Goal: Task Accomplishment & Management: Use online tool/utility

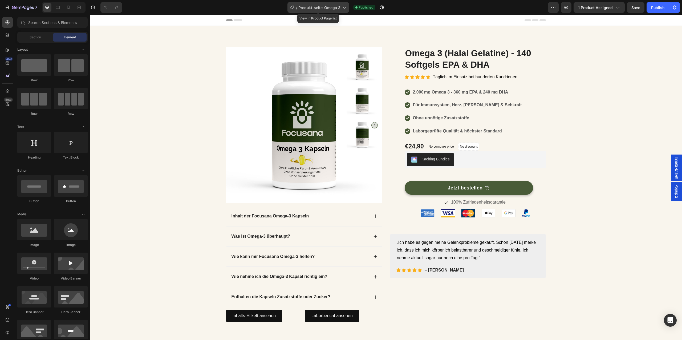
click at [322, 11] on div "/ Produkt-seite-Omega 3" at bounding box center [318, 7] width 62 height 11
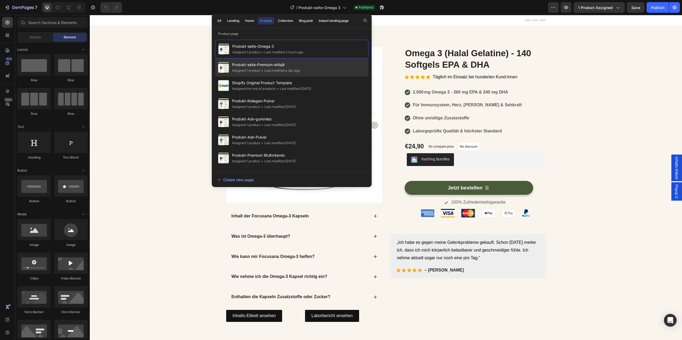
click at [310, 67] on div "Produkt-seite-Premium-shilajit Assigned 1 product • Last modified a day ago" at bounding box center [291, 67] width 153 height 18
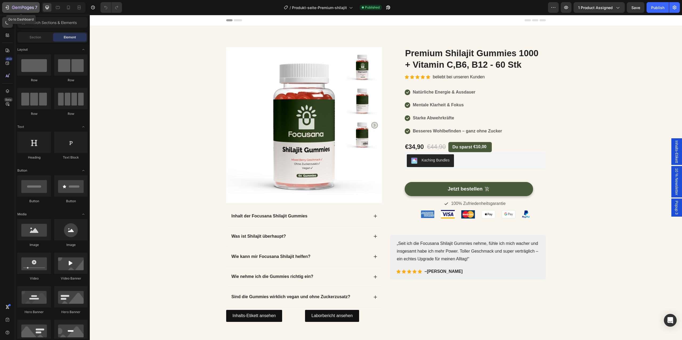
click at [26, 8] on icon "button" at bounding box center [23, 8] width 22 height 5
click at [288, 216] on strong "Inhalt der Focusana Shilajit Gummies" at bounding box center [270, 216] width 76 height 5
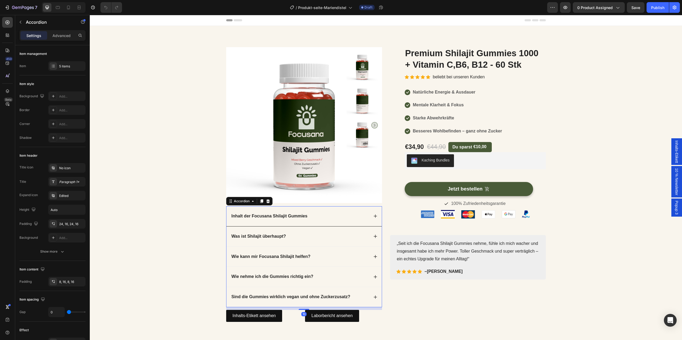
click at [280, 216] on strong "Inhalt der Focusana Shilajit Gummies" at bounding box center [270, 216] width 76 height 5
click at [303, 216] on strong "Inhalt der Focusana Mariendistel Gummies" at bounding box center [275, 216] width 87 height 5
click at [248, 216] on strong "Inhalt der Focusana Mariendistel Kapsel" at bounding box center [273, 216] width 82 height 5
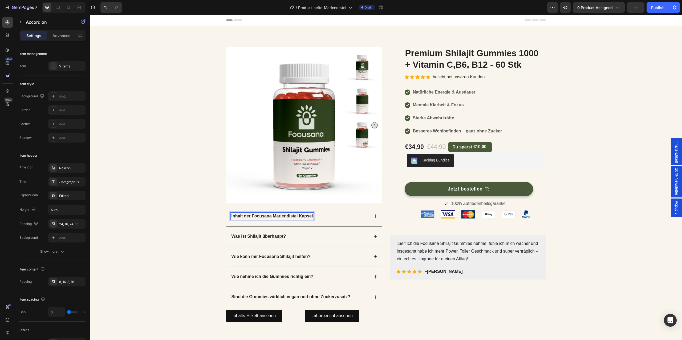
click at [248, 216] on strong "Inhalt der Focusana Mariendistel Kapsel" at bounding box center [273, 216] width 82 height 5
click at [306, 214] on strong "Inhalt von Focusana Mariendistel Kapsel" at bounding box center [273, 216] width 82 height 5
click at [455, 94] on strong "Natürliche Energie & Ausdauer" at bounding box center [444, 92] width 63 height 5
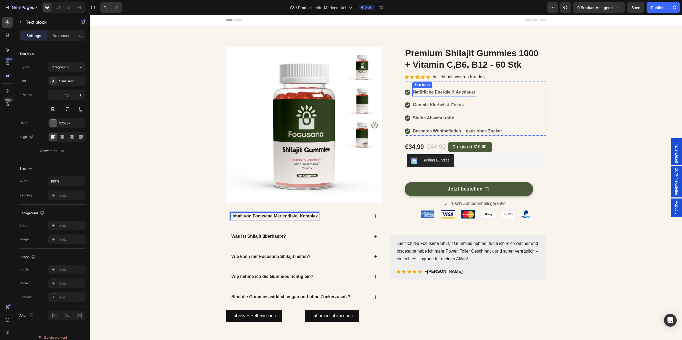
click at [455, 94] on strong "Natürliche Energie & Ausdauer" at bounding box center [444, 92] width 63 height 5
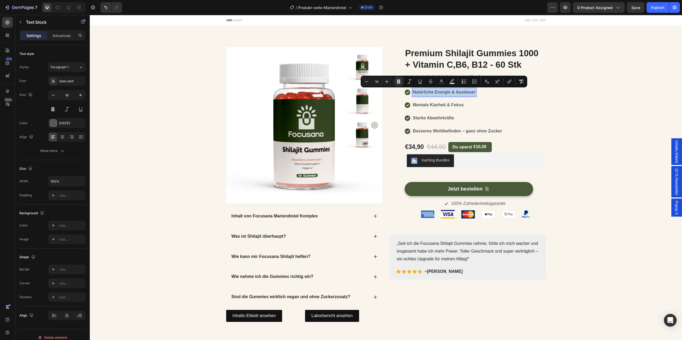
click at [443, 94] on strong "Natürliche Energie & Ausdauer" at bounding box center [444, 92] width 63 height 5
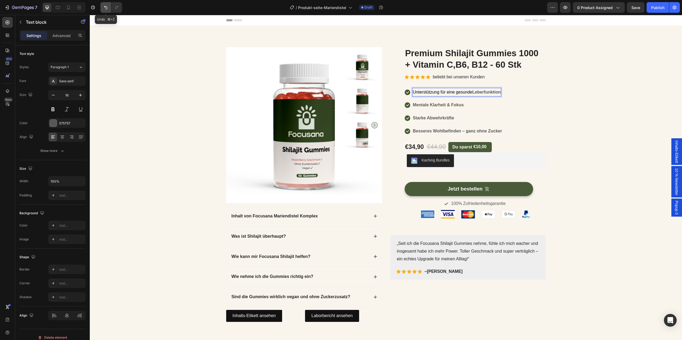
click at [104, 7] on icon "Undo/Redo" at bounding box center [105, 7] width 5 height 5
click at [105, 6] on icon "Undo/Redo" at bounding box center [105, 7] width 5 height 5
click at [438, 107] on strong "Mentale Klarheit & Fokus" at bounding box center [438, 105] width 51 height 5
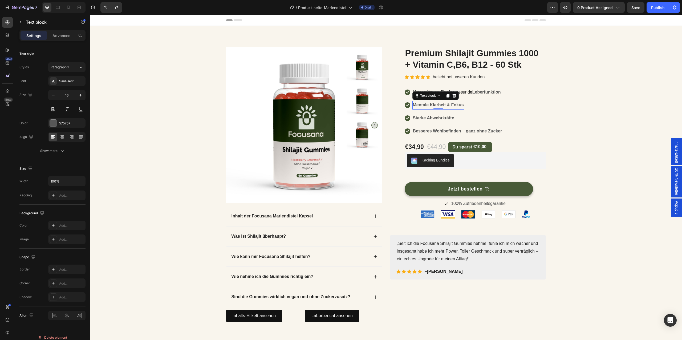
click at [438, 107] on strong "Mentale Klarheit & Fokus" at bounding box center [438, 105] width 51 height 5
copy strong "Mentale Klarheit & Fokus"
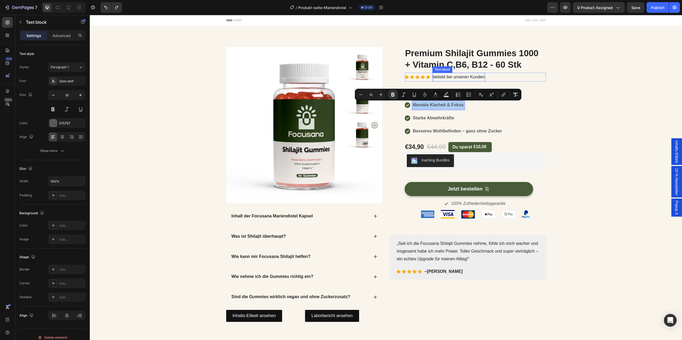
click at [468, 79] on p "beliebt bei unseren Kunden" at bounding box center [459, 77] width 52 height 8
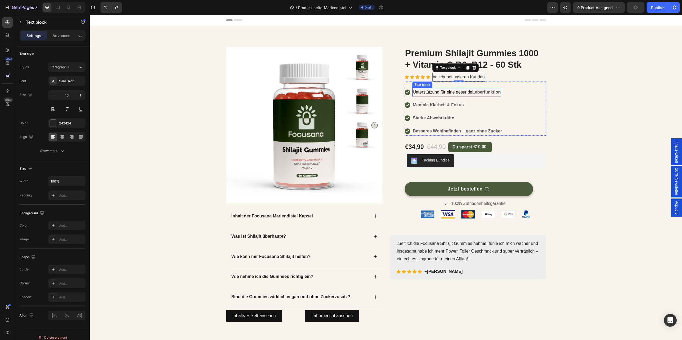
click at [460, 91] on span "Unterstützung für eine gesunde" at bounding box center [442, 92] width 59 height 5
click at [441, 90] on strong "Mentale Klarheit & Fokus" at bounding box center [438, 92] width 51 height 5
click at [419, 103] on strong "Mentale Klarheit & Fokus" at bounding box center [438, 105] width 51 height 5
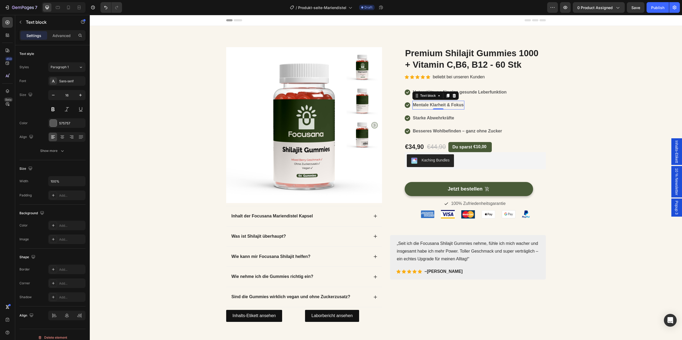
click at [444, 106] on strong "Mentale Klarheit & Fokus" at bounding box center [438, 105] width 51 height 5
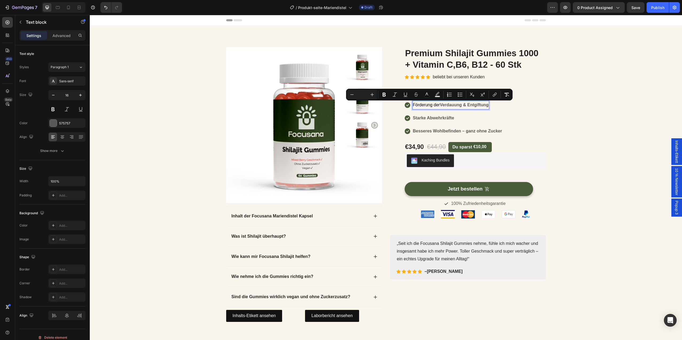
drag, startPoint x: 441, startPoint y: 106, endPoint x: 417, endPoint y: 107, distance: 24.5
click at [417, 107] on p "Förderung der Verdauung & Entgiftung" at bounding box center [451, 105] width 76 height 8
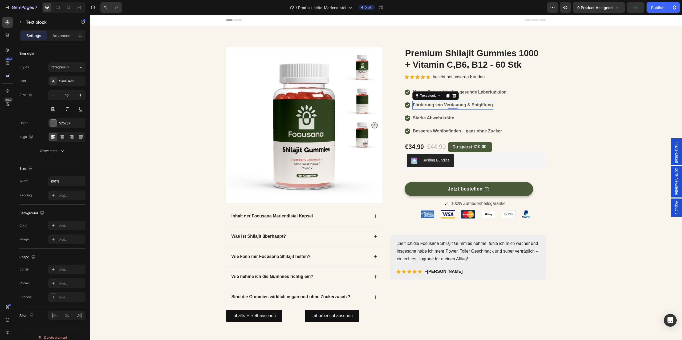
click at [442, 117] on strong "Starke Abwehrkräfte" at bounding box center [433, 118] width 41 height 5
click at [472, 120] on p "Mehr Wohlbefinden & Energie im Alltag" at bounding box center [450, 118] width 75 height 8
drag, startPoint x: 493, startPoint y: 119, endPoint x: 509, endPoint y: 119, distance: 15.7
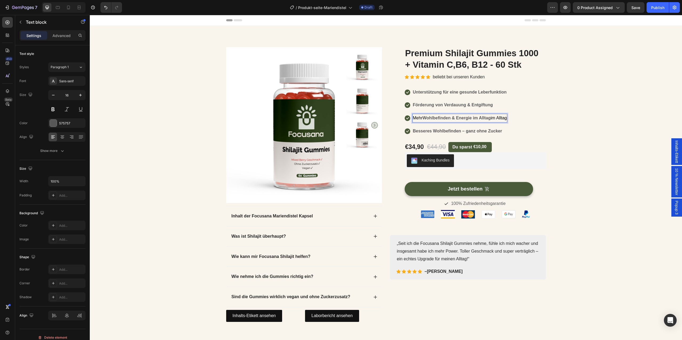
click at [508, 119] on div "Mehr Wohlbefinden & Energie im Alltag im Alltag" at bounding box center [459, 118] width 95 height 9
click at [425, 117] on strong "Wohlbefinden & Energie im Alltag" at bounding box center [457, 118] width 68 height 5
drag, startPoint x: 425, startPoint y: 118, endPoint x: 408, endPoint y: 117, distance: 17.1
click at [408, 117] on li "Icon Mehr Wohlbefinden & Energie im Alltag Text block 0" at bounding box center [456, 118] width 103 height 9
click at [612, 167] on div "Product Images Inhalt der Focusana Mariendistel Kapsel Was ist Shilajit überhau…" at bounding box center [386, 185] width 584 height 277
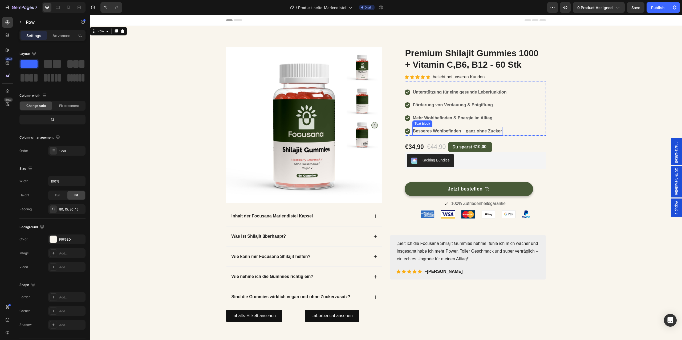
click at [470, 129] on strong "Besseres Wohlbefinden – ganz ohne Zucker" at bounding box center [457, 131] width 89 height 5
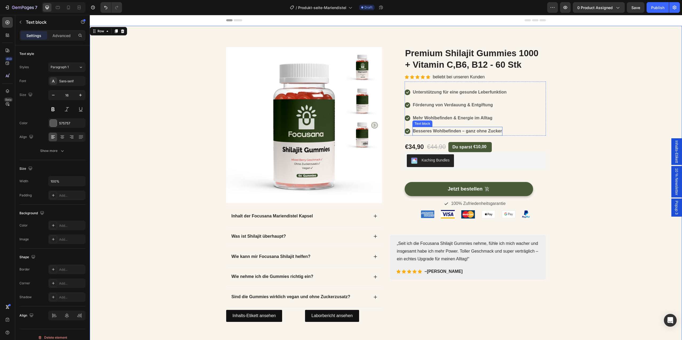
click at [470, 129] on strong "Besseres Wohlbefinden – ganz ohne Zucker" at bounding box center [457, 131] width 89 height 5
click at [658, 94] on div "Product Images Inhalt der Focusana Mariendistel Kapsel Was ist Shilajit überhau…" at bounding box center [386, 185] width 584 height 277
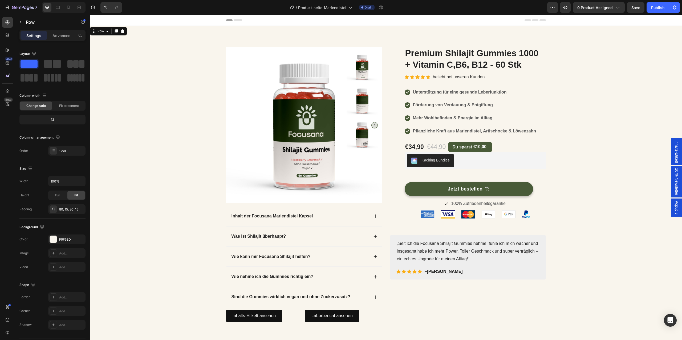
scroll to position [23, 0]
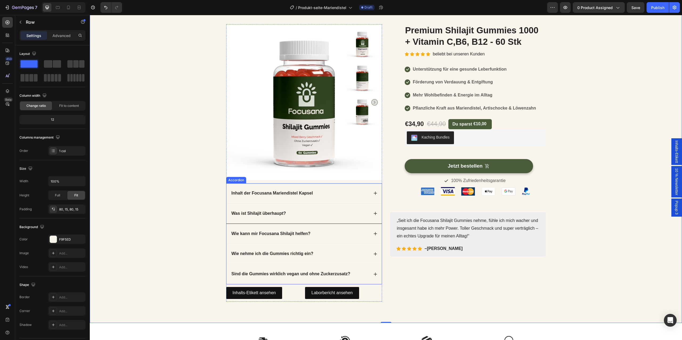
click at [319, 208] on div "Was ist Shilajit überhaupt?" at bounding box center [303, 214] width 155 height 20
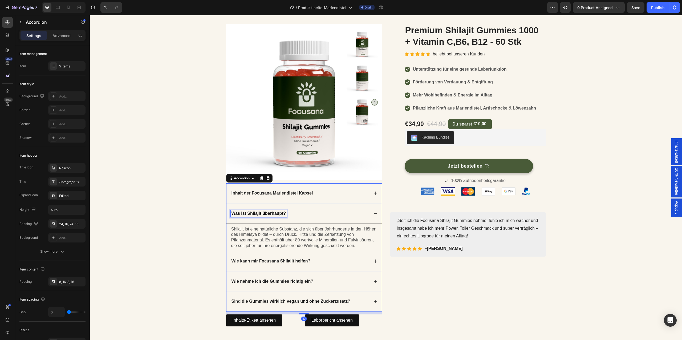
click at [253, 213] on strong "Was ist Shilajit überhaupt?" at bounding box center [259, 213] width 55 height 5
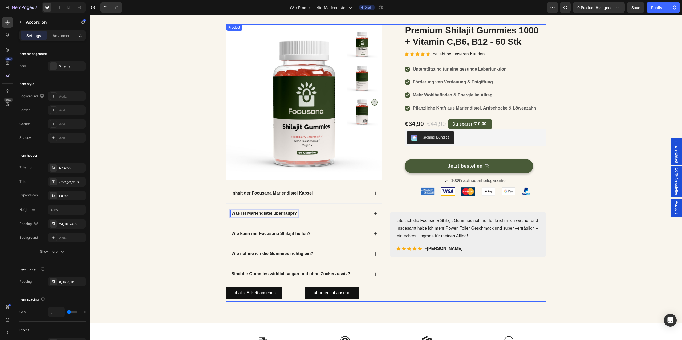
click at [450, 274] on div "(P) Images & Gallery Premium Shilajit Gummies 1000 + Vitamin C,B6, B12 - 60 Stk…" at bounding box center [468, 162] width 156 height 277
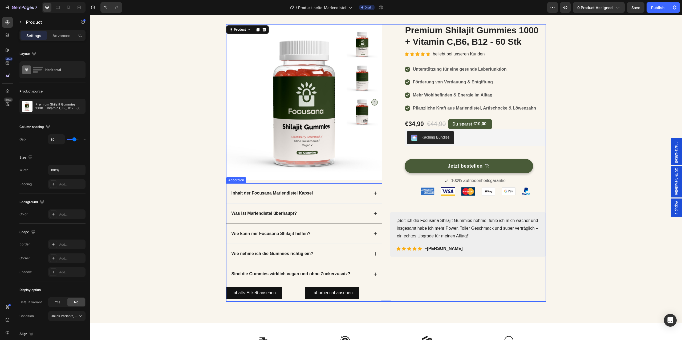
click at [293, 209] on div "Was ist Mariendistel überhaupt?" at bounding box center [303, 214] width 155 height 20
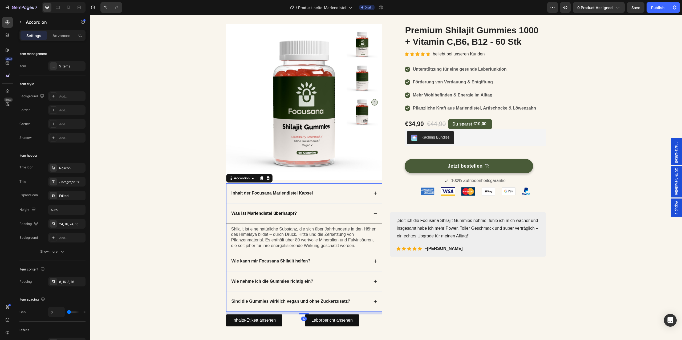
scroll to position [52, 0]
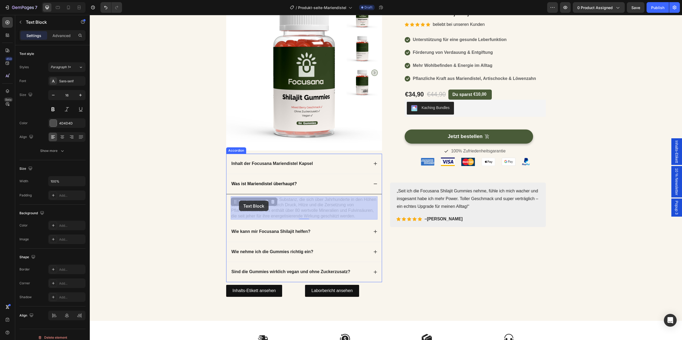
drag, startPoint x: 358, startPoint y: 216, endPoint x: 239, endPoint y: 201, distance: 120.1
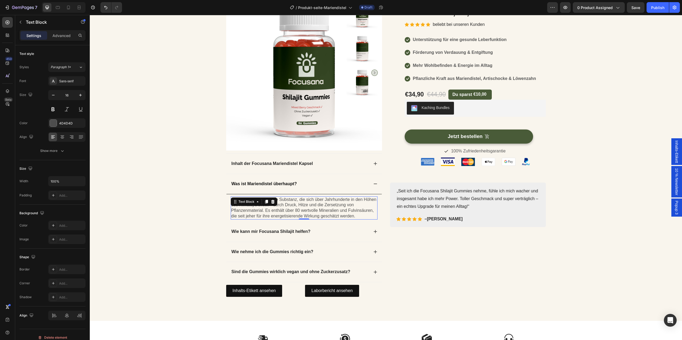
click at [290, 210] on p "Shilajit ist eine natürliche Substanz, die sich über Jahrhunderte in den Höhen …" at bounding box center [304, 208] width 146 height 22
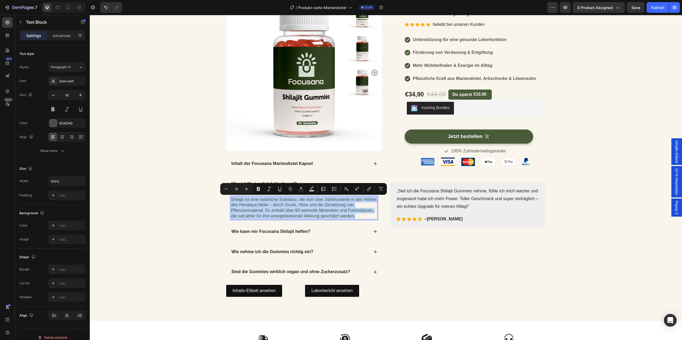
copy p "Shilajit ist eine natürliche Substanz, die sich über Jahrhunderte in den Höhen …"
click at [275, 209] on p "Shilajit ist eine natürliche Substanz, die sich über Jahrhunderte in den Höhen …" at bounding box center [304, 208] width 146 height 22
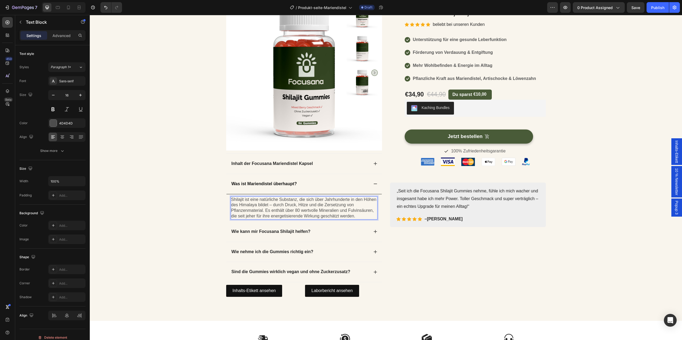
click at [296, 207] on p "Shilajit ist eine natürliche Substanz, die sich über Jahrhunderte in den Höhen …" at bounding box center [304, 208] width 146 height 22
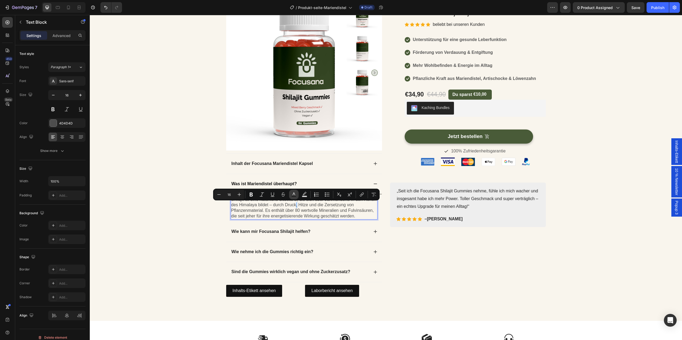
click at [294, 197] on button "Text Color" at bounding box center [294, 195] width 10 height 10
type input "4D4D4D"
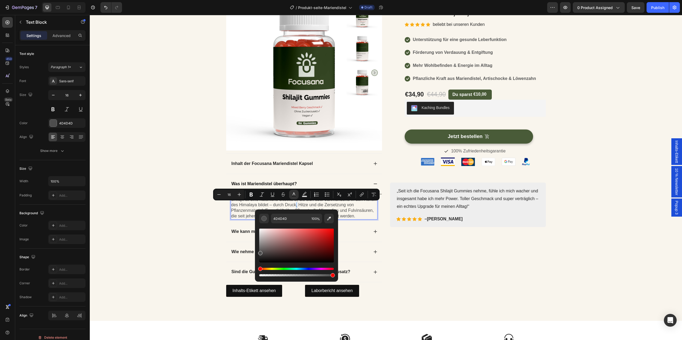
click at [246, 211] on p "Shilajit ist eine natürliche Substanz, die sich über Jahrhunderte in den Höhen …" at bounding box center [304, 208] width 146 height 22
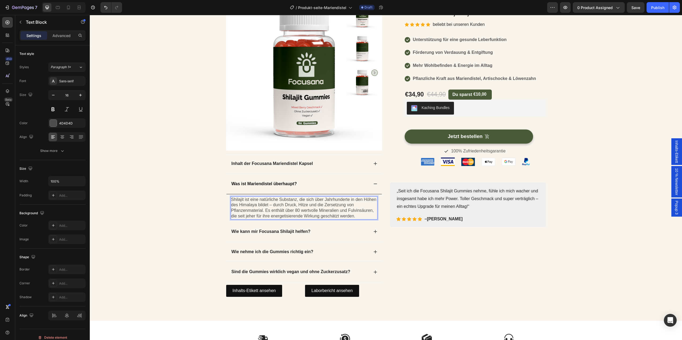
click at [246, 211] on p "Shilajit ist eine natürliche Substanz, die sich über Jahrhunderte in den Höhen …" at bounding box center [304, 208] width 146 height 22
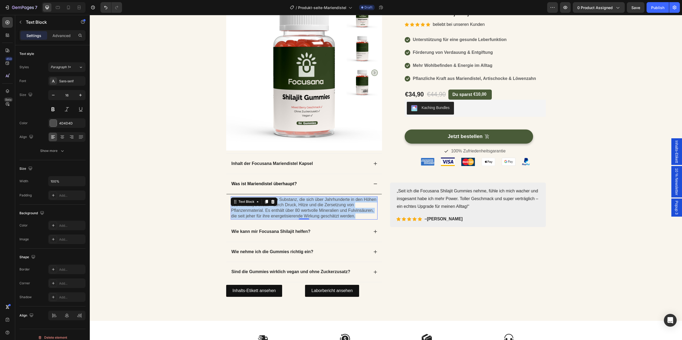
click at [246, 211] on p "Shilajit ist eine natürliche Substanz, die sich über Jahrhunderte in den Höhen …" at bounding box center [304, 208] width 146 height 22
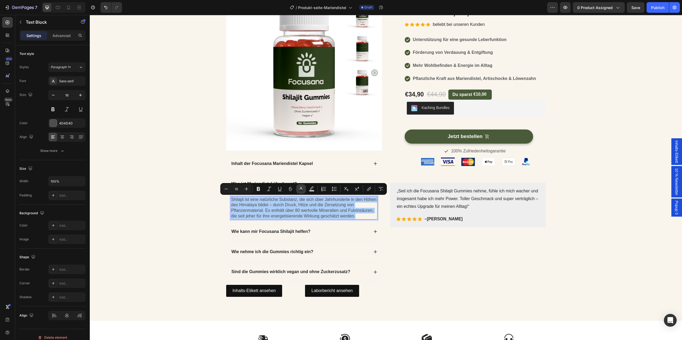
click at [302, 191] on rect "Editor contextual toolbar" at bounding box center [301, 190] width 5 height 1
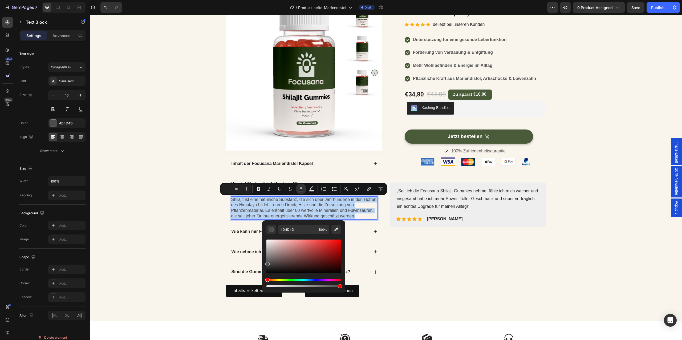
click at [298, 208] on p "Shilajit ist eine natürliche Substanz, die sich über Jahrhunderte in den Höhen …" at bounding box center [304, 208] width 146 height 22
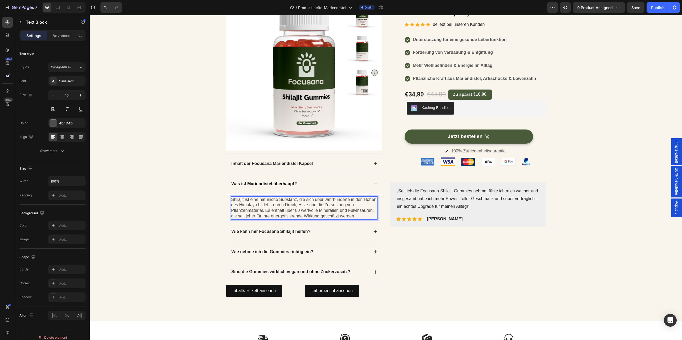
click at [298, 208] on p "Shilajit ist eine natürliche Substanz, die sich über Jahrhunderte in den Höhen …" at bounding box center [304, 208] width 146 height 22
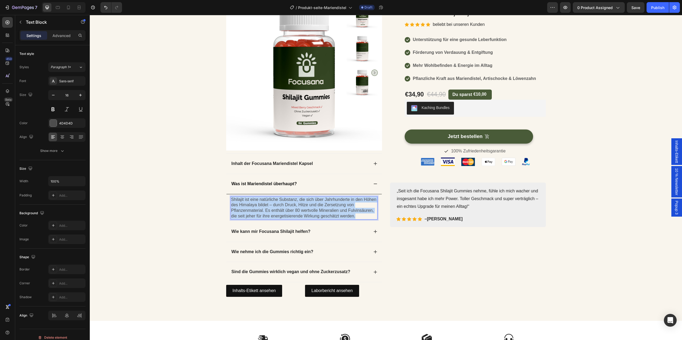
click at [298, 208] on p "Shilajit ist eine natürliche Substanz, die sich über Jahrhunderte in den Höhen …" at bounding box center [304, 208] width 146 height 22
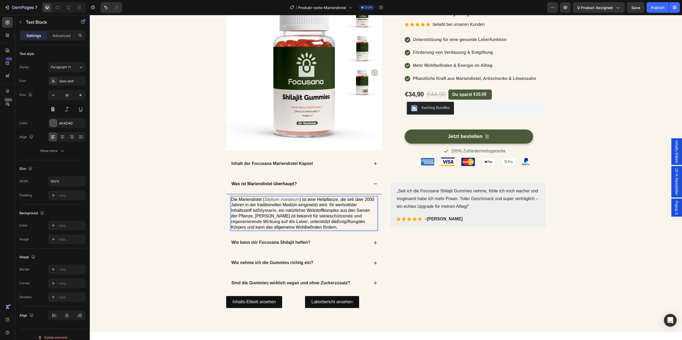
drag, startPoint x: 340, startPoint y: 226, endPoint x: 234, endPoint y: 197, distance: 110.2
click at [234, 197] on p "Die Mariendistel ( Silybum marianum ) ist eine Heilpflanze, die seit über 2000 …" at bounding box center [304, 213] width 146 height 33
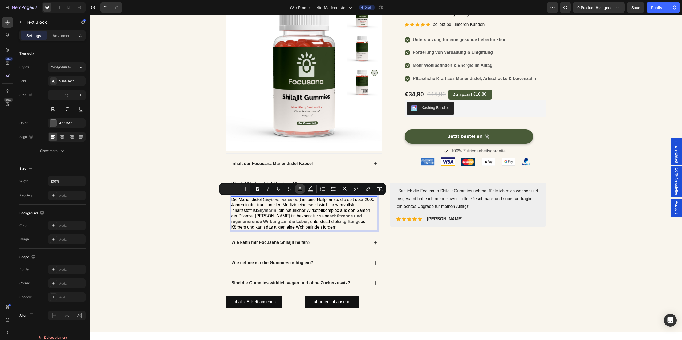
click at [305, 189] on button "color" at bounding box center [300, 189] width 10 height 10
type input "000000"
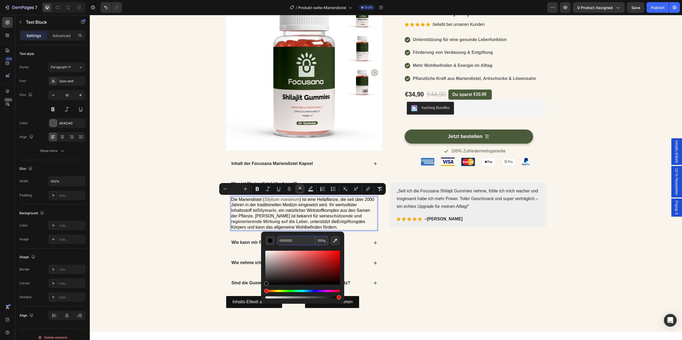
click at [294, 242] on input "000000" at bounding box center [296, 241] width 38 height 10
type input "4D4D4D"
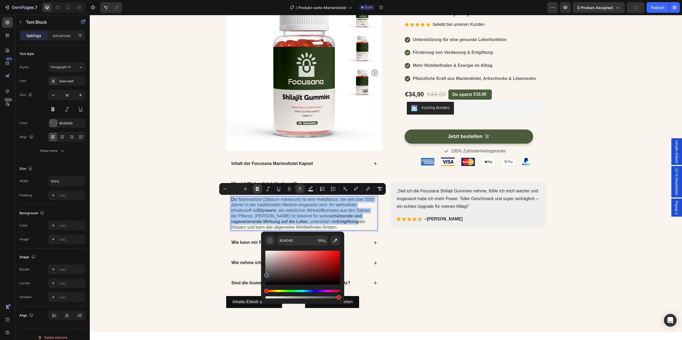
click at [256, 185] on button "Bold" at bounding box center [258, 189] width 10 height 10
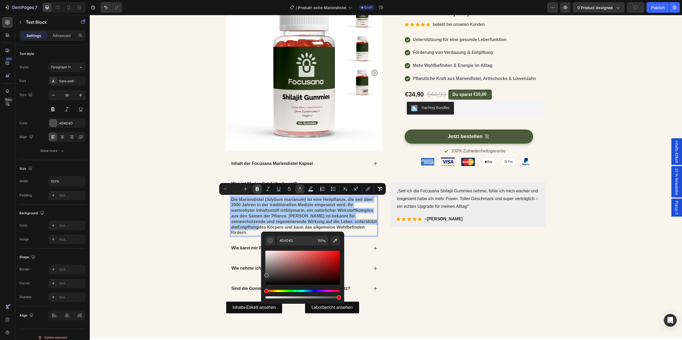
click at [256, 185] on button "Bold" at bounding box center [258, 189] width 10 height 10
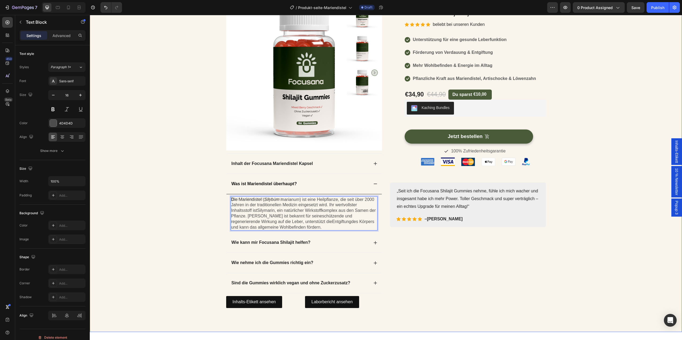
click at [201, 238] on div "Product Images Inhalt der Focusana Mariendistel Kapsel Was ist Mariendistel übe…" at bounding box center [386, 153] width 584 height 316
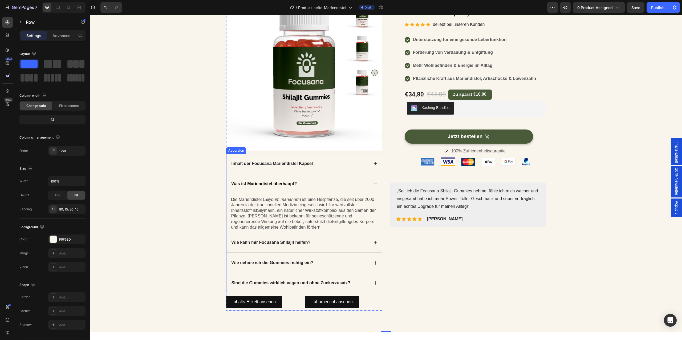
click at [315, 240] on div "Wie kann mir Focusana Shilajit helfen?" at bounding box center [300, 242] width 138 height 7
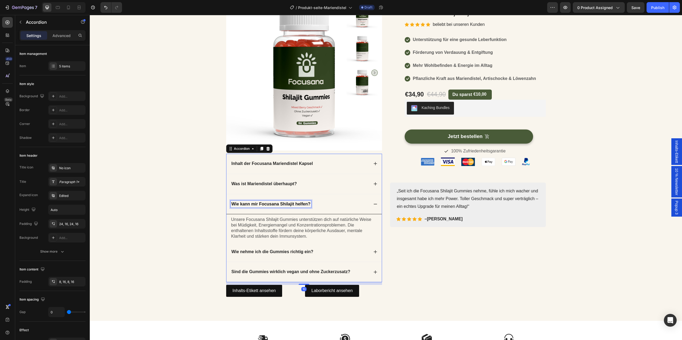
click at [292, 204] on strong "Wie kann mir Focusana Shilajit helfen?" at bounding box center [271, 204] width 79 height 5
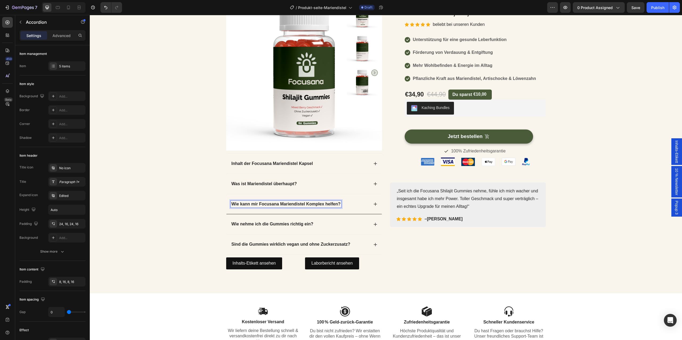
click at [291, 210] on div "Wie kann mir Focusana Mariendistel Komplex helfen?" at bounding box center [303, 204] width 155 height 20
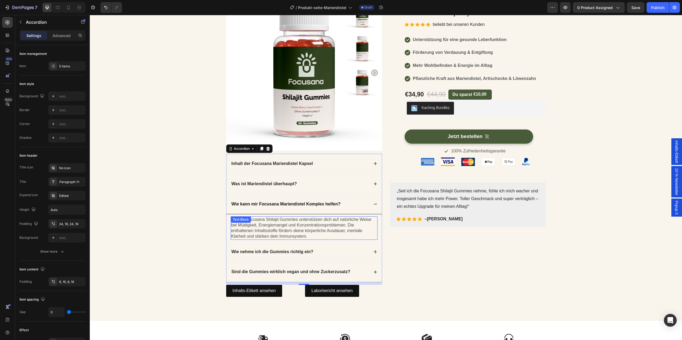
click at [312, 234] on p "Unsere Focusana Shilajit Gummies unterstützen dich auf natürliche Weise bei Müd…" at bounding box center [304, 228] width 146 height 22
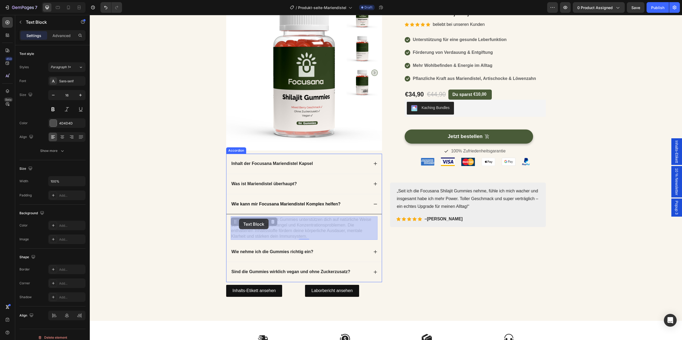
drag, startPoint x: 313, startPoint y: 236, endPoint x: 261, endPoint y: 226, distance: 53.8
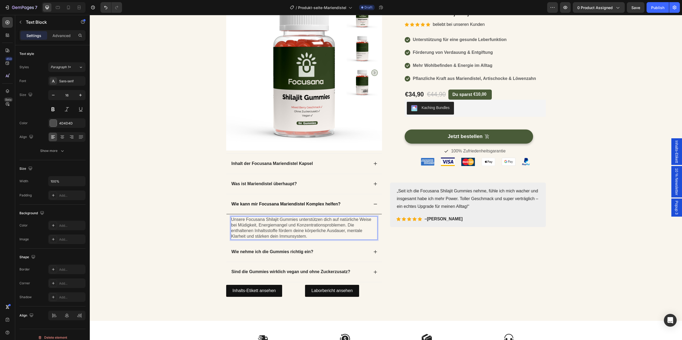
click at [315, 239] on p "Unsere Focusana Shilajit Gummies unterstützen dich auf natürliche Weise bei Müd…" at bounding box center [304, 228] width 146 height 22
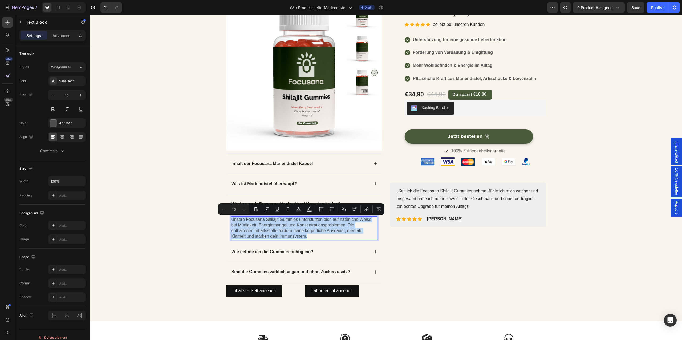
drag, startPoint x: 313, startPoint y: 237, endPoint x: 231, endPoint y: 222, distance: 83.5
click at [231, 222] on div "Unsere Focusana Shilajit Gummies unterstützen dich auf natürliche Weise bei Müd…" at bounding box center [304, 227] width 147 height 23
copy p "Unsere Focusana Shilajit Gummies unterstützen dich auf natürliche Weise bei Müd…"
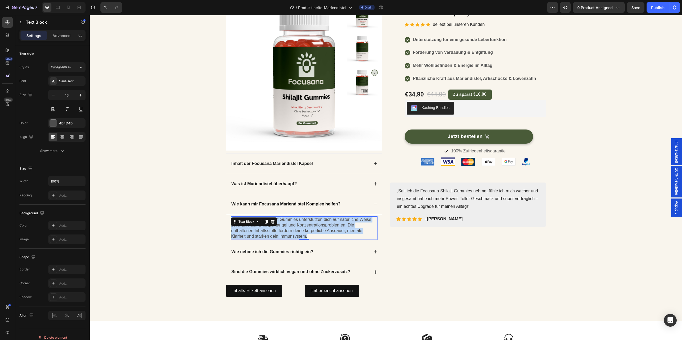
click at [309, 233] on p "Unsere Focusana Shilajit Gummies unterstützen dich auf natürliche Weise bei Müd…" at bounding box center [304, 228] width 146 height 22
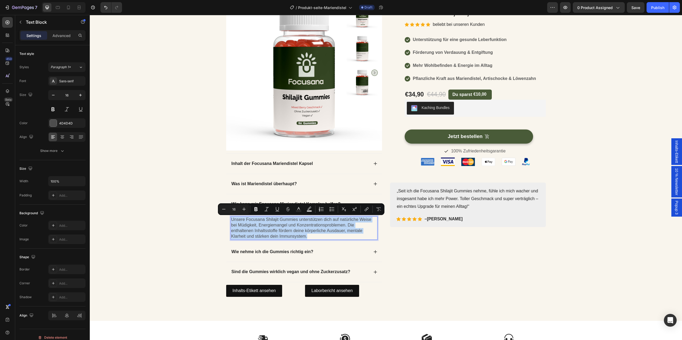
click at [309, 233] on p "Unsere Focusana Shilajit Gummies unterstützen dich auf natürliche Weise bei Müd…" at bounding box center [304, 228] width 146 height 22
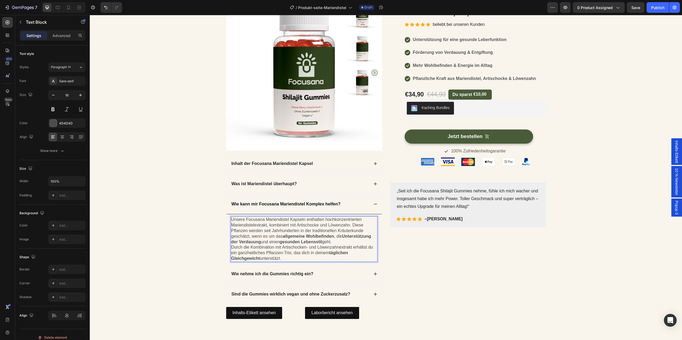
click at [285, 254] on p "Durch die Kombination mit Artischocken- und Löwenzahnextrakt erhältst du ein ga…" at bounding box center [304, 253] width 146 height 17
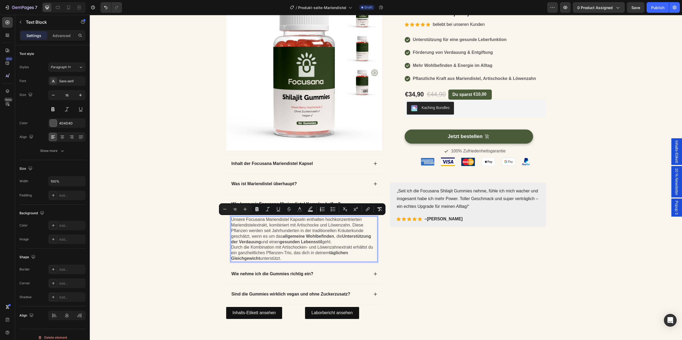
drag, startPoint x: 293, startPoint y: 260, endPoint x: 234, endPoint y: 221, distance: 70.2
click at [234, 221] on div "Unsere Focusana Mariendistel Kapseln enthalten hochkonzentrierten Mariendistele…" at bounding box center [304, 238] width 147 height 45
click at [255, 206] on button "Bold" at bounding box center [257, 209] width 10 height 10
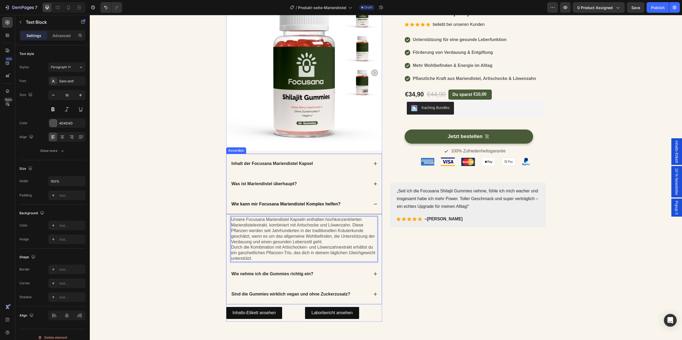
click at [324, 202] on strong "Wie kann mir Focusana Mariendistel Komplex helfen?" at bounding box center [286, 204] width 109 height 5
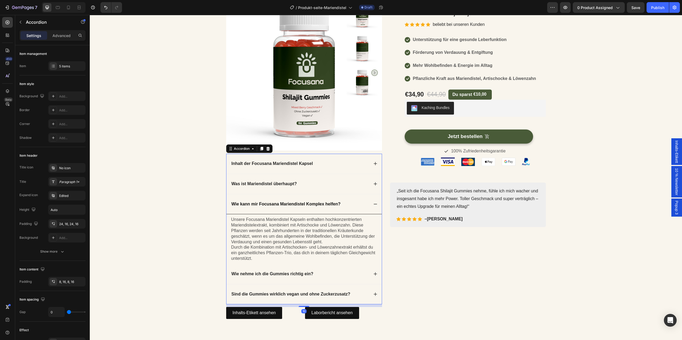
click at [354, 206] on div "Wie kann mir Focusana Mariendistel Komplex helfen?" at bounding box center [300, 204] width 138 height 7
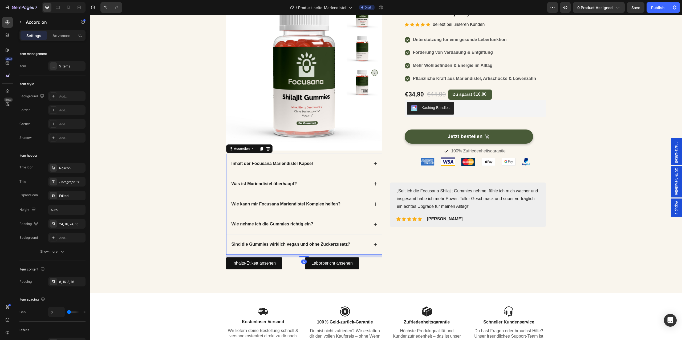
click at [343, 186] on div "Was ist Mariendistel überhaupt?" at bounding box center [300, 183] width 138 height 7
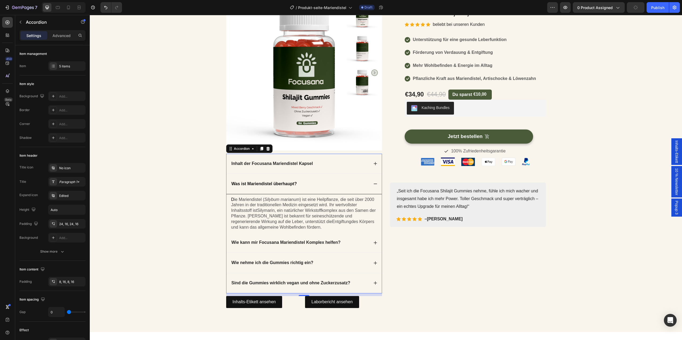
click at [343, 186] on div "Was ist Mariendistel überhaupt?" at bounding box center [300, 183] width 138 height 7
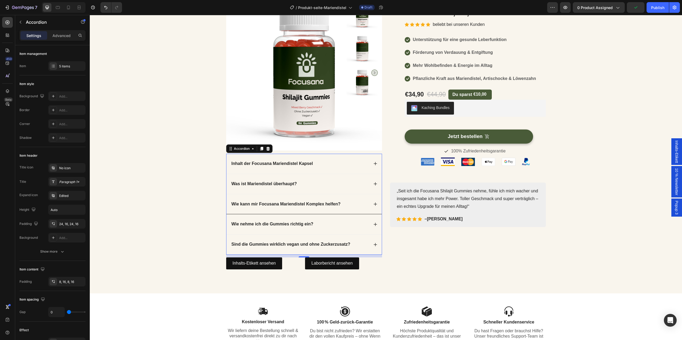
click at [346, 209] on div "Wie kann mir Focusana Mariendistel Komplex helfen?" at bounding box center [303, 204] width 155 height 20
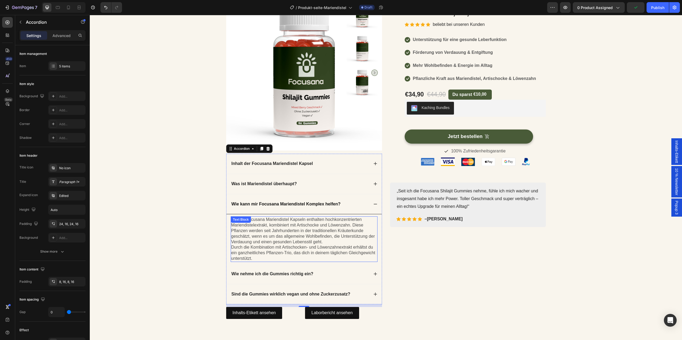
scroll to position [93, 0]
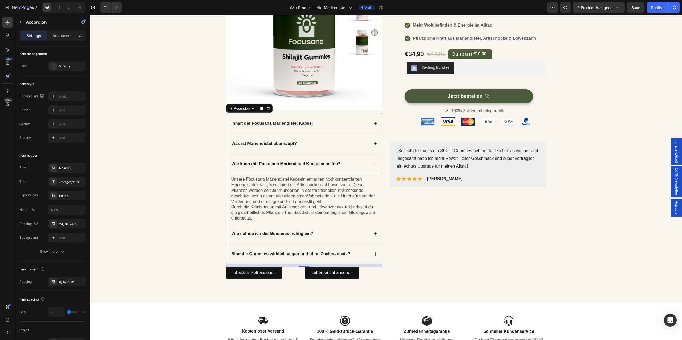
click at [353, 231] on div "Wie nehme ich die Gummies richtig ein?" at bounding box center [300, 233] width 138 height 7
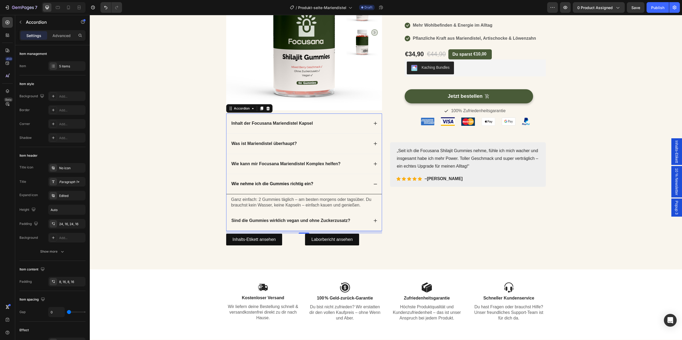
click at [312, 202] on p "Ganz einfach: 2 Gummies täglich – am besten morgens oder tagsüber. Du brauchst …" at bounding box center [304, 202] width 146 height 11
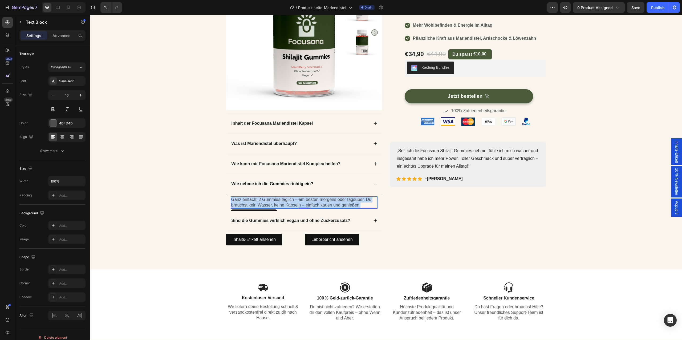
click at [347, 201] on p "Ganz einfach: 2 Gummies täglich – am besten morgens oder tagsüber. Du brauchst …" at bounding box center [304, 202] width 146 height 11
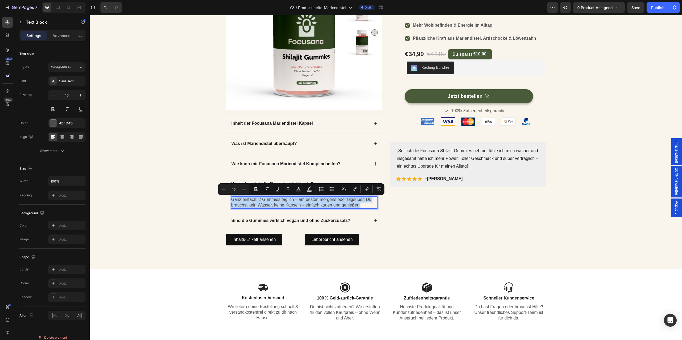
copy p "Ganz einfach: 2 Gummies täglich – am besten morgens oder tagsüber. Du brauchst …"
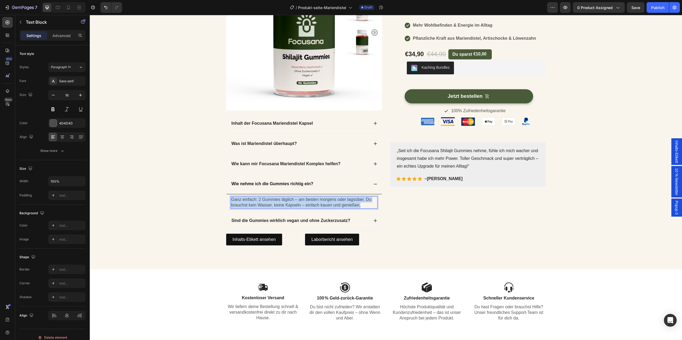
click at [307, 203] on p "Ganz einfach: 2 Gummies täglich – am besten morgens oder tagsüber. Du brauchst …" at bounding box center [304, 202] width 146 height 11
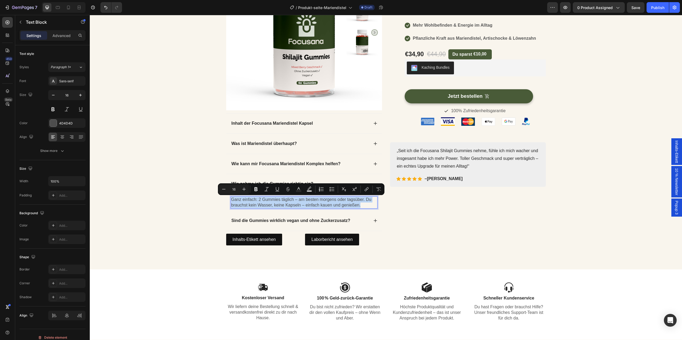
click at [307, 203] on p "Ganz einfach: 2 Gummies täglich – am besten morgens oder tagsüber. Du brauchst …" at bounding box center [304, 202] width 146 height 11
drag, startPoint x: 363, startPoint y: 206, endPoint x: 233, endPoint y: 198, distance: 131.1
click at [233, 198] on p "Ganz einfach: 2 Gummies täglich – am besten morgens oder tagsüber. Du brauchst …" at bounding box center [304, 202] width 146 height 11
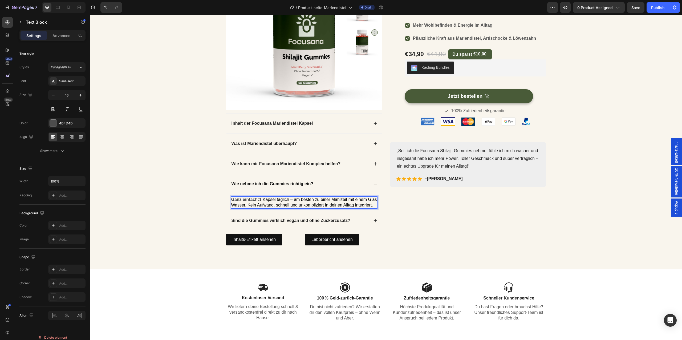
click at [250, 204] on span "1 Kapsel täglich – am besten zu einer Mahlzeit mit einem Glas Wasser. Kein Aufw…" at bounding box center [304, 202] width 146 height 10
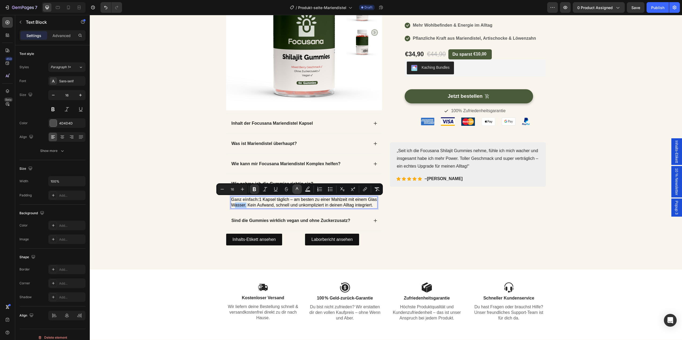
click at [298, 191] on icon "Editor contextual toolbar" at bounding box center [296, 189] width 5 height 5
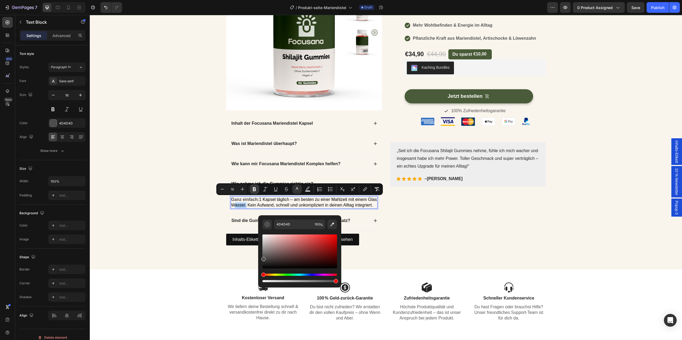
click at [256, 189] on icon "Editor contextual toolbar" at bounding box center [254, 189] width 5 height 5
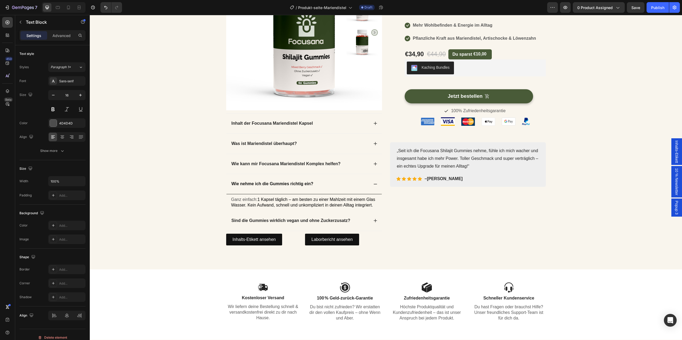
click at [256, 189] on div "Wie nehme ich die Gummies richtig ein?" at bounding box center [303, 184] width 155 height 20
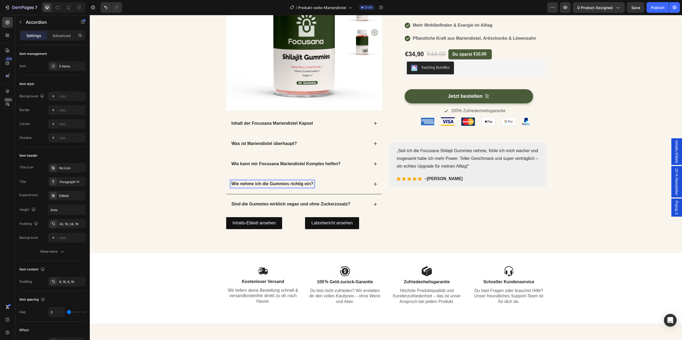
click at [327, 185] on div "Wie nehme ich die Gummies richtig ein?" at bounding box center [300, 183] width 138 height 7
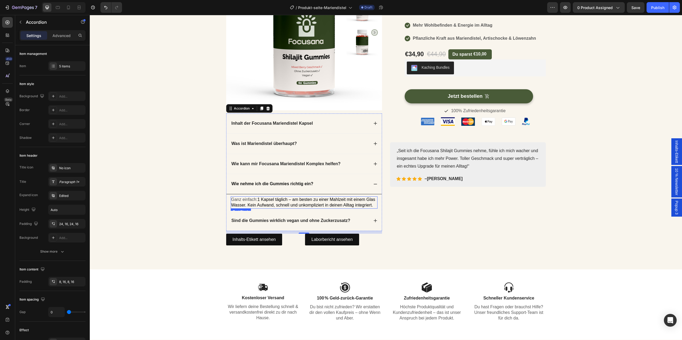
click at [314, 202] on span "1 Kapsel täglich – am besten zu einer Mahlzeit mit einem Glas Wasser. Kein Aufw…" at bounding box center [303, 202] width 144 height 10
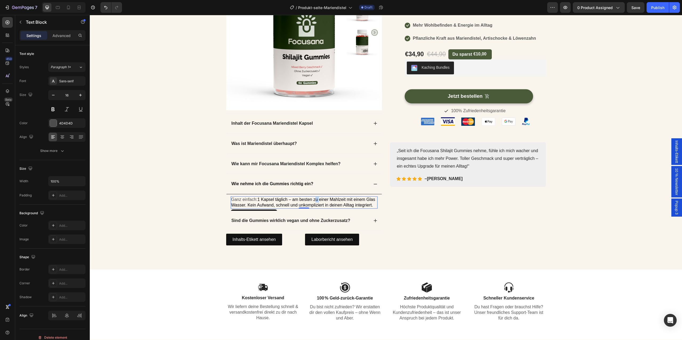
click at [314, 202] on span "1 Kapsel täglich – am besten zu einer Mahlzeit mit einem Glas Wasser. Kein Aufw…" at bounding box center [303, 202] width 144 height 10
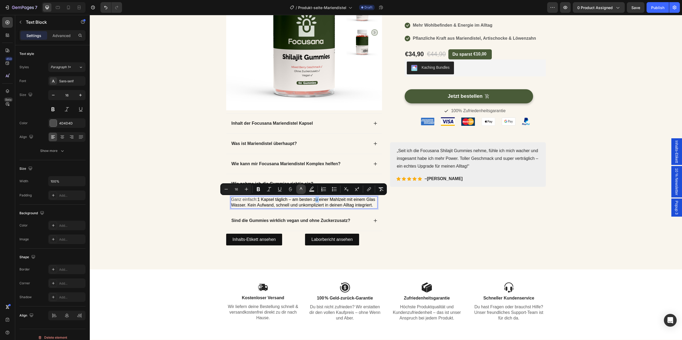
click at [299, 188] on icon "Editor contextual toolbar" at bounding box center [300, 189] width 5 height 5
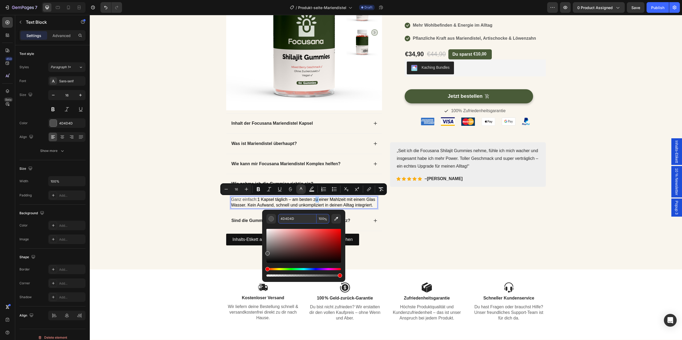
click at [297, 218] on input "4D4D4D" at bounding box center [297, 219] width 38 height 10
click at [302, 217] on input "4D4D4D" at bounding box center [297, 219] width 38 height 10
click at [299, 219] on input "4D4D4D" at bounding box center [297, 219] width 38 height 10
click at [293, 221] on input "4D4D4D" at bounding box center [297, 219] width 38 height 10
type input "4D4D4D"
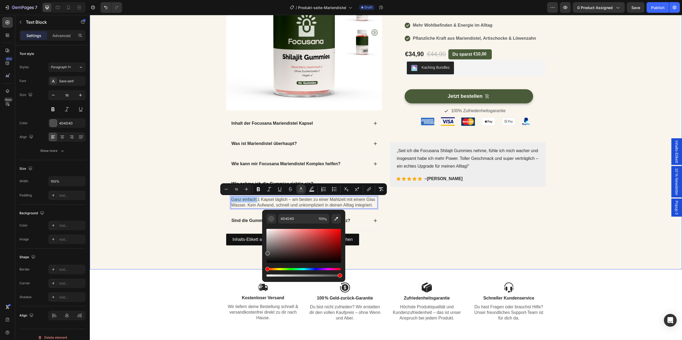
click at [165, 239] on div "Product Images Inhalt der Focusana Mariendistel Kapsel Was ist Mariendistel übe…" at bounding box center [386, 101] width 584 height 294
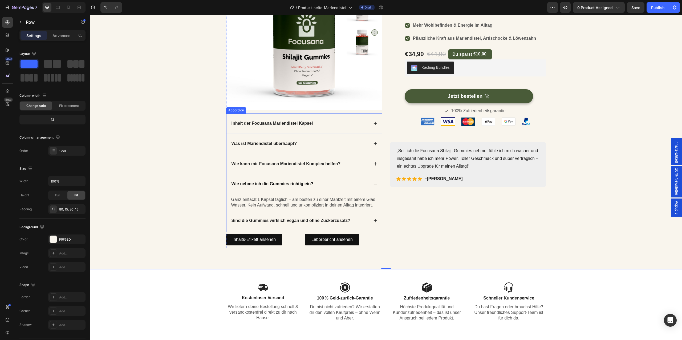
click at [351, 220] on div "Sind die Gummies wirklich vegan und ohne Zuckerzusatz?" at bounding box center [300, 220] width 138 height 7
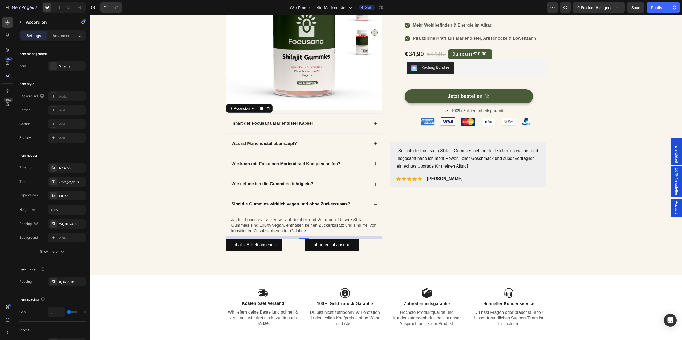
click at [172, 198] on div "Product Images Inhalt der Focusana Mariendistel Kapsel Was ist Mariendistel übe…" at bounding box center [386, 103] width 584 height 299
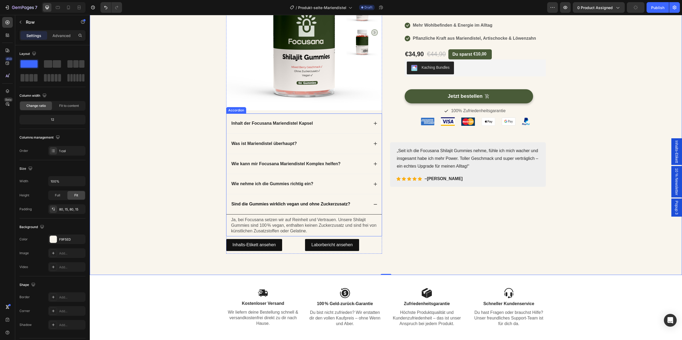
click at [291, 208] on div "Sind die Gummies wirklich vegan und ohne Zuckerzusatz?" at bounding box center [303, 204] width 155 height 20
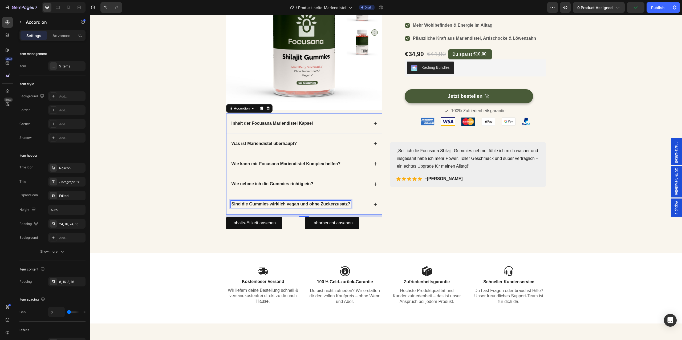
click at [287, 205] on strong "Sind die Gummies wirklich vegan und ohne Zuckerzusatz?" at bounding box center [291, 204] width 119 height 5
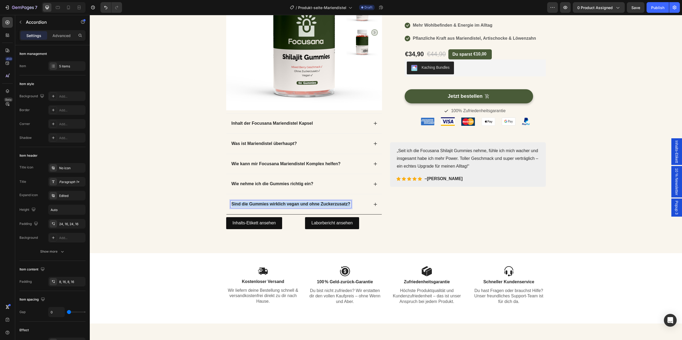
copy strong "Sind die Gummies wirklich vegan und ohne Zuckerzusatz?"
click at [337, 204] on strong "Sind die Gummies wirklich vegan und ohne Zuckerzusatz?" at bounding box center [291, 204] width 119 height 5
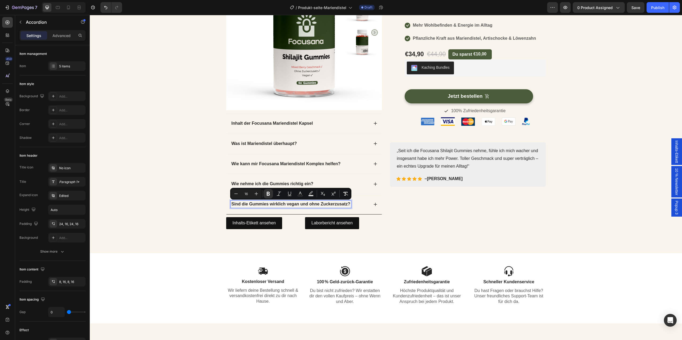
click at [337, 204] on strong "Sind die Gummies wirklich vegan und ohne Zuckerzusatz?" at bounding box center [291, 204] width 119 height 5
click at [353, 205] on div "Sind die Kapseln wirklich rein pflanzlich?" at bounding box center [300, 204] width 138 height 7
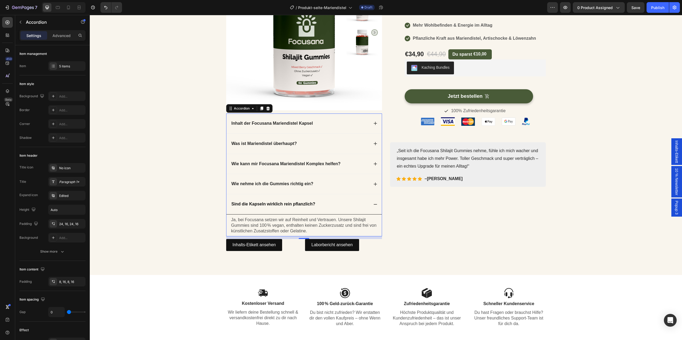
click at [301, 220] on p "Ja, bei Focusana setzen wir auf Reinheit und Vertrauen. Unsere Shilajit Gummies…" at bounding box center [304, 225] width 146 height 17
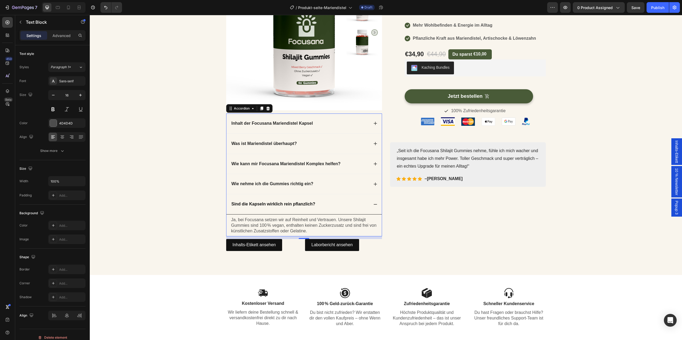
click at [301, 220] on p "Ja, bei Focusana setzen wir auf Reinheit und Vertrauen. Unsere Shilajit Gummies…" at bounding box center [304, 225] width 146 height 17
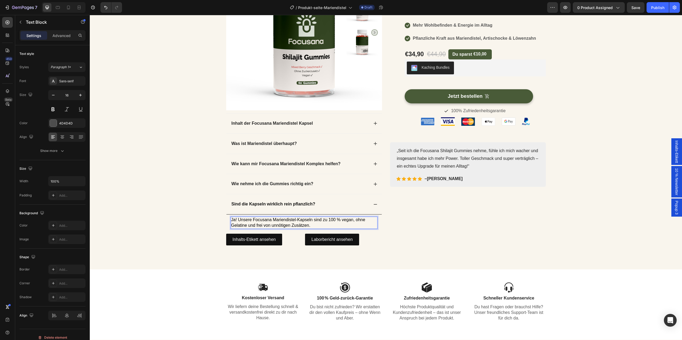
click at [289, 222] on span "Ja! Unsere Focusana Mariendistel-Kapseln sind zu 100 % vegan, ohne Gelatine und…" at bounding box center [298, 222] width 134 height 10
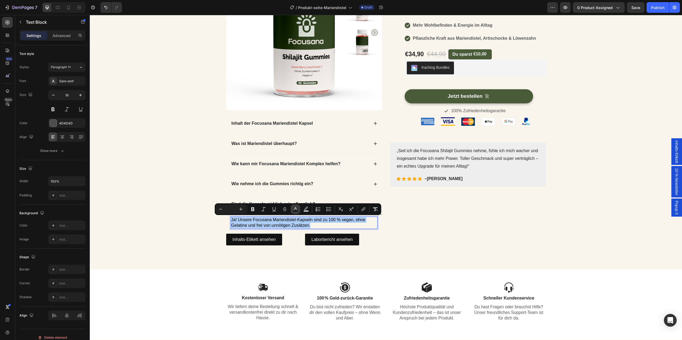
click at [296, 210] on icon "Editor contextual toolbar" at bounding box center [295, 208] width 5 height 5
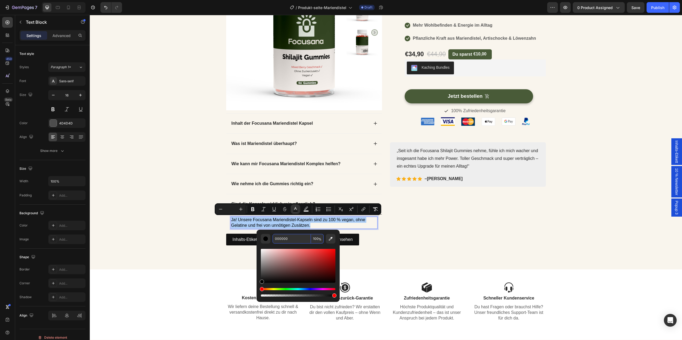
click at [282, 240] on input "000000" at bounding box center [292, 239] width 38 height 10
type input "4D4D4D"
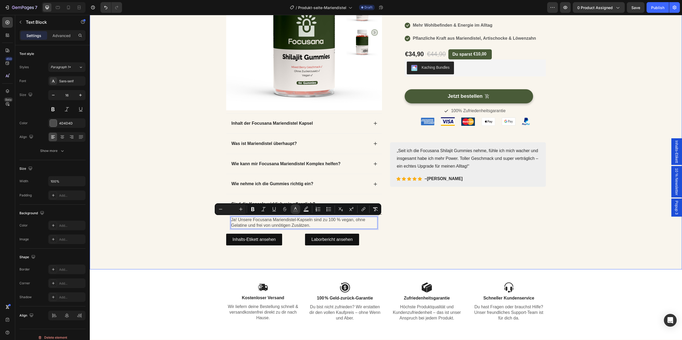
click at [202, 219] on div "Product Images Inhalt der Focusana Mariendistel Kapsel Was ist Mariendistel übe…" at bounding box center [386, 101] width 584 height 294
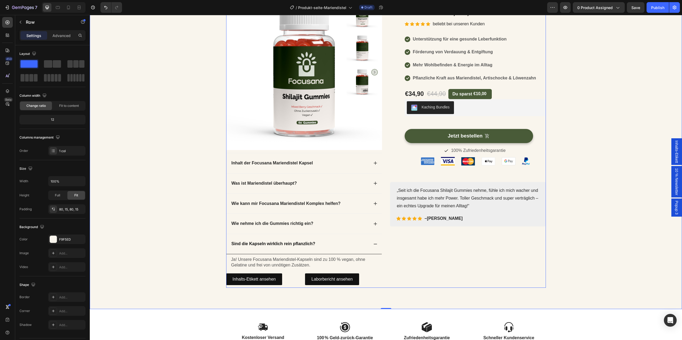
scroll to position [53, 0]
click at [230, 280] on link "Inhalts-Etikett ansehen" at bounding box center [254, 279] width 56 height 12
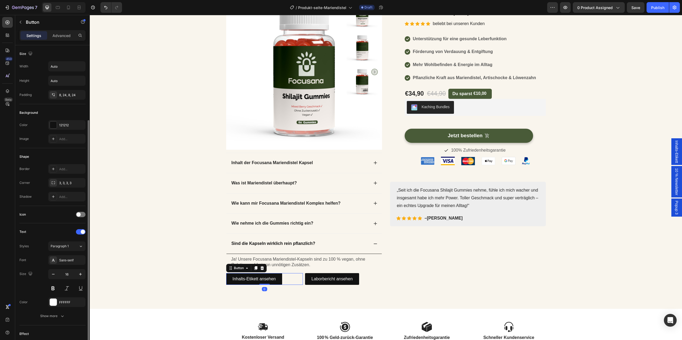
scroll to position [100, 0]
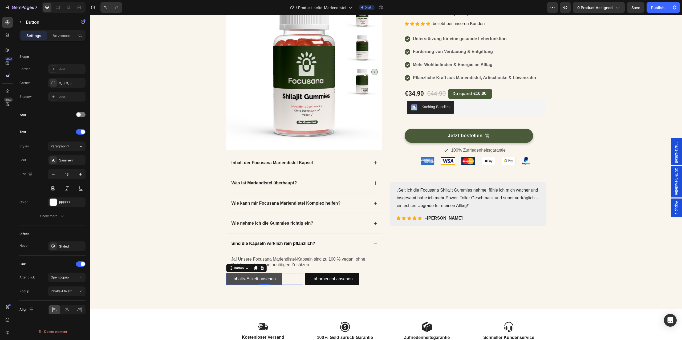
click at [230, 279] on link "Inhalts-Etikett ansehen" at bounding box center [254, 279] width 56 height 12
click at [678, 157] on span "Inhalts-Etikett" at bounding box center [676, 151] width 5 height 23
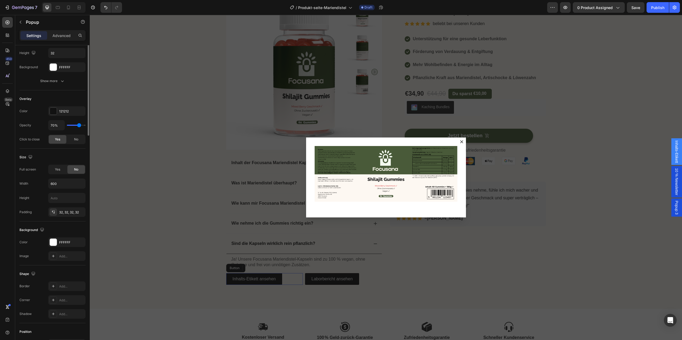
scroll to position [0, 0]
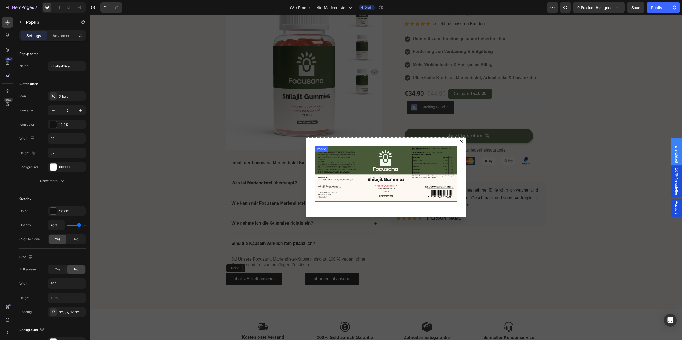
click at [358, 181] on img "Dialog body" at bounding box center [386, 174] width 143 height 56
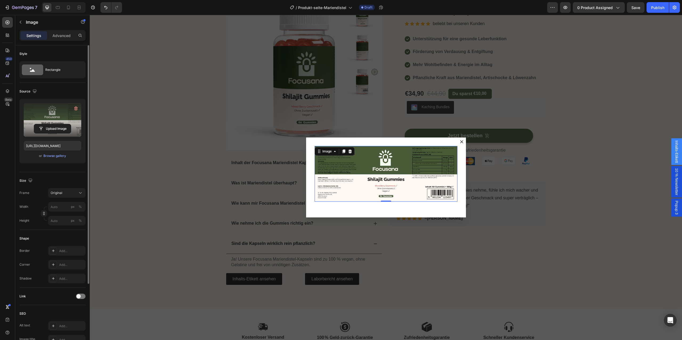
click at [52, 114] on label at bounding box center [53, 120] width 58 height 34
click at [52, 124] on input "file" at bounding box center [52, 128] width 37 height 9
type input "https://cdn.shopify.com/s/files/1/0914/5971/5416/files/gempages_566325962250126…"
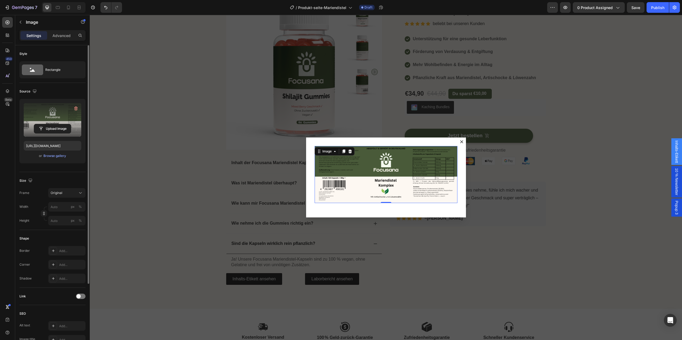
click at [545, 240] on div "Backdrop" at bounding box center [386, 177] width 592 height 325
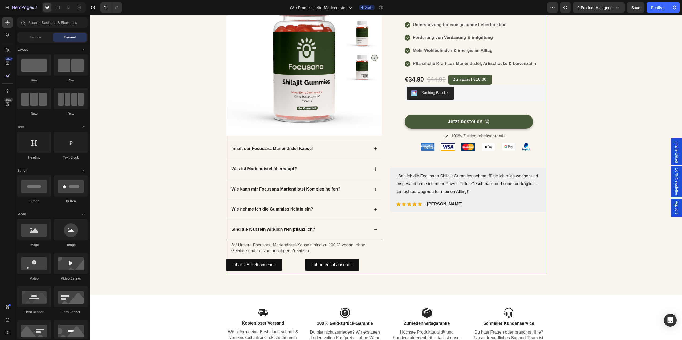
scroll to position [69, 0]
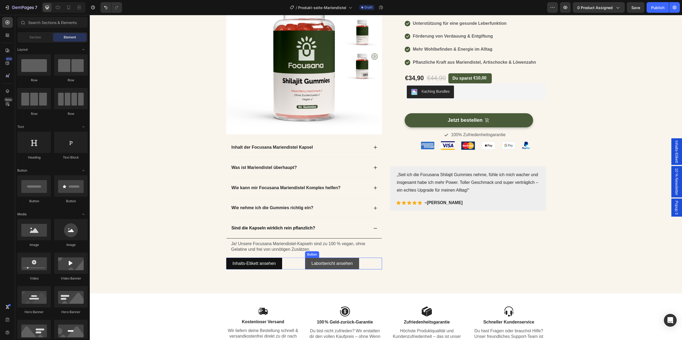
click at [354, 265] on link "Laborbericht ansehen" at bounding box center [332, 264] width 54 height 12
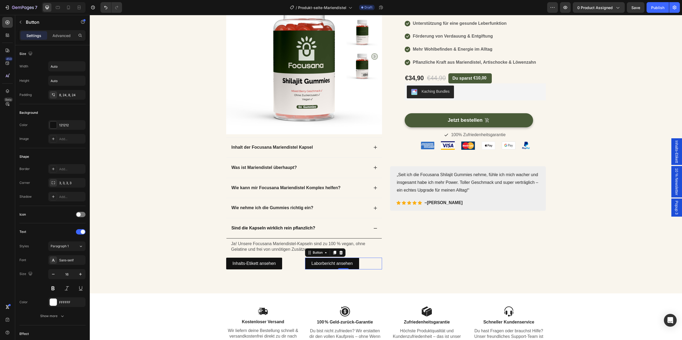
click at [676, 204] on span "Popup 3" at bounding box center [676, 208] width 5 height 14
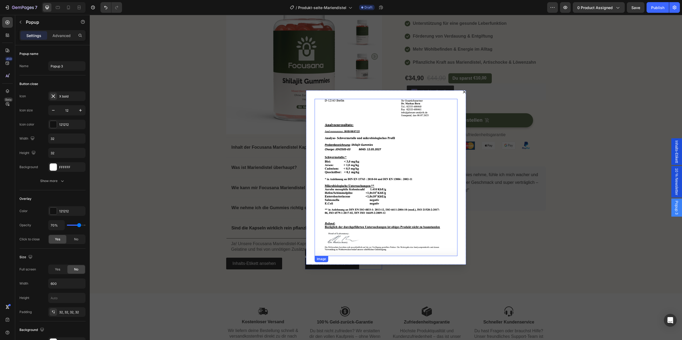
click at [337, 148] on img "Dialog body" at bounding box center [386, 177] width 143 height 157
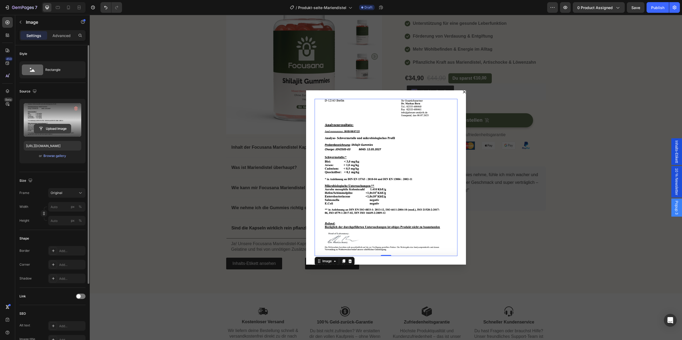
click at [53, 129] on input "file" at bounding box center [52, 128] width 37 height 9
type input "https://cdn.shopify.com/s/files/1/0914/5971/5416/files/gempages_566325962250126…"
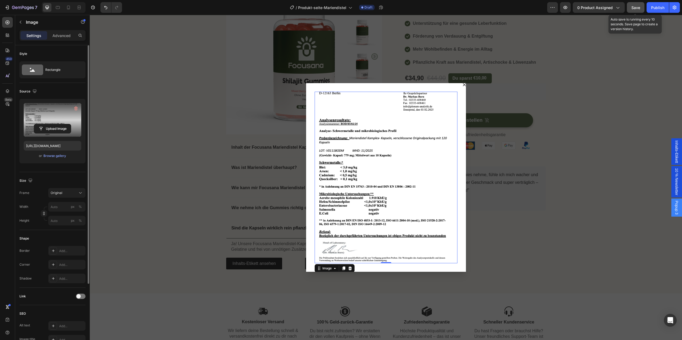
click at [635, 6] on span "Save" at bounding box center [635, 7] width 9 height 5
click at [642, 7] on button "Save" at bounding box center [636, 7] width 18 height 11
click at [656, 12] on button "Publish" at bounding box center [658, 7] width 22 height 11
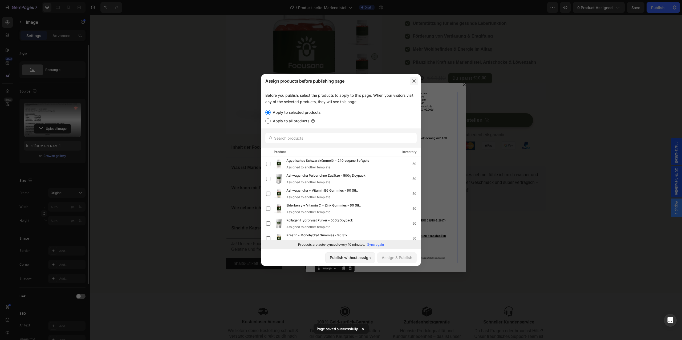
click at [415, 77] on button "button" at bounding box center [414, 81] width 9 height 9
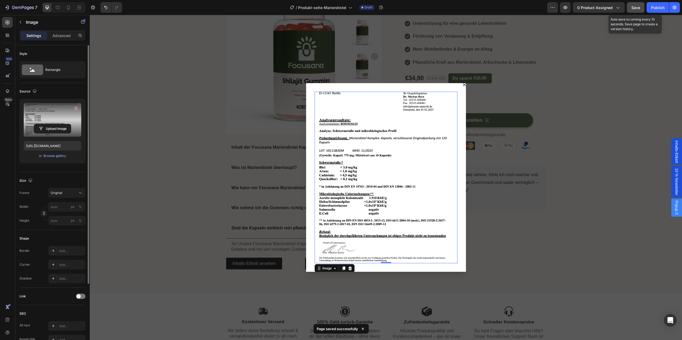
click at [639, 10] on button "Save" at bounding box center [636, 7] width 18 height 11
click at [465, 86] on icon "Dialog content" at bounding box center [464, 84] width 3 height 3
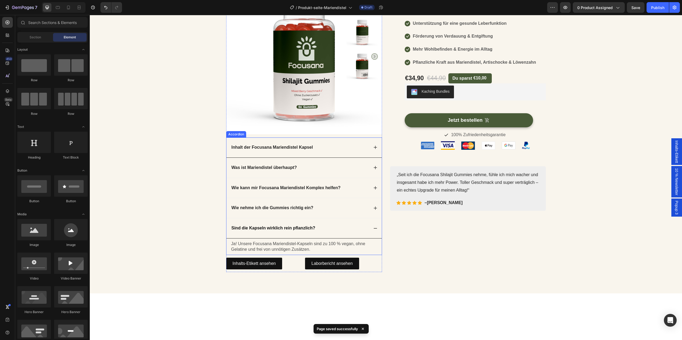
scroll to position [0, 0]
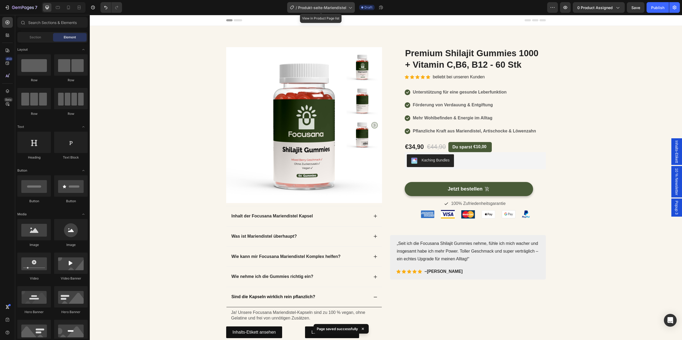
click at [302, 10] on span "Produkt-seite-Mariendistel" at bounding box center [322, 8] width 48 height 6
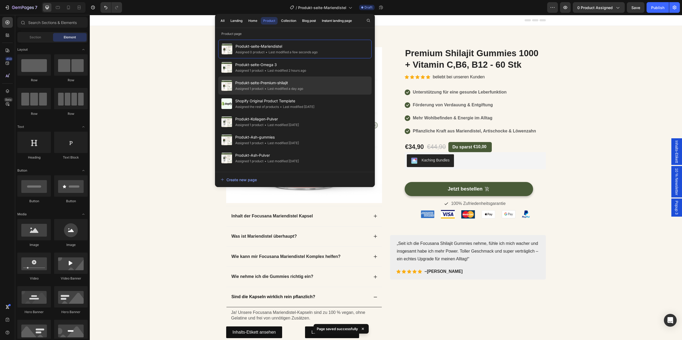
click at [297, 81] on span "Produkt-seite-Premium-shilajit" at bounding box center [269, 83] width 68 height 6
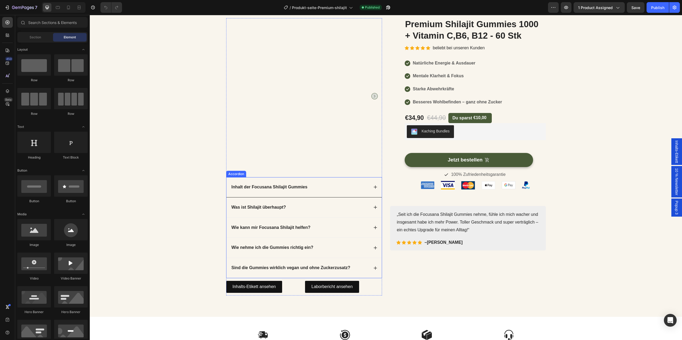
scroll to position [30, 0]
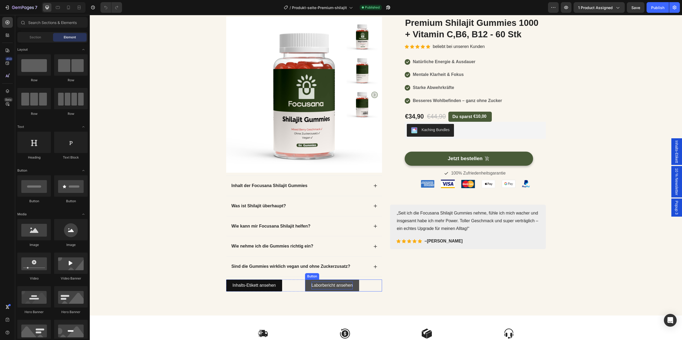
click at [335, 286] on p "Laborbericht ansehen" at bounding box center [331, 286] width 41 height 8
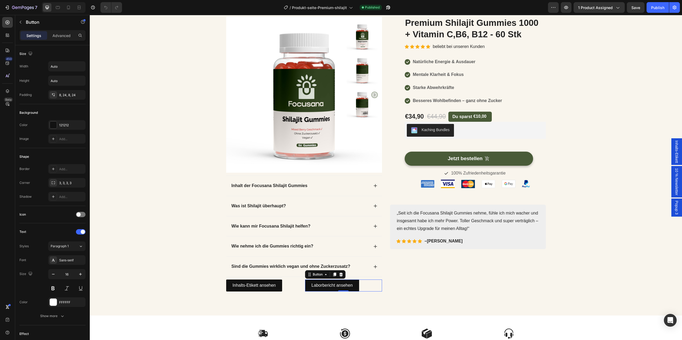
click at [676, 208] on span "Popup 3" at bounding box center [676, 208] width 5 height 14
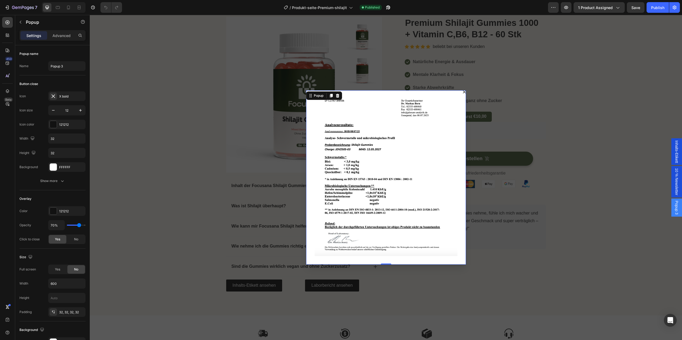
click at [364, 153] on div "Image" at bounding box center [386, 177] width 160 height 174
click at [320, 256] on div "Image" at bounding box center [322, 259] width 14 height 6
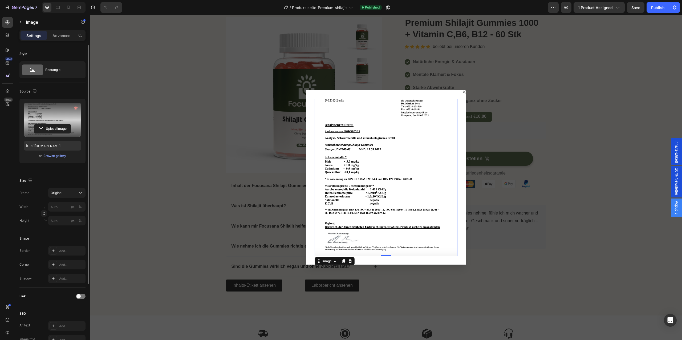
click at [55, 118] on label at bounding box center [53, 120] width 58 height 34
click at [55, 124] on input "file" at bounding box center [52, 128] width 37 height 9
click at [352, 259] on icon "Dialog body" at bounding box center [350, 261] width 4 height 4
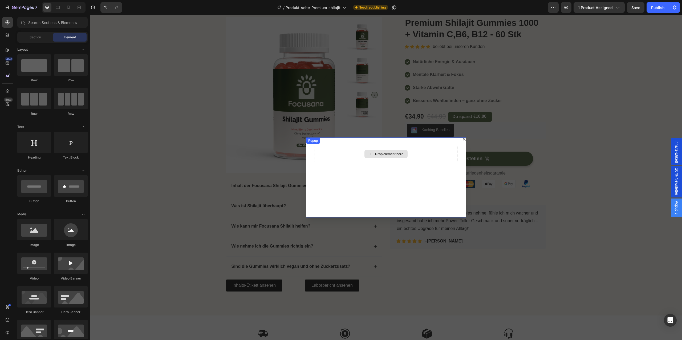
click at [381, 154] on div "Drop element here" at bounding box center [389, 154] width 28 height 4
click at [44, 23] on input "text" at bounding box center [52, 22] width 70 height 11
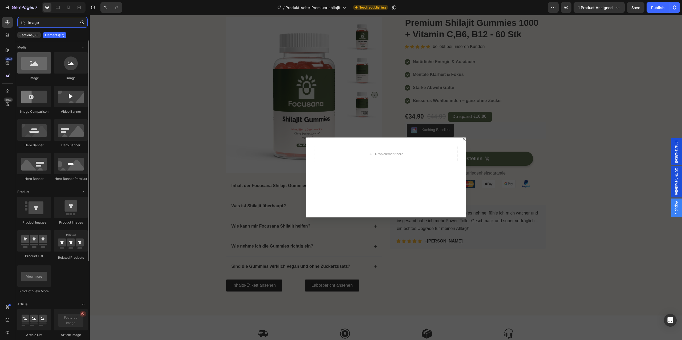
type input "image"
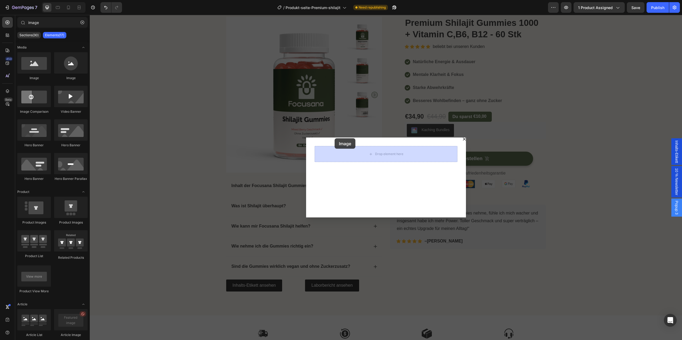
drag, startPoint x: 120, startPoint y: 80, endPoint x: 384, endPoint y: 164, distance: 277.1
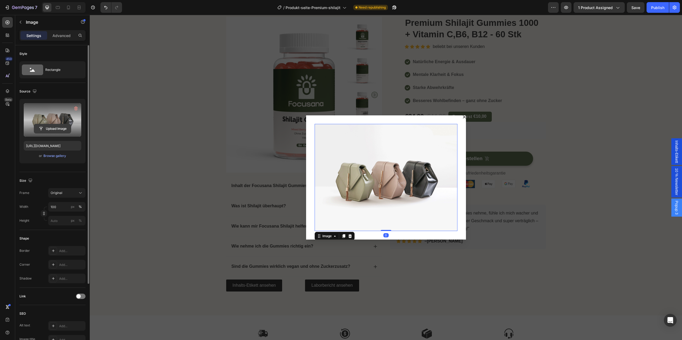
click at [56, 130] on input "file" at bounding box center [52, 128] width 37 height 9
type input "https://cdn.shopify.com/s/files/1/0914/5971/5416/files/gempages_566325962250126…"
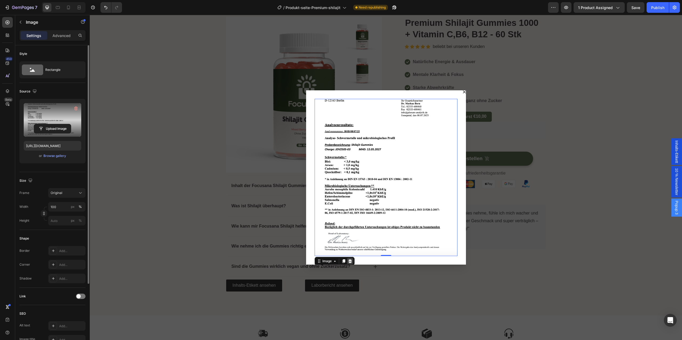
click at [352, 259] on icon "Dialog body" at bounding box center [350, 261] width 4 height 4
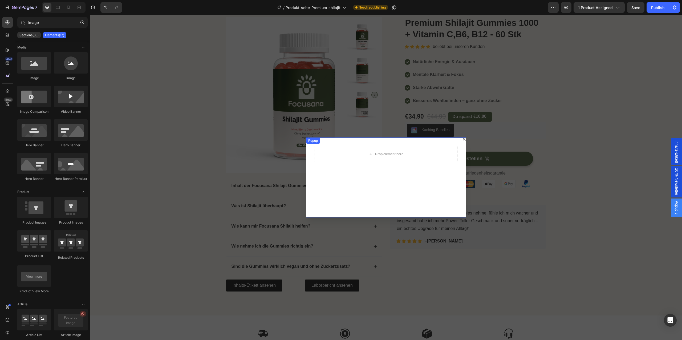
click at [410, 181] on div "Drop element here" at bounding box center [386, 177] width 160 height 80
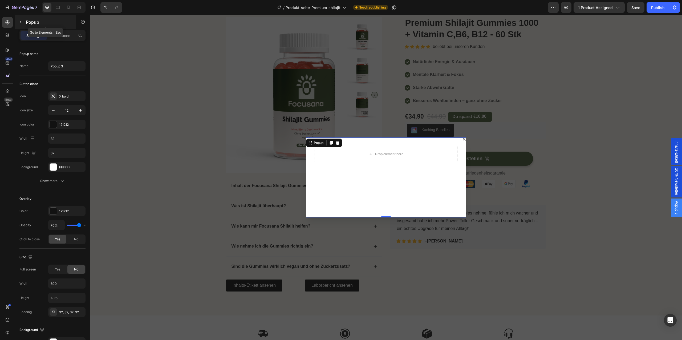
click at [17, 21] on button "button" at bounding box center [20, 22] width 9 height 9
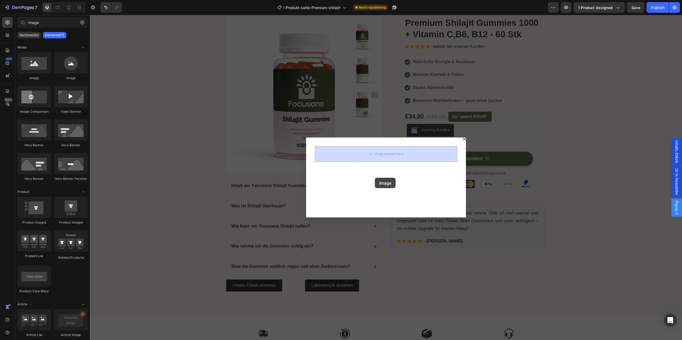
drag, startPoint x: 121, startPoint y: 80, endPoint x: 379, endPoint y: 163, distance: 270.9
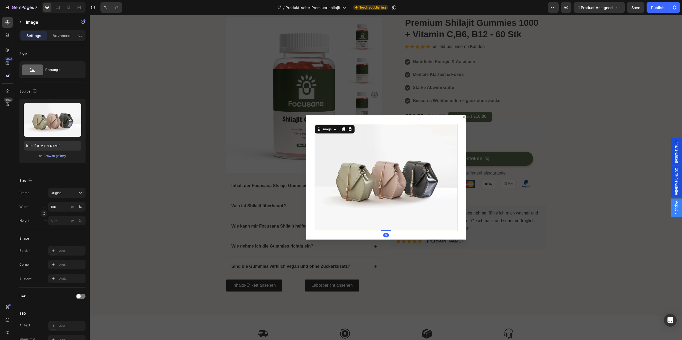
click at [370, 180] on img "Dialog body" at bounding box center [386, 177] width 143 height 107
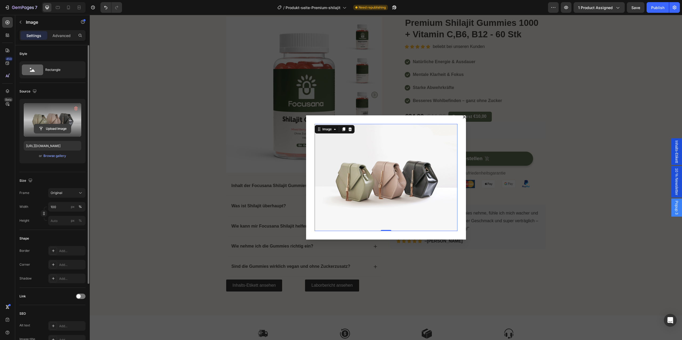
click at [54, 126] on input "file" at bounding box center [52, 128] width 37 height 9
type input "https://cdn.shopify.com/s/files/1/0914/5971/5416/files/gempages_566325962250126…"
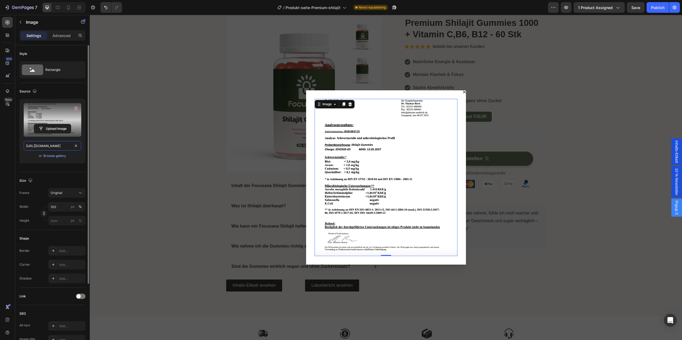
click at [34, 147] on input "https://cdn.shopify.com/s/files/1/0914/5971/5416/files/gempages_566325962250126…" at bounding box center [53, 146] width 58 height 10
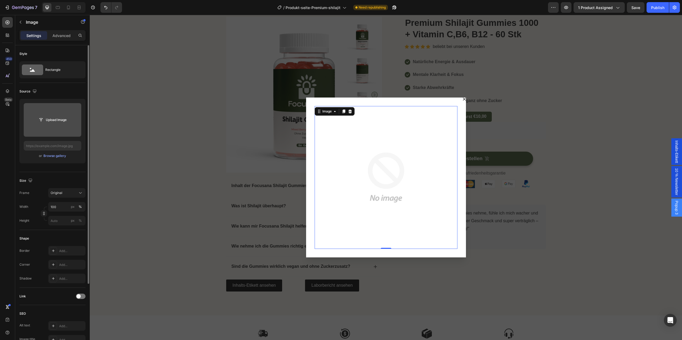
click at [52, 121] on input "file" at bounding box center [52, 119] width 37 height 9
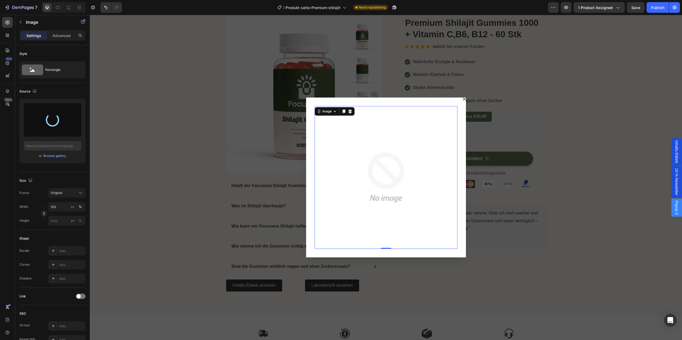
type input "https://cdn.shopify.com/s/files/1/0914/5971/5416/files/gempages_566325962250126…"
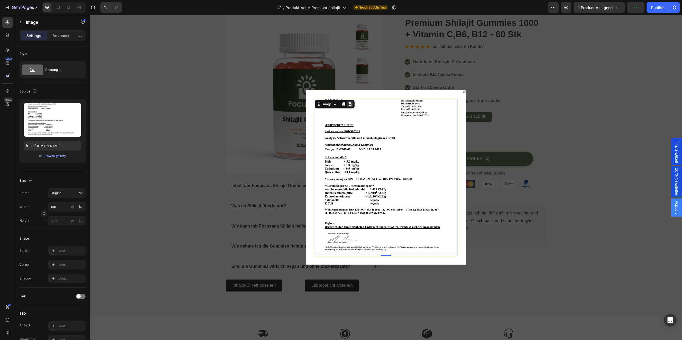
click at [351, 106] on icon "Dialog body" at bounding box center [349, 104] width 3 height 4
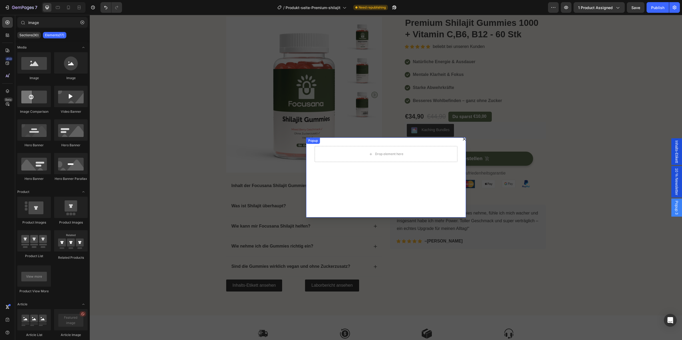
click at [464, 141] on div "Drop element here" at bounding box center [386, 177] width 160 height 80
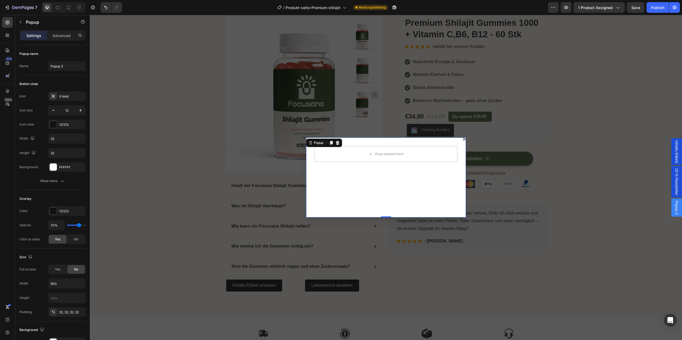
click at [465, 139] on icon "Dialog content" at bounding box center [464, 138] width 3 height 3
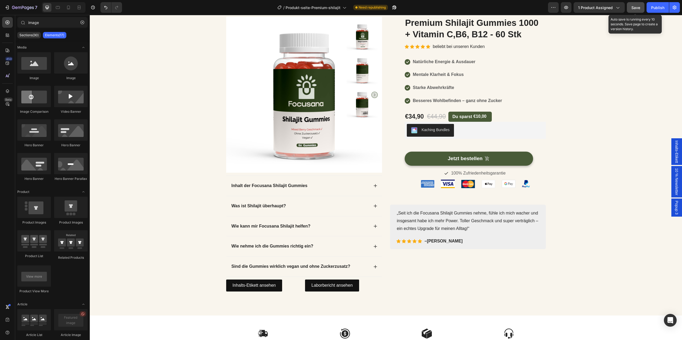
click at [640, 8] on span "Save" at bounding box center [635, 7] width 9 height 5
click at [656, 8] on div "Publish" at bounding box center [657, 8] width 13 height 6
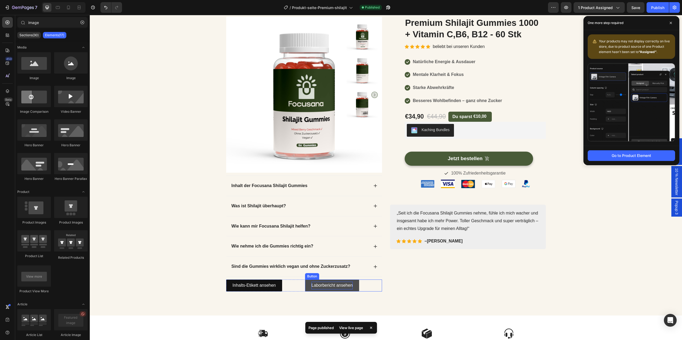
click at [351, 286] on p "Laborbericht ansehen" at bounding box center [331, 286] width 41 height 8
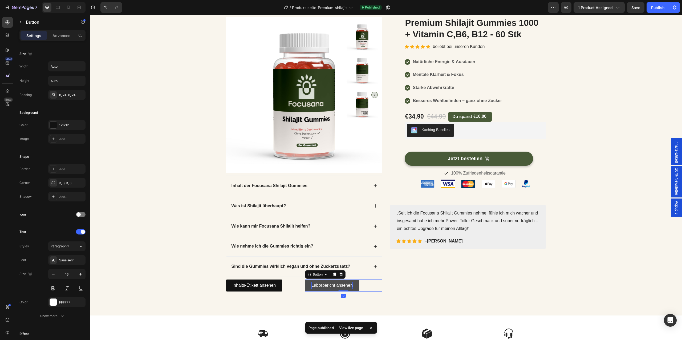
click at [351, 286] on p "Laborbericht ansehen" at bounding box center [331, 286] width 41 height 8
click at [675, 212] on span "Popup 3" at bounding box center [676, 208] width 5 height 14
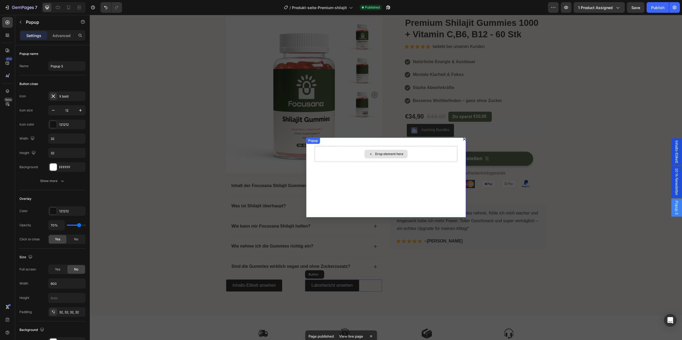
click at [390, 151] on div "Drop element here" at bounding box center [385, 154] width 43 height 9
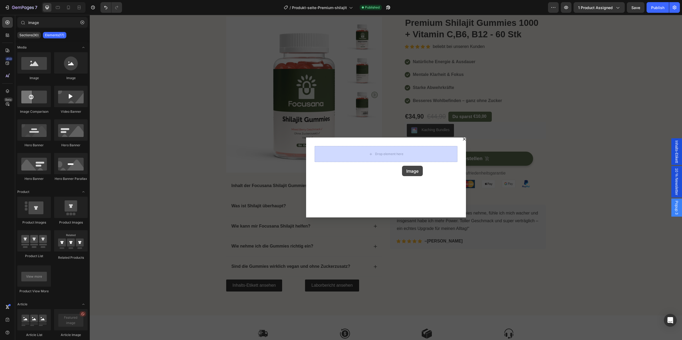
drag, startPoint x: 119, startPoint y: 77, endPoint x: 402, endPoint y: 166, distance: 296.5
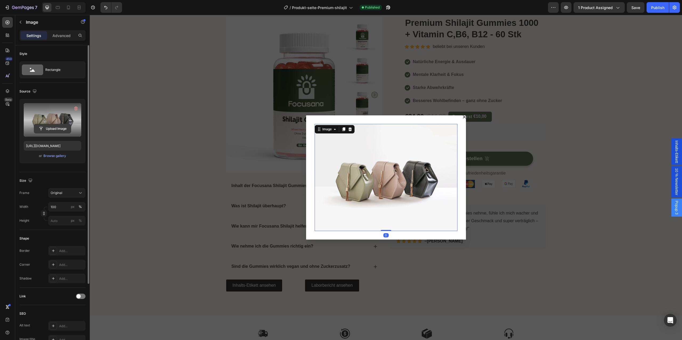
click at [46, 130] on input "file" at bounding box center [52, 128] width 37 height 9
click at [56, 130] on input "file" at bounding box center [52, 128] width 37 height 9
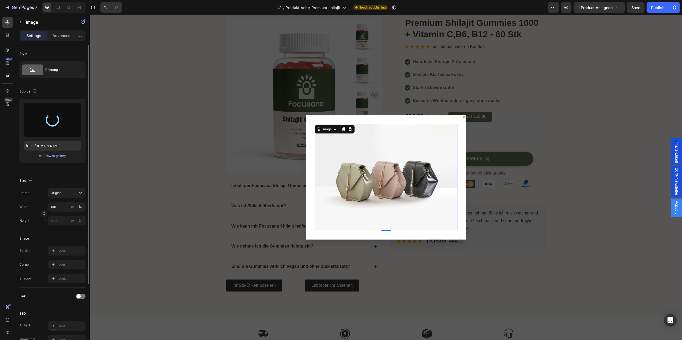
type input "https://cdn.shopify.com/s/files/1/0914/5971/5416/files/gempages_566325962250126…"
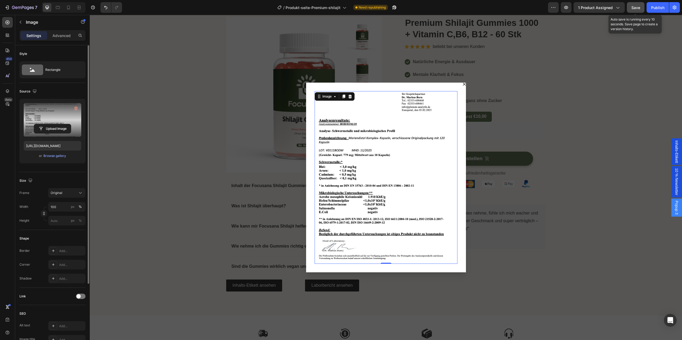
click at [637, 8] on span "Save" at bounding box center [635, 7] width 9 height 5
click at [658, 8] on div "Publish" at bounding box center [657, 8] width 13 height 6
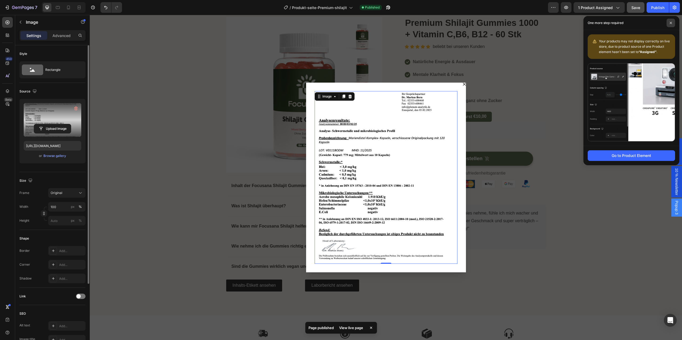
click at [671, 23] on icon at bounding box center [671, 23] width 2 height 2
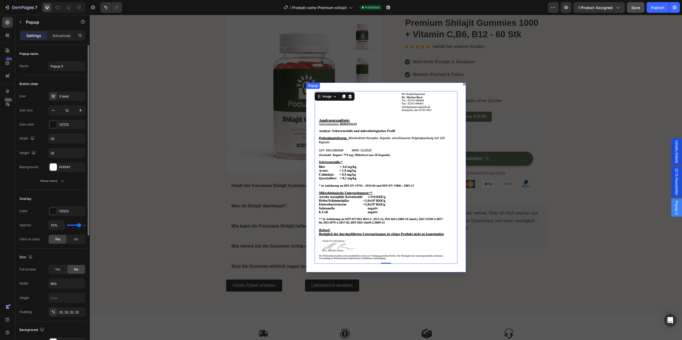
click at [465, 84] on icon "Dialog content" at bounding box center [464, 84] width 3 height 3
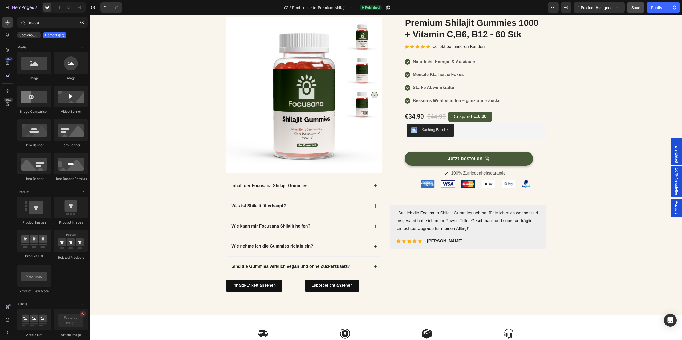
scroll to position [0, 0]
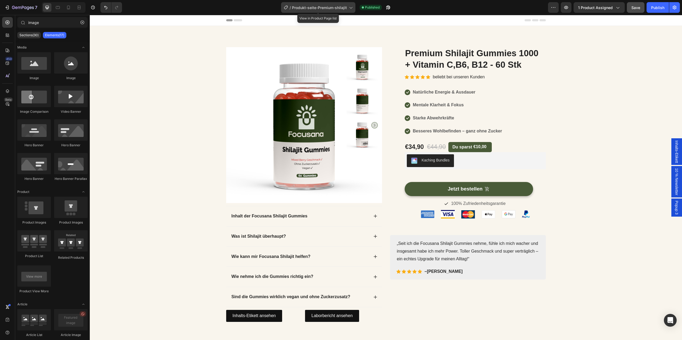
click at [342, 12] on div "/ Produkt-seite-Premium-shilajit" at bounding box center [318, 7] width 74 height 11
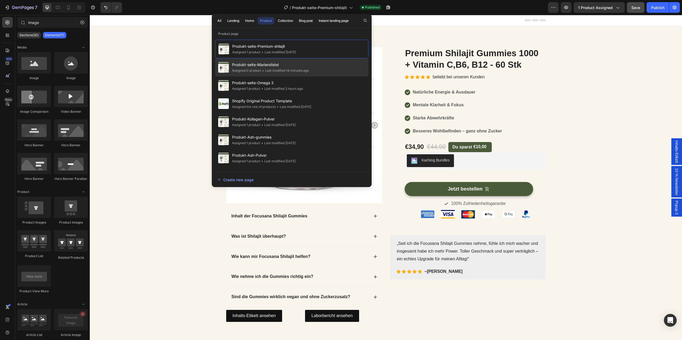
click at [328, 66] on div "Produkt-seite-Mariendistel Assigned 0 product • Last modified 14 minutes ago" at bounding box center [291, 67] width 153 height 18
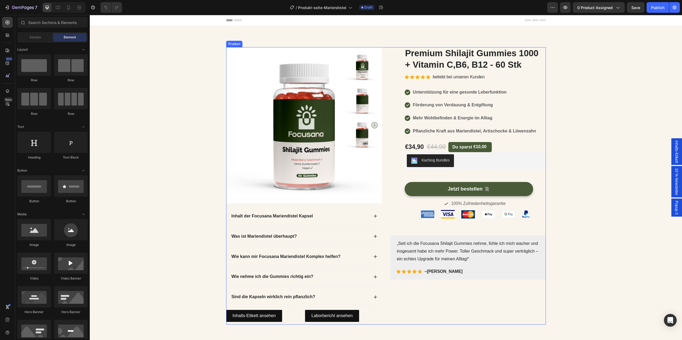
scroll to position [38, 0]
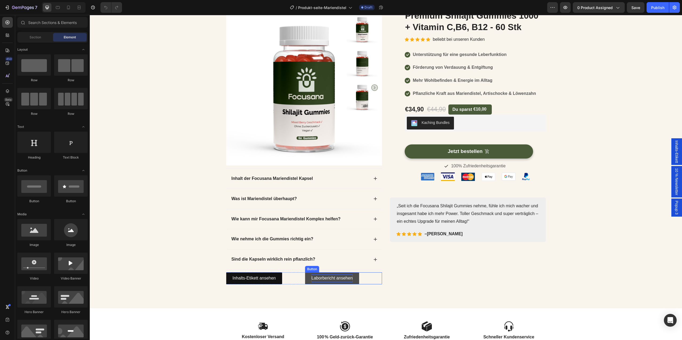
click at [331, 279] on p "Laborbericht ansehen" at bounding box center [331, 278] width 41 height 8
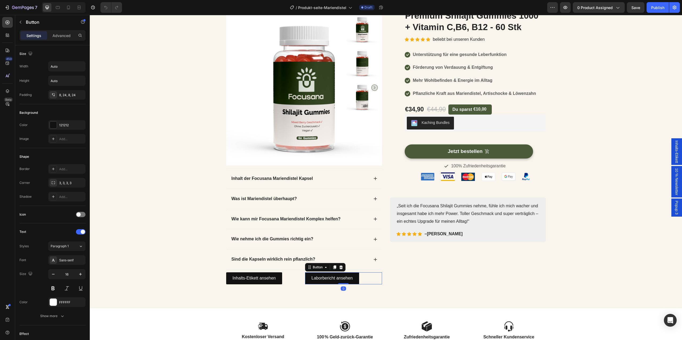
click at [679, 213] on span "Popup 3" at bounding box center [676, 208] width 5 height 14
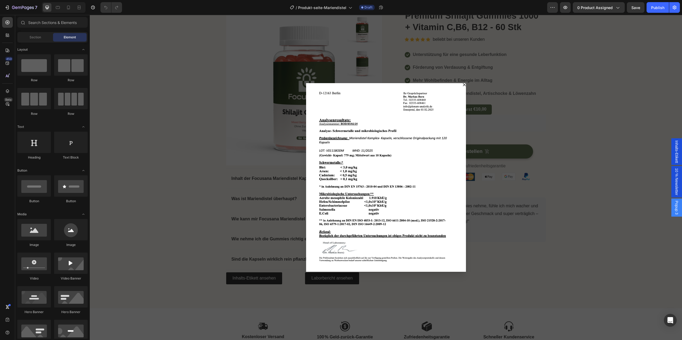
click at [574, 233] on div "Backdrop" at bounding box center [386, 177] width 592 height 325
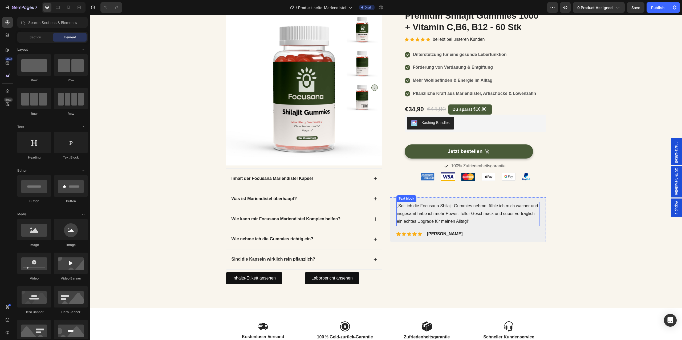
click at [475, 217] on p "„Seit ich die Focusana Shilajit Gummies nehme, fühle ich mich wacher und insges…" at bounding box center [468, 213] width 142 height 23
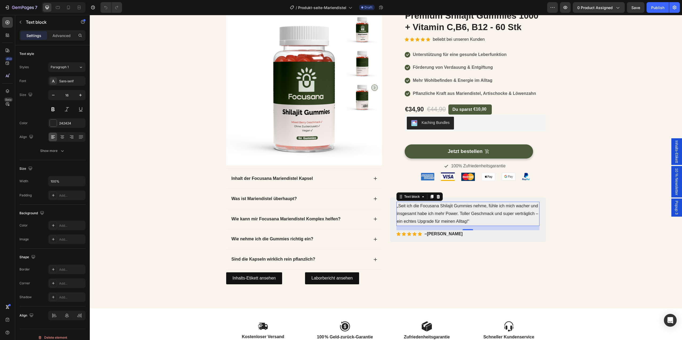
click at [398, 208] on p "„Seit ich die Focusana Shilajit Gummies nehme, fühle ich mich wacher und insges…" at bounding box center [468, 213] width 142 height 23
click at [434, 233] on strong "David L." at bounding box center [445, 234] width 36 height 5
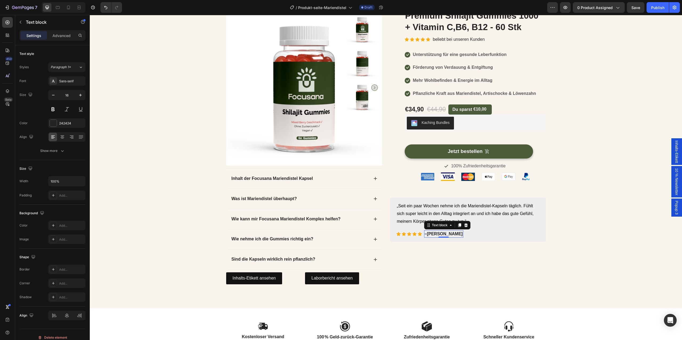
click at [434, 233] on strong "David L." at bounding box center [445, 234] width 36 height 5
click at [434, 233] on strong "Anonym" at bounding box center [435, 234] width 17 height 5
click at [452, 290] on div "Product Images Inhalt der Focusana Mariendistel Kapsel Was ist Mariendistel übe…" at bounding box center [386, 148] width 592 height 320
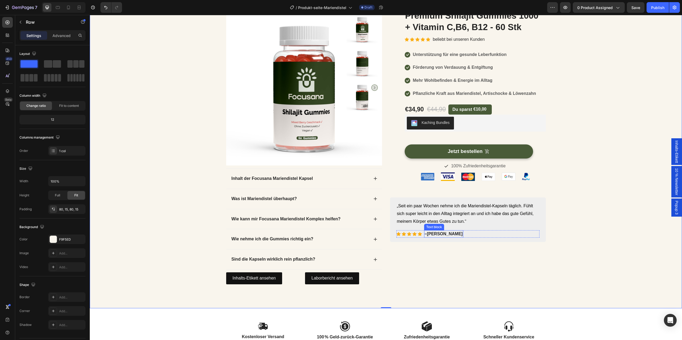
click at [436, 235] on strong "Anna" at bounding box center [445, 234] width 36 height 5
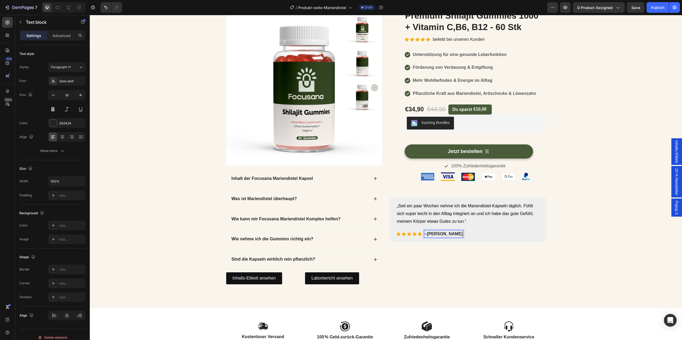
click at [436, 235] on strong "Anna" at bounding box center [445, 234] width 36 height 5
drag, startPoint x: 447, startPoint y: 235, endPoint x: 468, endPoint y: 236, distance: 21.6
click at [468, 236] on div "– Anonym (Verifiziert)" at bounding box center [446, 233] width 44 height 7
click at [460, 278] on div "(P) Images & Gallery Premium Shilajit Gummies 1000 + Vitamin C,B6, B12 - 60 Stk…" at bounding box center [468, 148] width 156 height 277
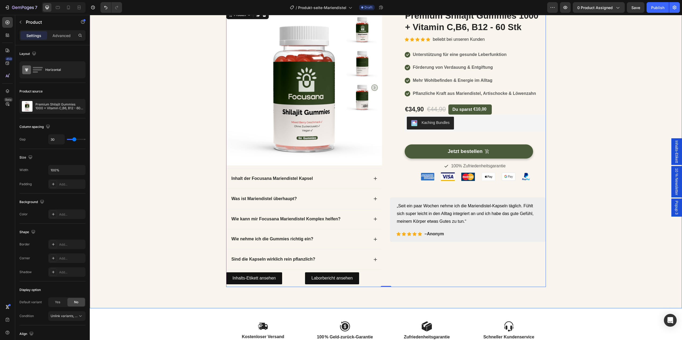
click at [564, 234] on div "Product Images Inhalt der Focusana Mariendistel Kapsel Was ist Mariendistel übe…" at bounding box center [386, 148] width 584 height 277
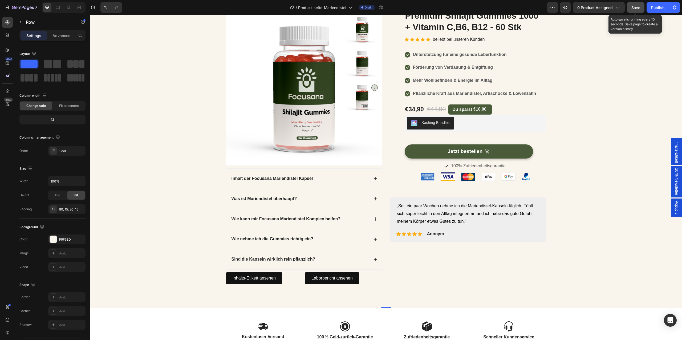
click at [634, 5] on div "Save" at bounding box center [635, 8] width 9 height 6
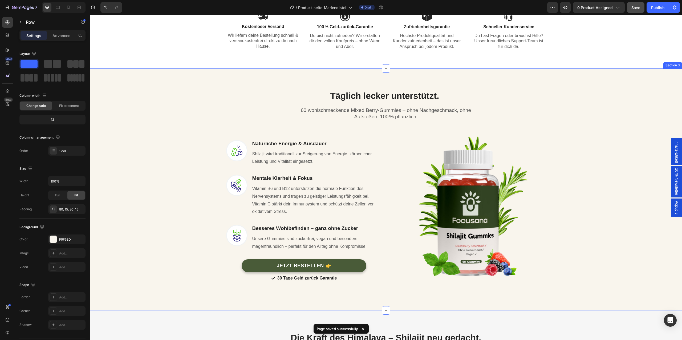
scroll to position [351, 0]
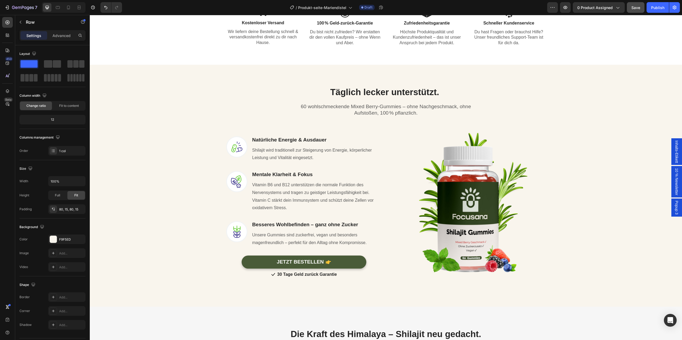
click at [391, 105] on p "60 wohlschmeckende Mixed Berry-Gummies – ohne Nachgeschmack, ohne Aufstoßen, 10…" at bounding box center [385, 109] width 185 height 13
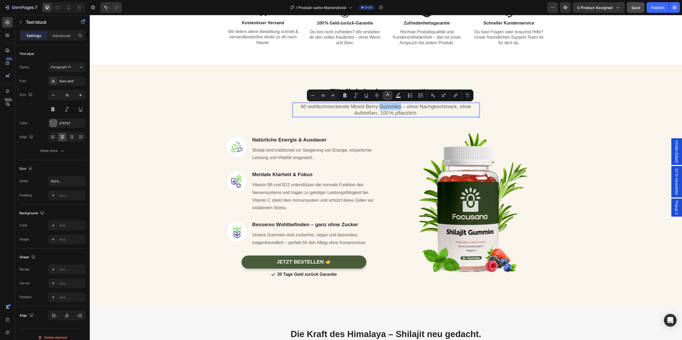
click at [389, 96] on icon "Editor contextual toolbar" at bounding box center [387, 95] width 5 height 5
type input "575757"
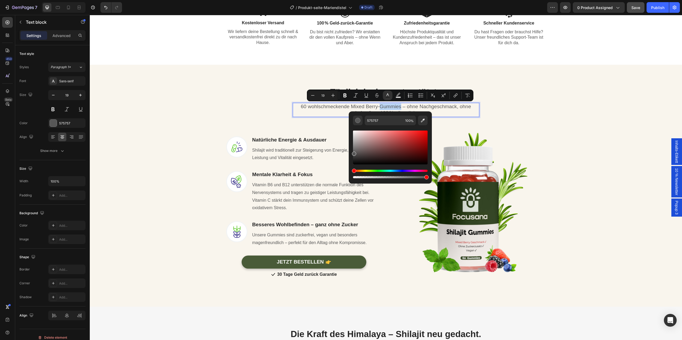
click at [348, 109] on p "60 wohlschmeckende Mixed Berry-Gummies – ohne Nachgeschmack, ohne Aufstoßen, 10…" at bounding box center [385, 109] width 185 height 13
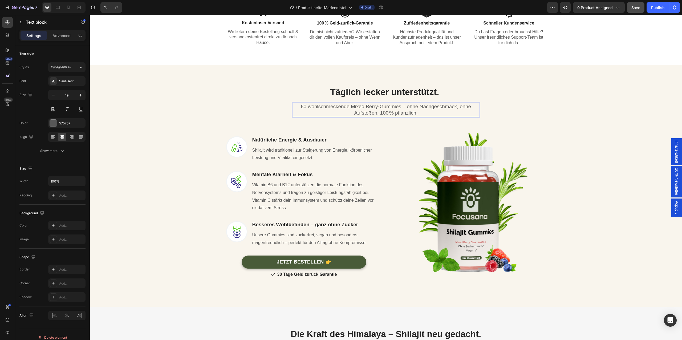
click at [348, 109] on p "60 wohlschmeckende Mixed Berry-Gummies – ohne Nachgeschmack, ohne Aufstoßen, 10…" at bounding box center [385, 109] width 185 height 13
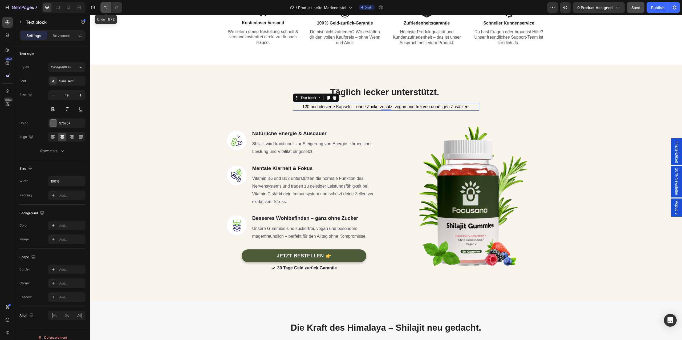
click at [106, 7] on icon "Undo/Redo" at bounding box center [105, 7] width 3 height 3
click at [348, 108] on span "120 hochdosierte Kapseln – ohne Zuckerzusatz, vegan und frei von unnötigen Zusä…" at bounding box center [385, 106] width 167 height 5
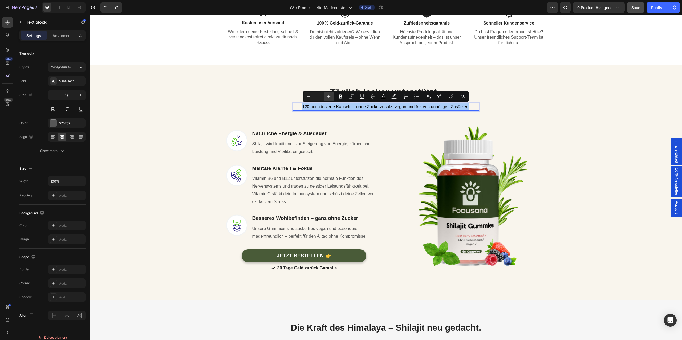
click at [332, 98] on button "Plus" at bounding box center [329, 97] width 10 height 10
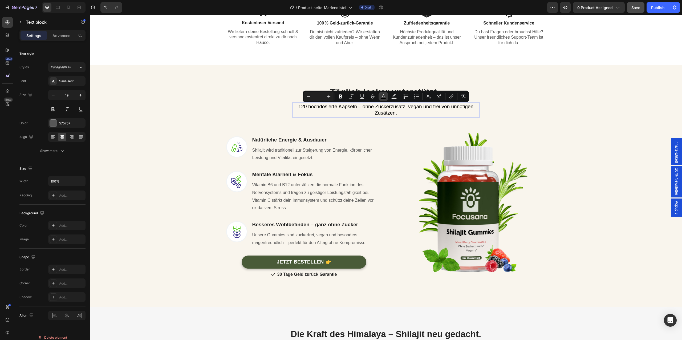
click at [382, 98] on rect "Editor contextual toolbar" at bounding box center [383, 98] width 5 height 1
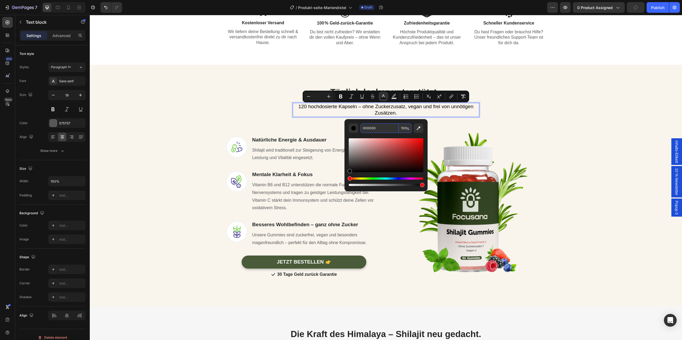
click at [376, 124] on input "000000" at bounding box center [379, 128] width 38 height 10
type input "575757"
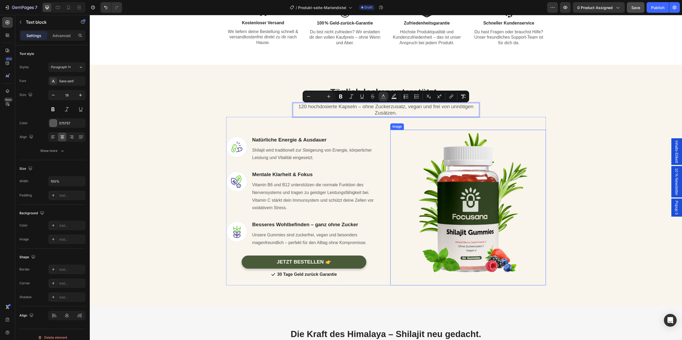
click at [401, 142] on img at bounding box center [468, 208] width 156 height 156
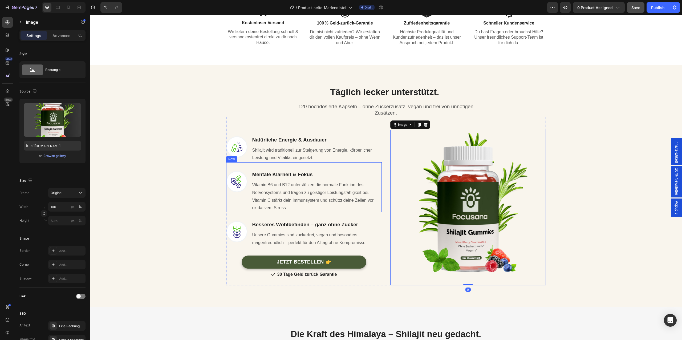
click at [314, 167] on div "Image Mentale Klarheit & Fokus Heading Vitamin B6 und B12 unterstützen die norm…" at bounding box center [304, 187] width 156 height 50
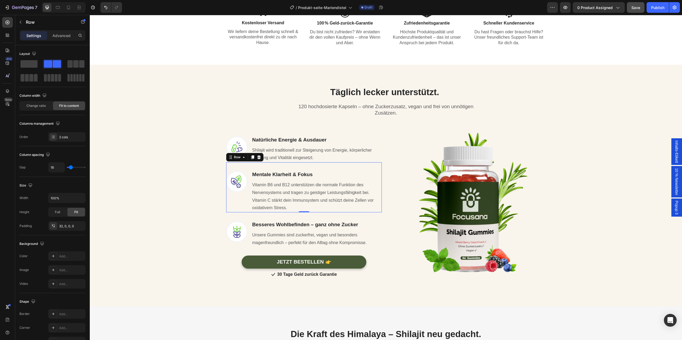
click at [280, 139] on strong "Natürliche Energie & Ausdauer" at bounding box center [289, 140] width 74 height 6
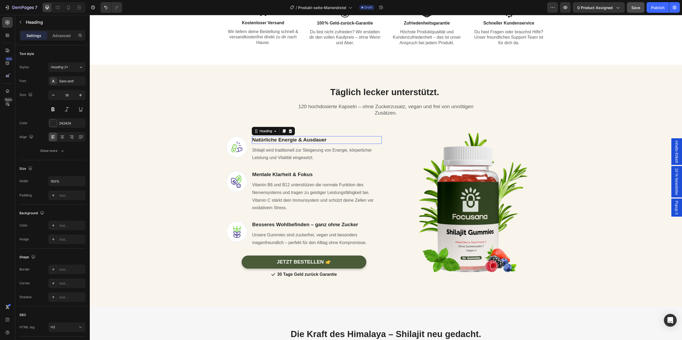
click at [280, 139] on strong "Natürliche Energie & Ausdauer" at bounding box center [289, 140] width 74 height 6
click at [285, 140] on span "Tradition & natürliche Pflanzenkraft" at bounding box center [288, 140] width 72 height 5
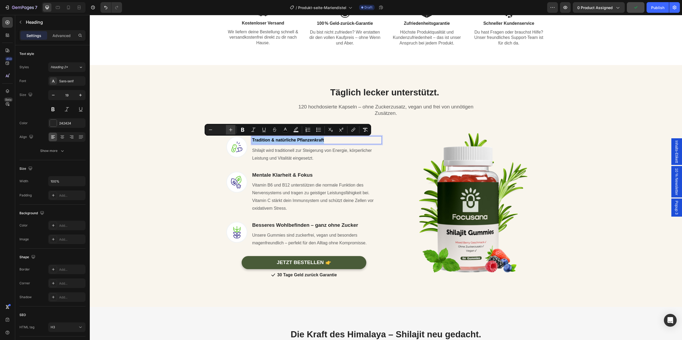
click at [232, 129] on icon "Editor contextual toolbar" at bounding box center [230, 129] width 3 height 3
click at [293, 161] on p "Shilajit wird traditionell zur Steigerung von Energie, körperlicher Leistung un…" at bounding box center [316, 154] width 129 height 15
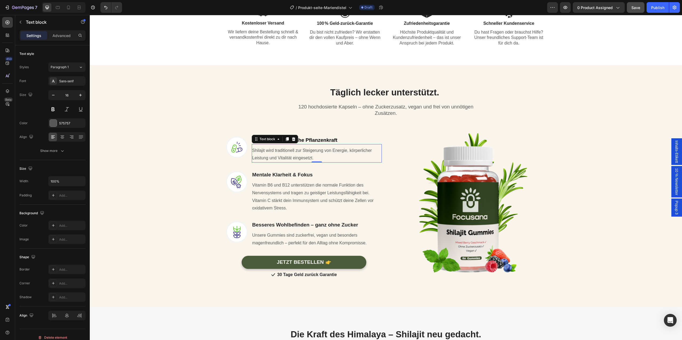
click at [299, 157] on span "Shilajit wird traditionell zur Steigerung von Energie, körperlicher Leistung un…" at bounding box center [312, 154] width 120 height 12
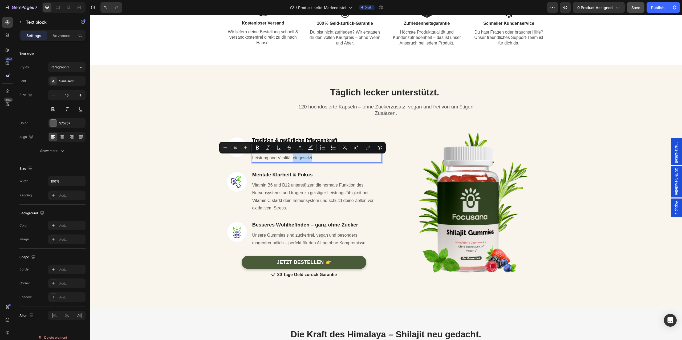
click at [307, 159] on span "Shilajit wird traditionell zur Steigerung von Energie, körperlicher Leistung un…" at bounding box center [312, 154] width 120 height 12
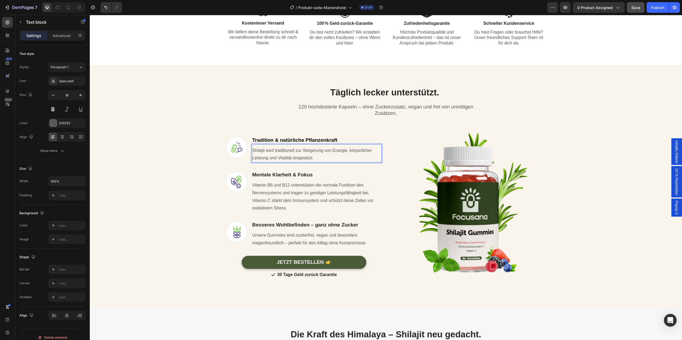
click at [314, 158] on p "Shilajit wird traditionell zur Steigerung von Energie, körperlicher Leistung un…" at bounding box center [316, 154] width 129 height 15
drag, startPoint x: 321, startPoint y: 157, endPoint x: 252, endPoint y: 151, distance: 68.5
click at [252, 151] on p "Shilajit wird traditionell zur Steigerung von Energie, körperlicher Leistung un…" at bounding box center [316, 154] width 129 height 15
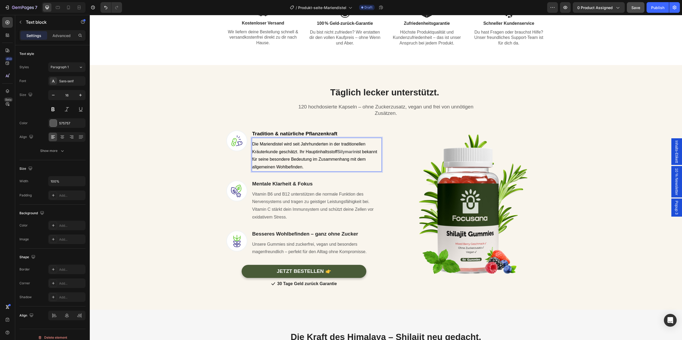
drag, startPoint x: 312, startPoint y: 166, endPoint x: 251, endPoint y: 145, distance: 63.8
click at [252, 145] on div "Die Mariendistel wird seit Jahrhunderten in der traditionellen Kräuterkunde ges…" at bounding box center [317, 156] width 130 height 32
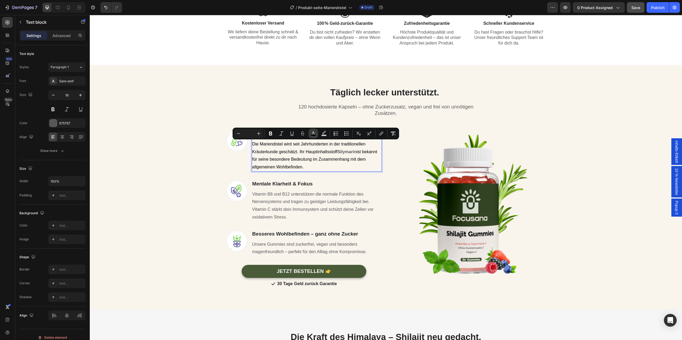
click at [312, 135] on rect "Editor contextual toolbar" at bounding box center [313, 135] width 5 height 1
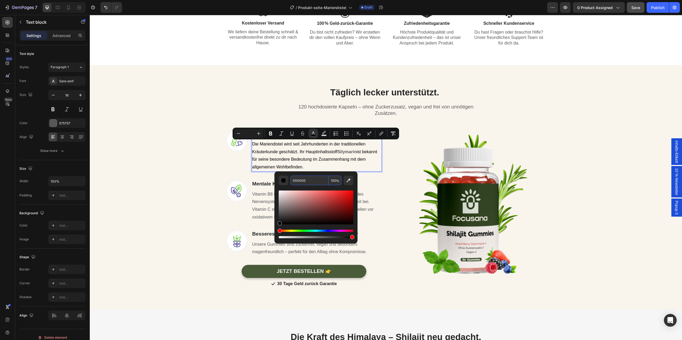
click at [307, 181] on input "000000" at bounding box center [309, 181] width 38 height 10
type input "575757"
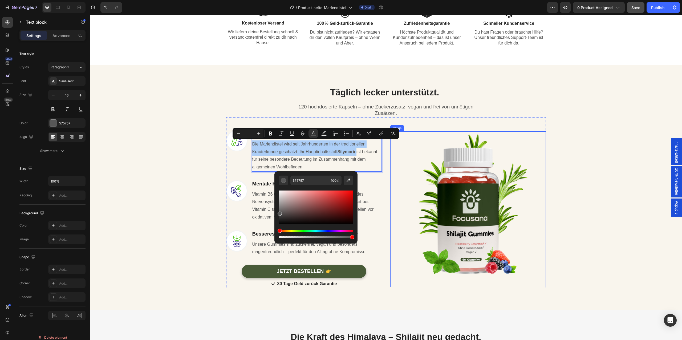
click at [421, 175] on img at bounding box center [468, 209] width 156 height 156
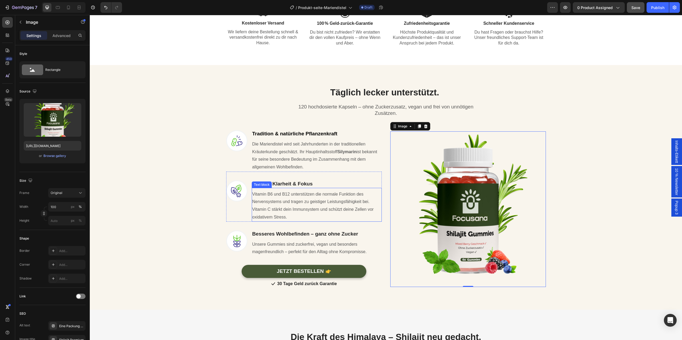
click at [315, 190] on div "Vitamin B6 und B12 unterstützen die normale Funktion des Nervensystems und trag…" at bounding box center [317, 206] width 130 height 32
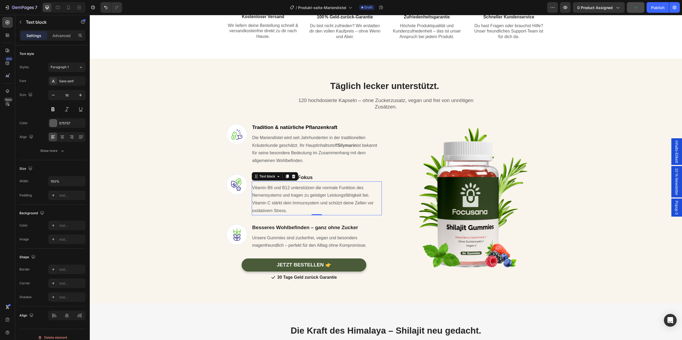
scroll to position [358, 0]
click at [305, 179] on strong "Mentale Klarheit & Fokus" at bounding box center [282, 177] width 60 height 6
click at [288, 177] on span "Pflanzliche Synergie" at bounding box center [273, 177] width 42 height 5
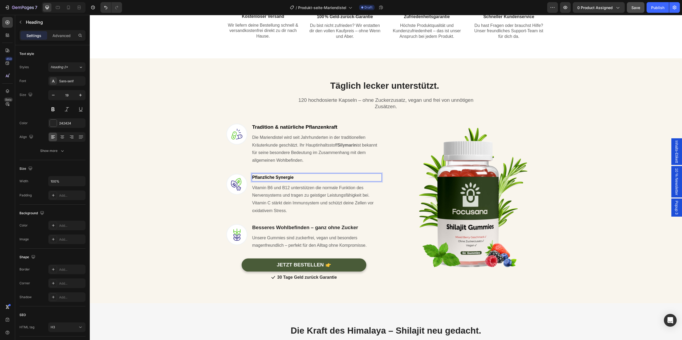
click at [288, 177] on span "Pflanzliche Synergie" at bounding box center [273, 177] width 42 height 5
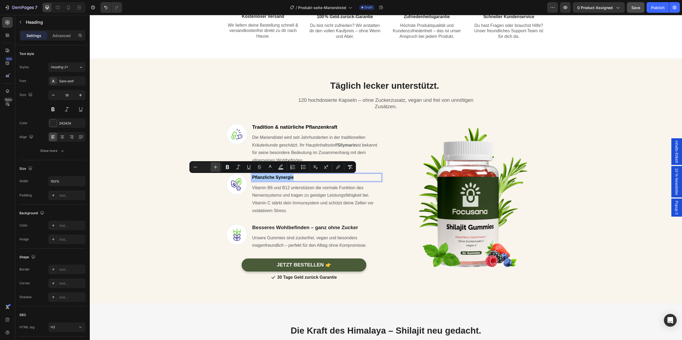
click at [216, 170] on button "Plus" at bounding box center [216, 167] width 10 height 10
click at [183, 226] on div "Täglich lecker unterstützt. Heading Row 120 hochdosierte Kapseln – ohne Zuckerz…" at bounding box center [386, 176] width 584 height 210
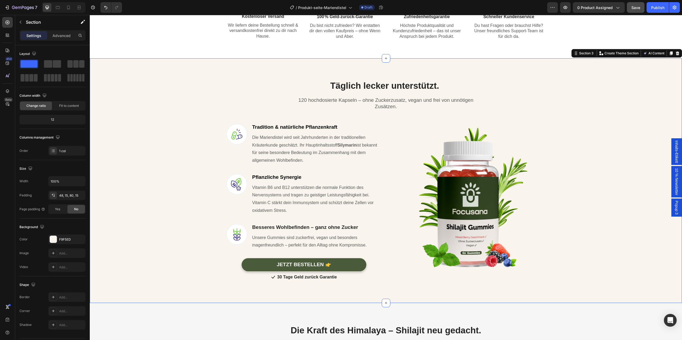
click at [320, 192] on p "Vitamin B6 und B12 unterstützen die normale Funktion des Nervensystems und trag…" at bounding box center [316, 199] width 129 height 31
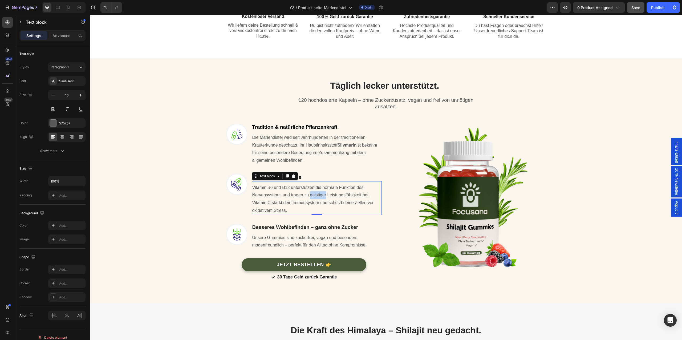
click at [320, 192] on p "Vitamin B6 und B12 unterstützen die normale Funktion des Nervensystems und trag…" at bounding box center [316, 199] width 129 height 31
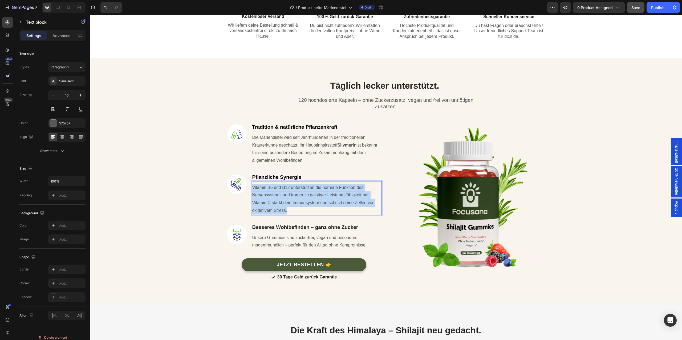
click at [320, 192] on p "Vitamin B6 und B12 unterstützen die normale Funktion des Nervensystems und trag…" at bounding box center [316, 199] width 129 height 31
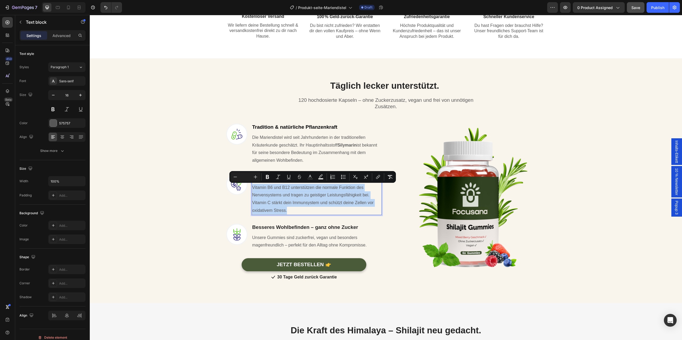
scroll to position [360, 0]
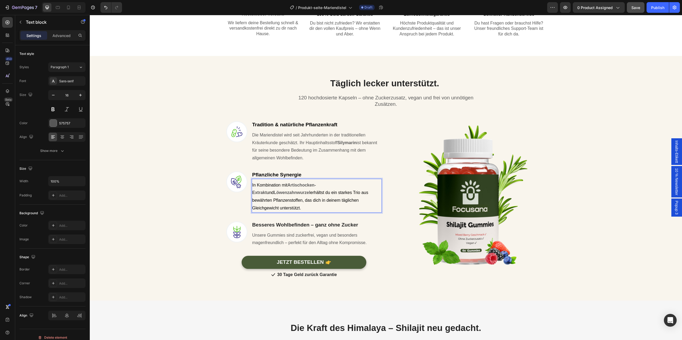
click at [301, 191] on p "In Kombination mit Artischocken-Extrakt und Löwenzahnwurzel erhältst du ein sta…" at bounding box center [316, 196] width 129 height 31
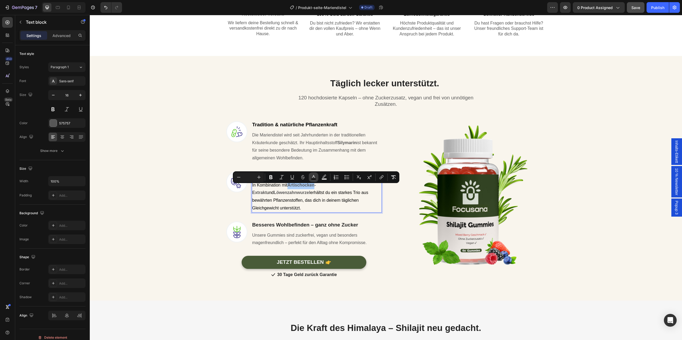
click at [314, 179] on rect "Editor contextual toolbar" at bounding box center [313, 179] width 5 height 1
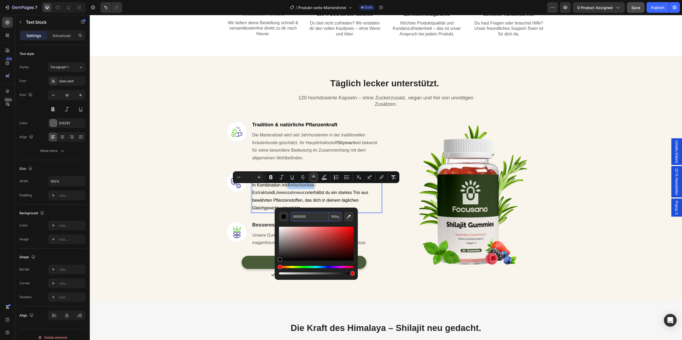
click at [301, 213] on input "000000" at bounding box center [310, 217] width 38 height 10
type input "575757"
click at [214, 249] on div "Täglich lecker unterstützt. Heading Row 120 hochdosierte Kapseln – ohne Zuckerz…" at bounding box center [386, 174] width 584 height 210
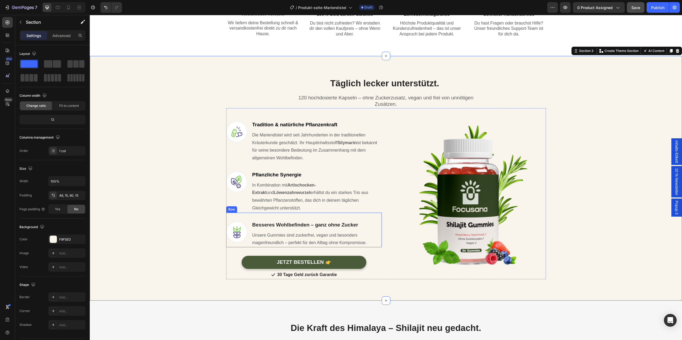
scroll to position [368, 0]
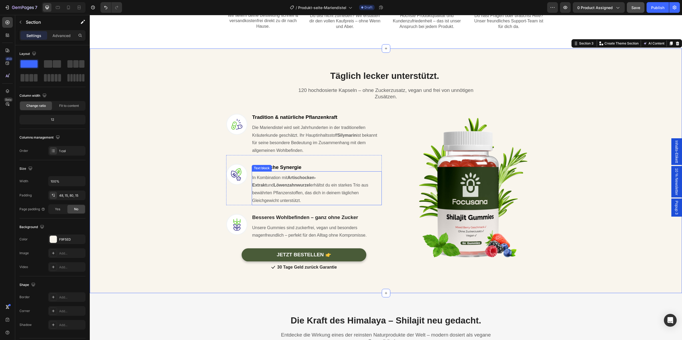
click at [321, 177] on p "In Kombination mit Artischocken-Extrakt und Löwenzahnwurzel erhältst du ein sta…" at bounding box center [316, 189] width 129 height 31
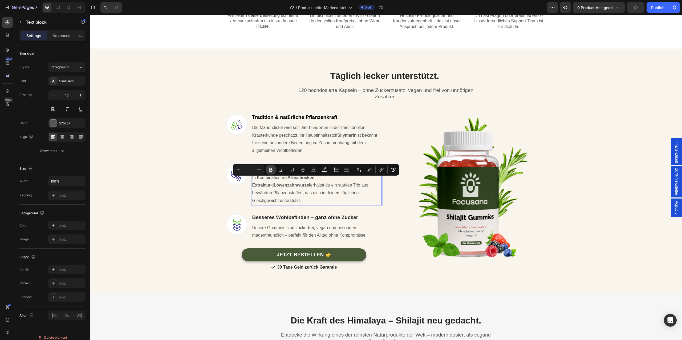
click at [271, 171] on icon "Editor contextual toolbar" at bounding box center [270, 169] width 5 height 5
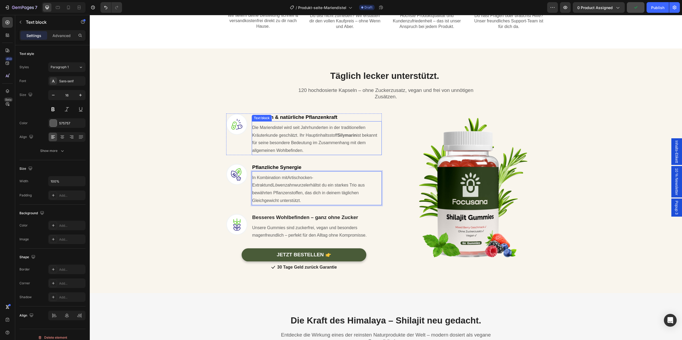
click at [326, 137] on span "Die Mariendistel wird seit Jahrhunderten in der traditionellen Kräuterkunde ges…" at bounding box center [308, 131] width 113 height 12
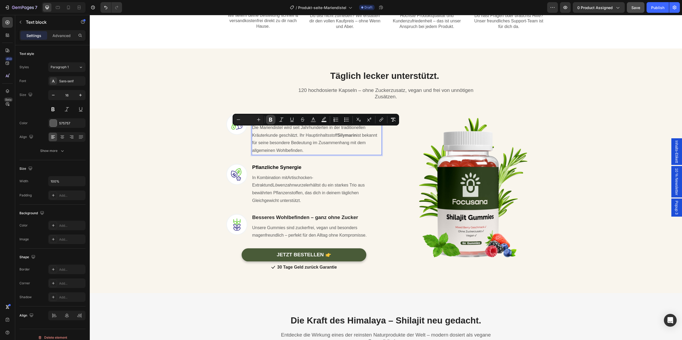
click at [273, 118] on icon "Editor contextual toolbar" at bounding box center [270, 119] width 5 height 5
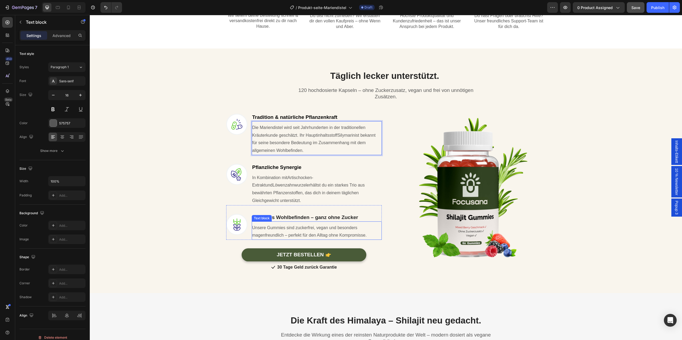
click at [294, 225] on span "Unsere Gummies sind zuckerfrei, vegan und besonders magenfreundlich – perfekt f…" at bounding box center [309, 231] width 115 height 12
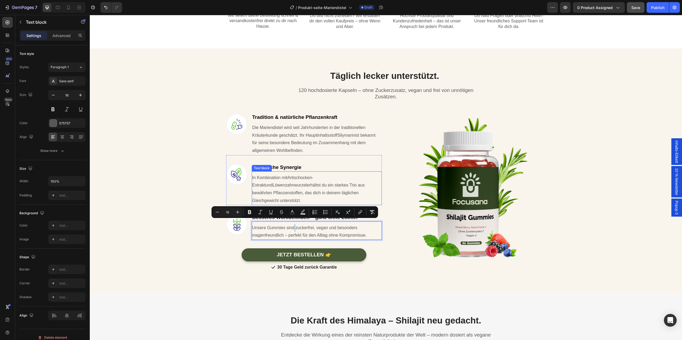
click at [294, 191] on p "In Kombination mit Artischocken-Extrakt und Löwenzahnwurzel erhältst du ein sta…" at bounding box center [316, 189] width 129 height 31
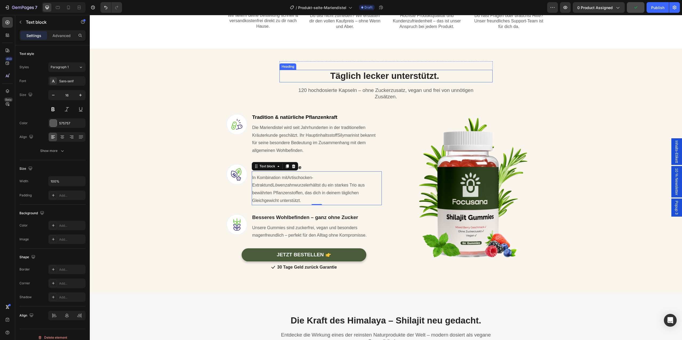
click at [355, 79] on strong "Täglich lecker unterstützt." at bounding box center [384, 76] width 109 height 10
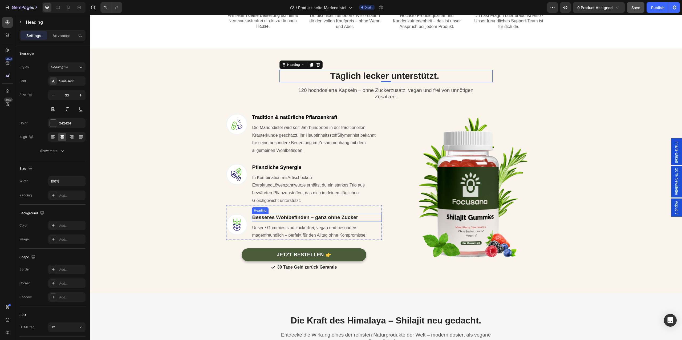
click at [287, 214] on strong "Besseres Wohlbefinden – ganz ohne Zucker" at bounding box center [305, 217] width 106 height 6
click at [357, 214] on strong "Besseres Wohlbefinden – ganz ohne Zucker" at bounding box center [305, 217] width 106 height 6
click at [261, 216] on span "Wohlbefinden ohne Kompromisse" at bounding box center [286, 218] width 69 height 5
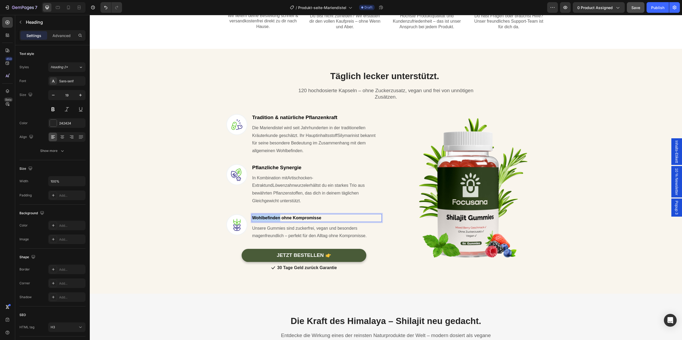
click at [261, 216] on span "Wohlbefinden ohne Kompromisse" at bounding box center [286, 218] width 69 height 5
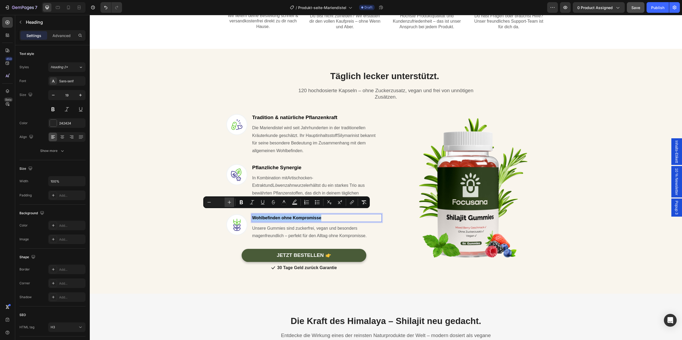
click at [232, 203] on icon "Editor contextual toolbar" at bounding box center [229, 202] width 5 height 5
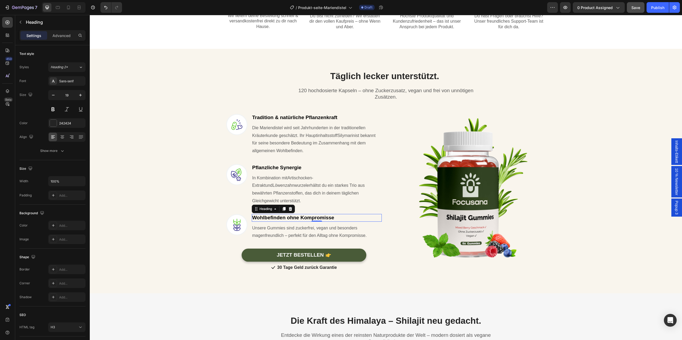
click at [341, 228] on span "Unsere Gummies sind zuckerfrei, vegan und besonders magenfreundlich – perfekt f…" at bounding box center [309, 232] width 115 height 12
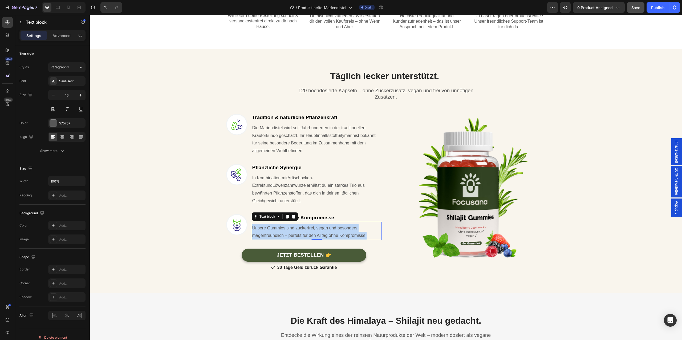
click at [341, 228] on span "Unsere Gummies sind zuckerfrei, vegan und besonders magenfreundlich – perfekt f…" at bounding box center [309, 232] width 115 height 12
click at [327, 226] on strong "vegan, glutenfrei und ohne unnötige Zusatzstoffe" at bounding box center [308, 232] width 113 height 12
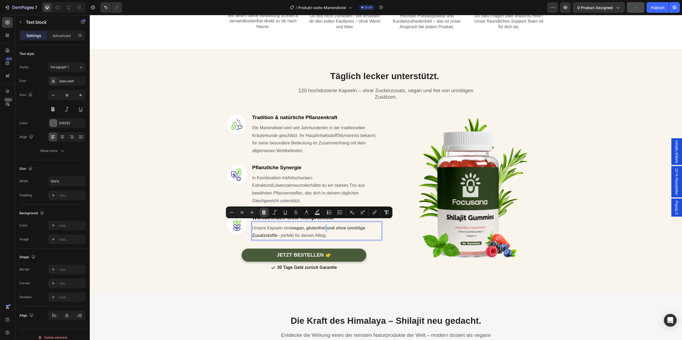
click at [267, 212] on button "Bold" at bounding box center [264, 213] width 10 height 10
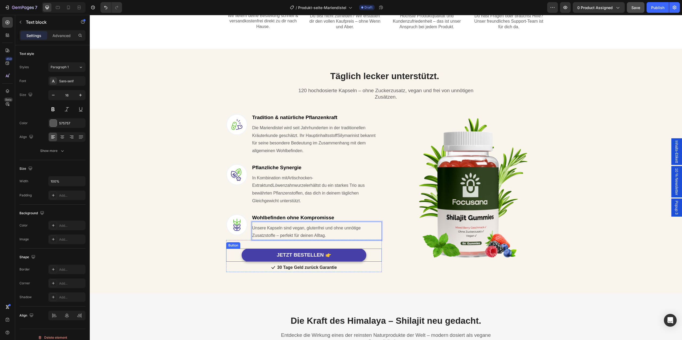
click at [351, 252] on link "JETZT BESTELLEN" at bounding box center [304, 255] width 125 height 13
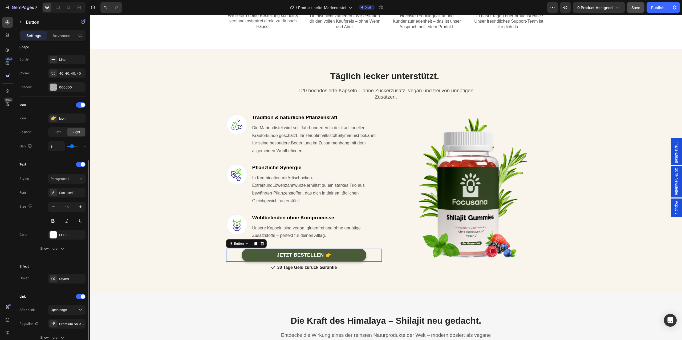
scroll to position [156, 0]
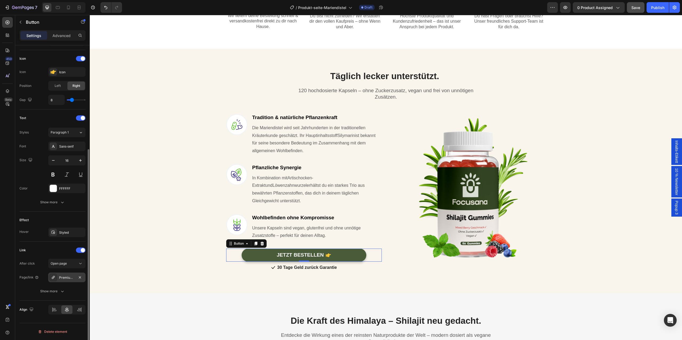
click at [65, 277] on div "Premium Shilajit Gummies 1000 + Vitamin C,B6, B12 - 60 Stk" at bounding box center [66, 277] width 15 height 5
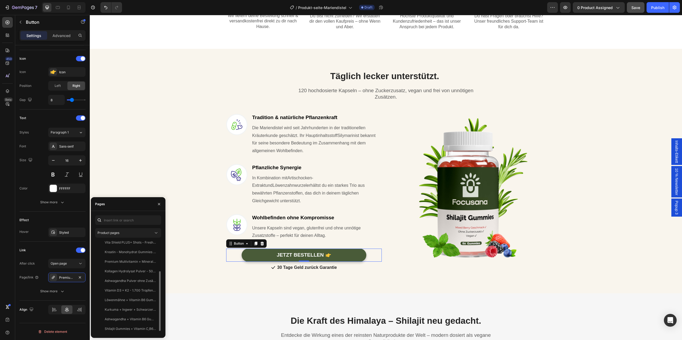
scroll to position [0, 0]
click at [161, 157] on div "Täglich lecker unterstützt. Heading Row 120 hochdosierte Kapseln – ohne Zuckerz…" at bounding box center [386, 167] width 584 height 210
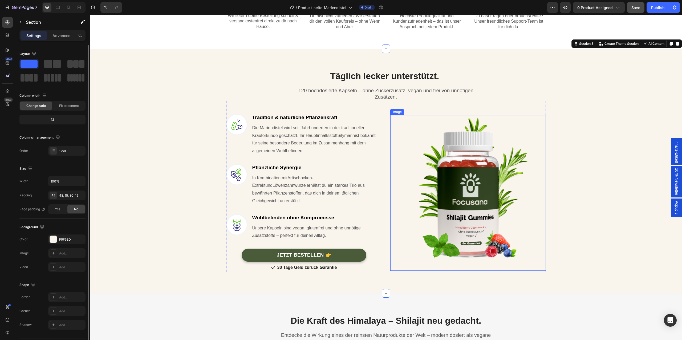
click at [480, 209] on img at bounding box center [468, 193] width 156 height 156
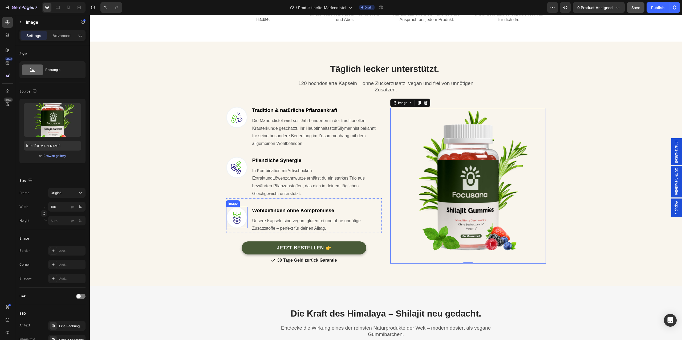
scroll to position [375, 0]
click at [467, 189] on img at bounding box center [468, 186] width 156 height 156
click at [493, 161] on img at bounding box center [468, 186] width 156 height 156
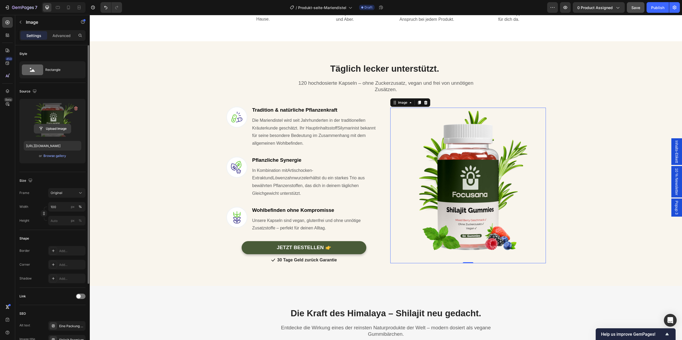
click at [51, 127] on input "file" at bounding box center [52, 128] width 37 height 9
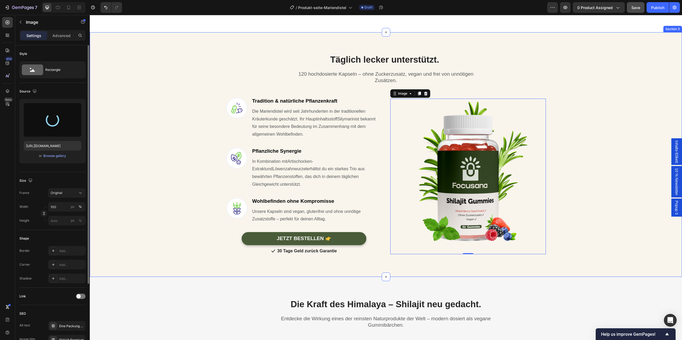
scroll to position [398, 0]
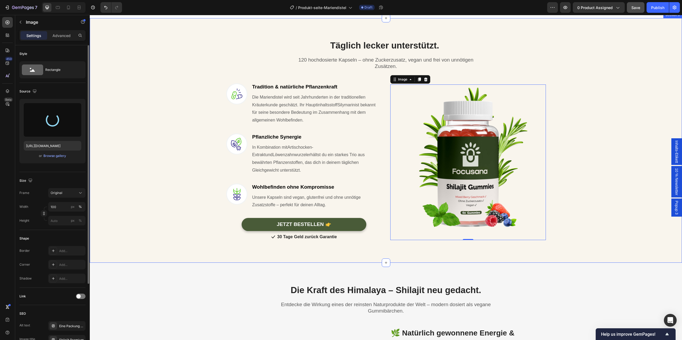
type input "[URL][DOMAIN_NAME]"
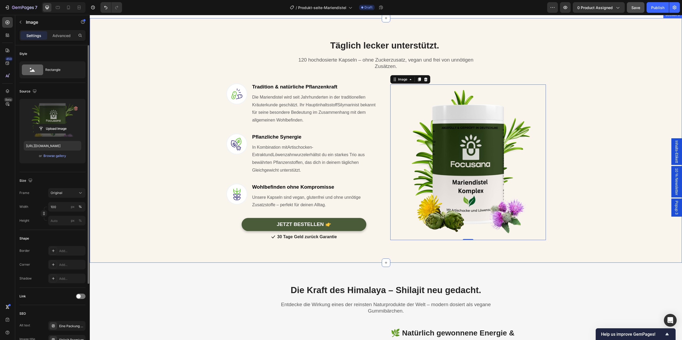
scroll to position [438, 0]
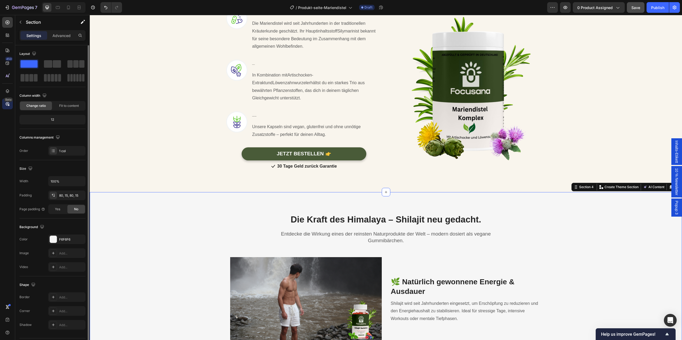
scroll to position [469, 0]
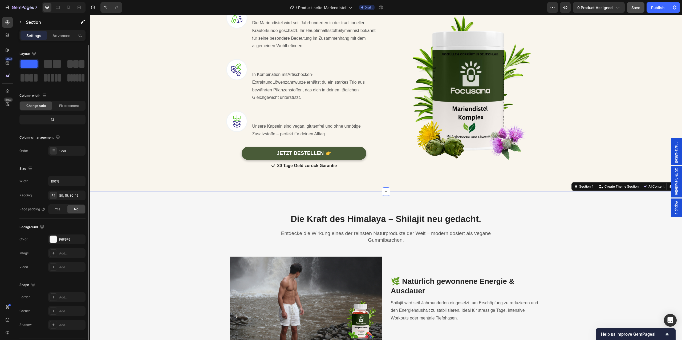
click at [341, 216] on h2 "Die Kraft des Himalaya – Shilajit neu gedacht." at bounding box center [386, 219] width 312 height 13
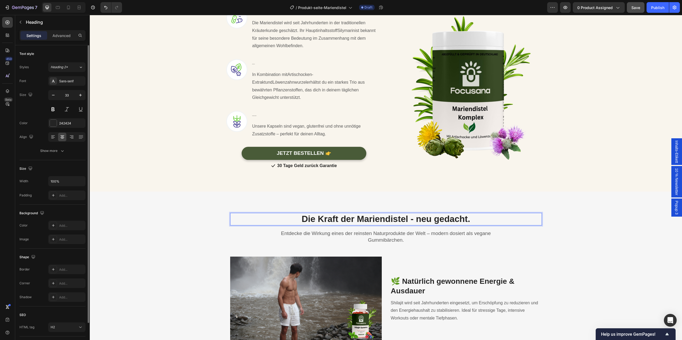
scroll to position [505, 0]
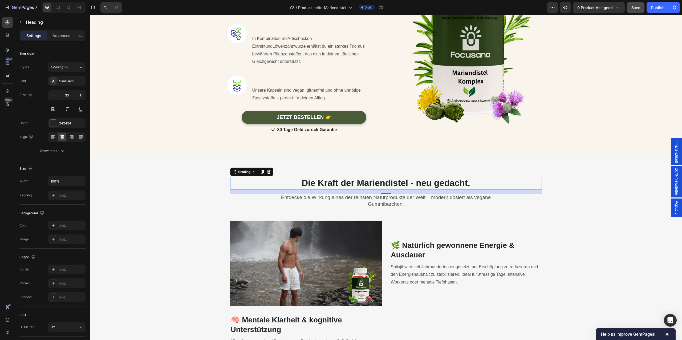
click at [378, 195] on p "Entdecke die Wirkung eines der reinsten Naturprodukte der Welt – modern dosiert…" at bounding box center [386, 200] width 223 height 13
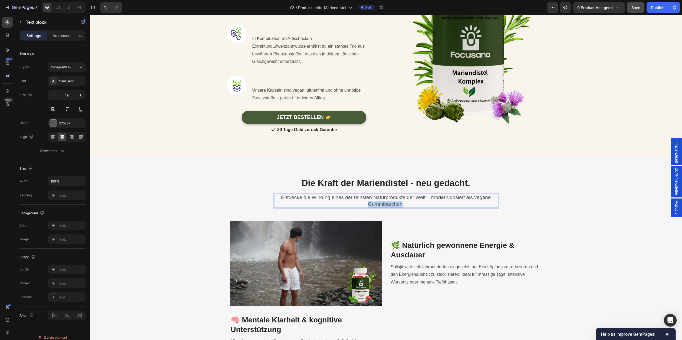
click at [378, 195] on p "Entdecke die Wirkung eines der reinsten Naturprodukte der Welt – modern dosiert…" at bounding box center [386, 200] width 223 height 13
click at [423, 213] on div "Image 🌿 Natürlich gewonnene Energie & Ausdauer Heading Shilajit wird seit Jahrh…" at bounding box center [386, 260] width 312 height 94
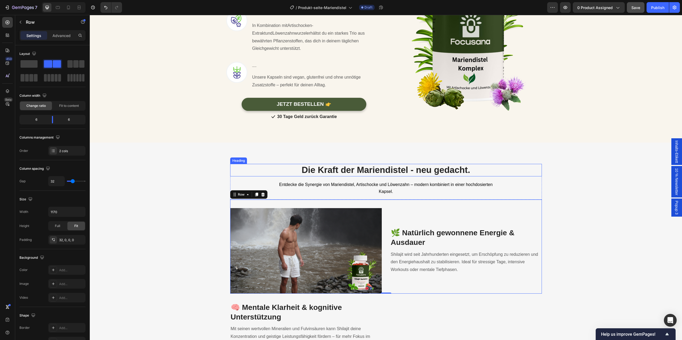
scroll to position [519, 0]
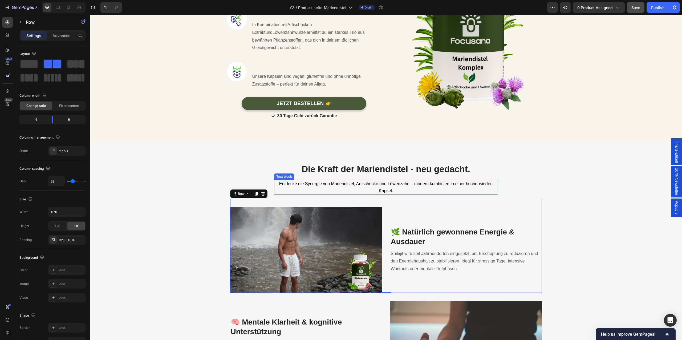
click at [431, 181] on span "Entdecke die Synergie von Mariendistel, Artischocke und Löwenzahn – modern komb…" at bounding box center [385, 186] width 213 height 11
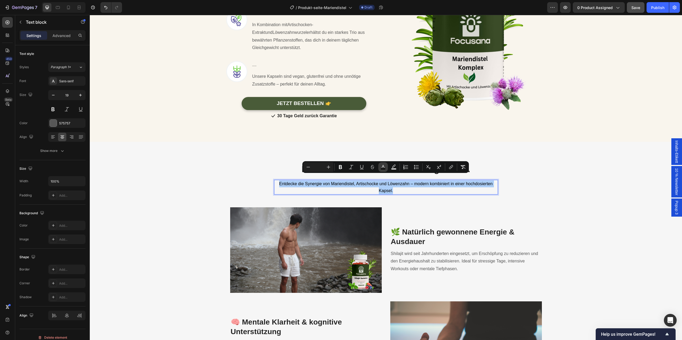
click at [381, 168] on rect "Editor contextual toolbar" at bounding box center [383, 168] width 5 height 1
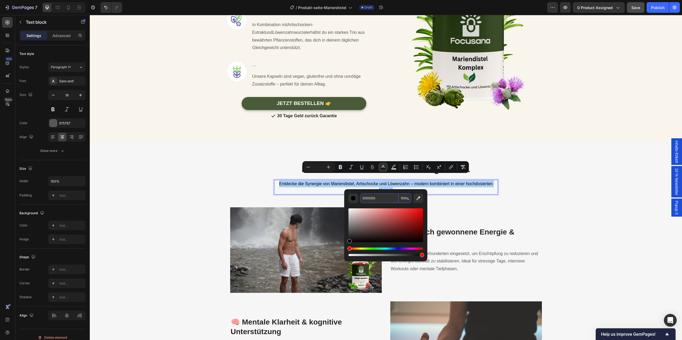
click at [379, 199] on input "000000" at bounding box center [379, 198] width 38 height 10
type input "575757"
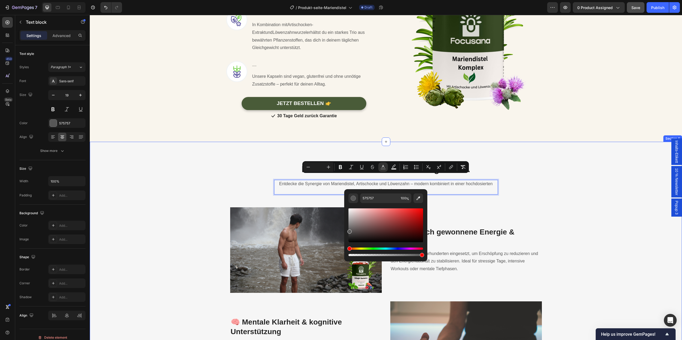
click at [228, 169] on div "Die Kraft der Mariendistel - neu gedacht. Heading Entdecke die Synergie von Mar…" at bounding box center [386, 336] width 584 height 347
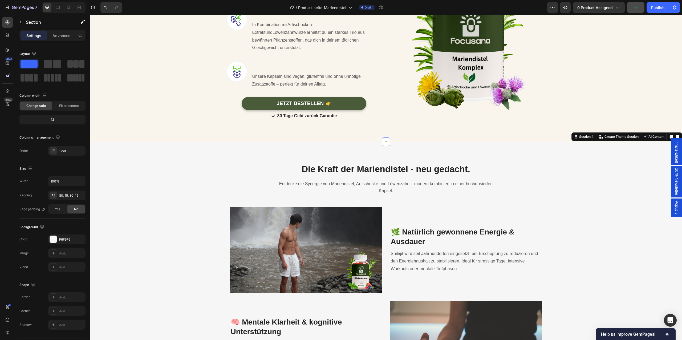
scroll to position [574, 0]
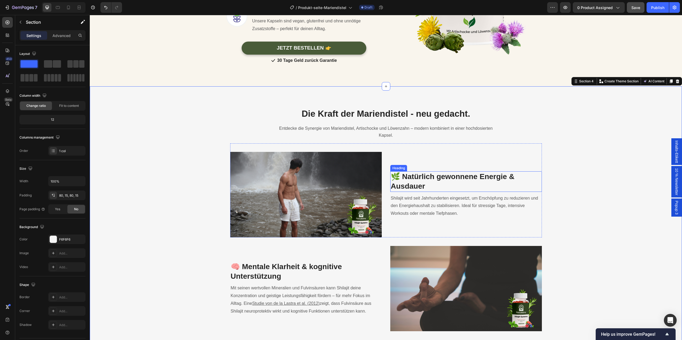
click at [436, 177] on h3 "🌿 Natürlich gewonnene Energie & Ausdauer" at bounding box center [466, 181] width 152 height 21
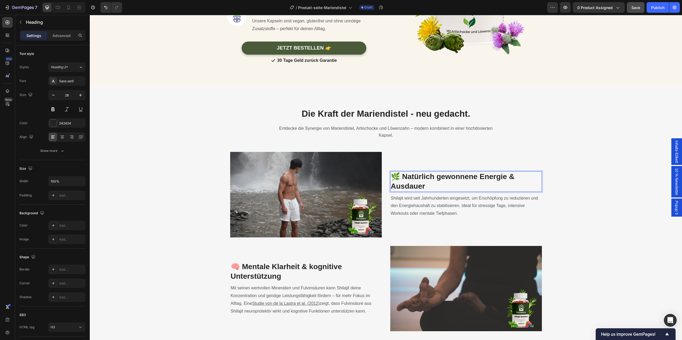
scroll to position [563, 0]
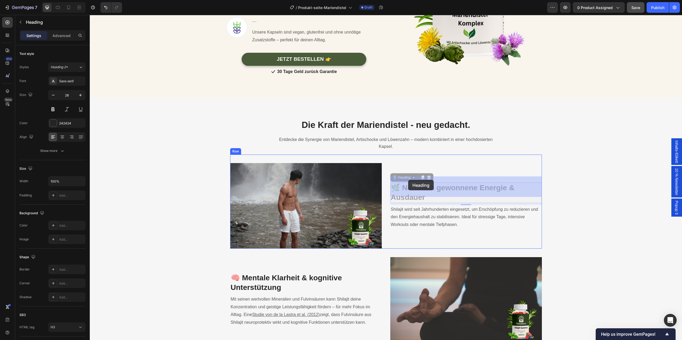
drag, startPoint x: 430, startPoint y: 181, endPoint x: 411, endPoint y: 183, distance: 19.8
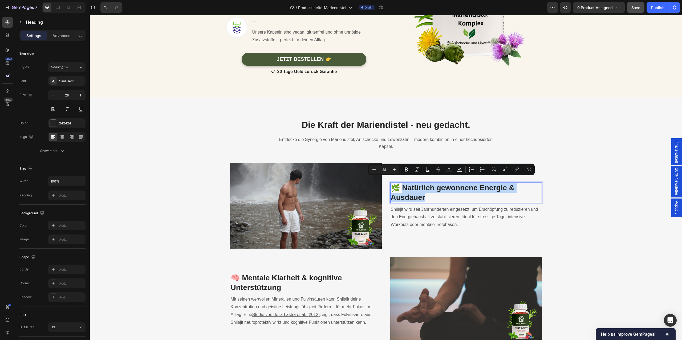
drag, startPoint x: 429, startPoint y: 194, endPoint x: 403, endPoint y: 183, distance: 28.7
click at [403, 183] on p "🌿 Natürlich gewonnene Energie & Ausdauer" at bounding box center [466, 192] width 151 height 19
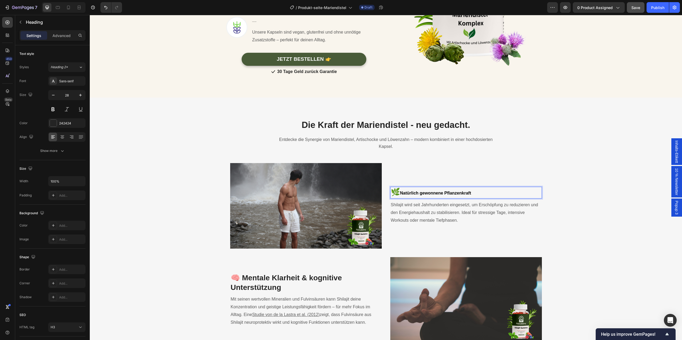
scroll to position [567, 0]
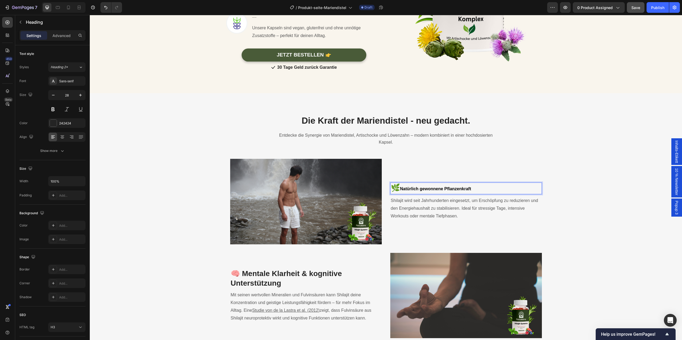
click at [413, 187] on span "Natürlich gewonnene Pflanzenkraft" at bounding box center [435, 189] width 71 height 5
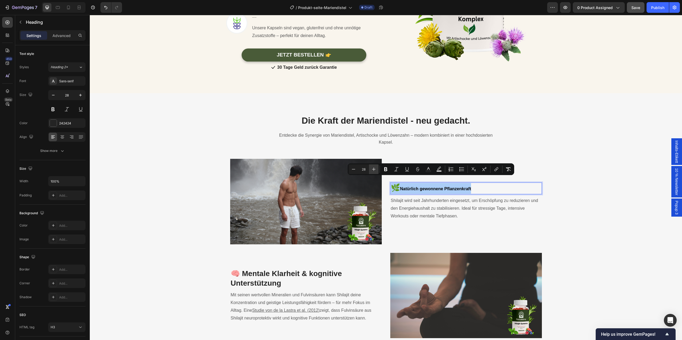
click at [373, 171] on icon "Editor contextual toolbar" at bounding box center [373, 169] width 5 height 5
type input "29"
click at [590, 200] on div "Die Kraft der Mariendistel - neu gedacht. Heading Entdecke die Synergie von Mar…" at bounding box center [386, 288] width 584 height 347
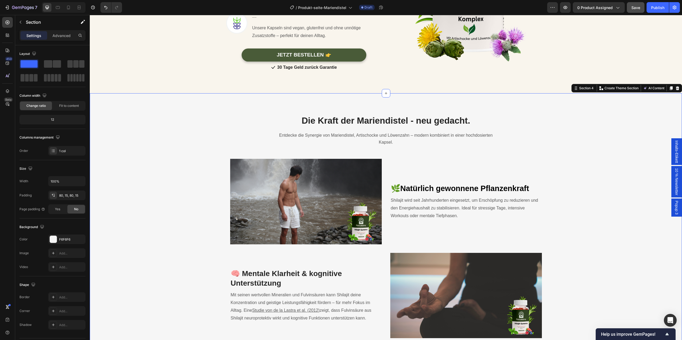
click at [440, 198] on p "Shilajit wird seit Jahrhunderten eingesetzt, um Erschöpfung zu reduzieren und d…" at bounding box center [466, 208] width 151 height 23
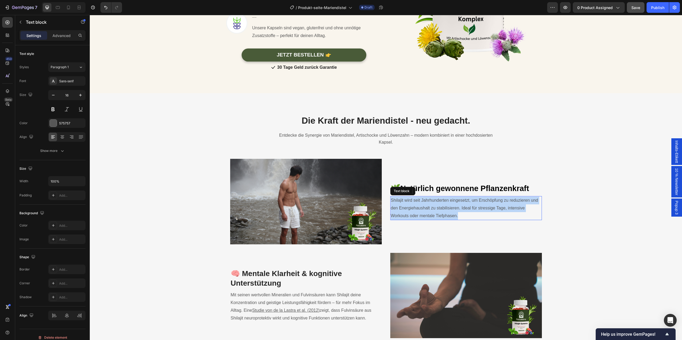
click at [440, 198] on p "Shilajit wird seit Jahrhunderten eingesetzt, um Erschöpfung zu reduzieren und d…" at bounding box center [466, 208] width 151 height 23
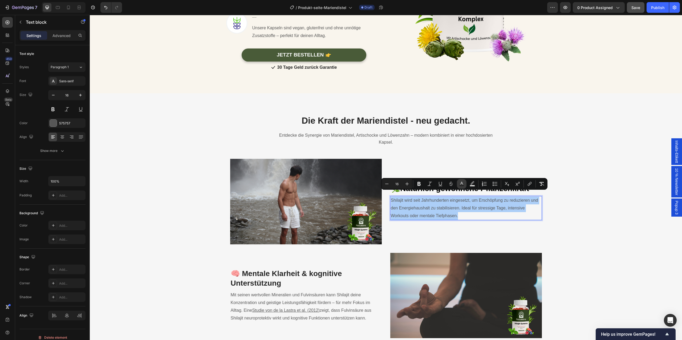
click at [457, 185] on button "Text Color" at bounding box center [462, 184] width 10 height 10
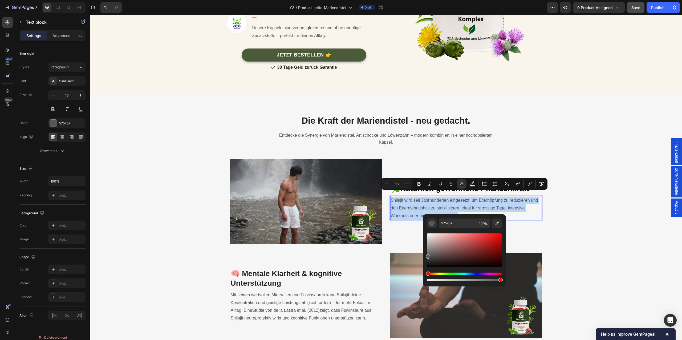
click at [435, 203] on span "Shilajit wird seit Jahrhunderten eingesetzt, um Erschöpfung zu reduzieren und d…" at bounding box center [464, 208] width 147 height 20
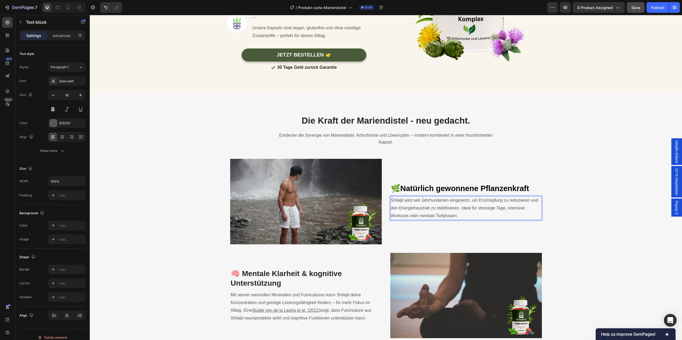
click at [435, 203] on span "Shilajit wird seit Jahrhunderten eingesetzt, um Erschöpfung zu reduzieren und d…" at bounding box center [464, 208] width 147 height 20
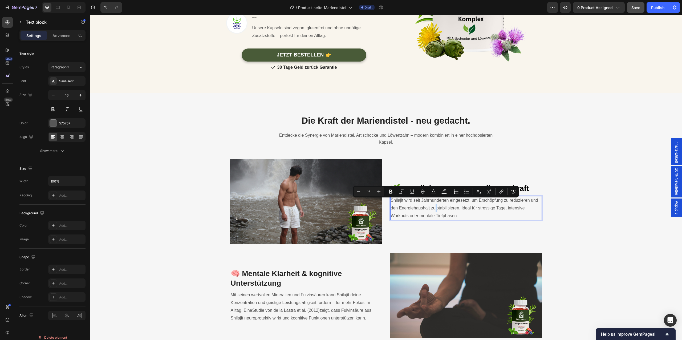
click at [435, 203] on span "Shilajit wird seit Jahrhunderten eingesetzt, um Erschöpfung zu reduzieren und d…" at bounding box center [464, 208] width 147 height 20
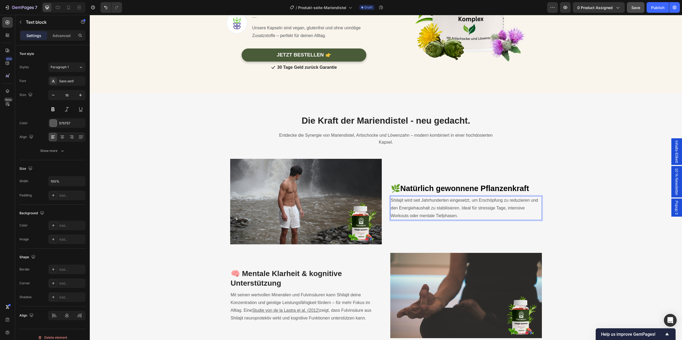
click at [435, 203] on span "Shilajit wird seit Jahrhunderten eingesetzt, um Erschöpfung zu reduzieren und d…" at bounding box center [464, 208] width 147 height 20
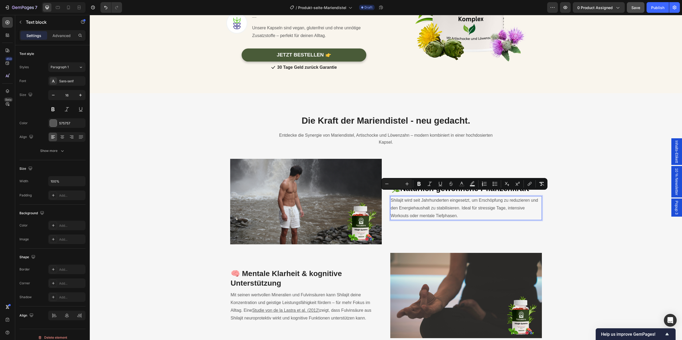
scroll to position [564, 0]
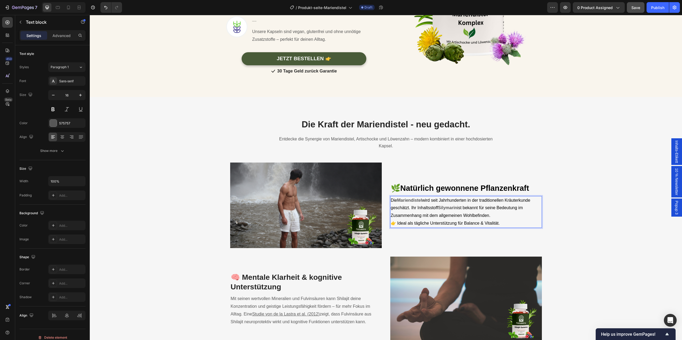
click at [452, 221] on span "👉 Ideal als tägliche Unterstützung für Balance & Vitalität." at bounding box center [445, 223] width 109 height 5
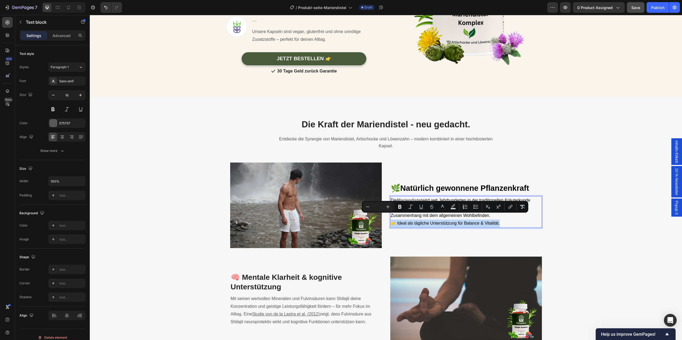
type input "16"
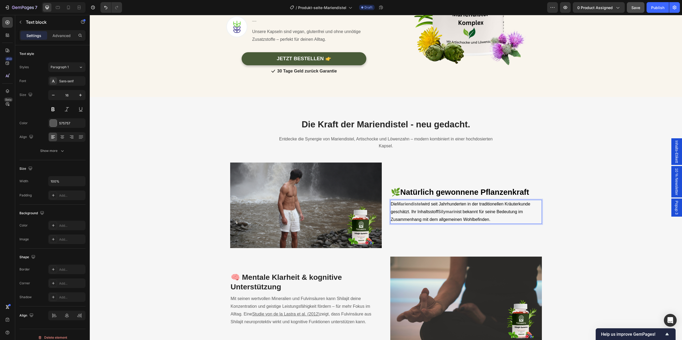
scroll to position [567, 0]
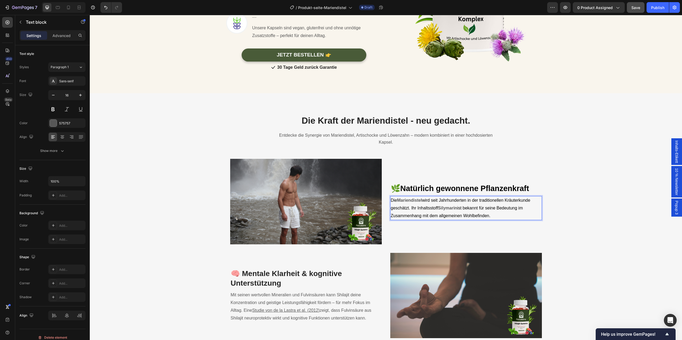
click at [491, 207] on p "Die Mariendistel wird seit Jahrhunderten in der traditionellen Kräuterkunde ges…" at bounding box center [466, 208] width 151 height 23
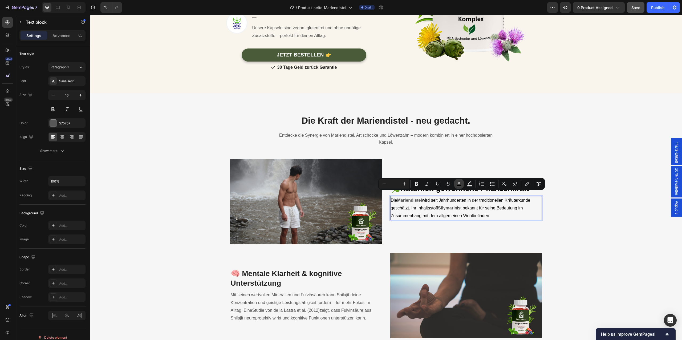
click at [455, 184] on button "color" at bounding box center [459, 184] width 10 height 10
type input "000000"
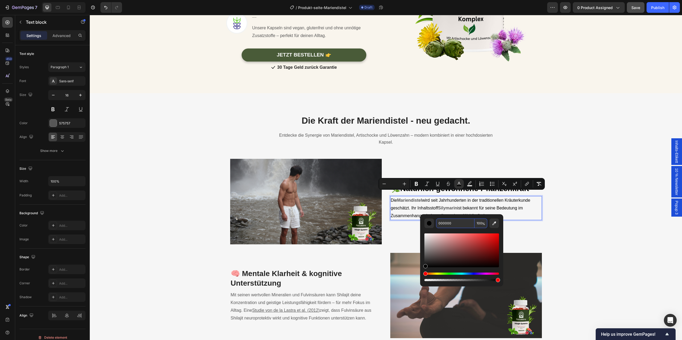
click at [441, 225] on input "000000" at bounding box center [455, 223] width 38 height 10
type input "575757"
click at [421, 183] on button "Bold" at bounding box center [417, 184] width 10 height 10
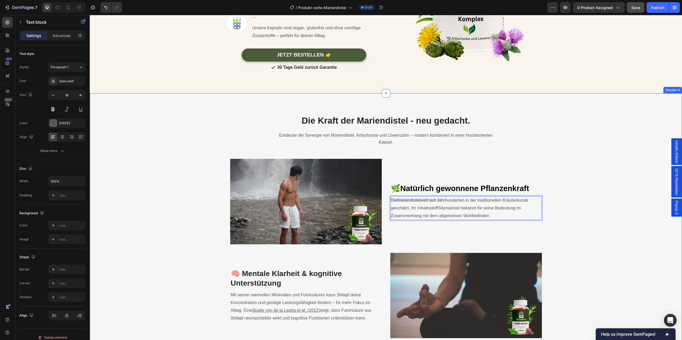
click at [559, 177] on div "Die Kraft der Mariendistel - neu gedacht. Heading Entdecke die Synergie von Mar…" at bounding box center [386, 288] width 584 height 347
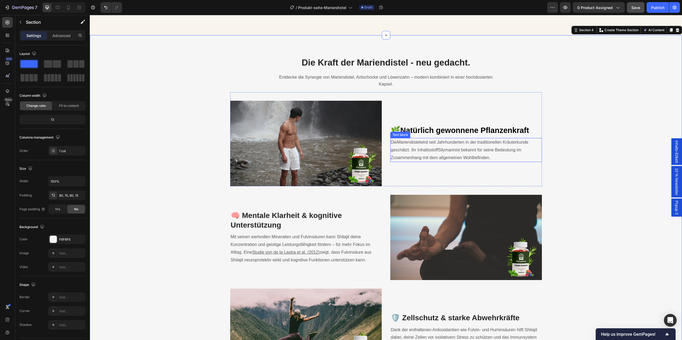
scroll to position [628, 0]
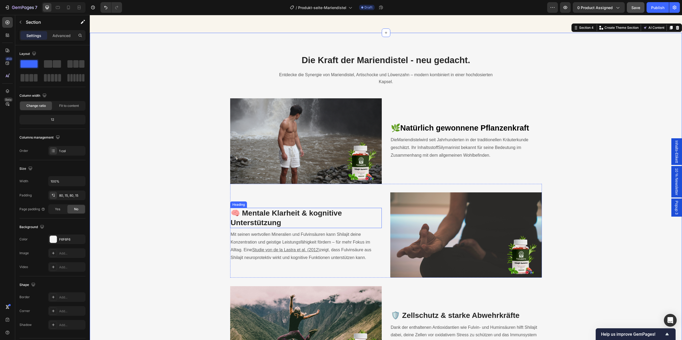
click at [289, 219] on h3 "🧠 Mentale Klarheit & kognitive Unterstützung" at bounding box center [306, 218] width 152 height 21
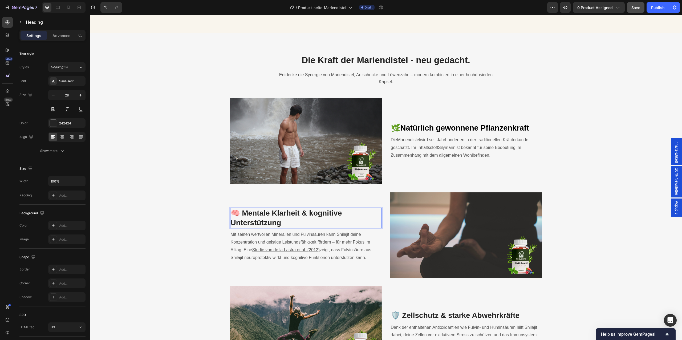
scroll to position [616, 0]
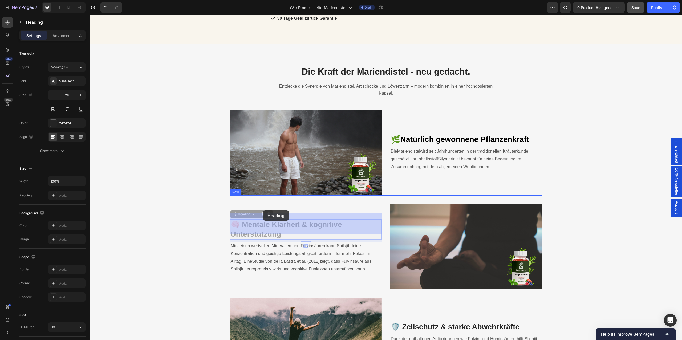
drag, startPoint x: 287, startPoint y: 219, endPoint x: 269, endPoint y: 219, distance: 17.9
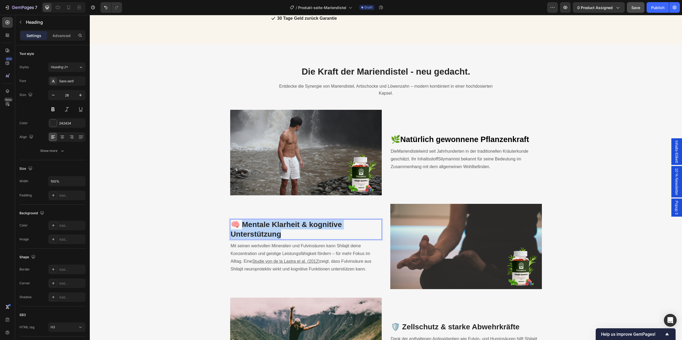
drag, startPoint x: 286, startPoint y: 228, endPoint x: 242, endPoint y: 220, distance: 45.3
click at [242, 220] on p "🧠 Mentale Klarheit & kognitive Unterstützung" at bounding box center [306, 229] width 151 height 19
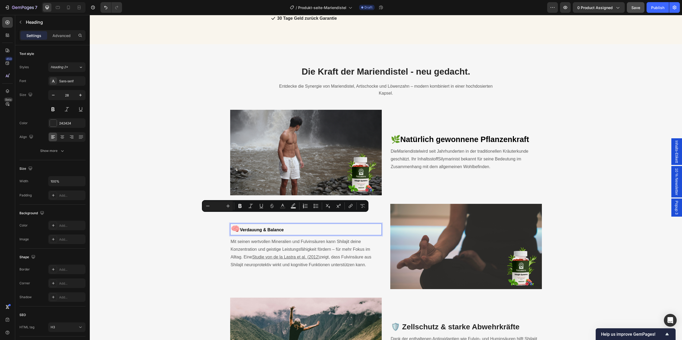
scroll to position [620, 0]
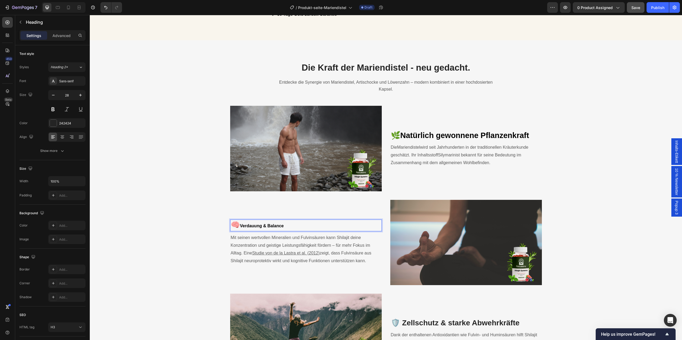
click at [259, 224] on span "Verdauung & Balance" at bounding box center [262, 226] width 44 height 5
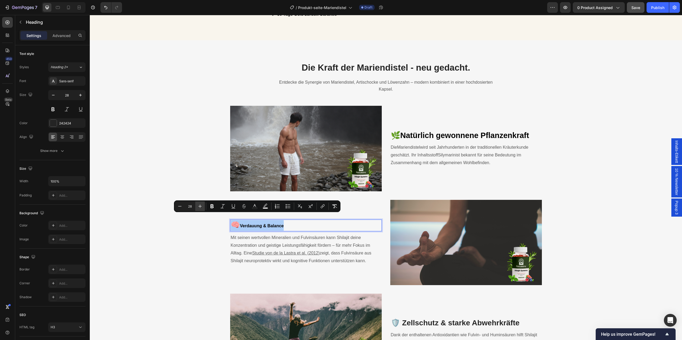
click at [196, 206] on button "Plus" at bounding box center [200, 206] width 10 height 10
type input "29"
click at [261, 235] on span "Mit seinen wertvollen Mineralien und Fulvinsäuren kann Shilajit deine Konzentra…" at bounding box center [301, 245] width 140 height 20
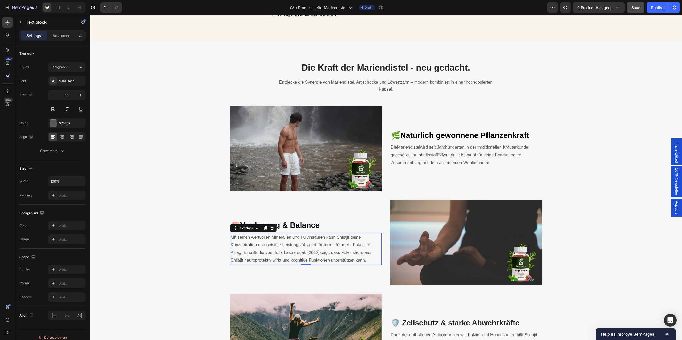
click at [335, 235] on span "Mit seinen wertvollen Mineralien und Fulvinsäuren kann Shilajit deine Konzentra…" at bounding box center [301, 245] width 140 height 20
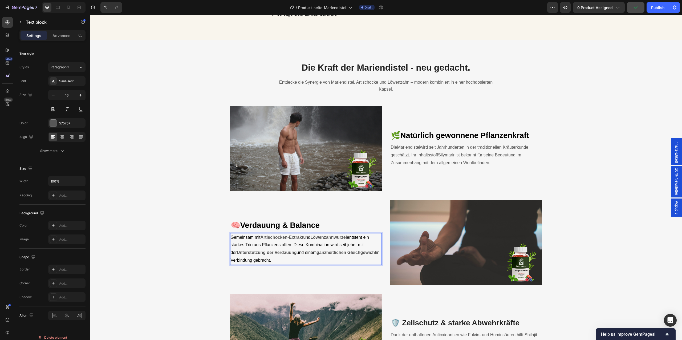
drag, startPoint x: 277, startPoint y: 254, endPoint x: 232, endPoint y: 230, distance: 51.2
click at [232, 234] on p "Gemeinsam mit Artischocken-Extrakt und Löwenzahnwurzel entsteht ein starkes Tri…" at bounding box center [306, 249] width 151 height 31
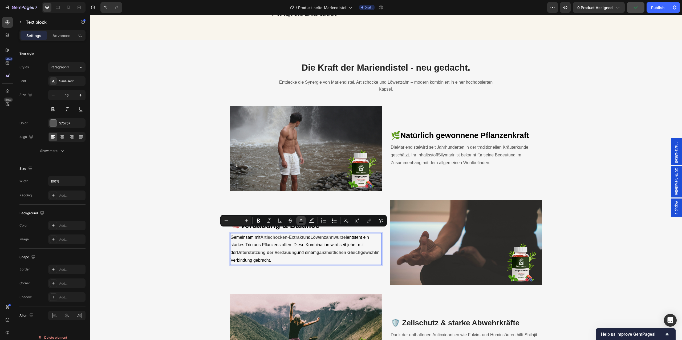
click at [302, 219] on icon "Editor contextual toolbar" at bounding box center [300, 220] width 5 height 5
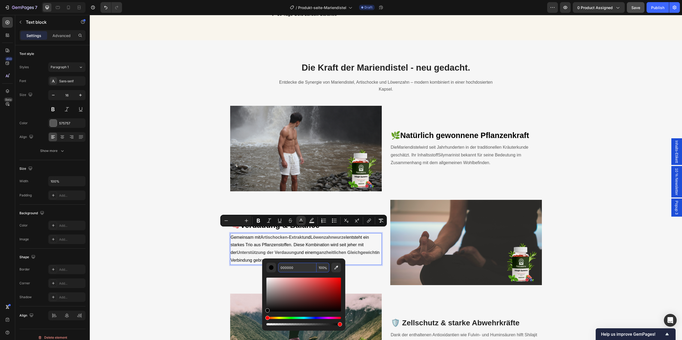
click at [290, 267] on input "000000" at bounding box center [297, 268] width 38 height 10
type input "575757"
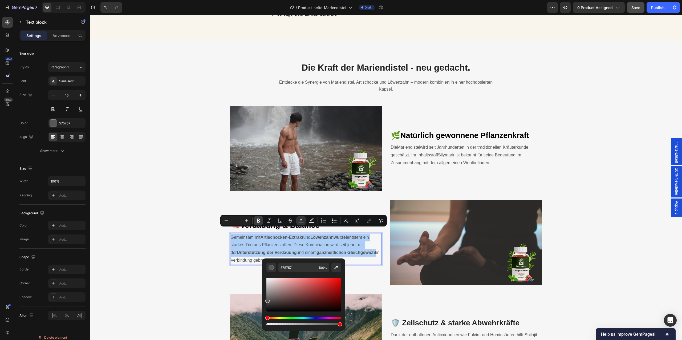
click at [258, 221] on icon "Editor contextual toolbar" at bounding box center [258, 220] width 5 height 5
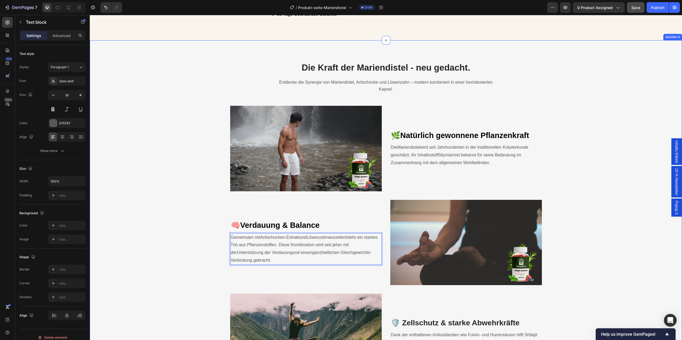
click at [168, 250] on div "Die Kraft der Mariendistel - neu gedacht. Heading Entdecke die Synergie von Mar…" at bounding box center [386, 259] width 584 height 395
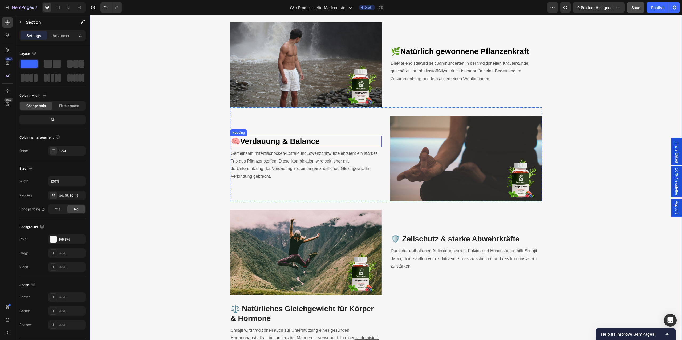
scroll to position [706, 0]
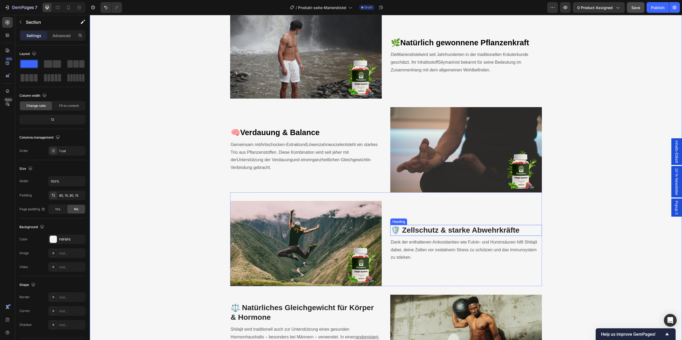
click at [430, 227] on h3 "🛡️ Zellschutz & starke Abwehrkräfte" at bounding box center [466, 230] width 152 height 11
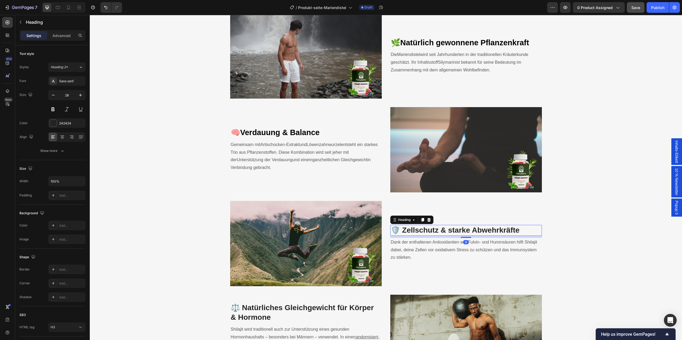
click at [430, 227] on h3 "🛡️ Zellschutz & starke Abwehrkräfte" at bounding box center [466, 230] width 152 height 11
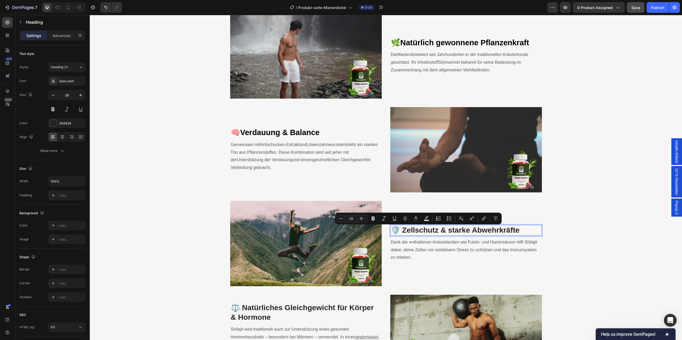
click at [526, 231] on p "🛡️ Zellschutz & starke Abwehrkräfte" at bounding box center [466, 230] width 151 height 10
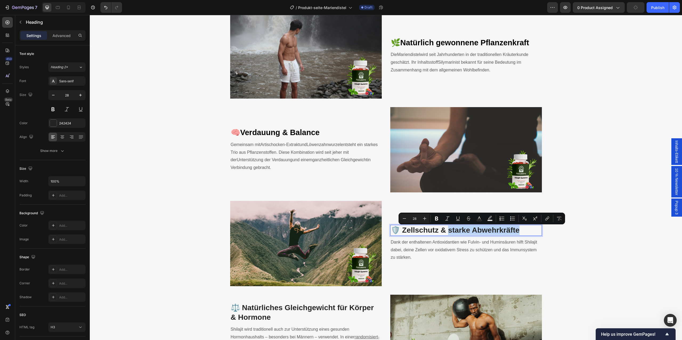
drag, startPoint x: 520, startPoint y: 231, endPoint x: 447, endPoint y: 232, distance: 73.0
click at [447, 232] on p "🛡️ Zellschutz & starke Abwehrkräfte" at bounding box center [466, 230] width 151 height 10
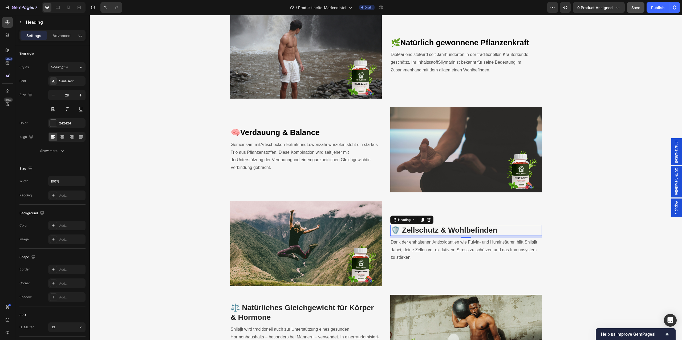
click at [442, 241] on span "Dank der enthaltenen Antioxidantien wie Fulvin- und Huminsäuren hilft Shilajit …" at bounding box center [464, 250] width 147 height 20
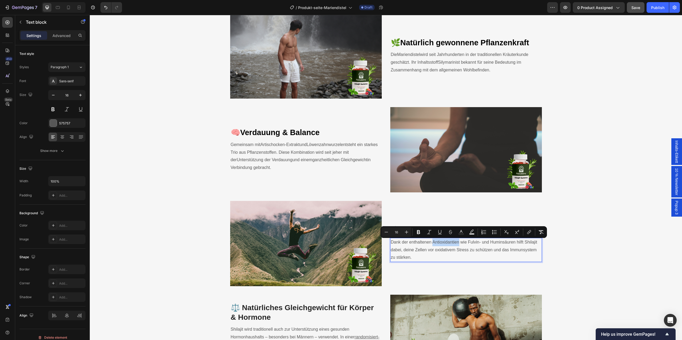
scroll to position [702, 0]
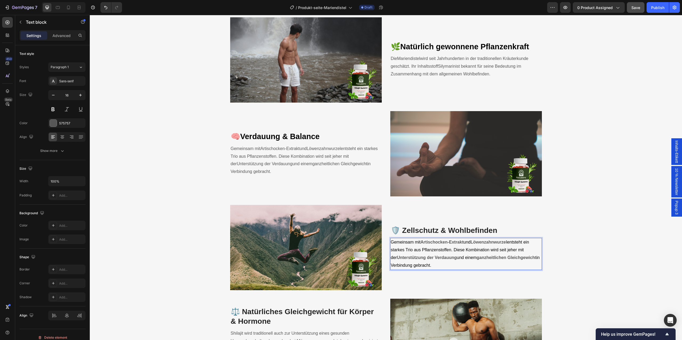
drag, startPoint x: 440, startPoint y: 265, endPoint x: 392, endPoint y: 245, distance: 52.1
click at [392, 245] on p "Gemeinsam mit Artischocken-Extrakt und Löwenzahnwurzel entsteht ein starkes Tri…" at bounding box center [466, 253] width 151 height 31
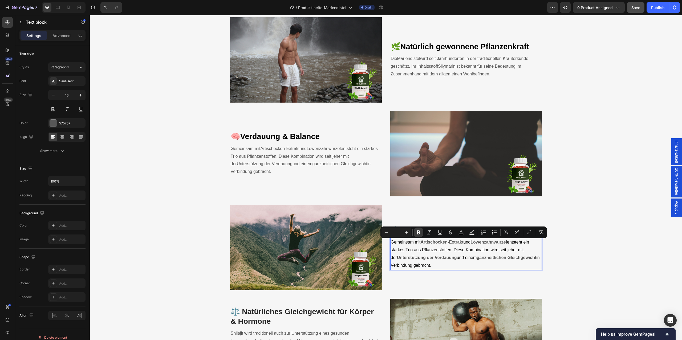
click at [418, 233] on icon "Editor contextual toolbar" at bounding box center [418, 232] width 3 height 4
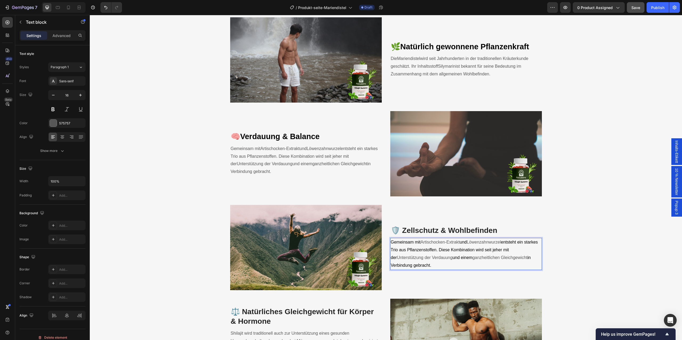
click at [451, 245] on p "Gemeinsam mit Artischocken-Extrakt und Löwenzahnwurzel entsteht ein starkes Tri…" at bounding box center [466, 253] width 151 height 31
click at [437, 262] on p "Gemeinsam mit Artischocken-Extrakt und Löwenzahnwurzel entsteht ein starkes Tri…" at bounding box center [466, 253] width 151 height 31
drag, startPoint x: 441, startPoint y: 265, endPoint x: 392, endPoint y: 243, distance: 53.4
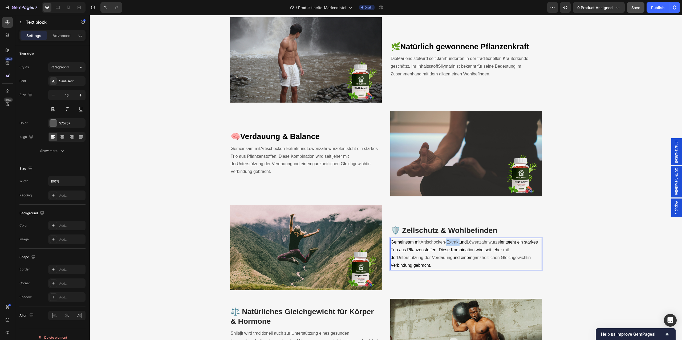
click at [392, 243] on p "Gemeinsam mit Artischocken-Extrakt und Löwenzahnwurzel entsteht ein starkes Tri…" at bounding box center [466, 253] width 151 height 31
click at [468, 259] on span "und einem" at bounding box center [463, 257] width 20 height 5
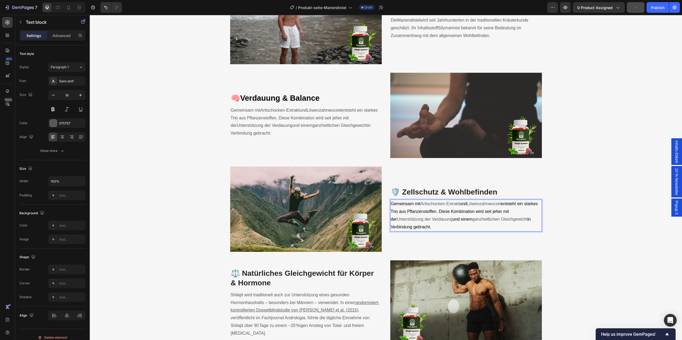
scroll to position [743, 0]
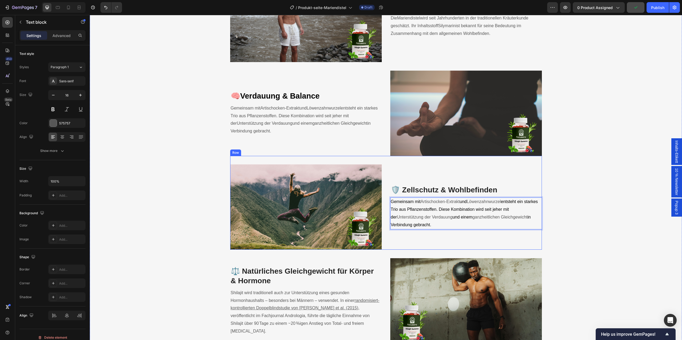
click at [484, 244] on div "🛡️ Zellschutz & Wohlbefinden Heading Gemeinsam mit Artischocken-Extrakt und Löw…" at bounding box center [466, 206] width 152 height 85
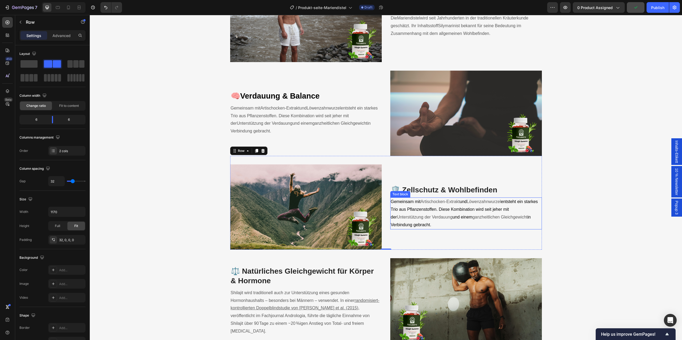
click at [453, 219] on span "und einem" at bounding box center [463, 217] width 20 height 5
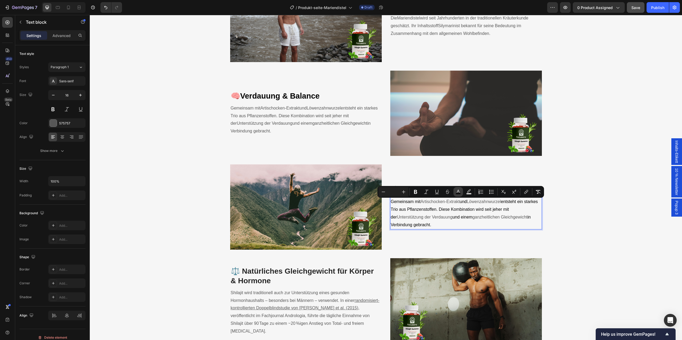
click at [458, 189] on icon "Editor contextual toolbar" at bounding box center [458, 191] width 5 height 5
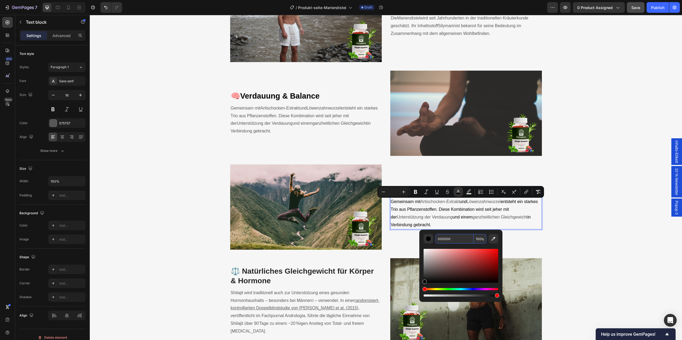
click at [455, 238] on input "000000" at bounding box center [454, 239] width 38 height 10
type input "575757"
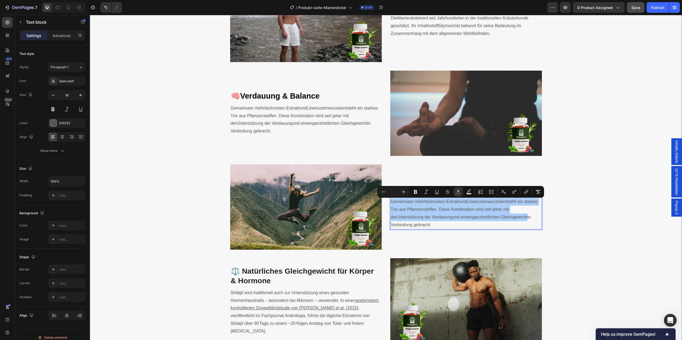
click at [571, 225] on div "Die Kraft der Mariendistel - neu gedacht. Heading Entdecke die Synergie von Mar…" at bounding box center [386, 137] width 584 height 411
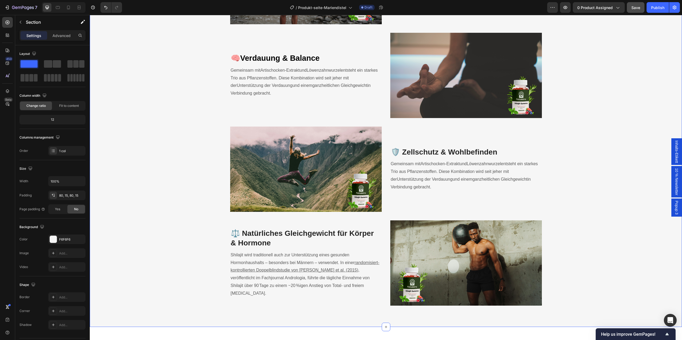
scroll to position [781, 0]
click at [439, 170] on span "entsteht ein starkes Trio aus Pflanzenstoffen. Diese Kombination wird seit jehe…" at bounding box center [464, 171] width 147 height 20
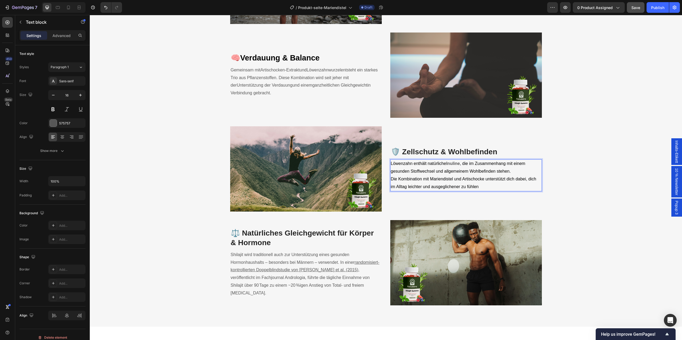
click at [461, 160] on div "Löwenzahn enthält natürliche Inuline , die im Zusammenhang mit einem gesunden S…" at bounding box center [466, 175] width 152 height 32
click at [458, 172] on span ", die im Zusammenhang mit einem gesunden Stoffwechsel und allgemeinem Wohlbefin…" at bounding box center [458, 167] width 135 height 12
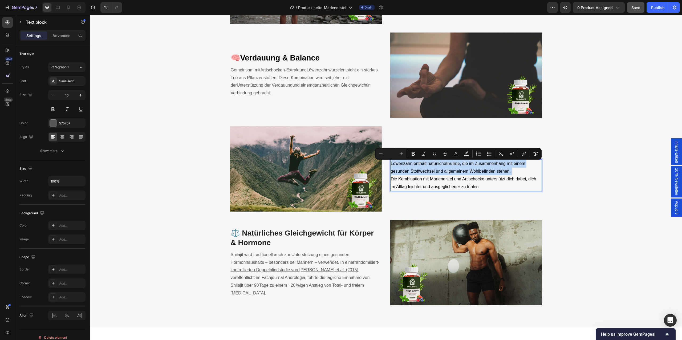
click at [457, 186] on span "Die Kombination mit Mariendistel und Artischocke unterstützt dich dabei, dich i…" at bounding box center [463, 183] width 145 height 12
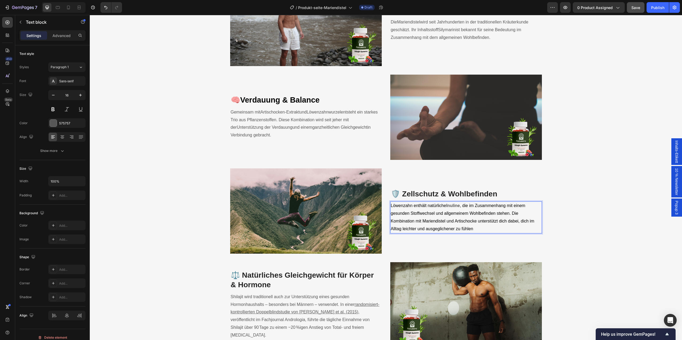
scroll to position [739, 0]
click at [421, 214] on span ", die im Zusammenhang mit einem gesunden Stoffwechsel und allgemeinem Wohlbefin…" at bounding box center [463, 217] width 144 height 27
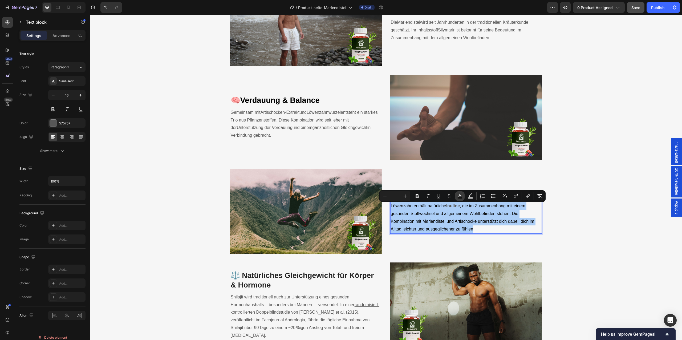
click at [462, 196] on icon "Editor contextual toolbar" at bounding box center [459, 195] width 5 height 5
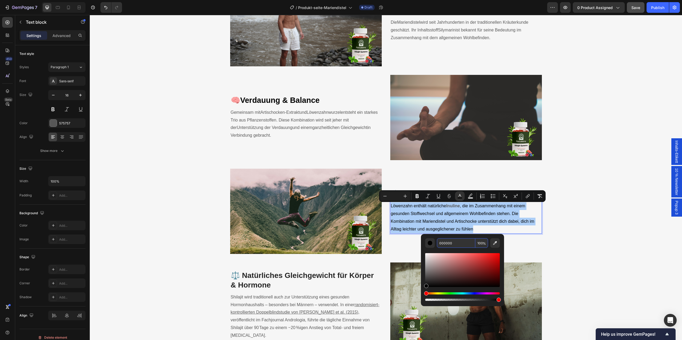
click at [466, 240] on input "000000" at bounding box center [456, 243] width 38 height 10
type input "575757"
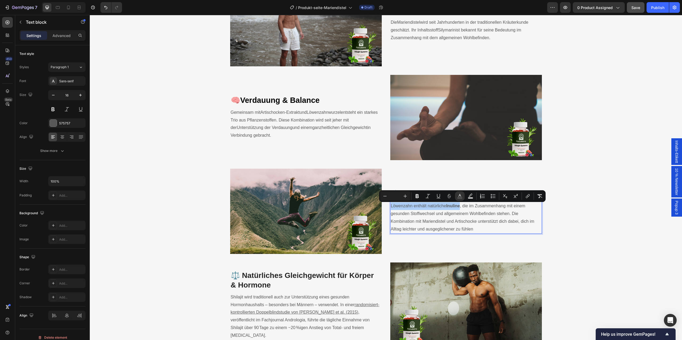
click at [421, 200] on div "Minus Plus Bold Italic Underline Strikethrough color Text Background Color Numb…" at bounding box center [462, 196] width 164 height 10
click at [418, 198] on icon "Editor contextual toolbar" at bounding box center [417, 195] width 5 height 5
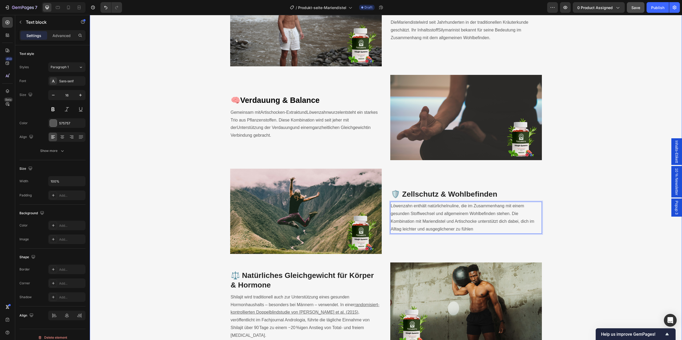
click at [210, 179] on div "Die Kraft der Mariendistel - neu gedacht. Heading Entdecke die Synergie von Mar…" at bounding box center [386, 142] width 584 height 411
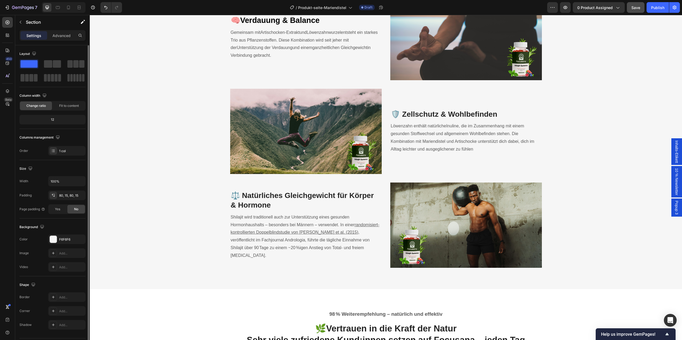
scroll to position [825, 0]
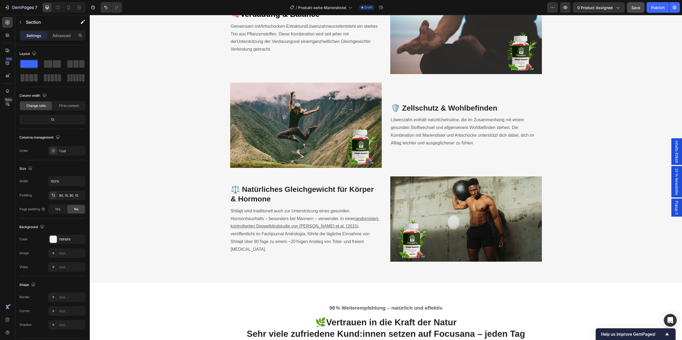
click at [260, 205] on h3 "⚖️ Natürliches Gleichgewicht für Körper & Hormone" at bounding box center [306, 194] width 152 height 21
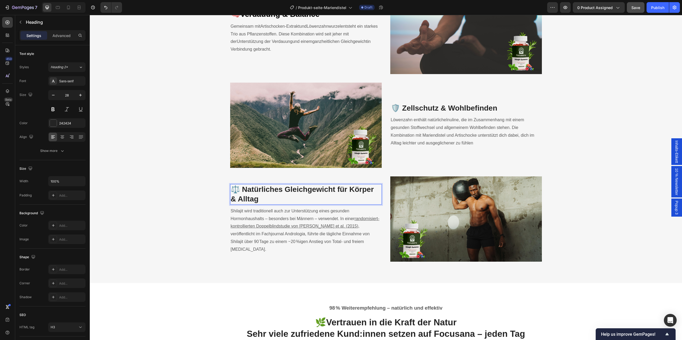
click at [267, 229] on u "randomisiert-kontrollierten Doppelblindstudie von Pandit et al. (2015)" at bounding box center [305, 222] width 149 height 12
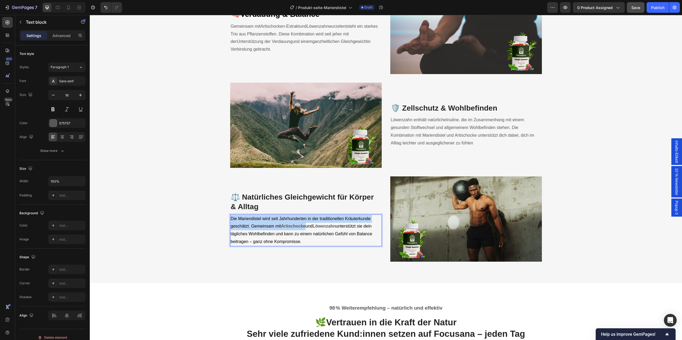
scroll to position [829, 0]
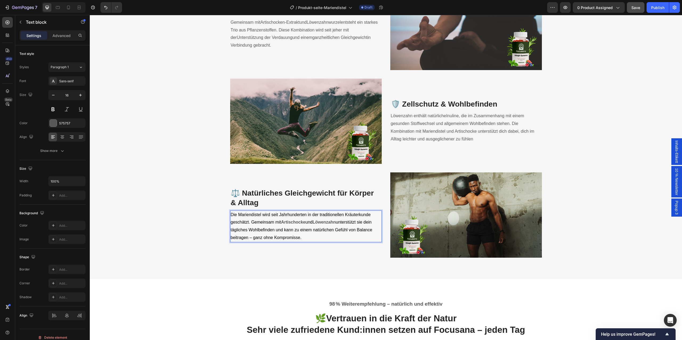
click at [308, 227] on p "Die Mariendistel wird seit Jahrhunderten in der traditionellen Kräuterkunde ges…" at bounding box center [306, 226] width 151 height 31
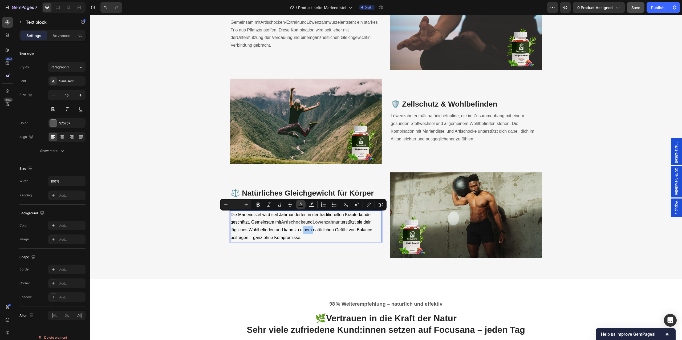
click at [301, 205] on icon "Editor contextual toolbar" at bounding box center [300, 204] width 5 height 5
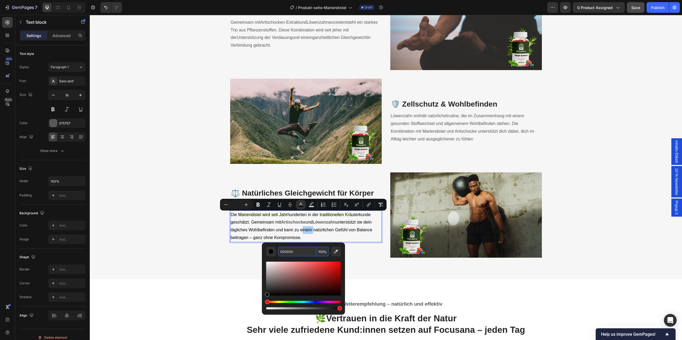
click at [291, 251] on input "000000" at bounding box center [297, 252] width 38 height 10
type input "575757"
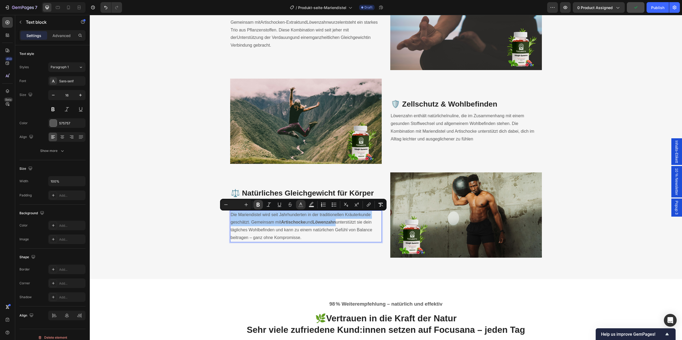
click at [262, 205] on button "Bold" at bounding box center [258, 205] width 10 height 10
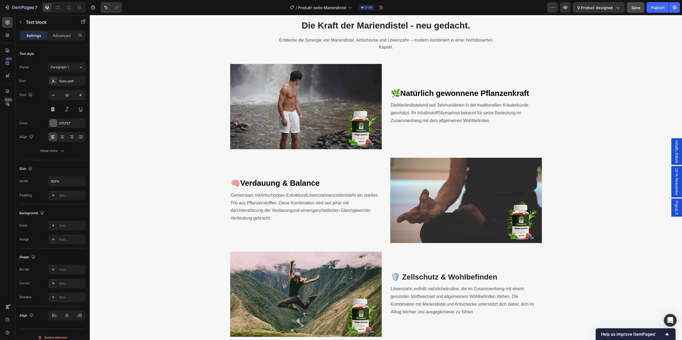
scroll to position [629, 0]
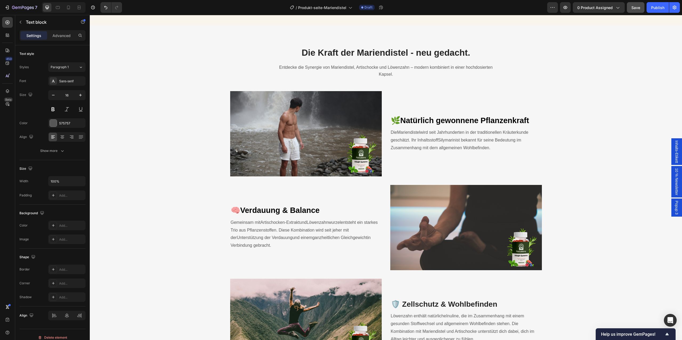
click at [408, 148] on span "ist bekannt für seine Bedeutung im Zusammenhang mit dem allgemeinen Wohlbefinde…" at bounding box center [456, 144] width 131 height 12
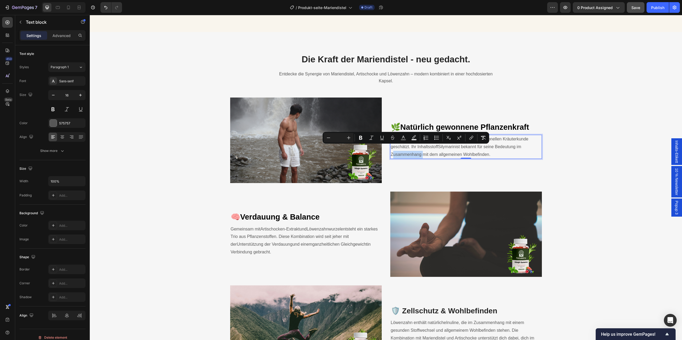
click at [429, 150] on span "ist bekannt für seine Bedeutung im Zusammenhang mit dem allgemeinen Wohlbefinde…" at bounding box center [456, 150] width 131 height 12
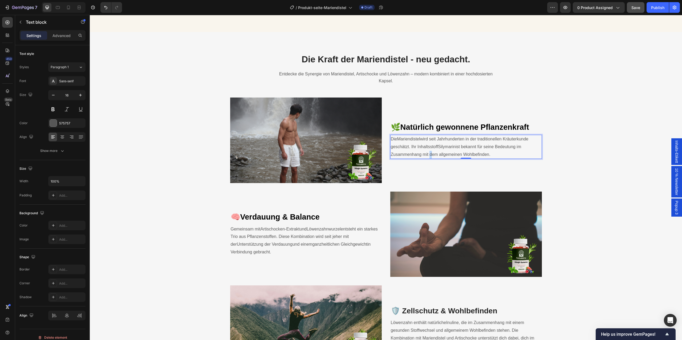
click at [429, 150] on span "ist bekannt für seine Bedeutung im Zusammenhang mit dem allgemeinen Wohlbefinde…" at bounding box center [456, 150] width 131 height 12
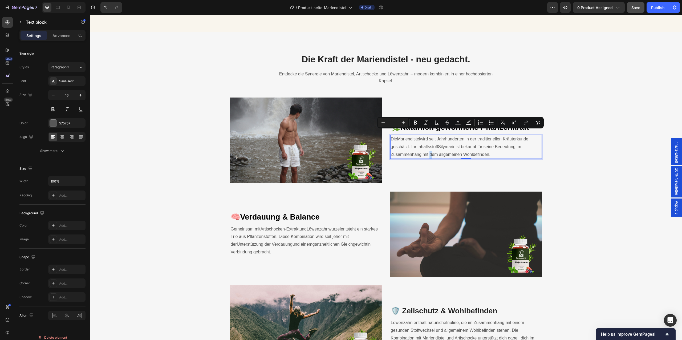
copy p "Die Mariendistel wird seit Jahrhunderten in der traditionellen Kräuterkunde ges…"
click at [314, 242] on span "ganzheitlichen Gleichgewicht" at bounding box center [339, 244] width 55 height 5
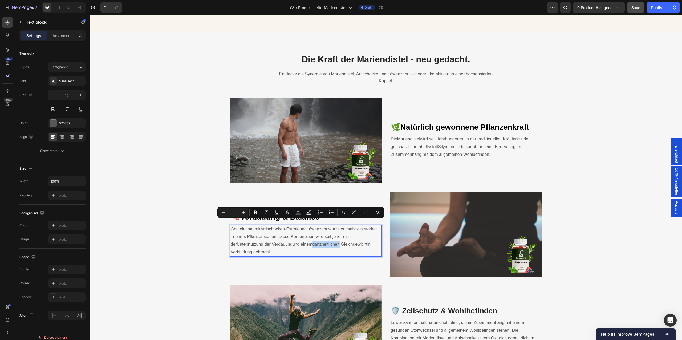
copy p "Gemeinsam mit Artischocken-Extrakt und Löwenzahnwurzel entsteht ein starkes Tri…"
click at [451, 137] on p "Die Mariendistel wird seit Jahrhunderten in der traditionellen Kräuterkunde ges…" at bounding box center [466, 146] width 151 height 23
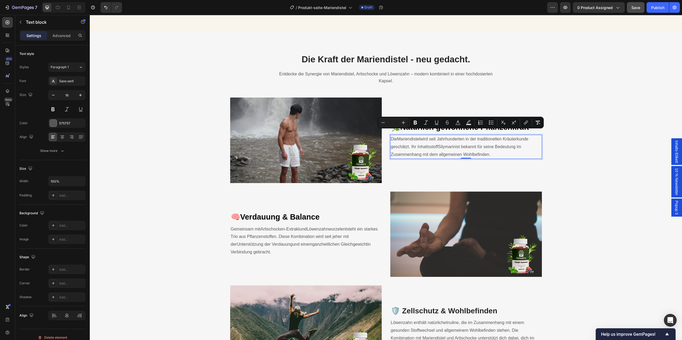
scroll to position [621, 0]
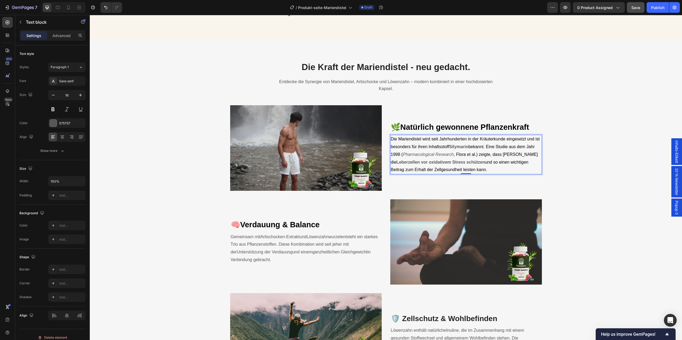
click at [459, 152] on span ", Flora et al.) zeigte, dass Silymarin die" at bounding box center [464, 158] width 147 height 12
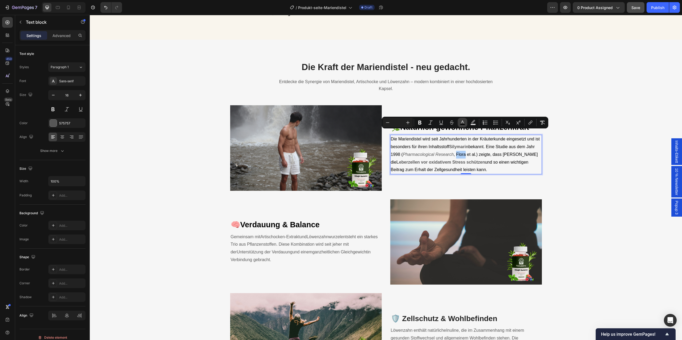
click at [463, 123] on icon "Editor contextual toolbar" at bounding box center [462, 122] width 5 height 5
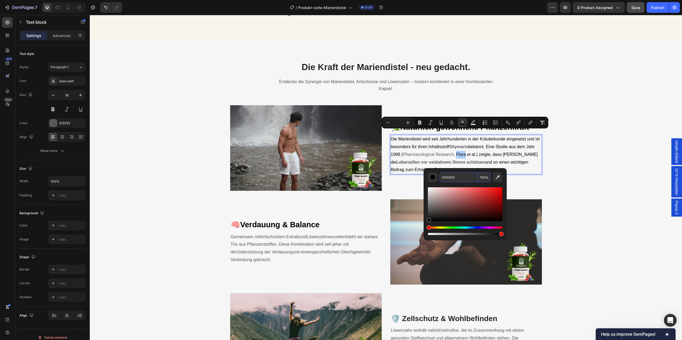
click at [457, 181] on input "000000" at bounding box center [459, 177] width 38 height 10
type input "575757"
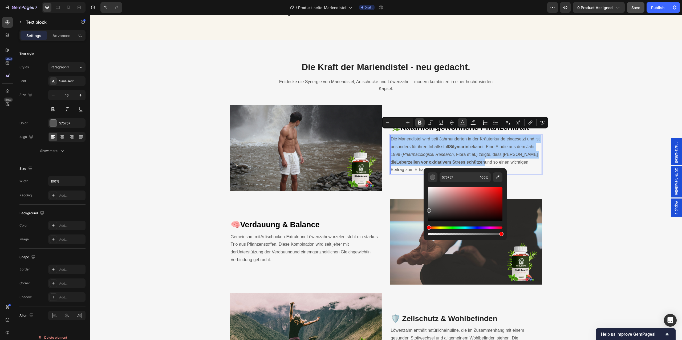
click at [420, 122] on icon "Editor contextual toolbar" at bounding box center [419, 123] width 3 height 4
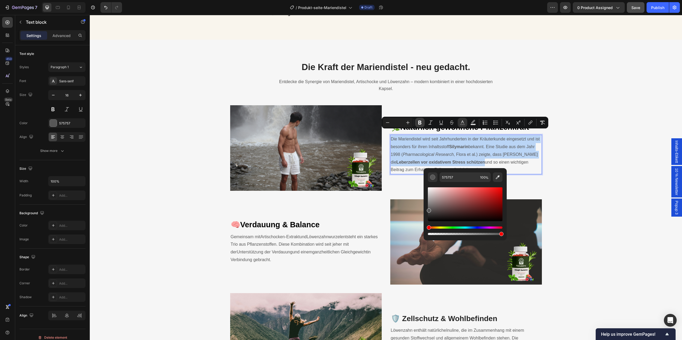
click at [420, 122] on icon "Editor contextual toolbar" at bounding box center [419, 123] width 3 height 4
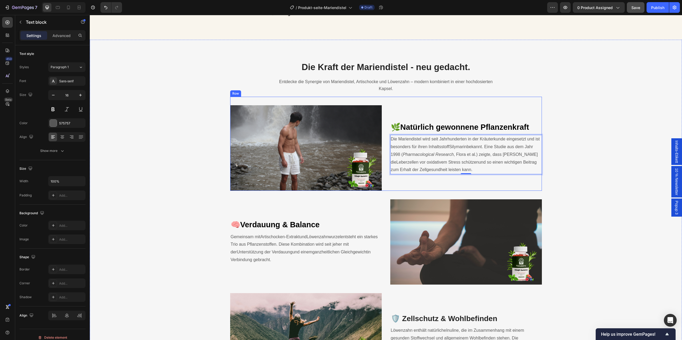
click at [501, 169] on div "🌿 Natürlich gewonnene Pflanzenkraft Heading Die Mariendistel wird seit Jahrhund…" at bounding box center [466, 147] width 152 height 85
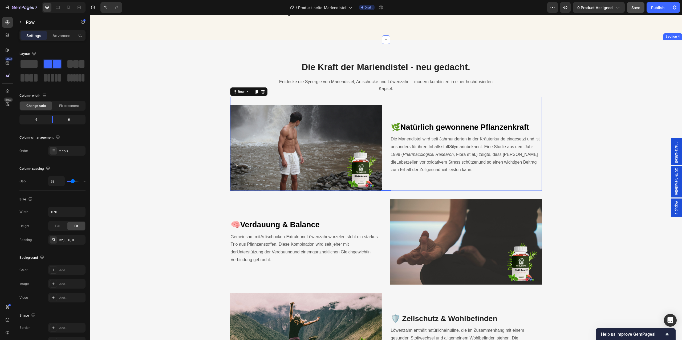
click at [564, 168] on div "Die Kraft der Mariendistel - neu gedacht. Heading Entdecke die Synergie von Mar…" at bounding box center [386, 266] width 584 height 411
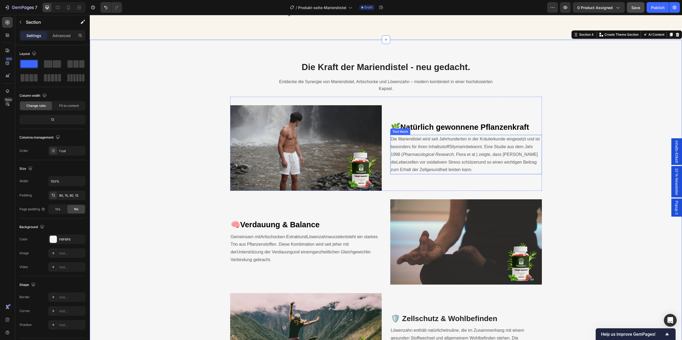
click at [508, 137] on p "Die Mariendistel wird seit Jahrhunderten in der Kräuterkunde eingesetzt und ist…" at bounding box center [466, 154] width 151 height 38
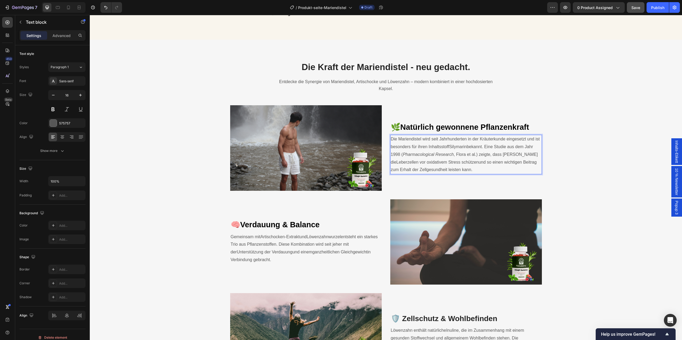
click at [459, 152] on p "Die Mariendistel wird seit Jahrhunderten in der Kräuterkunde eingesetzt und ist…" at bounding box center [466, 154] width 151 height 38
click at [476, 151] on p "Die Mariendistel wird seit Jahrhunderten in der Kräuterkunde eingesetzt und ist…" at bounding box center [466, 154] width 151 height 38
click at [266, 234] on span "Artischocken-Extrakt" at bounding box center [280, 236] width 39 height 5
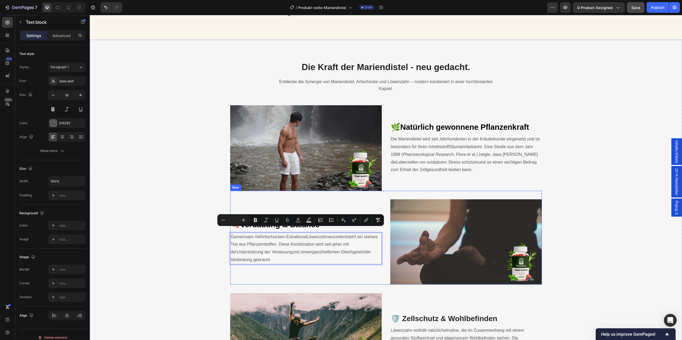
click at [276, 261] on div "🧠 Verdauung & Balance Heading Gemeinsam mit Artischocken-Extrakt und Löwenzahnw…" at bounding box center [306, 241] width 152 height 85
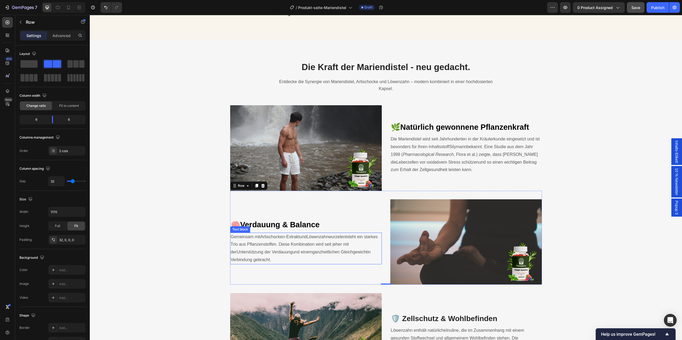
click at [277, 243] on p "Gemeinsam mit Artischocken-Extrakt und Löwenzahnwurzel entsteht ein starkes Tri…" at bounding box center [306, 248] width 151 height 31
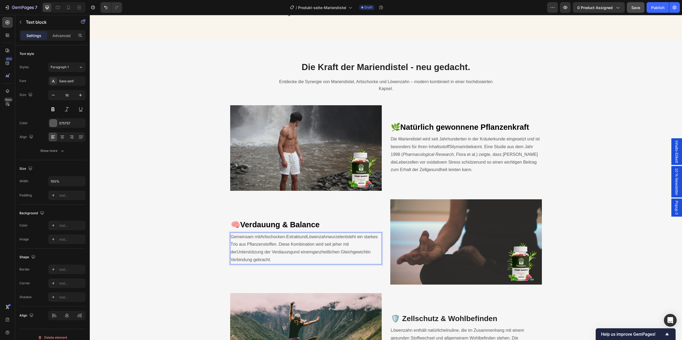
click at [277, 243] on p "Gemeinsam mit Artischocken-Extrakt und Löwenzahnwurzel entsteht ein starkes Tri…" at bounding box center [306, 248] width 151 height 31
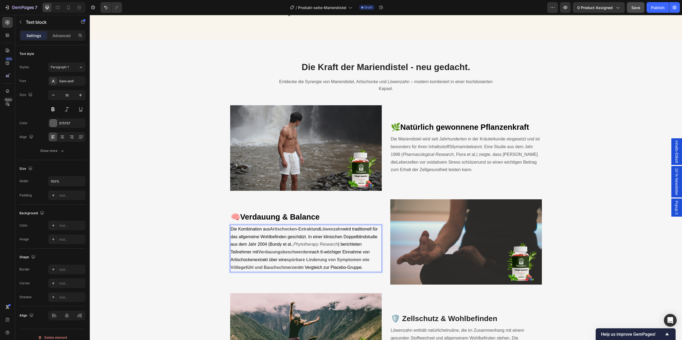
scroll to position [609, 0]
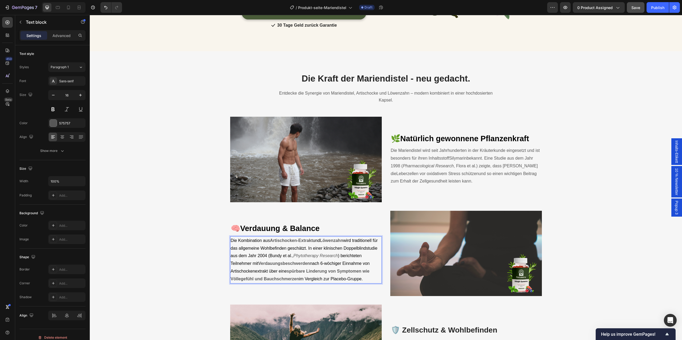
click at [277, 243] on p "Die Kombination aus Artischocken-Extrakt und Löwenzahn wird traditionell für da…" at bounding box center [306, 260] width 151 height 46
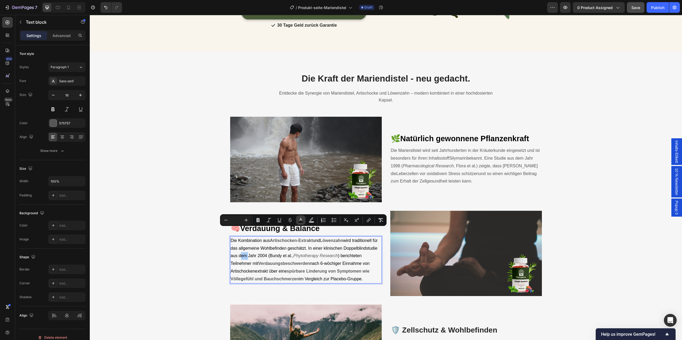
click at [302, 220] on icon "Editor contextual toolbar" at bounding box center [300, 219] width 3 height 3
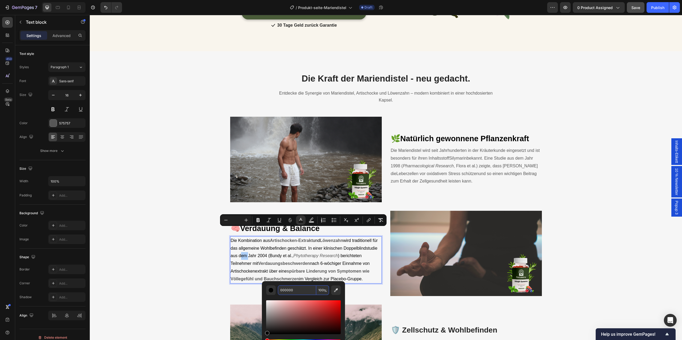
click at [300, 290] on input "000000" at bounding box center [297, 290] width 38 height 10
type input "575757"
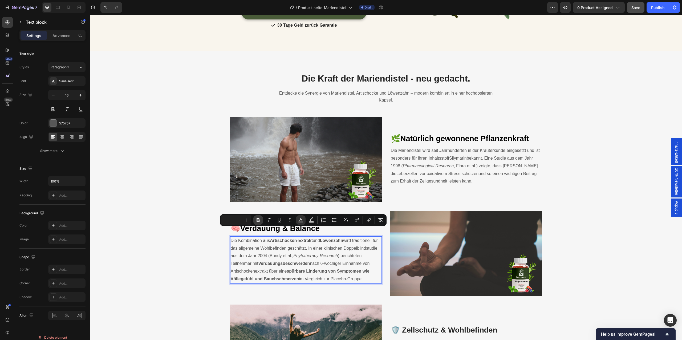
click at [260, 219] on icon "Editor contextual toolbar" at bounding box center [258, 219] width 5 height 5
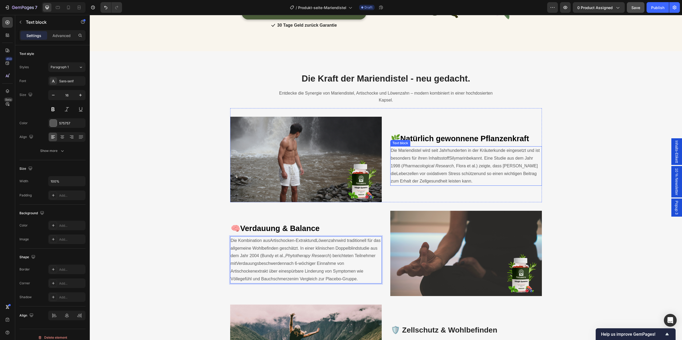
click at [474, 175] on p "Die Mariendistel wird seit Jahrhunderten in der Kräuterkunde eingesetzt und ist…" at bounding box center [466, 166] width 151 height 38
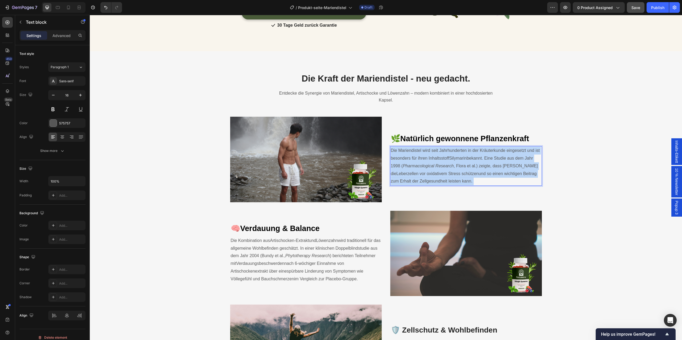
drag, startPoint x: 474, startPoint y: 175, endPoint x: 396, endPoint y: 143, distance: 85.1
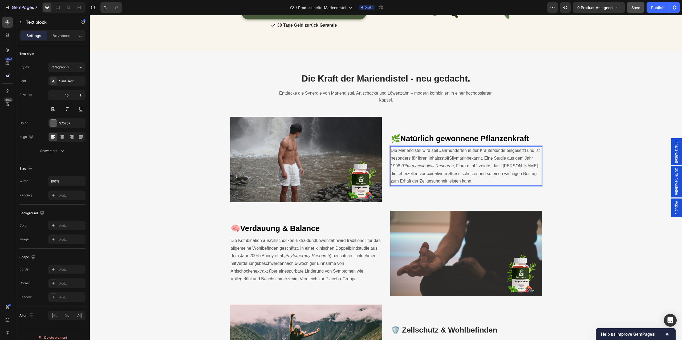
click at [472, 175] on p "Die Mariendistel wird seit Jahrhunderten in der Kräuterkunde eingesetzt und ist…" at bounding box center [466, 166] width 151 height 38
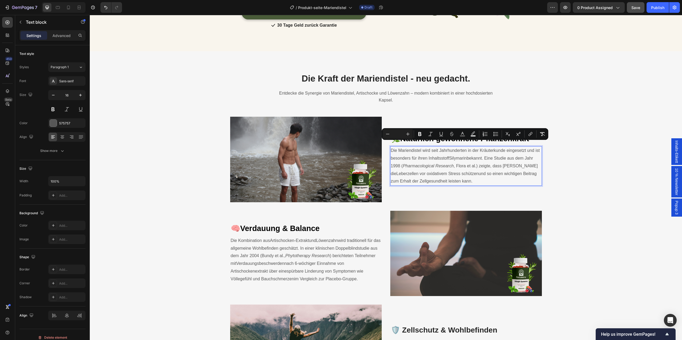
copy p "Die Mariendistel wird seit Jahrhunderten in der Kräuterkunde eingesetzt und ist…"
click at [514, 171] on span "und so einen wichtigen Beitrag zum Erhalt der Zellgesundheit leisten kann." at bounding box center [464, 177] width 146 height 12
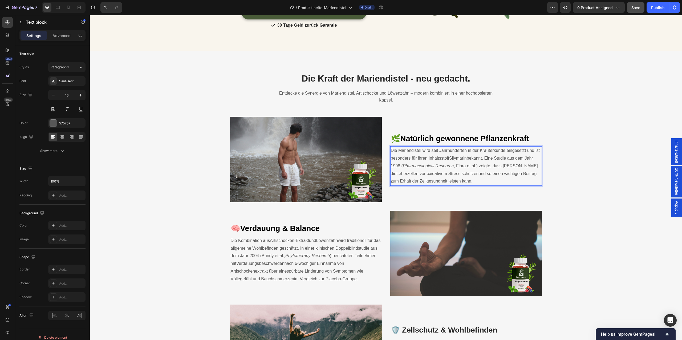
click at [493, 164] on span ", Flora et al.) zeigte, dass Silymarin die" at bounding box center [464, 170] width 147 height 12
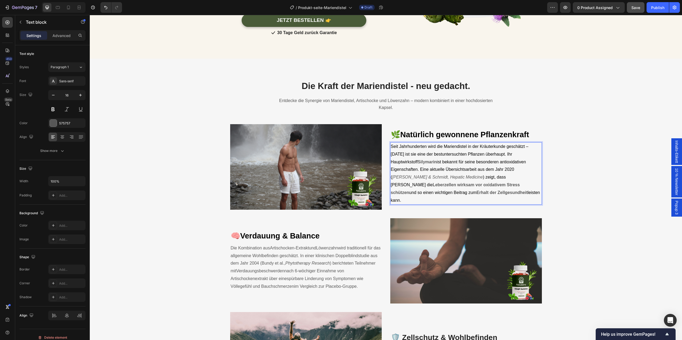
drag, startPoint x: 451, startPoint y: 188, endPoint x: 391, endPoint y: 144, distance: 74.0
click at [391, 144] on p "Seit Jahrhunderten wird die Mariendistel in der Kräuterkunde geschätzt – heute …" at bounding box center [466, 173] width 151 height 61
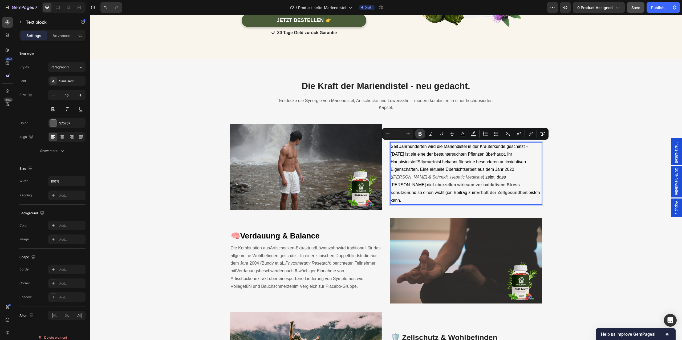
click at [423, 133] on icon "Editor contextual toolbar" at bounding box center [420, 133] width 5 height 5
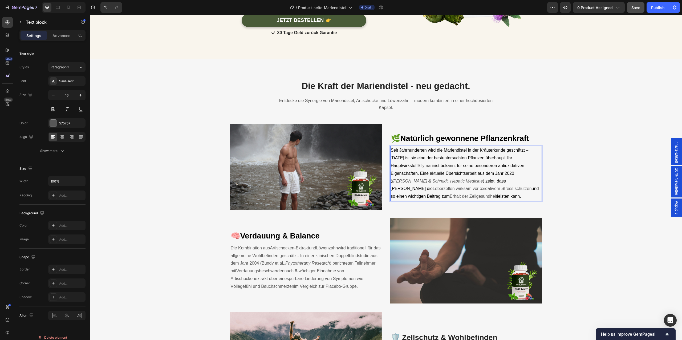
click at [460, 167] on span "ist bekannt für seine besonderen antioxidativen Eigenschaften. Eine aktuelle Üb…" at bounding box center [457, 173] width 133 height 20
click at [449, 197] on div "🌿 Natürlich gewonnene Pflanzenkraft Heading Seit Jahrhunderten wird die Mariend…" at bounding box center [466, 166] width 152 height 85
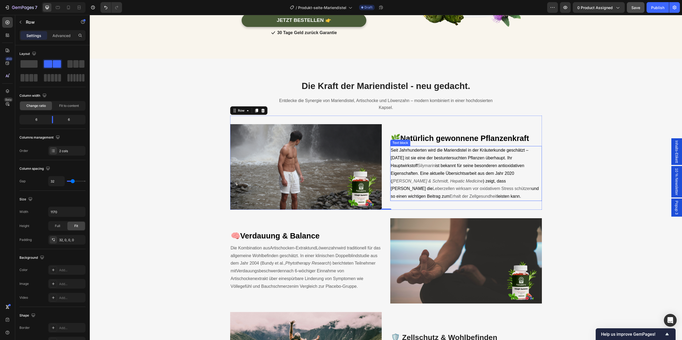
click at [448, 171] on p "Seit Jahrhunderten wird die Mariendistel in der Kräuterkunde geschätzt – heute …" at bounding box center [466, 174] width 151 height 54
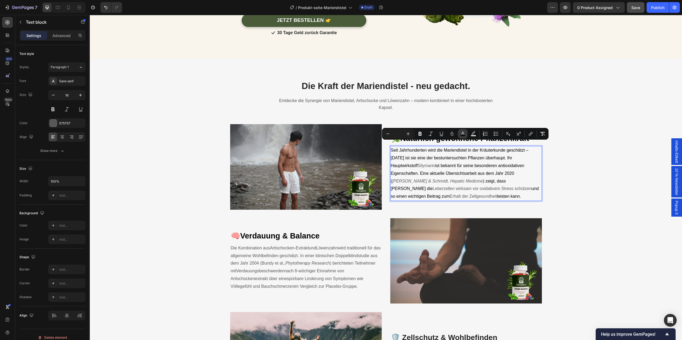
click at [461, 135] on icon "Editor contextual toolbar" at bounding box center [462, 133] width 5 height 5
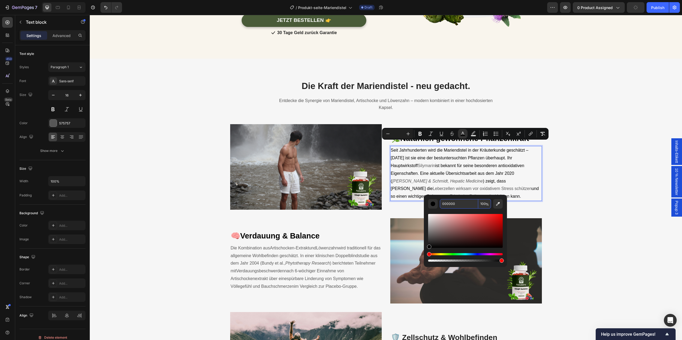
click at [453, 206] on input "000000" at bounding box center [459, 204] width 38 height 10
type input "575757"
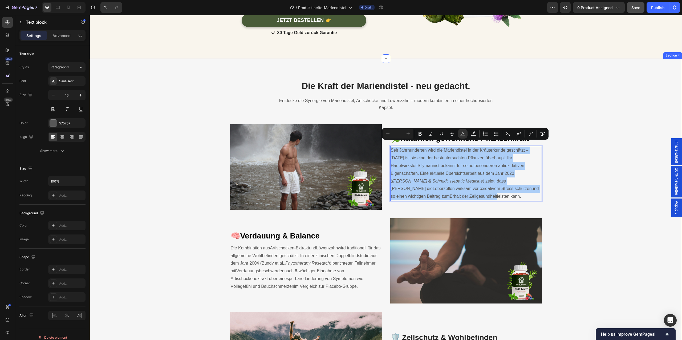
click at [589, 136] on div "Die Kraft der Mariendistel - neu gedacht. Heading Entdecke die Synergie von Mar…" at bounding box center [386, 285] width 584 height 411
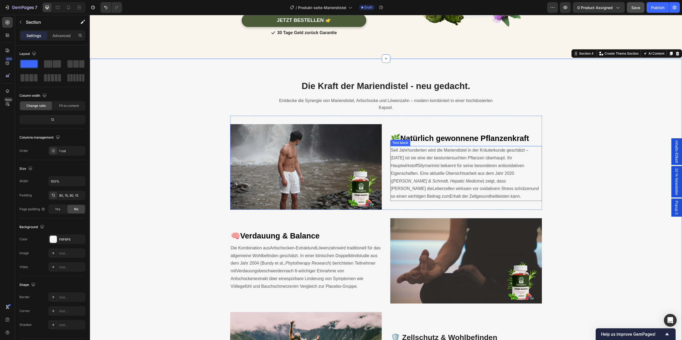
click at [475, 167] on span "ist bekannt für seine besonderen antioxidativen Eigenschaften. Eine aktuelle Üb…" at bounding box center [457, 173] width 133 height 20
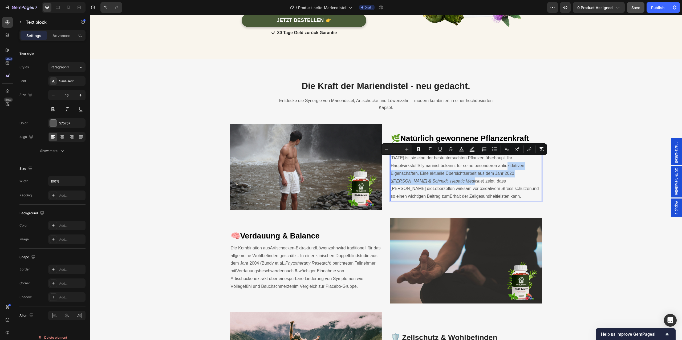
type input "16"
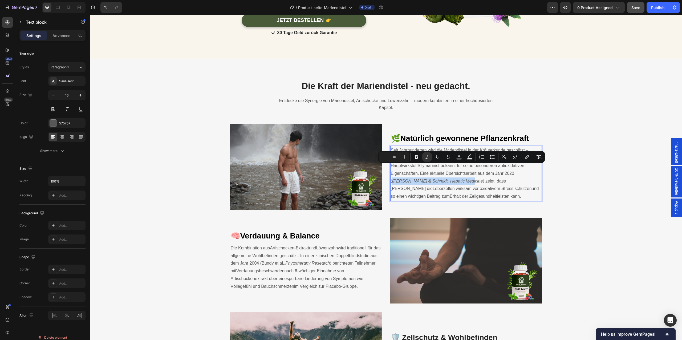
drag, startPoint x: 408, startPoint y: 176, endPoint x: 478, endPoint y: 168, distance: 70.6
click at [478, 168] on p "Seit Jahrhunderten wird die Mariendistel in der Kräuterkunde geschätzt – heute …" at bounding box center [466, 174] width 151 height 54
click at [524, 158] on icon "Editor contextual toolbar" at bounding box center [526, 156] width 5 height 5
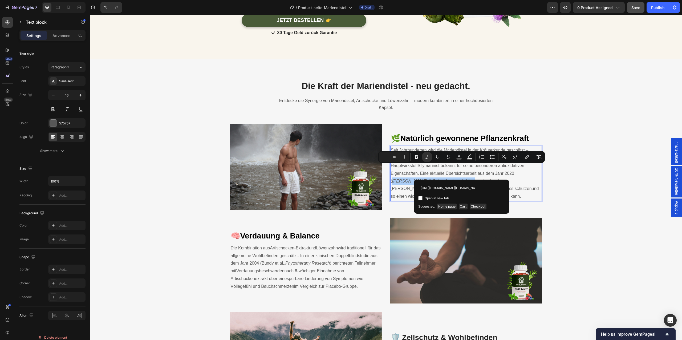
scroll to position [0, 58]
type input "https://pmc.ncbi.nlm.nih.gov/articles/PMC7140758/?utm_source=chatgpt.com"
click at [422, 198] on input "Editor contextual toolbar" at bounding box center [420, 198] width 4 height 4
checkbox input "true"
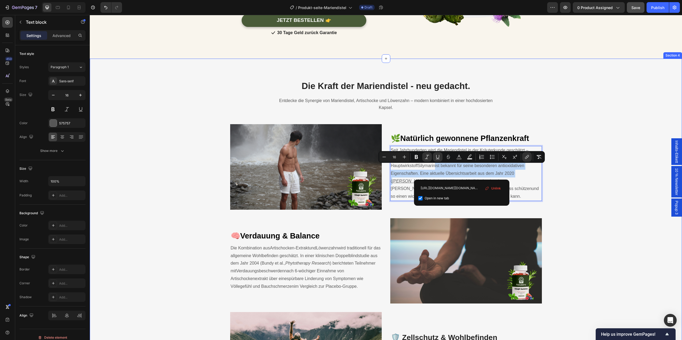
click at [562, 174] on div "Die Kraft der Mariendistel - neu gedacht. Heading Entdecke die Synergie von Mar…" at bounding box center [386, 285] width 584 height 411
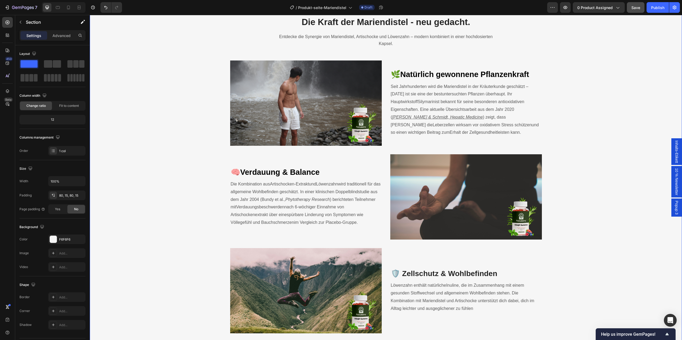
scroll to position [659, 0]
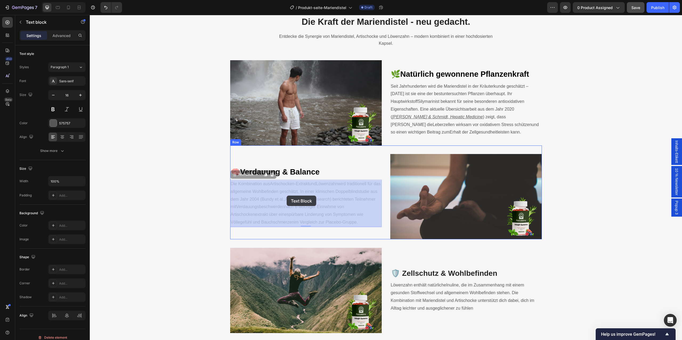
drag, startPoint x: 366, startPoint y: 224, endPoint x: 304, endPoint y: 206, distance: 64.1
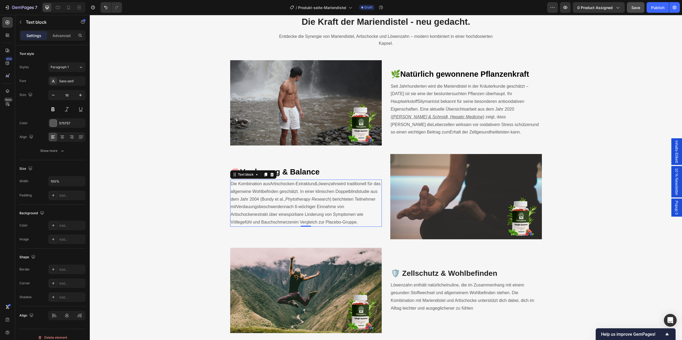
click at [326, 221] on span "im Vergleich zur Placebo-Gruppe." at bounding box center [326, 222] width 64 height 5
click at [309, 204] on p "Die Kombination aus Artischocken-Extrakt und Löwenzahn wird traditionell für da…" at bounding box center [306, 203] width 151 height 46
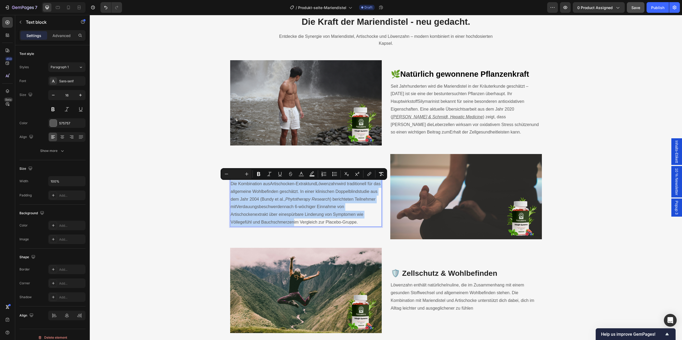
click at [309, 204] on p "Die Kombination aus Artischocken-Extrakt und Löwenzahn wird traditionell für da…" at bounding box center [306, 203] width 151 height 46
click at [332, 220] on p "Die Kombination aus Artischocken-Extrakt und Löwenzahn wird traditionell für da…" at bounding box center [306, 203] width 151 height 46
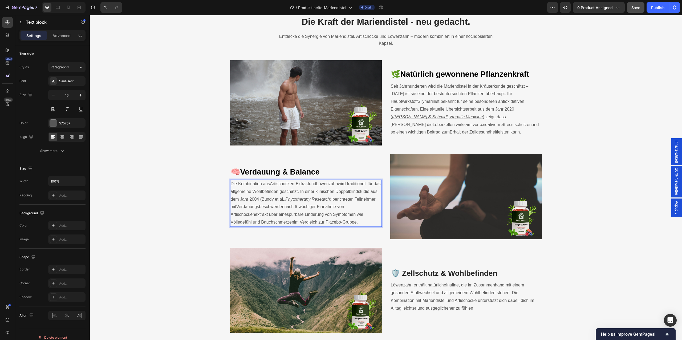
click at [336, 209] on span "nach 6-wöchiger Einnahme von Artischockenextrakt über eine" at bounding box center [288, 210] width 114 height 12
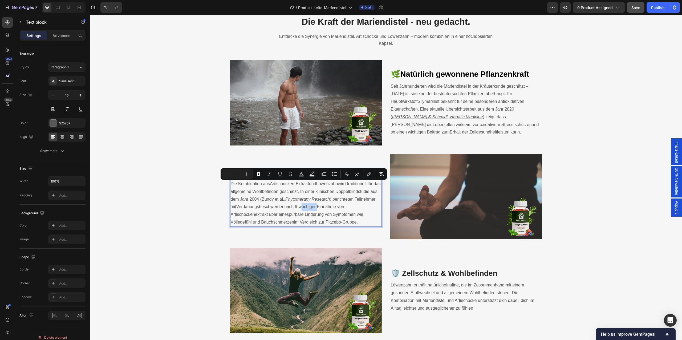
scroll to position [656, 0]
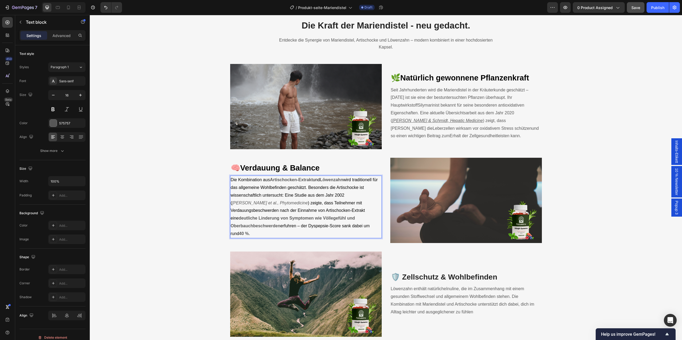
click at [304, 190] on span "wird traditionell für das allgemeine Wohlbefinden geschätzt. Besonders die Arti…" at bounding box center [304, 190] width 147 height 27
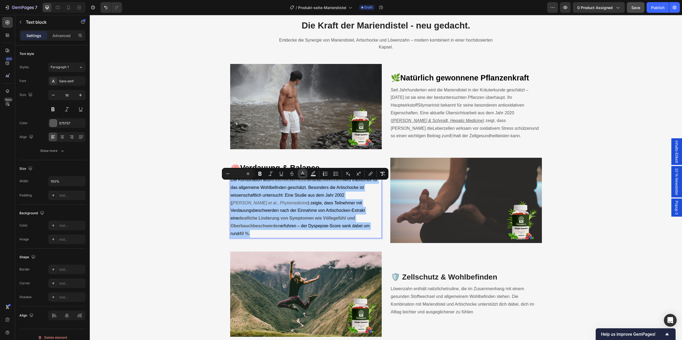
click at [301, 175] on icon "Editor contextual toolbar" at bounding box center [302, 173] width 5 height 5
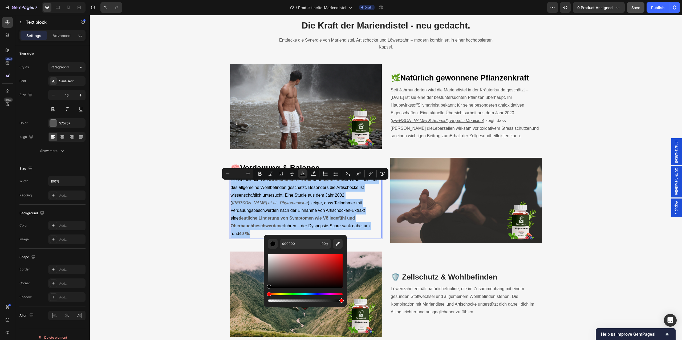
click at [302, 238] on div "000000 100 %" at bounding box center [305, 269] width 83 height 68
click at [300, 244] on input "000000" at bounding box center [299, 244] width 38 height 10
type input "575757"
click at [259, 176] on icon "Editor contextual toolbar" at bounding box center [259, 174] width 3 height 4
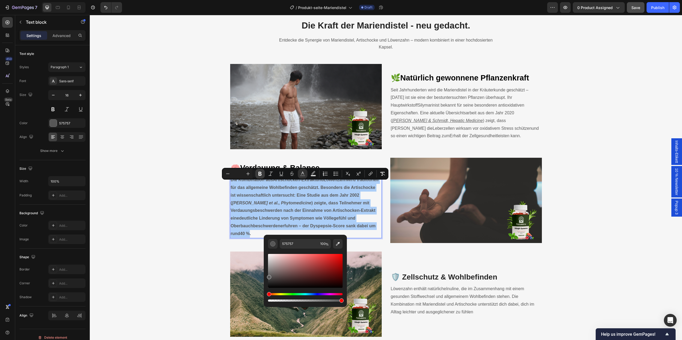
click at [259, 176] on icon "Editor contextual toolbar" at bounding box center [259, 174] width 3 height 4
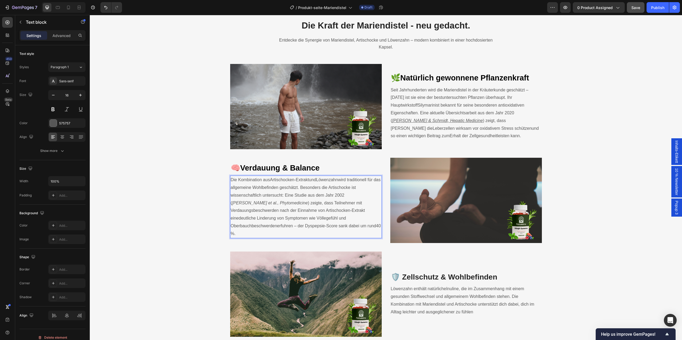
click at [289, 234] on p "Die Kombination aus Artischocken-Extrakt und Löwenzahn wird traditionell für da…" at bounding box center [306, 206] width 151 height 61
click at [272, 213] on span ") zeigte, dass Teilnehmer mit Verdauungsbeschwerden nach der Einnahme von Artis…" at bounding box center [298, 211] width 134 height 20
click at [259, 207] on span ") zeigte, dass Teilnehmer mit Verdauungsbeschwerden nach der Einnahme von Artis…" at bounding box center [298, 211] width 134 height 20
click at [350, 206] on span ") zeigte, dass Teilnehmer mit Verdauungsbeschwerden nach der Einnahme von Artis…" at bounding box center [298, 211] width 134 height 20
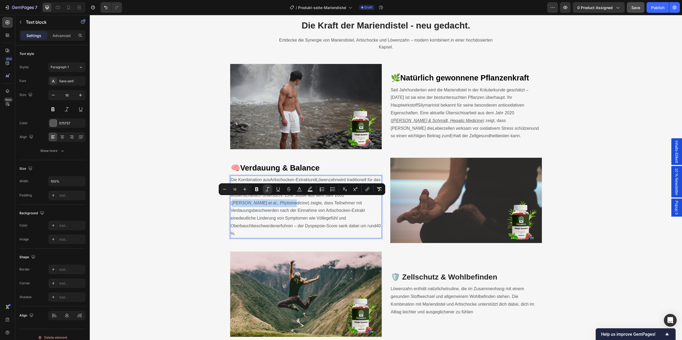
drag, startPoint x: 348, startPoint y: 200, endPoint x: 259, endPoint y: 208, distance: 89.0
click at [365, 193] on button "link" at bounding box center [368, 189] width 10 height 10
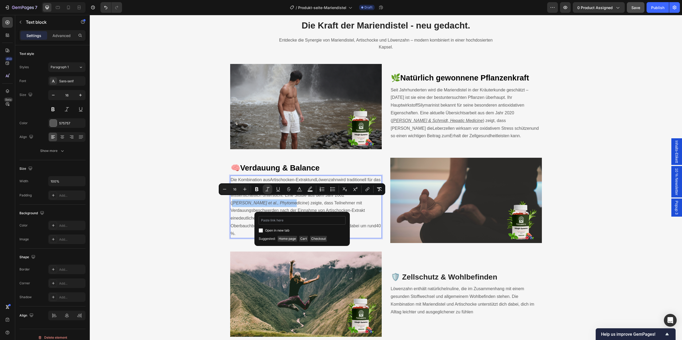
click at [310, 218] on input "Editor contextual toolbar" at bounding box center [302, 220] width 87 height 9
type input "https://pubmed.ncbi.nlm.nih.gov/12587688/"
click at [263, 229] on label "Open in new tab" at bounding box center [276, 230] width 26 height 6
checkbox input "true"
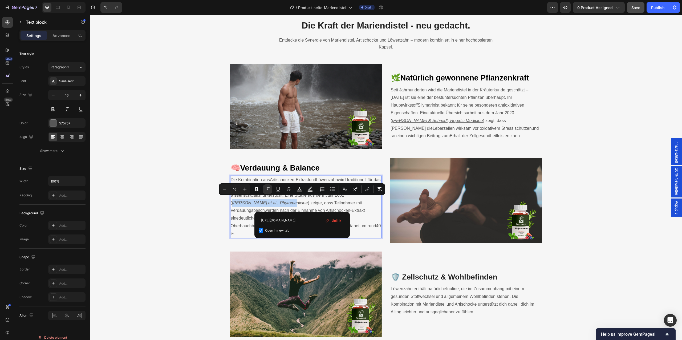
scroll to position [0, 0]
click at [366, 219] on p "Die Kombination aus Artischocken-Extrakt und Löwenzahn wird traditionell für da…" at bounding box center [306, 206] width 151 height 61
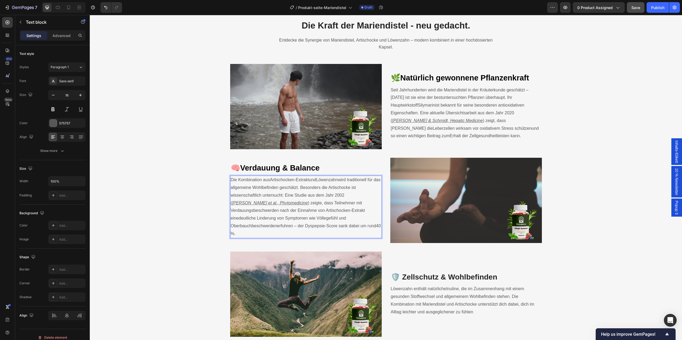
click at [366, 219] on p "Die Kombination aus Artischocken-Extrakt und Löwenzahn wird traditionell für da…" at bounding box center [306, 206] width 151 height 61
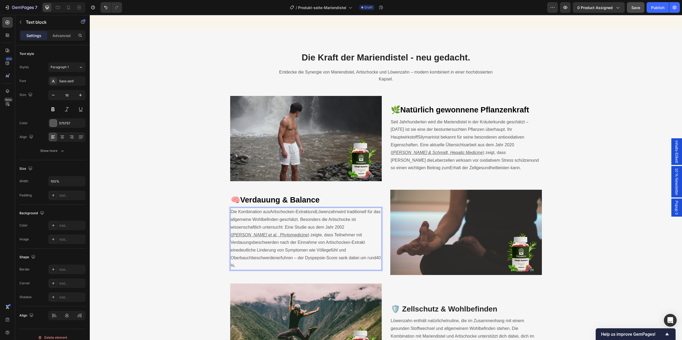
scroll to position [616, 0]
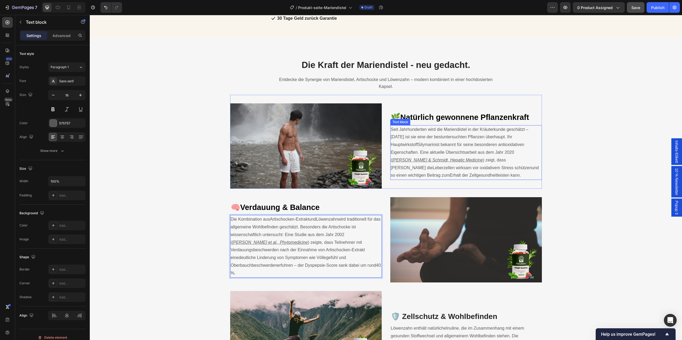
click at [432, 167] on span "und so einen wichtigen Beitrag zum" at bounding box center [465, 171] width 148 height 12
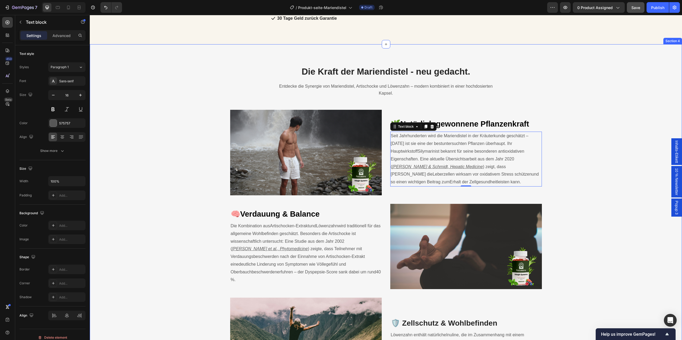
click at [573, 180] on div "Die Kraft der Mariendistel - neu gedacht. Heading Entdecke die Synergie von Mar…" at bounding box center [386, 271] width 584 height 411
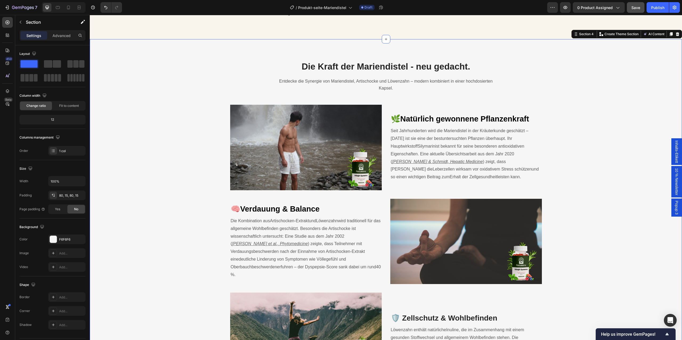
scroll to position [621, 0]
click at [302, 127] on img at bounding box center [306, 147] width 152 height 85
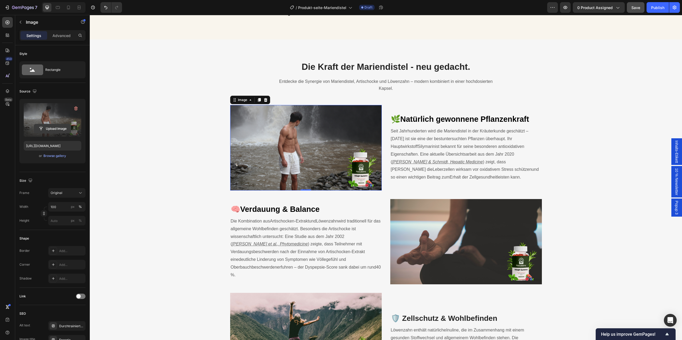
click at [56, 128] on input "file" at bounding box center [52, 128] width 37 height 9
click at [276, 111] on img at bounding box center [306, 147] width 152 height 85
click at [50, 125] on input "file" at bounding box center [52, 128] width 37 height 9
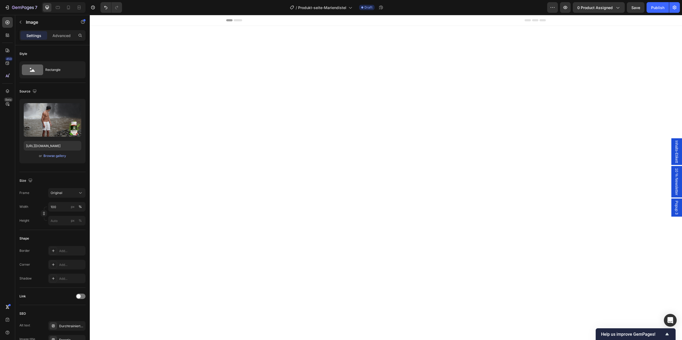
scroll to position [621, 0]
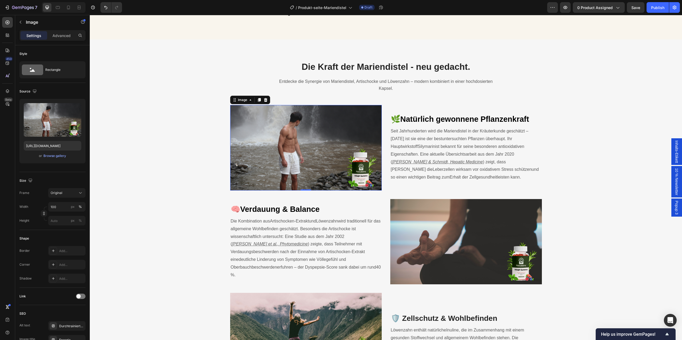
click at [305, 124] on img at bounding box center [306, 147] width 152 height 85
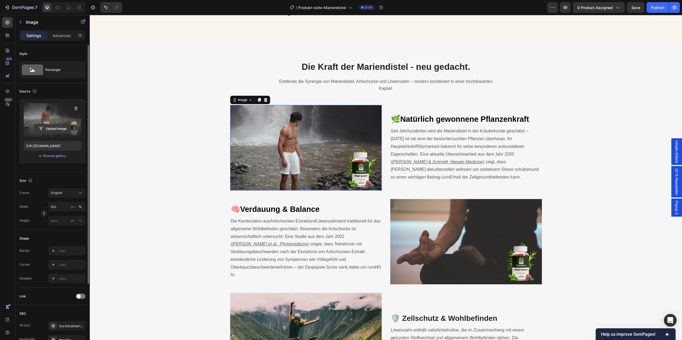
click at [53, 128] on input "file" at bounding box center [52, 128] width 37 height 9
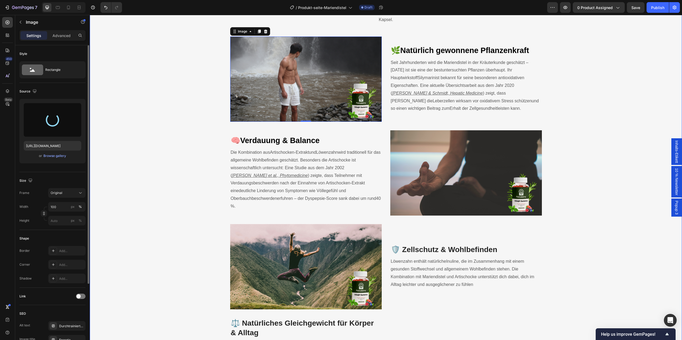
scroll to position [687, 0]
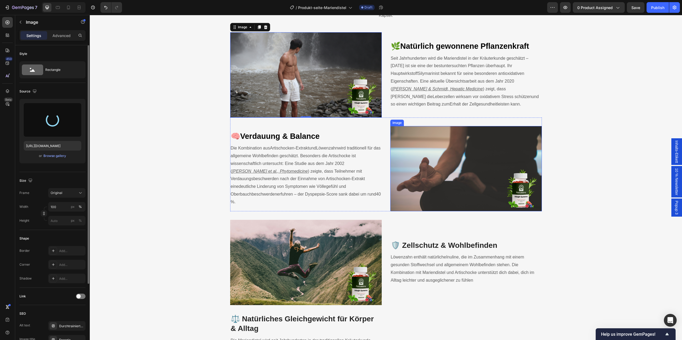
type input "[URL][DOMAIN_NAME]"
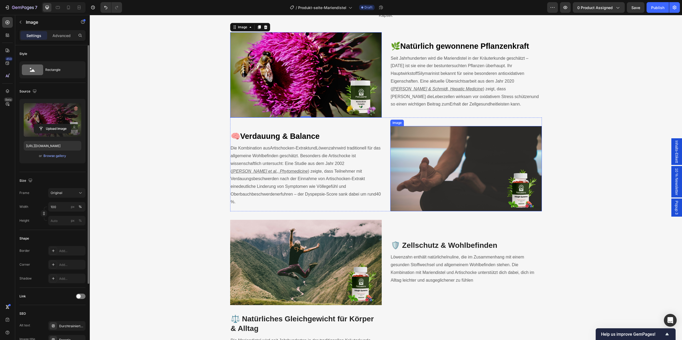
click at [398, 137] on img at bounding box center [466, 168] width 152 height 85
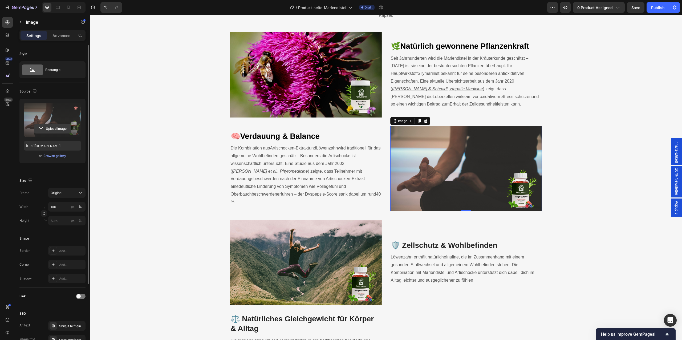
click at [51, 128] on input "file" at bounding box center [52, 128] width 37 height 9
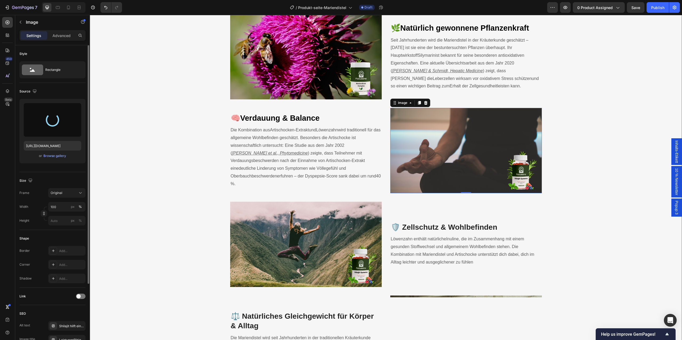
scroll to position [701, 0]
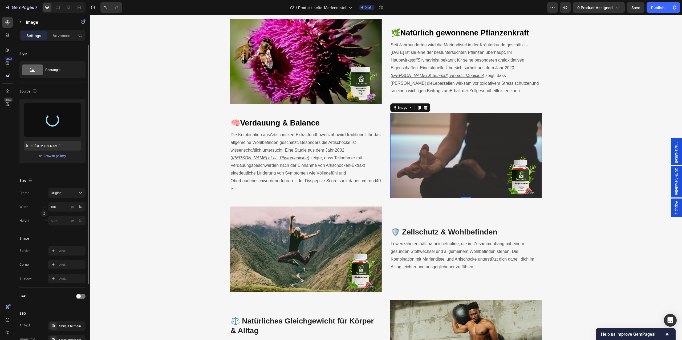
type input "[URL][DOMAIN_NAME]"
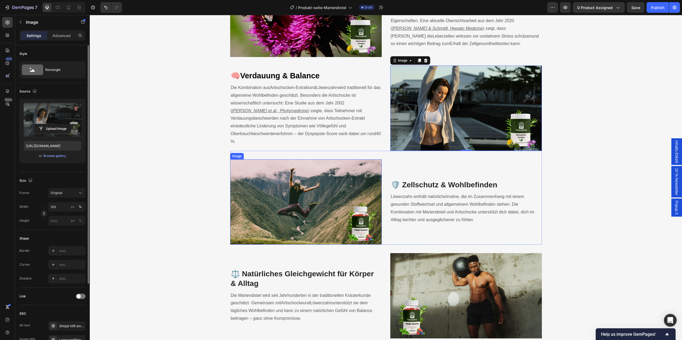
scroll to position [776, 0]
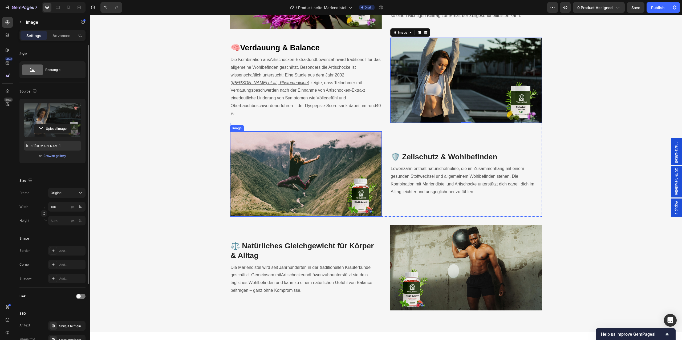
click at [318, 175] on img at bounding box center [306, 173] width 152 height 85
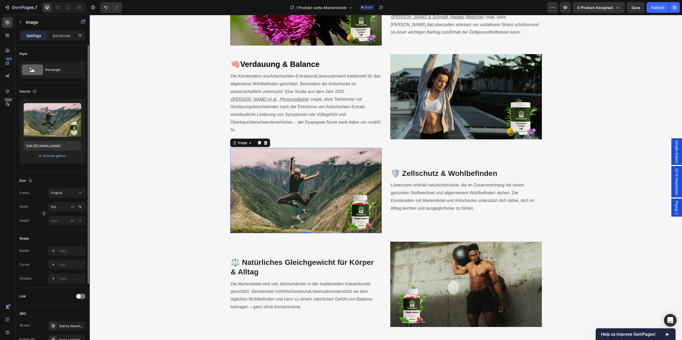
scroll to position [783, 0]
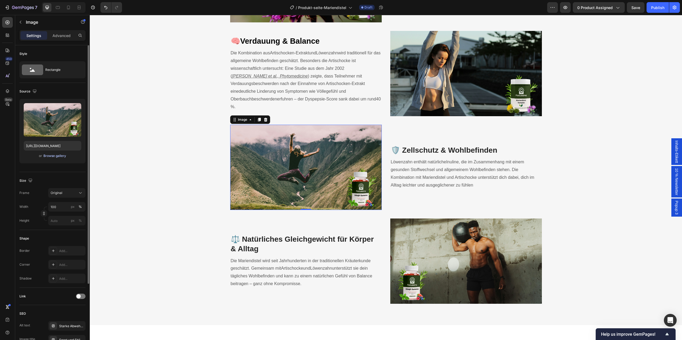
click at [55, 157] on div "Browse gallery" at bounding box center [54, 155] width 23 height 5
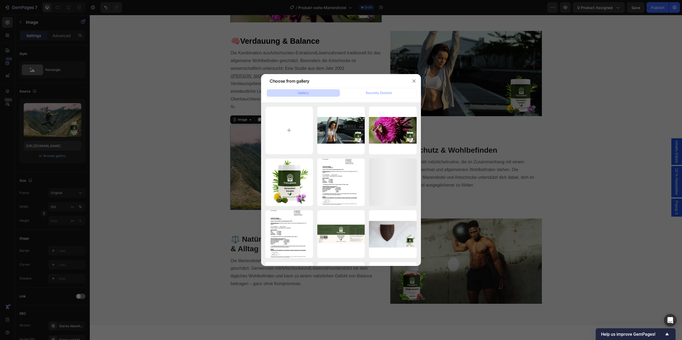
click at [160, 188] on div at bounding box center [341, 170] width 682 height 340
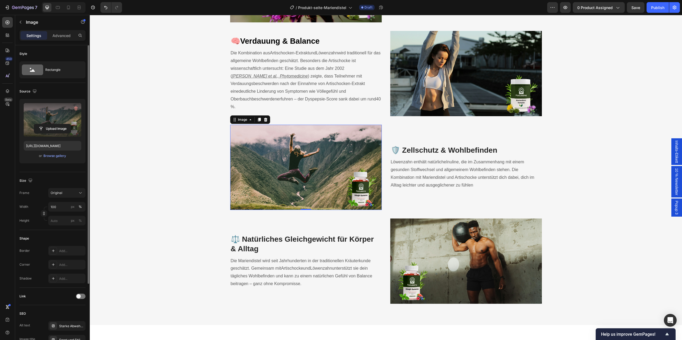
click at [48, 118] on label at bounding box center [53, 120] width 58 height 34
click at [48, 124] on input "file" at bounding box center [52, 128] width 37 height 9
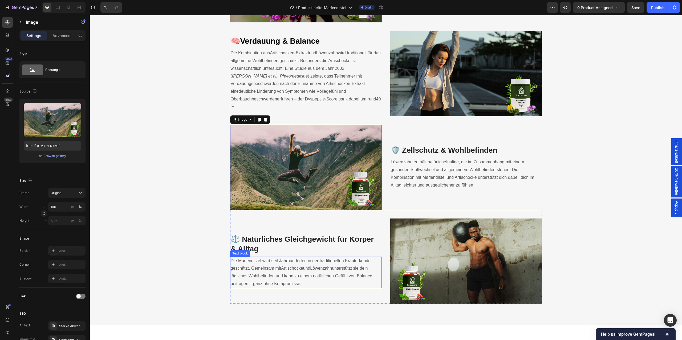
scroll to position [795, 0]
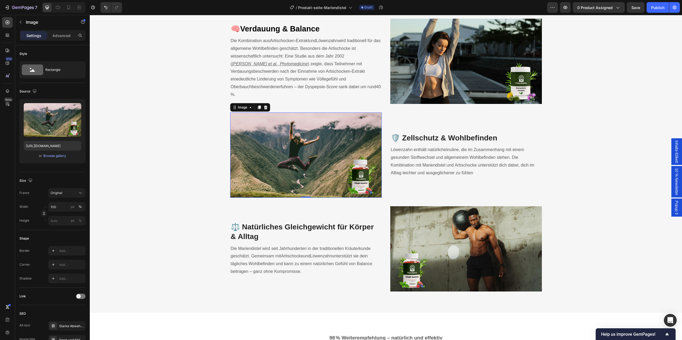
click at [354, 166] on img at bounding box center [306, 154] width 152 height 85
click at [429, 235] on img at bounding box center [466, 248] width 152 height 85
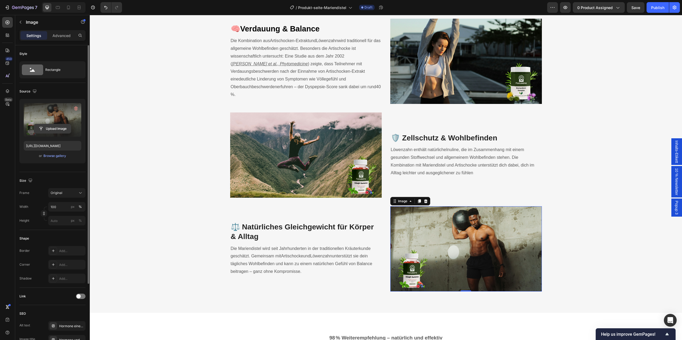
click at [60, 129] on input "file" at bounding box center [52, 128] width 37 height 9
click at [284, 160] on img at bounding box center [306, 154] width 152 height 85
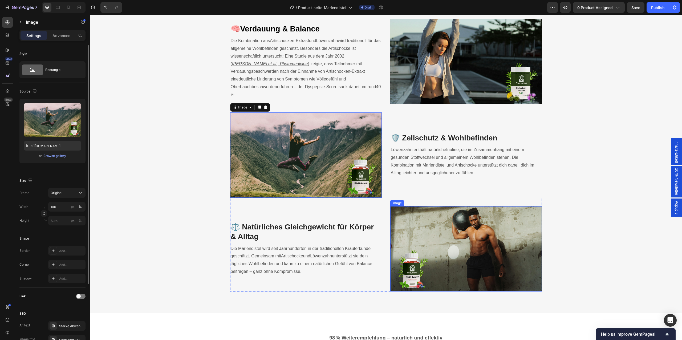
click at [455, 245] on img at bounding box center [466, 248] width 152 height 85
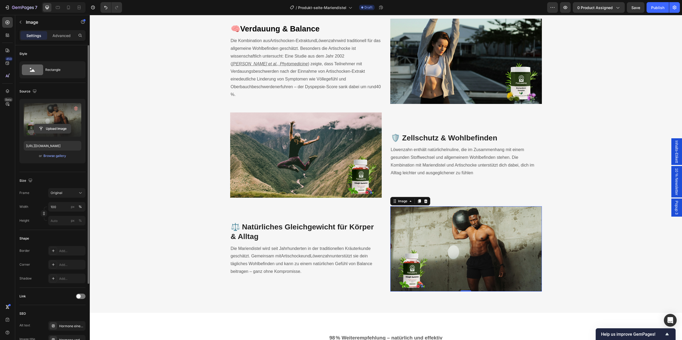
click at [56, 126] on input "file" at bounding box center [52, 128] width 37 height 9
type input "[URL][DOMAIN_NAME]"
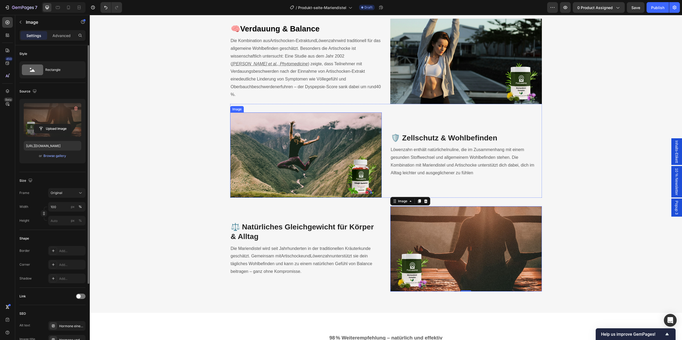
click at [283, 148] on img at bounding box center [306, 154] width 152 height 85
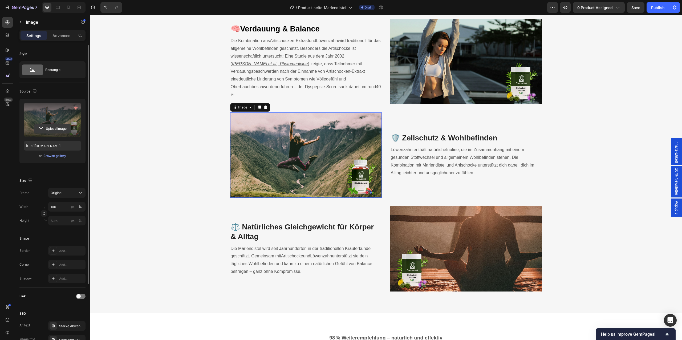
click at [50, 130] on input "file" at bounding box center [52, 128] width 37 height 9
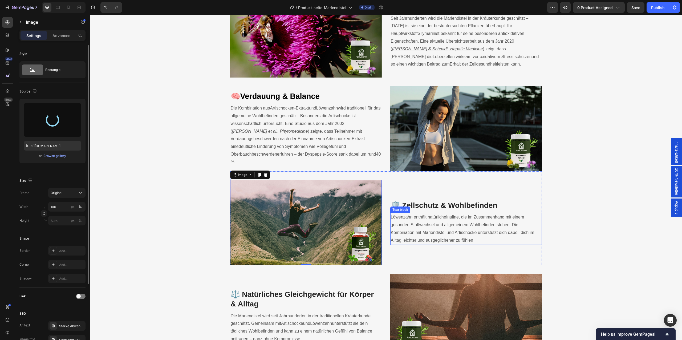
type input "[URL][DOMAIN_NAME]"
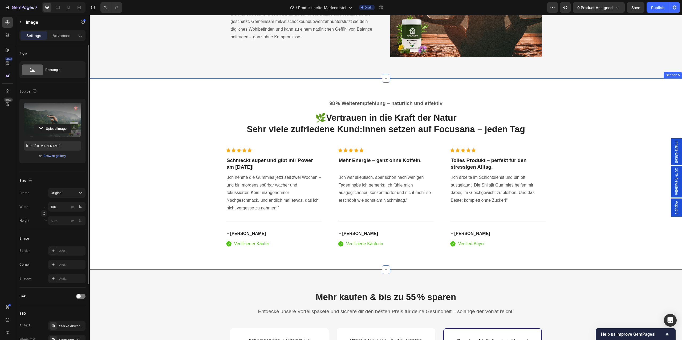
scroll to position [1048, 0]
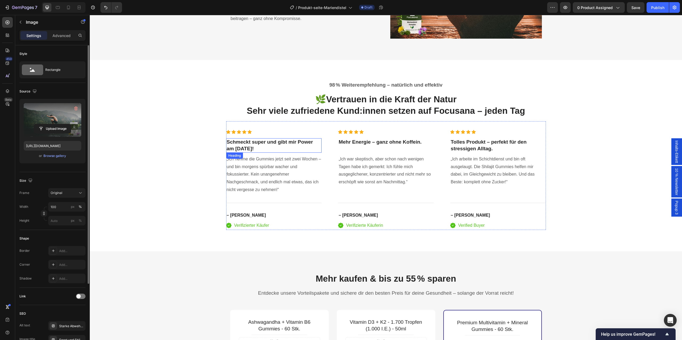
click at [253, 143] on strong "Schmeckt super und gibt mir Power am [DATE]!" at bounding box center [270, 145] width 86 height 12
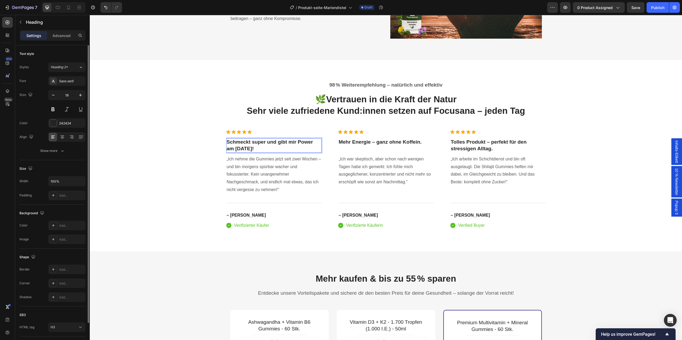
click at [253, 143] on strong "Schmeckt super und gibt mir Power am [DATE]!" at bounding box center [270, 145] width 86 height 12
click at [295, 145] on strong "Schmeckt super und gibt mir Power am Morgen!" at bounding box center [270, 145] width 86 height 12
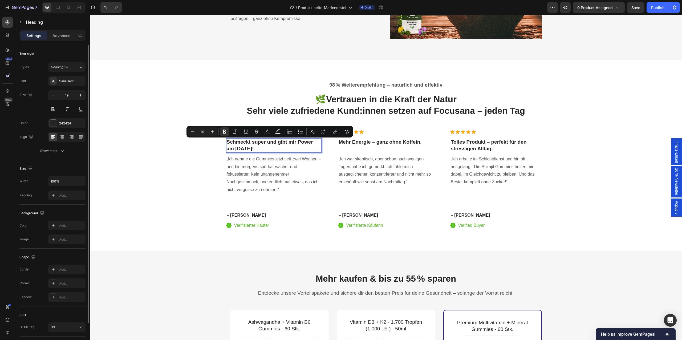
click at [295, 145] on strong "Schmeckt super und gibt mir Power am Morgen!" at bounding box center [270, 145] width 86 height 12
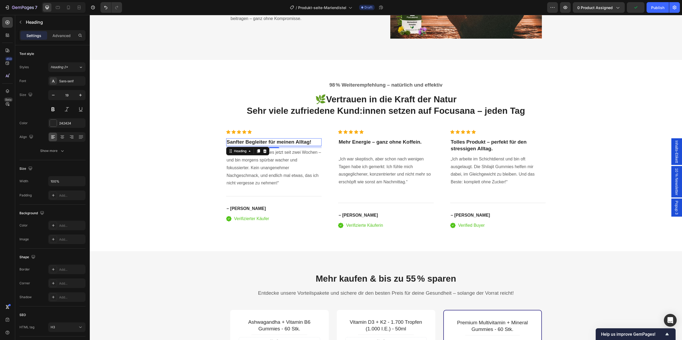
click at [262, 175] on p "„Ich nehme die Gummies jetzt seit zwei Wochen – und bin morgens spürbar wacher …" at bounding box center [274, 168] width 95 height 38
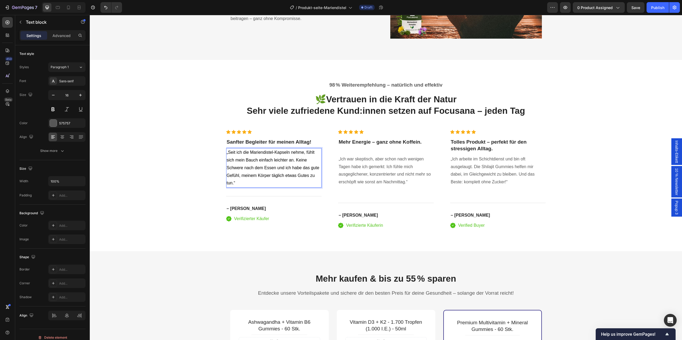
click at [271, 165] on p "„Seit ich die Mariendistel-Kapseln nehme, fühlt sich mein Bauch einfach leichte…" at bounding box center [274, 168] width 95 height 38
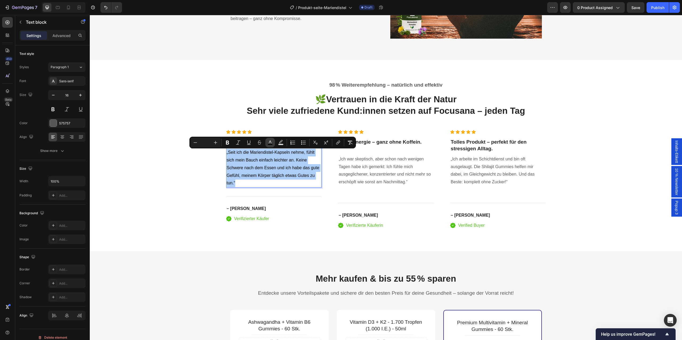
click at [271, 145] on button "color" at bounding box center [270, 143] width 10 height 10
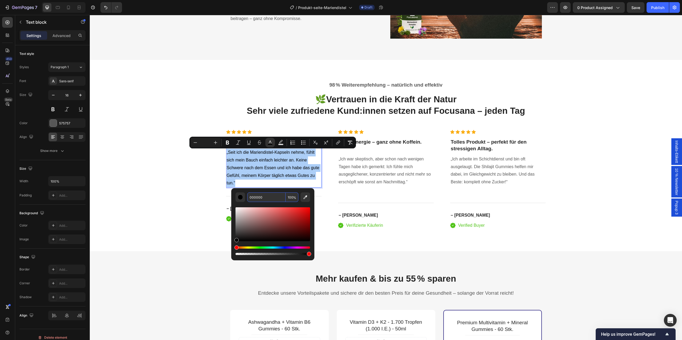
click at [269, 197] on input "000000" at bounding box center [266, 197] width 38 height 10
type input "575757"
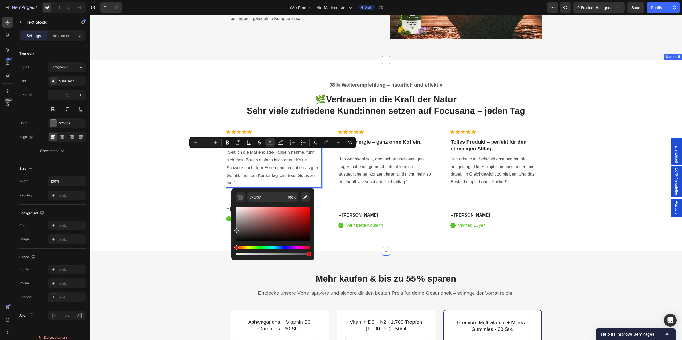
click at [191, 212] on div "98 % Weiterempfehlung – natürlich und effektiv Text block 🌿 Vertrauen in die Kr…" at bounding box center [386, 155] width 584 height 149
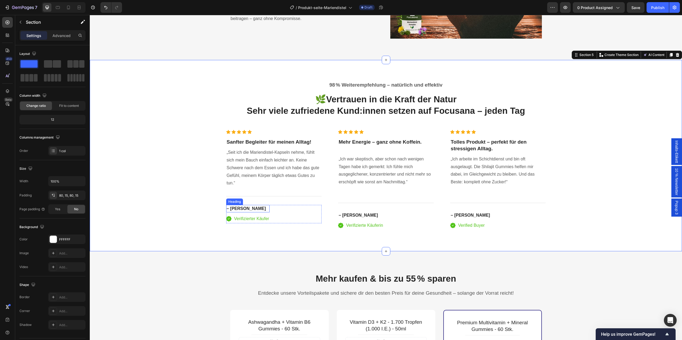
click at [257, 210] on h4 "– Andreas M." at bounding box center [248, 208] width 44 height 7
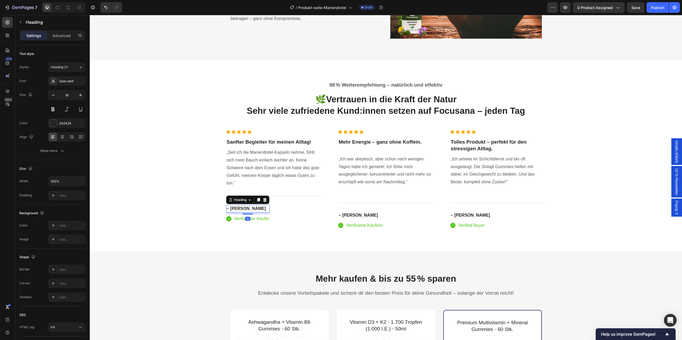
click at [257, 210] on h4 "– Andreas M." at bounding box center [248, 208] width 44 height 7
click at [384, 141] on strong "Mehr Energie – ganz ohne Koffein." at bounding box center [380, 142] width 83 height 6
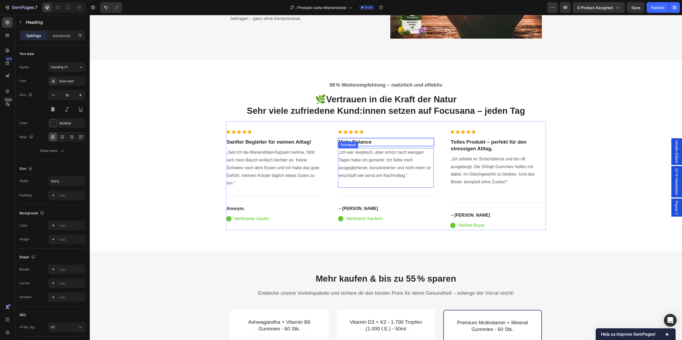
click at [391, 161] on p "„Ich war skeptisch, aber schon nach wenigen Tagen habe ich gemerkt: Ich fühle m…" at bounding box center [386, 164] width 95 height 31
click at [382, 173] on p "„Ich war skeptisch, aber schon nach wenigen Tagen habe ich gemerkt: Ich fühle m…" at bounding box center [386, 164] width 95 height 31
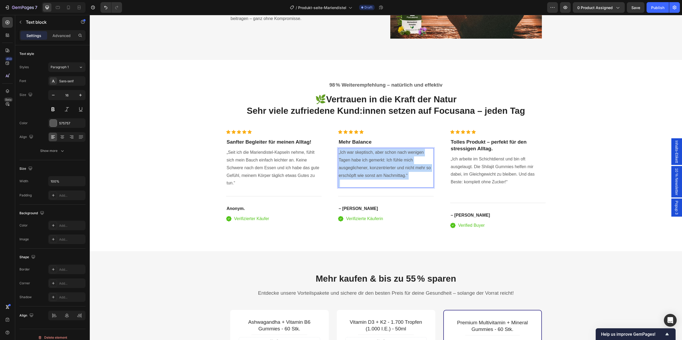
click at [382, 173] on p "„Ich war skeptisch, aber schon nach wenigen Tagen habe ich gemerkt: Ich fühle m…" at bounding box center [386, 164] width 95 height 31
click at [364, 175] on p "„Ich war erst skeptisch, aber schon nach kurzer Zeit habe ich gemerkt: Ich fühl…" at bounding box center [386, 168] width 95 height 38
click at [359, 187] on p "„Ich war erst skeptisch, aber schon nach kurzer Zeit habe ich gemerkt: Ich fühl…" at bounding box center [386, 168] width 95 height 38
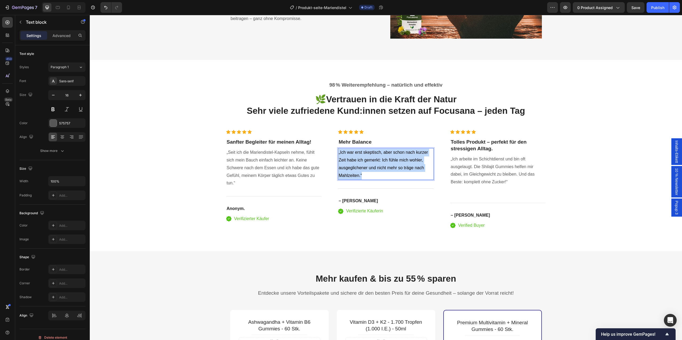
drag, startPoint x: 366, startPoint y: 177, endPoint x: 339, endPoint y: 155, distance: 34.8
click at [339, 155] on p "„Ich war erst skeptisch, aber schon nach kurzer Zeit habe ich gemerkt: Ich fühl…" at bounding box center [386, 164] width 95 height 31
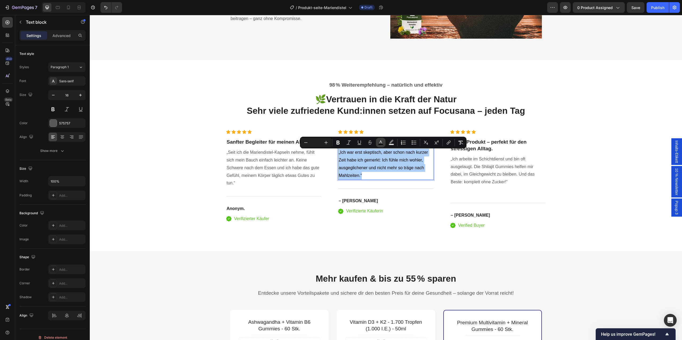
click at [382, 143] on icon "Editor contextual toolbar" at bounding box center [380, 142] width 5 height 5
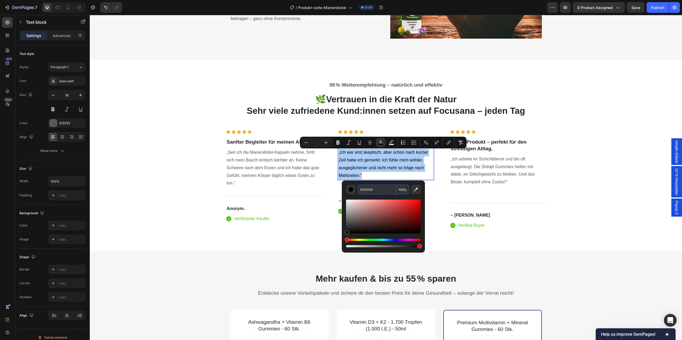
click at [380, 190] on input "000000" at bounding box center [377, 190] width 38 height 10
type input "575757"
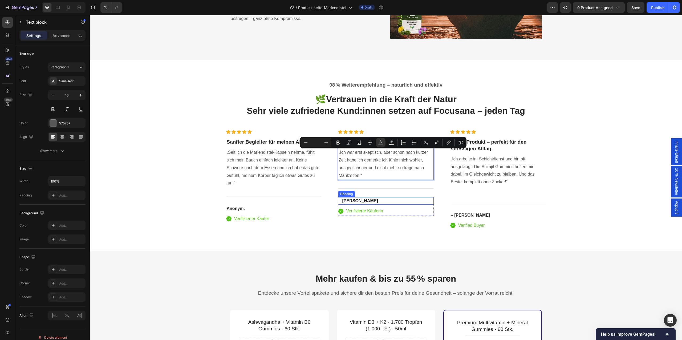
click at [348, 201] on strong "– Jana W." at bounding box center [358, 200] width 39 height 5
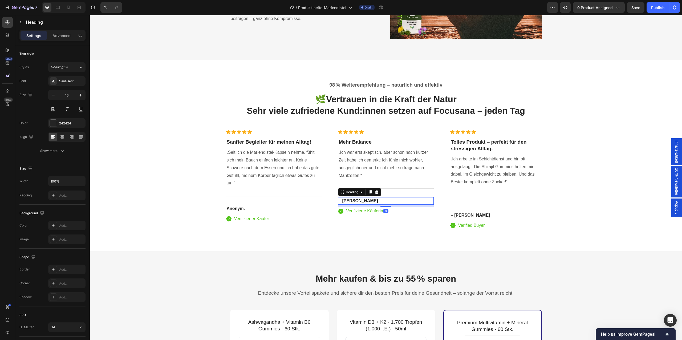
click at [348, 201] on strong "– Jana W." at bounding box center [358, 200] width 39 height 5
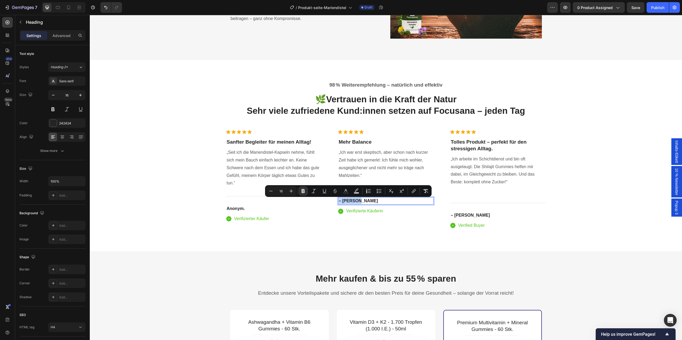
click at [360, 202] on p "– Jana W." at bounding box center [386, 201] width 95 height 6
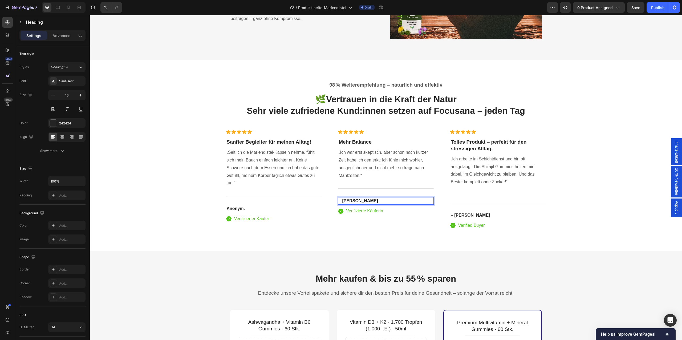
click at [360, 202] on p "– Jana W." at bounding box center [386, 201] width 95 height 6
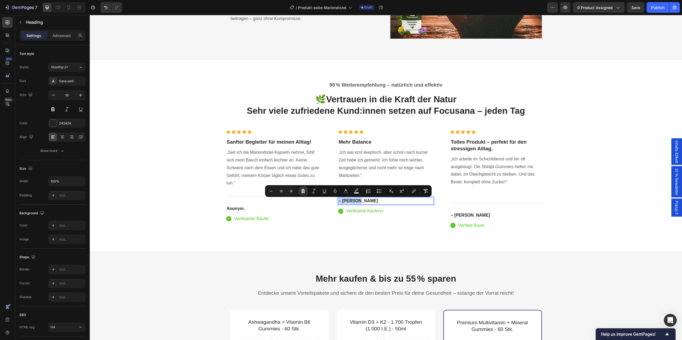
drag, startPoint x: 360, startPoint y: 202, endPoint x: 348, endPoint y: 202, distance: 11.7
click at [348, 202] on p "– Jana W." at bounding box center [386, 201] width 95 height 6
click at [348, 202] on strong "– Jana W." at bounding box center [358, 200] width 39 height 5
drag, startPoint x: 361, startPoint y: 202, endPoint x: 343, endPoint y: 202, distance: 17.6
click at [343, 202] on p "– Jana W." at bounding box center [386, 201] width 95 height 6
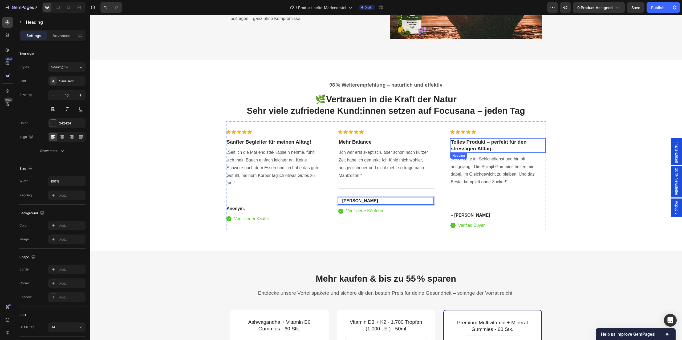
click at [480, 150] on strong "Tolles Produkt – perfekt für den stressigen Alltag." at bounding box center [489, 145] width 76 height 12
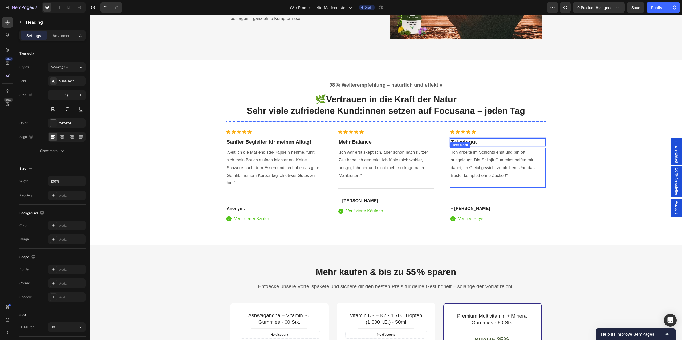
click at [496, 157] on p "„Ich arbeite im Schichtdienst und bin oft ausgelaugt. Die Shilajit Gummies helf…" at bounding box center [498, 168] width 95 height 38
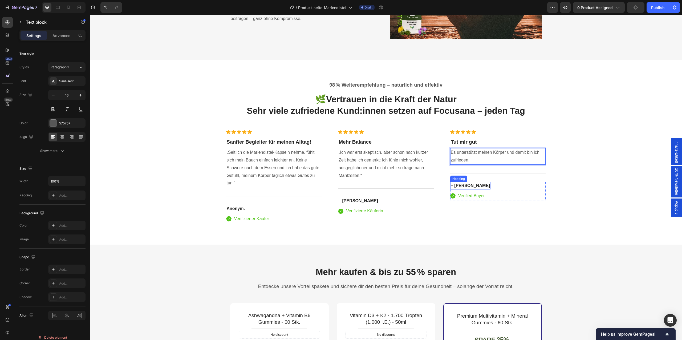
click at [463, 188] on h4 "– Mehmet A." at bounding box center [470, 185] width 40 height 7
click at [463, 188] on p "– Mehmet A." at bounding box center [470, 186] width 39 height 6
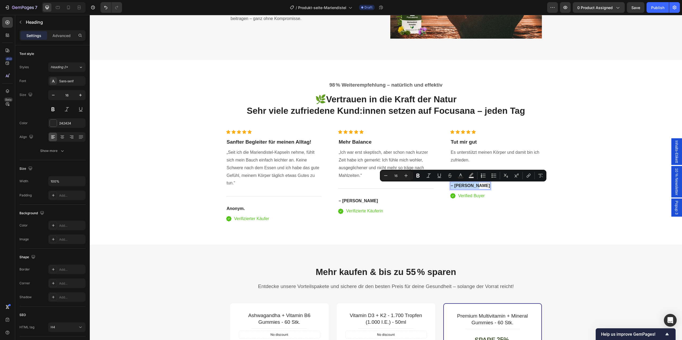
click at [471, 188] on p "– Mehmet A." at bounding box center [470, 186] width 39 height 6
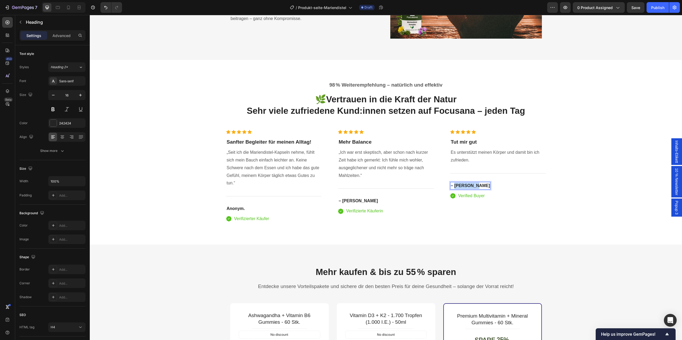
drag, startPoint x: 479, startPoint y: 188, endPoint x: 456, endPoint y: 187, distance: 22.9
click at [456, 187] on p "– Mehmet A." at bounding box center [470, 186] width 39 height 6
click at [557, 242] on div "98 % Weiterempfehlung – natürlich und effektiv Text block 🌿 Vertrauen in die Kr…" at bounding box center [386, 152] width 592 height 185
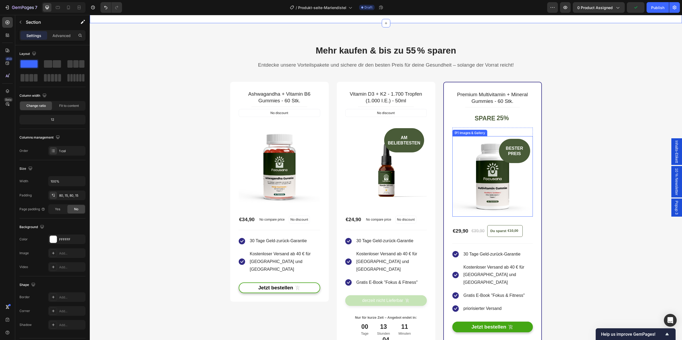
scroll to position [1272, 0]
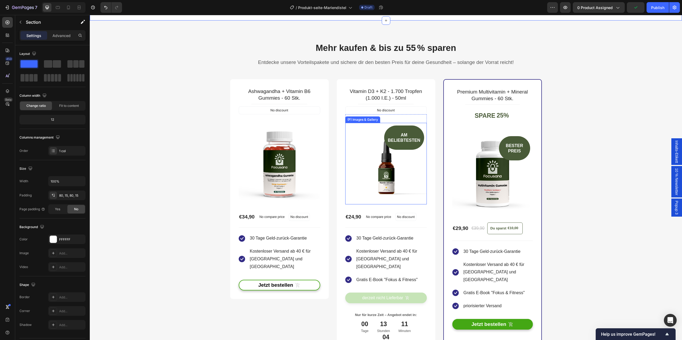
click at [393, 182] on img at bounding box center [386, 164] width 82 height 82
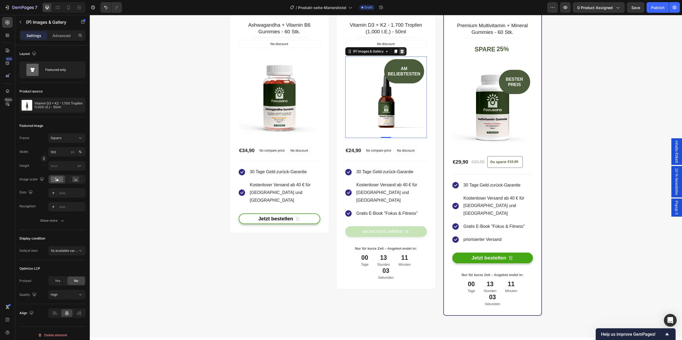
scroll to position [1343, 0]
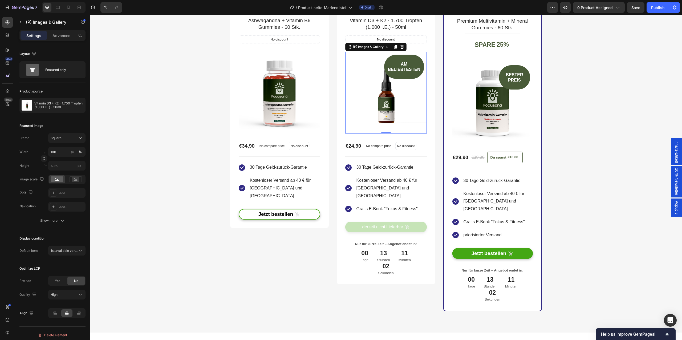
click at [396, 128] on img at bounding box center [386, 93] width 82 height 82
click at [375, 50] on div "(P) Images & Gallery" at bounding box center [368, 47] width 43 height 6
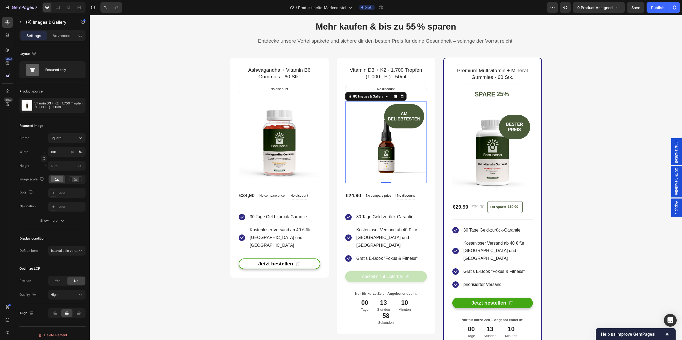
scroll to position [1290, 0]
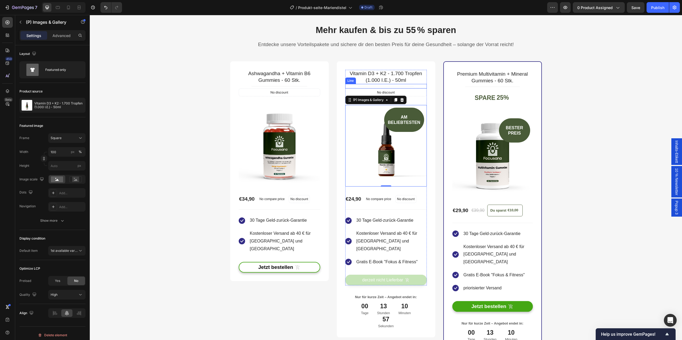
click at [399, 84] on div "Title Line" at bounding box center [386, 86] width 82 height 5
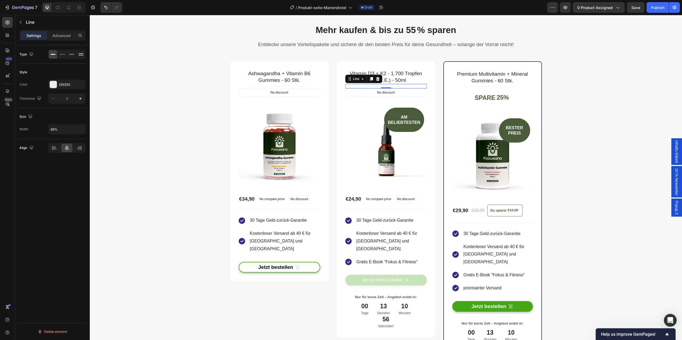
scroll to position [1359, 0]
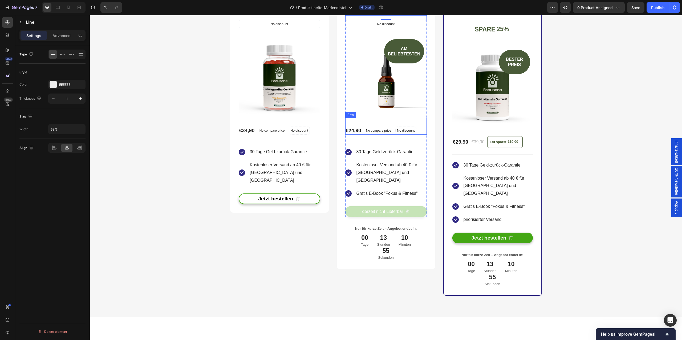
click at [394, 120] on div "€24,90 (P) Price (P) Price No compare price (P) Price No discount Not be displa…" at bounding box center [386, 126] width 82 height 17
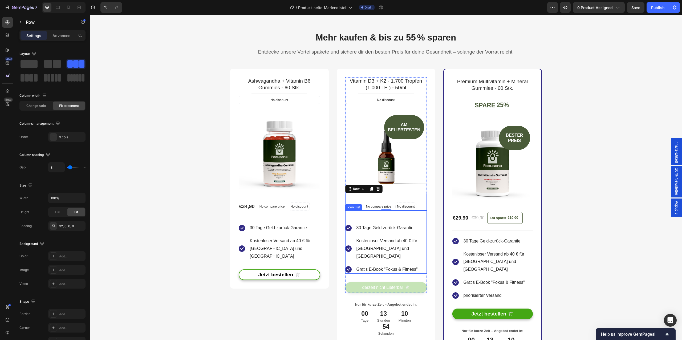
scroll to position [1277, 0]
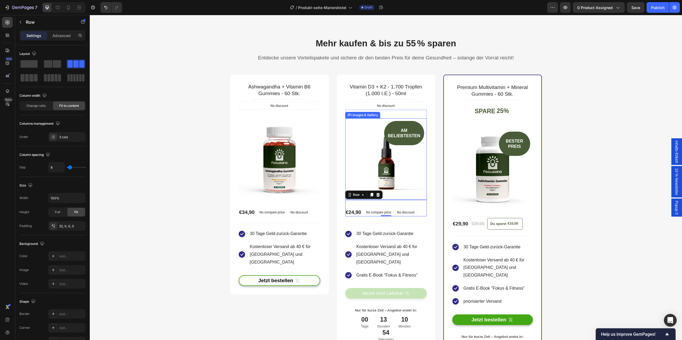
click at [377, 141] on img at bounding box center [386, 159] width 82 height 82
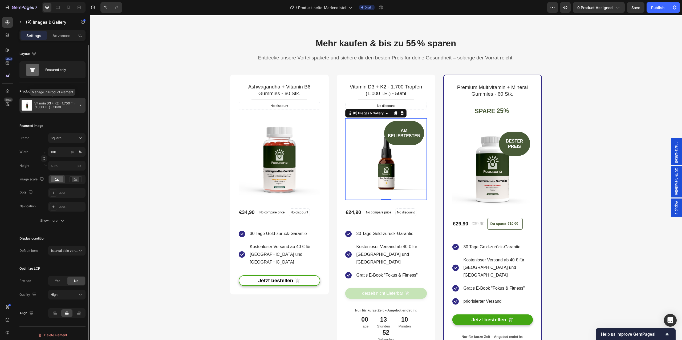
click at [42, 111] on div "Vitamin D3 + K2 - 1.700 Tropfen (1.000 I.E.) - 50ml" at bounding box center [52, 105] width 66 height 15
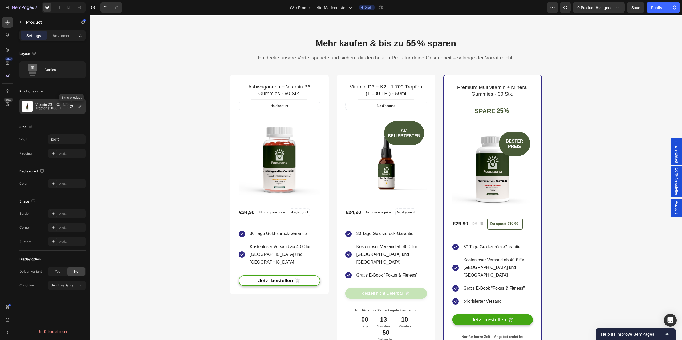
click at [68, 103] on div at bounding box center [71, 106] width 6 height 6
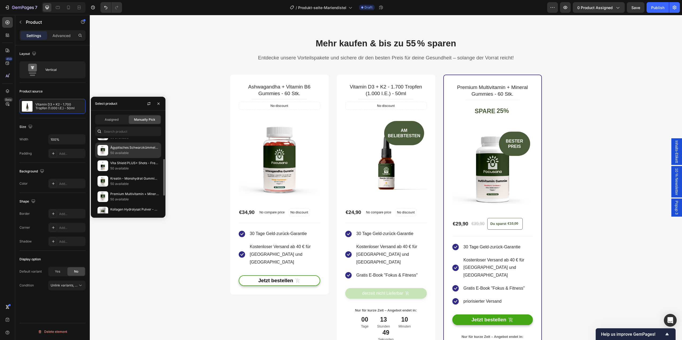
scroll to position [42, 0]
click at [135, 156] on div "Ägyptisches Schwarzkümmelöl - 240 vegane Softgels 50 available" at bounding box center [128, 149] width 66 height 15
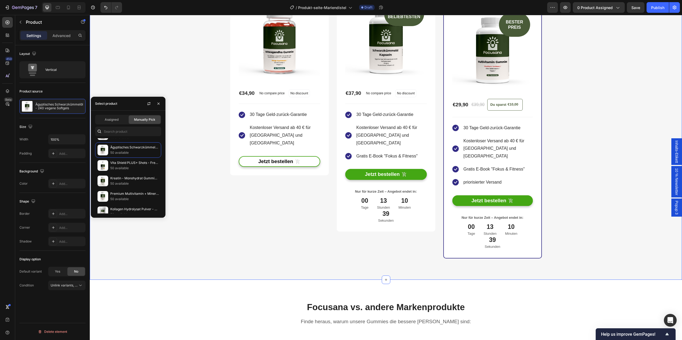
scroll to position [1531, 0]
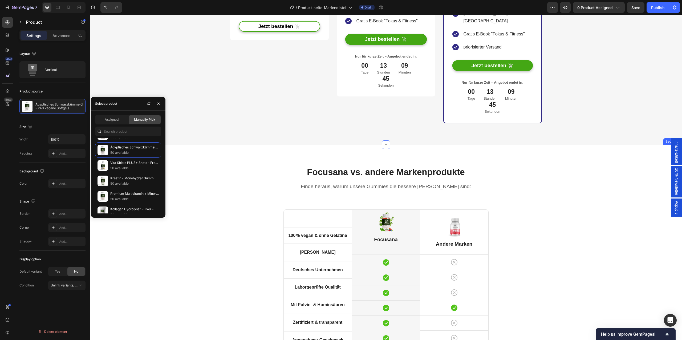
click at [374, 148] on div "Focusana vs. andere Markenprodukte Heading Finde heraus, warum unsere Gummies d…" at bounding box center [386, 300] width 592 height 310
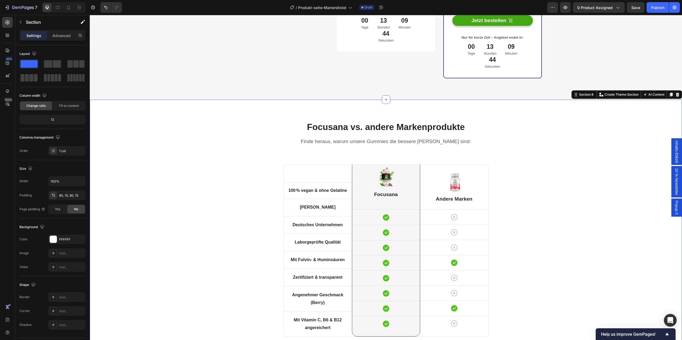
scroll to position [1576, 0]
click at [388, 139] on p "Finde heraus, warum unsere Gummies die bessere Wahl sind:" at bounding box center [386, 142] width 311 height 7
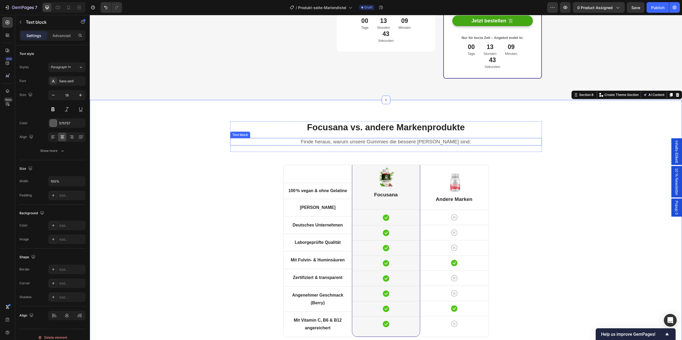
click at [388, 139] on p "Finde heraus, warum unsere Gummies die bessere Wahl sind:" at bounding box center [386, 142] width 311 height 7
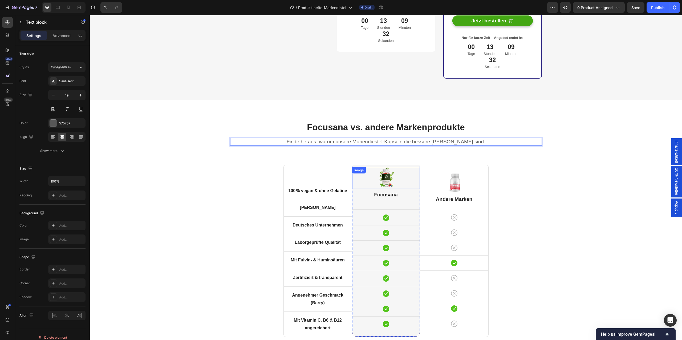
click at [391, 170] on img at bounding box center [385, 177] width 21 height 21
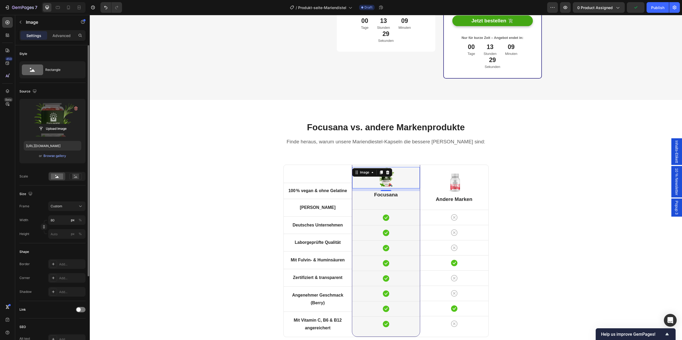
click at [55, 123] on label at bounding box center [53, 120] width 58 height 34
click at [55, 124] on input "file" at bounding box center [52, 128] width 37 height 9
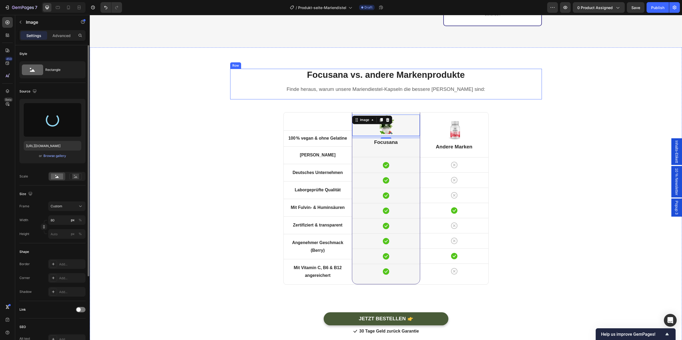
scroll to position [1635, 0]
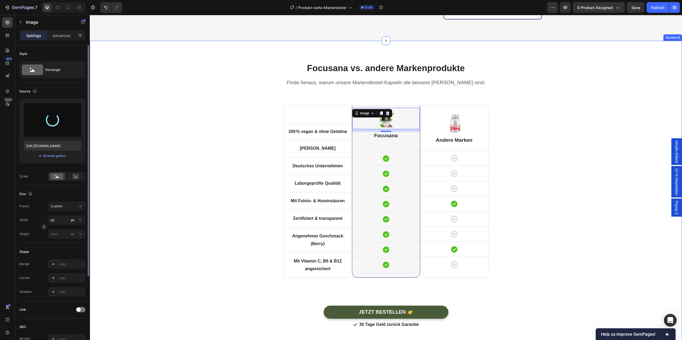
type input "https://cdn.shopify.com/s/files/1/0914/5971/5416/files/gempages_566325962250126…"
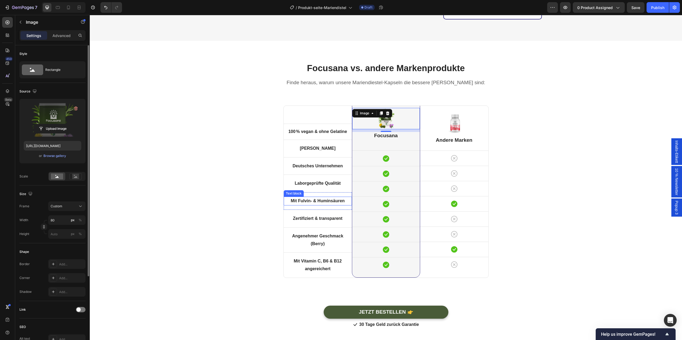
click at [314, 198] on strong "Mit Fulvin- & Huminsäuren" at bounding box center [318, 200] width 54 height 5
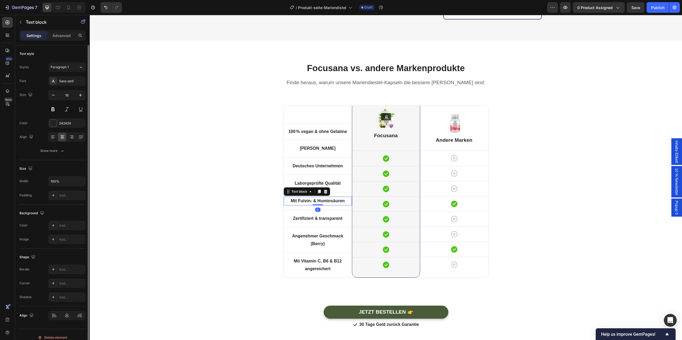
click at [314, 198] on strong "Mit Fulvin- & Huminsäuren" at bounding box center [318, 200] width 54 height 5
click at [321, 198] on strong "Mit Mariendieste, Artischocke" at bounding box center [318, 200] width 60 height 5
click at [325, 241] on strong "(Berry)" at bounding box center [318, 243] width 14 height 5
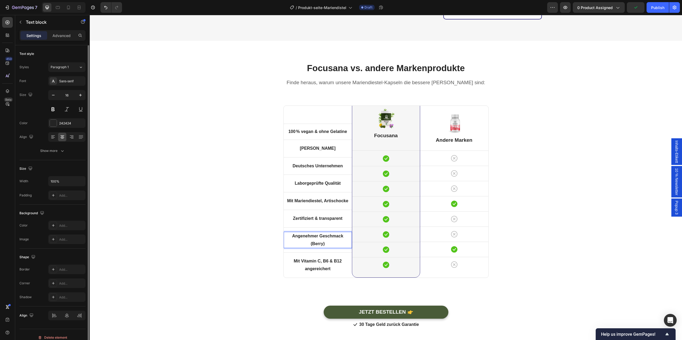
click at [325, 241] on strong "(Berry)" at bounding box center [318, 243] width 14 height 5
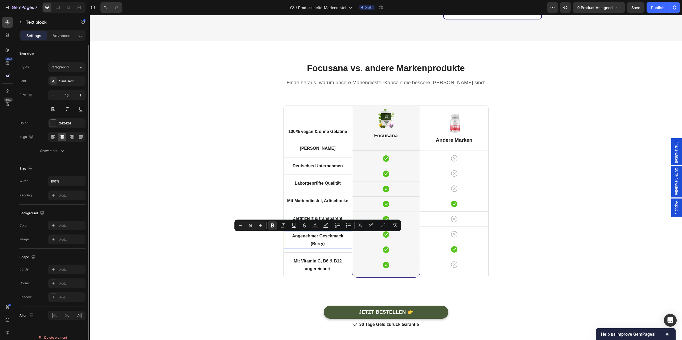
click at [325, 241] on strong "(Berry)" at bounding box center [318, 243] width 14 height 5
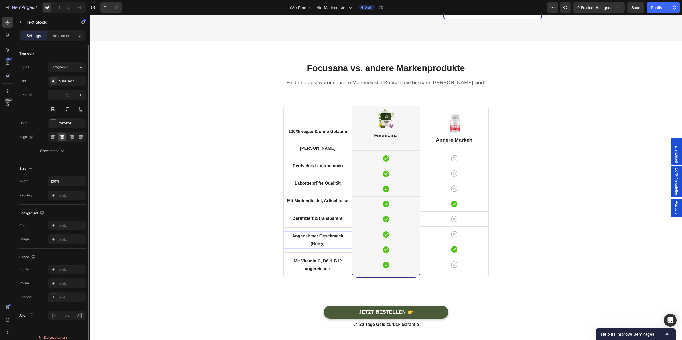
click at [325, 241] on strong "(Berry)" at bounding box center [318, 243] width 14 height 5
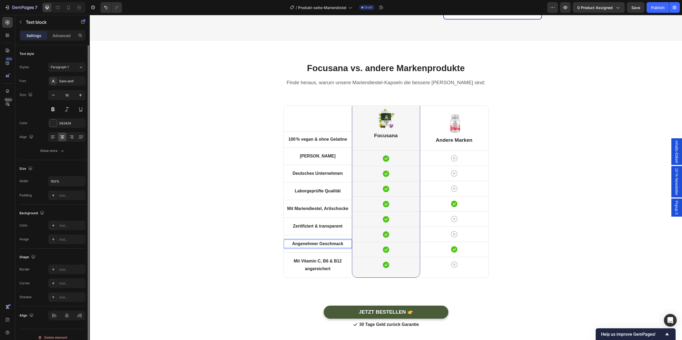
scroll to position [1643, 0]
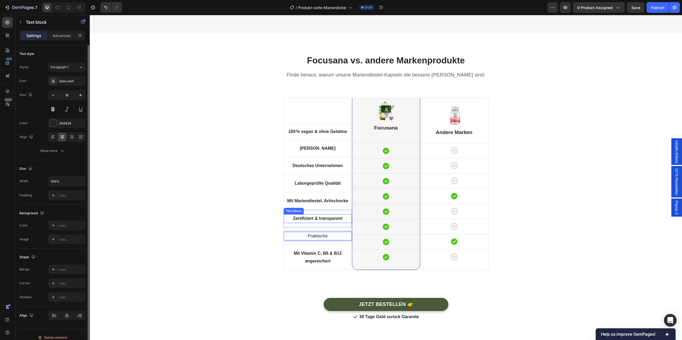
click at [324, 216] on strong "Zertifiziert & transparent" at bounding box center [318, 218] width 50 height 5
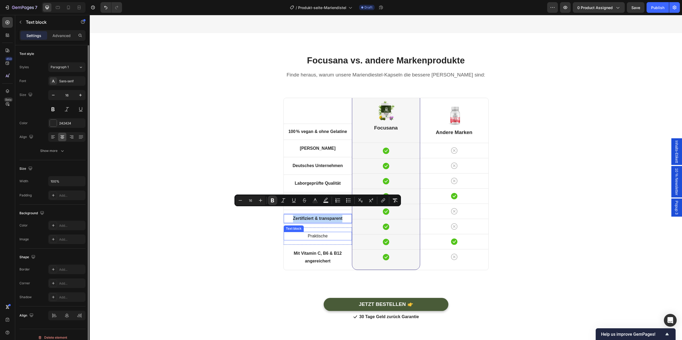
click at [322, 232] on p "Praktische" at bounding box center [317, 236] width 67 height 8
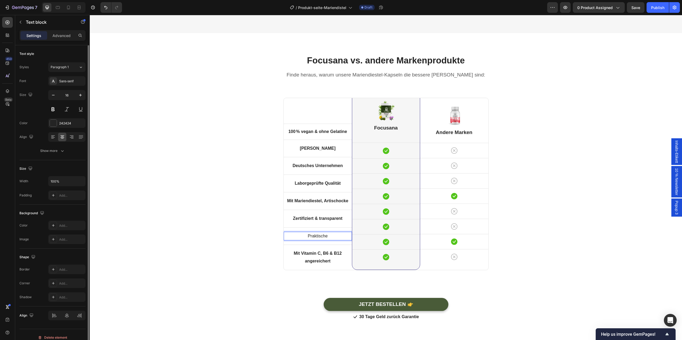
click at [322, 232] on p "Praktische" at bounding box center [317, 236] width 67 height 8
click at [324, 234] on strong "Zertifiziert & transparent" at bounding box center [318, 236] width 50 height 5
click at [303, 234] on strong "Pracktische Kapsel-Dose" at bounding box center [317, 236] width 51 height 5
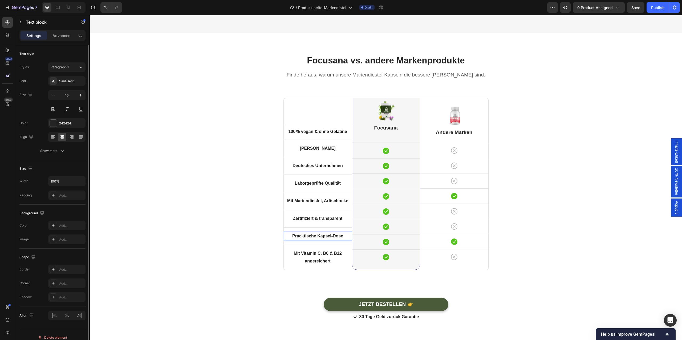
click at [302, 234] on strong "Pracktische Kapsel-Dose" at bounding box center [317, 236] width 51 height 5
click at [320, 251] on strong "Mit Vitamin C, B6 & B12 angereichert" at bounding box center [318, 257] width 48 height 12
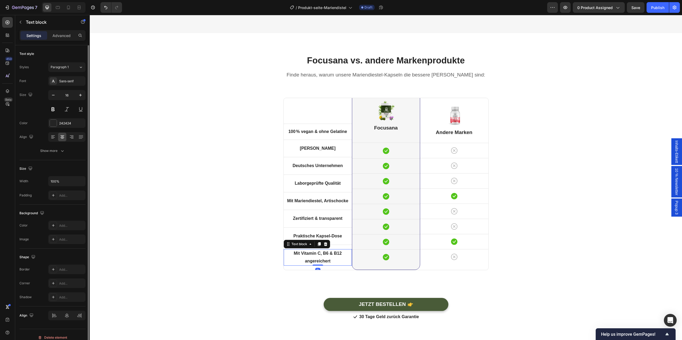
click at [320, 251] on strong "Mit Vitamin C, B6 & B12 angereichert" at bounding box center [318, 257] width 48 height 12
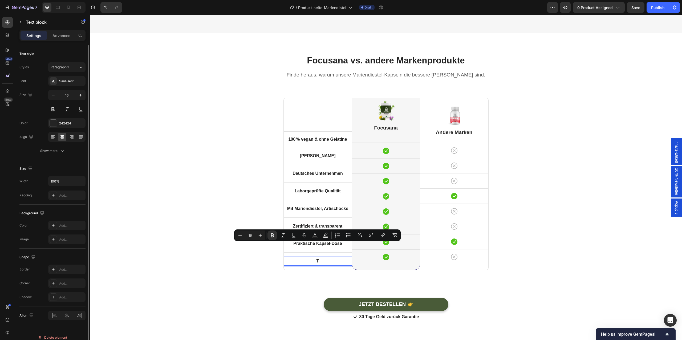
scroll to position [1650, 0]
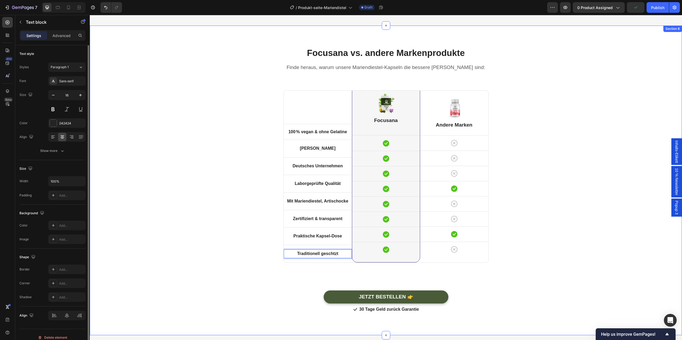
click at [496, 250] on div "Focusana vs. andere Markenprodukte Heading Finde heraus, warum unsere Mariendie…" at bounding box center [386, 180] width 584 height 267
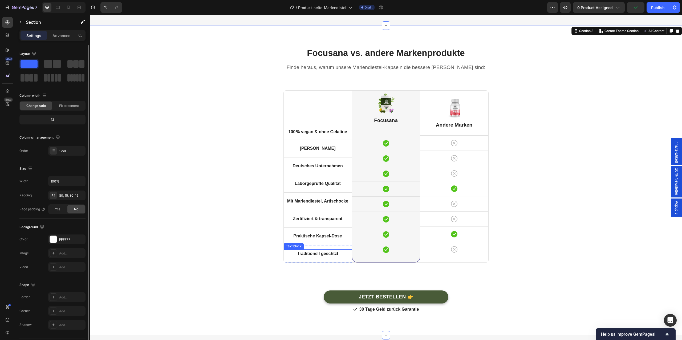
click at [336, 251] on strong "Traditionell geschtzt" at bounding box center [317, 253] width 41 height 5
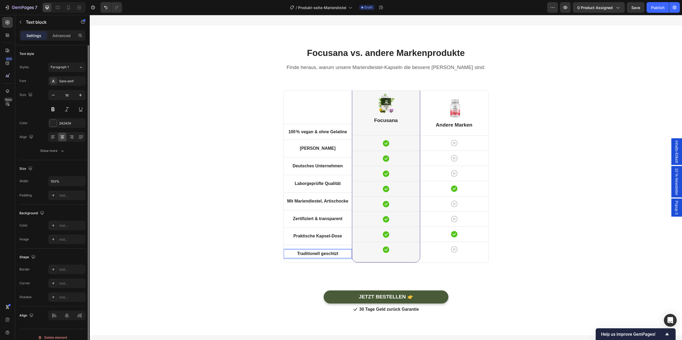
click at [336, 251] on strong "Traditionell geschtzt" at bounding box center [317, 253] width 41 height 5
click at [235, 223] on div "Focusana vs. andere Markenprodukte Heading Finde heraus, warum unsere Mariendie…" at bounding box center [386, 180] width 584 height 267
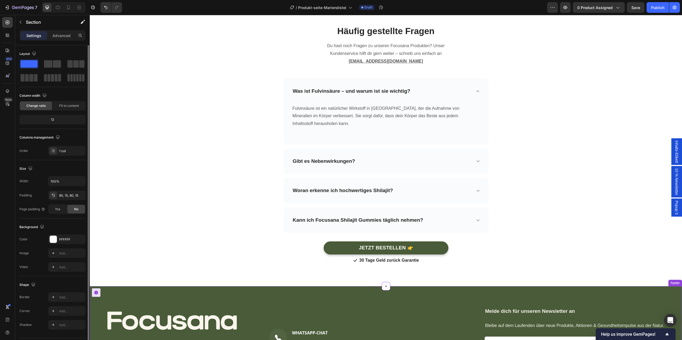
scroll to position [2053, 0]
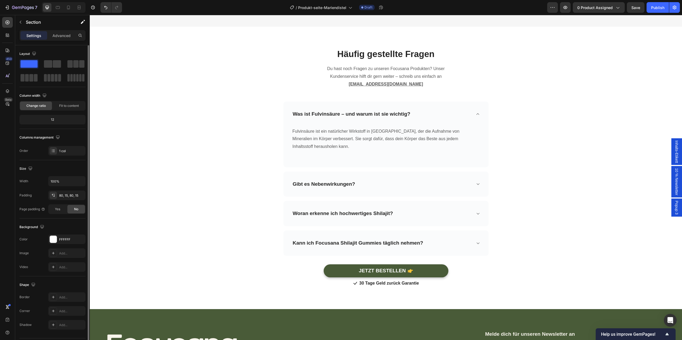
click at [351, 114] on strong "Was ist Fulvinsäure – und warum ist sie wichtig?" at bounding box center [352, 114] width 118 height 6
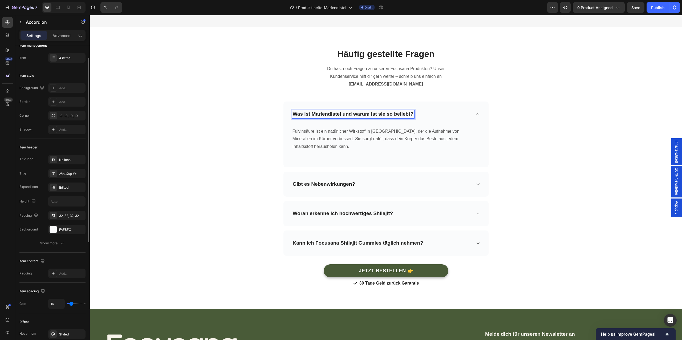
scroll to position [14, 0]
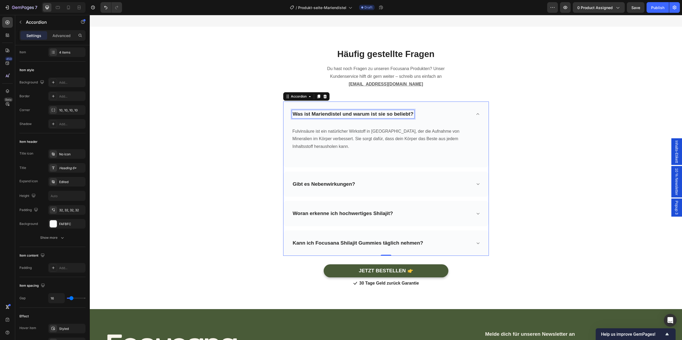
click at [371, 137] on p "Fulvinsäure ist ein natürlicher Wirkstoff in Shilajit, der die Aufnahme von Min…" at bounding box center [386, 139] width 187 height 23
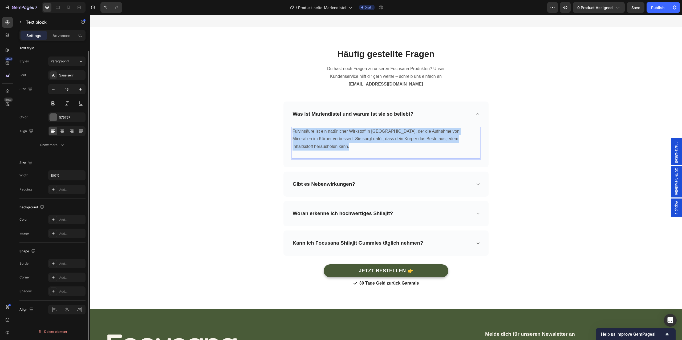
scroll to position [0, 0]
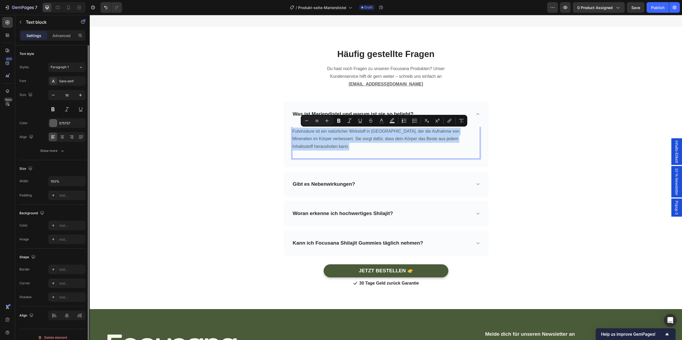
click at [371, 137] on p "Fulvinsäure ist ein natürlicher Wirkstoff in Shilajit, der die Aufnahme von Min…" at bounding box center [386, 139] width 187 height 23
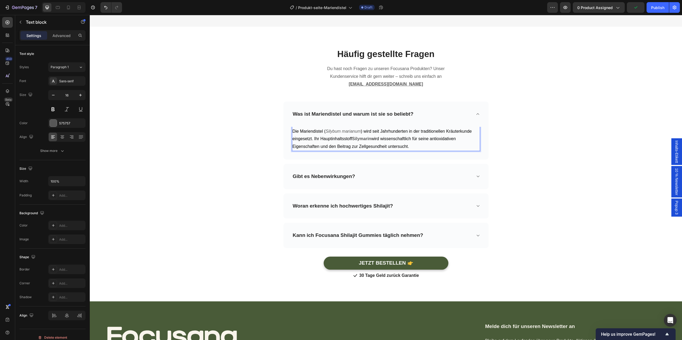
click at [371, 137] on strong "Silymarin" at bounding box center [361, 138] width 19 height 5
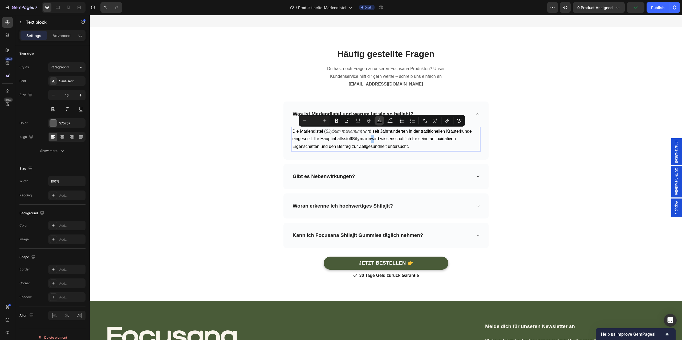
click at [382, 120] on icon "Editor contextual toolbar" at bounding box center [379, 120] width 5 height 5
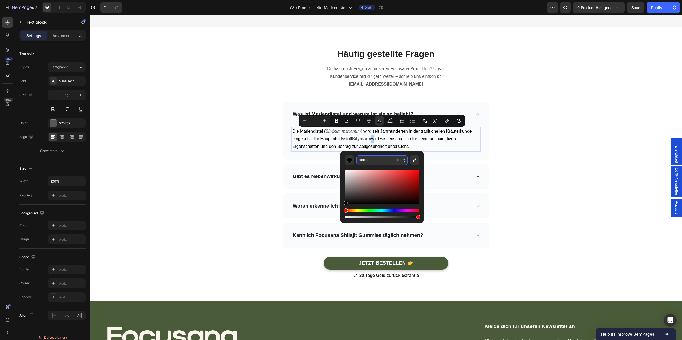
click at [381, 163] on input "000000" at bounding box center [375, 160] width 38 height 10
type input "575757"
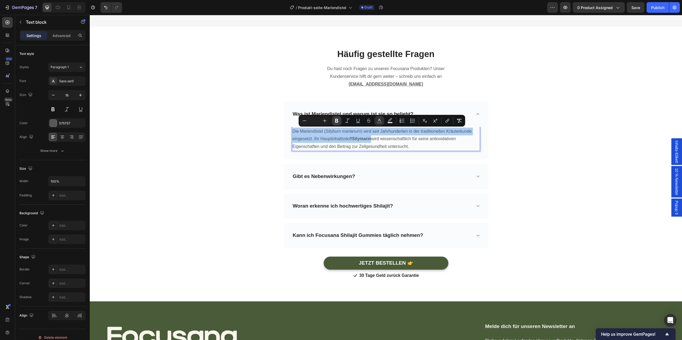
click at [341, 121] on button "Bold" at bounding box center [337, 121] width 10 height 10
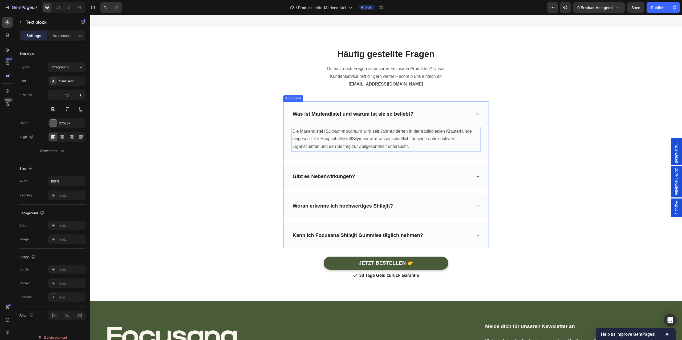
click at [361, 179] on div "Gibt es Nebenwirkungen?" at bounding box center [382, 176] width 180 height 8
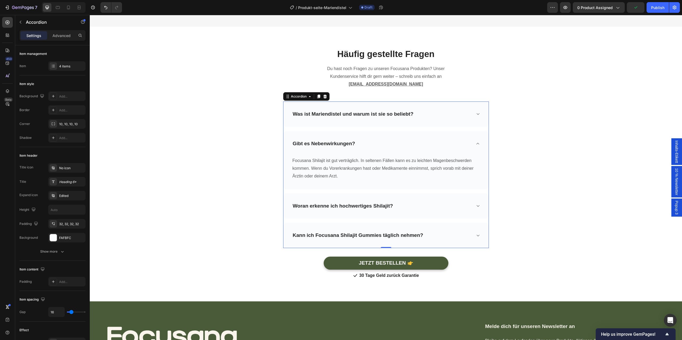
click at [354, 158] on p "Focusana Shilajit ist gut verträglich. In seltenen Fällen kann es zu leichten M…" at bounding box center [386, 168] width 187 height 23
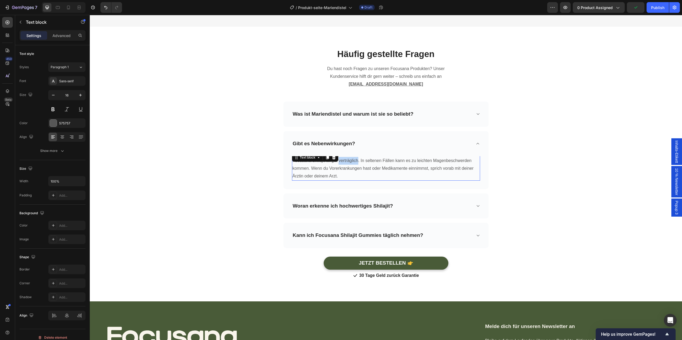
click at [354, 158] on p "Focusana Shilajit ist gut verträglich. In seltenen Fällen kann es zu leichten M…" at bounding box center [386, 168] width 187 height 23
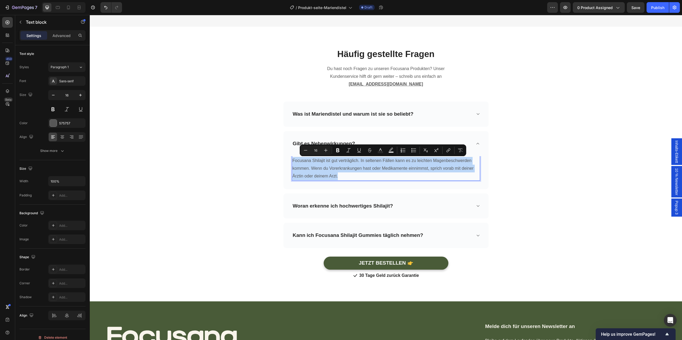
click at [327, 171] on p "Focusana Shilajit ist gut verträglich. In seltenen Fällen kann es zu leichten M…" at bounding box center [386, 168] width 187 height 23
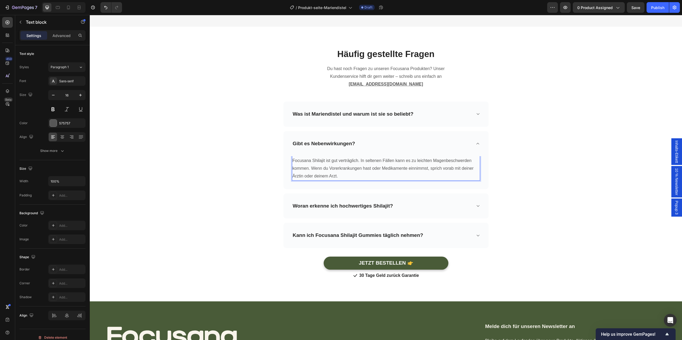
click at [327, 171] on p "Focusana Shilajit ist gut verträglich. In seltenen Fällen kann es zu leichten M…" at bounding box center [386, 168] width 187 height 23
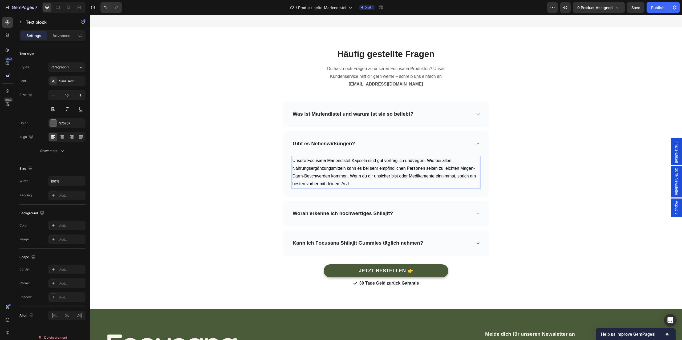
click at [350, 169] on span ". Wie bei allen Nahrungsergänzungsmitteln kann es bei sehr empfindlichen Person…" at bounding box center [385, 171] width 184 height 27
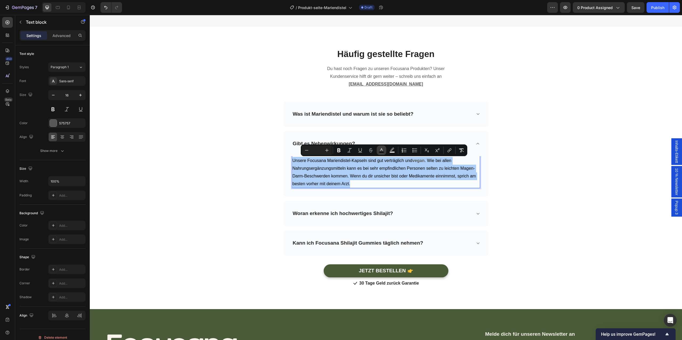
click at [378, 150] on button "color" at bounding box center [382, 150] width 10 height 10
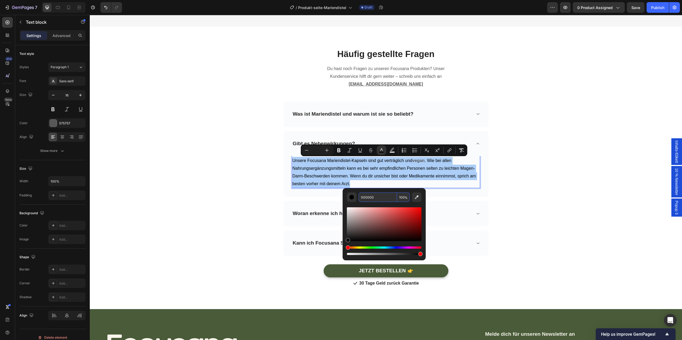
click at [380, 194] on input "000000" at bounding box center [378, 197] width 38 height 10
type input "575757"
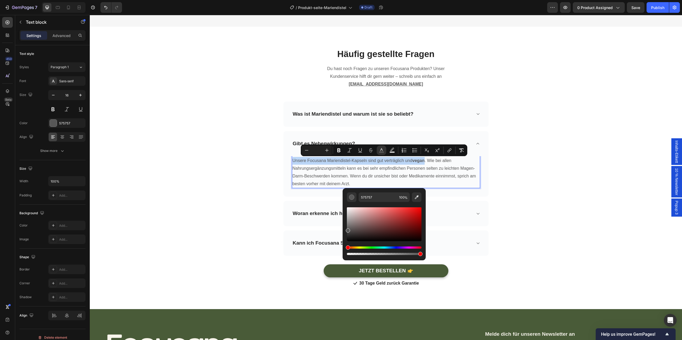
click at [337, 175] on span ". Wie bei allen Nahrungsergänzungsmitteln kann es bei sehr empfindlichen Person…" at bounding box center [385, 171] width 184 height 27
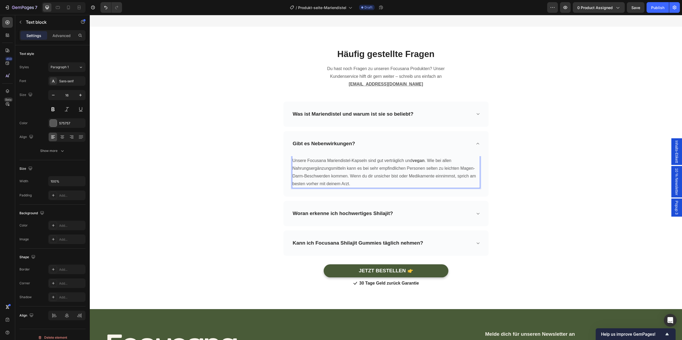
click at [337, 175] on span ". Wie bei allen Nahrungsergänzungsmitteln kann es bei sehr empfindlichen Person…" at bounding box center [385, 171] width 184 height 27
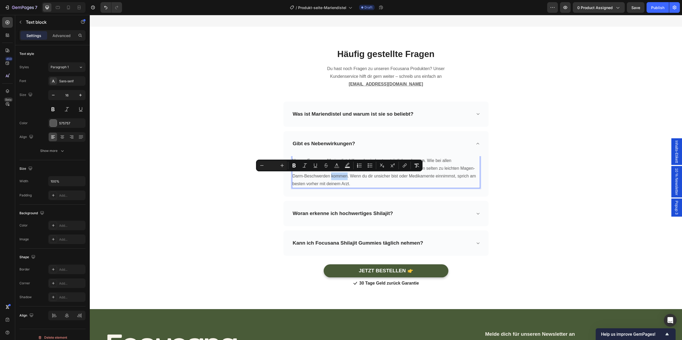
click at [355, 182] on p "Unsere Focusana Mariendistel-Kapseln sind gut verträglich und vegan . Wie bei a…" at bounding box center [386, 172] width 187 height 31
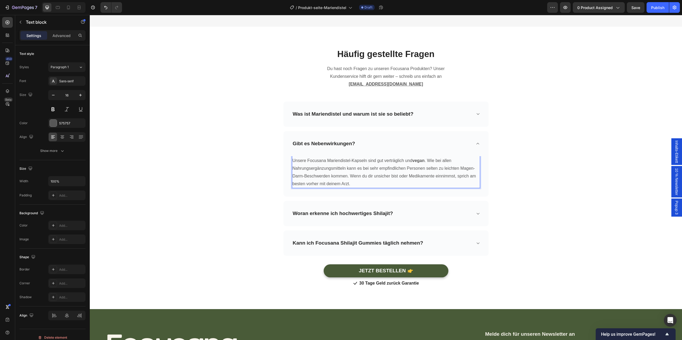
click at [355, 182] on p "Unsere Focusana Mariendistel-Kapseln sind gut verträglich und vegan . Wie bei a…" at bounding box center [386, 172] width 187 height 31
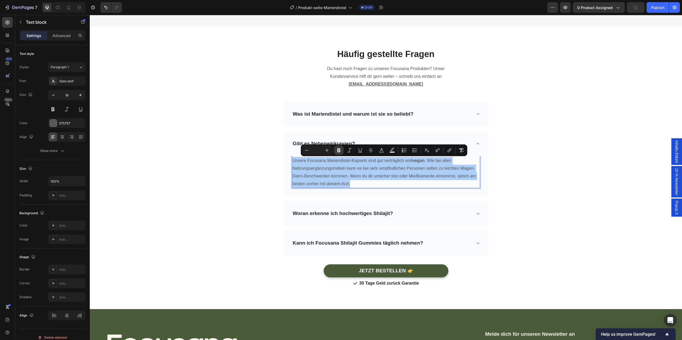
click at [337, 151] on icon "Editor contextual toolbar" at bounding box center [338, 150] width 5 height 5
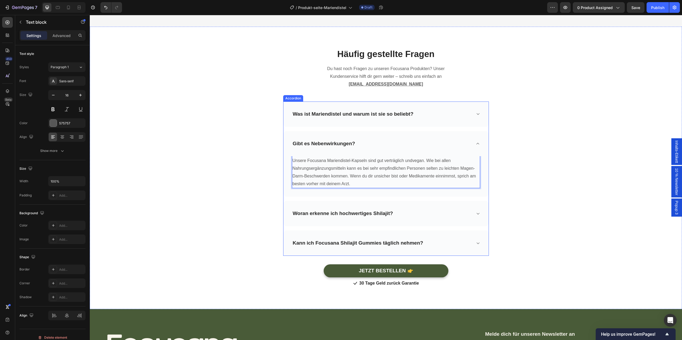
click at [345, 211] on strong "Woran erkenne ich hochwertiges Shilajit?" at bounding box center [343, 213] width 100 height 6
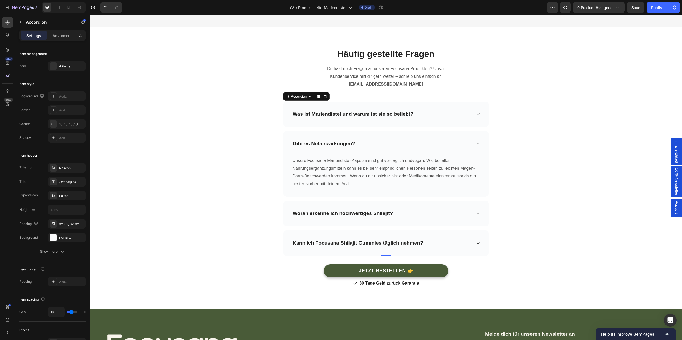
scroll to position [2093, 0]
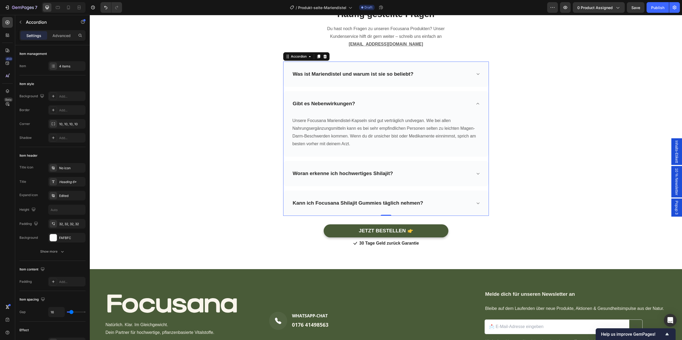
click at [424, 164] on div "Woran erkenne ich hochwertiges Shilajit?" at bounding box center [385, 173] width 205 height 25
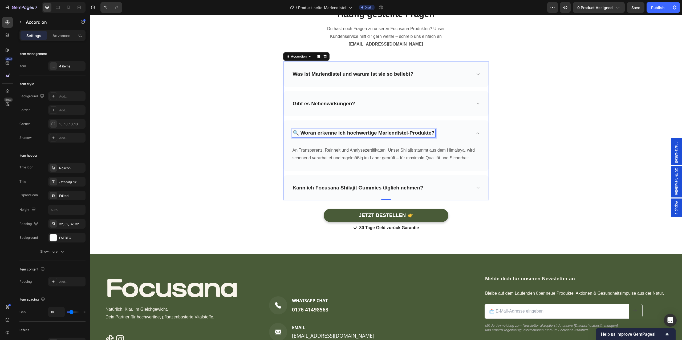
click at [398, 159] on p "An Transparenz, Reinheit und Analysezertifikaten. Unser Shilajit stammt aus dem…" at bounding box center [386, 154] width 187 height 15
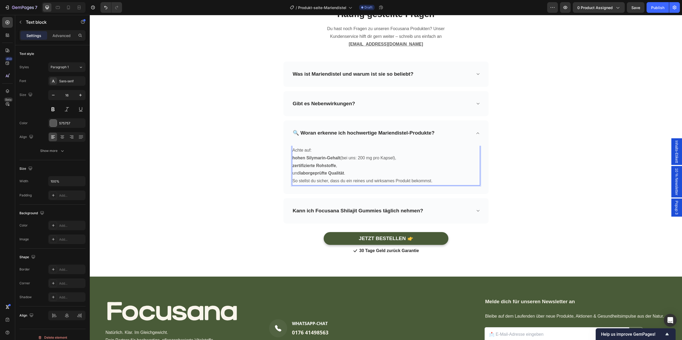
click at [352, 166] on p "zertifizierte Rohstoffe ," at bounding box center [386, 166] width 187 height 8
click at [354, 171] on p "und laborgeprüfte Qualität . So stellst du sicher, dass du ein reines und wirks…" at bounding box center [386, 176] width 187 height 15
click at [293, 181] on p "und laborgeprüfte Qualität . So stellst du sicher, dass du ein reines und wirks…" at bounding box center [386, 176] width 187 height 15
click at [345, 177] on p "und laborgeprüfte Qualität . So stellst du sicher, dass du ein reines und wirks…" at bounding box center [386, 176] width 187 height 15
click at [312, 151] on p "Achte auf:" at bounding box center [386, 151] width 187 height 8
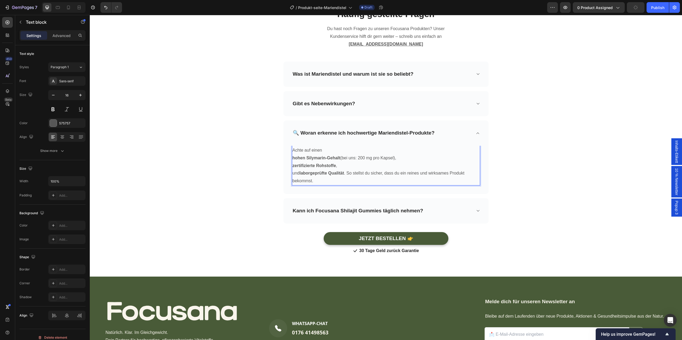
click at [294, 158] on strong "hohen Silymarin-Gehalt" at bounding box center [317, 158] width 48 height 5
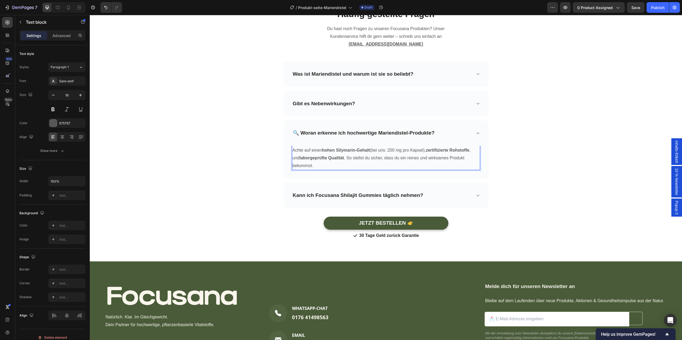
click at [473, 151] on p "Achte auf einen hohen Silymarin-Gehalt (bei uns: 200 mg pro Kapsel), zertifizie…" at bounding box center [386, 151] width 187 height 8
click at [342, 165] on p "und laborgeprüfte Qualität . So stellst du sicher, dass du ein reines und wirks…" at bounding box center [386, 161] width 187 height 15
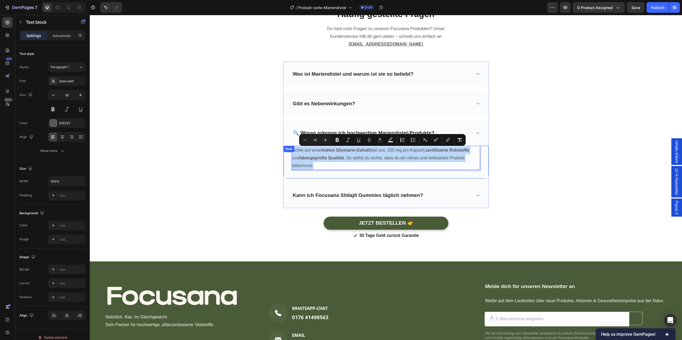
drag, startPoint x: 338, startPoint y: 165, endPoint x: 291, endPoint y: 152, distance: 48.4
click at [291, 152] on div "Achte auf einen hohen Silymarin-Gehalt (bei uns: 200 mg pro Kapsel), zertifizie…" at bounding box center [385, 162] width 205 height 33
click at [342, 138] on button "Bold" at bounding box center [338, 140] width 10 height 10
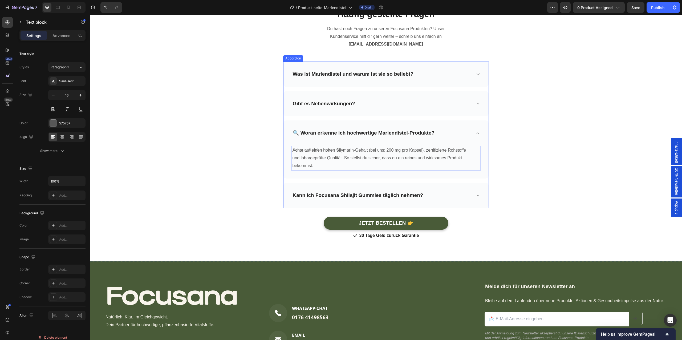
click at [442, 198] on div "Kann ich Focusana Shilajit Gummies täglich nehmen?" at bounding box center [382, 195] width 180 height 8
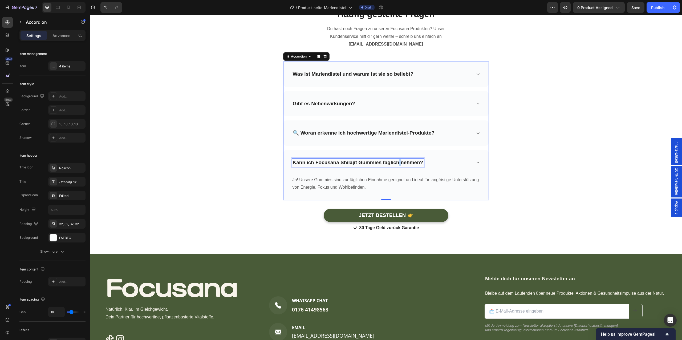
click at [398, 162] on strong "Kann ich Focusana Shilajit Gummies täglich nehmen?" at bounding box center [358, 163] width 131 height 6
click at [398, 162] on span "Kann ich Focusana Mariendistel-Kapseln täglich nehmen?" at bounding box center [352, 162] width 118 height 5
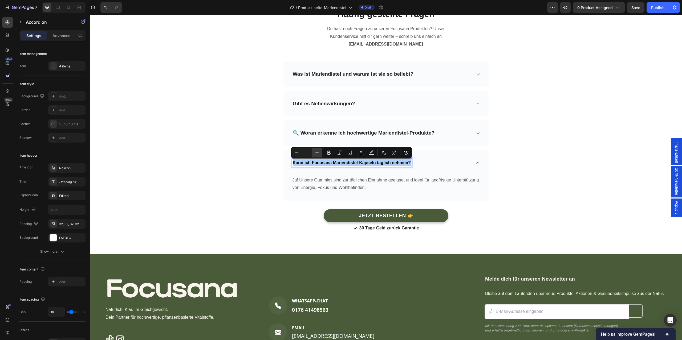
click at [317, 152] on icon "Editor contextual toolbar" at bounding box center [316, 152] width 5 height 5
click at [348, 196] on div "Ja! Unsere Gummies sind zur täglichen Einnahme geeignet und ideal für langfrist…" at bounding box center [385, 187] width 205 height 25
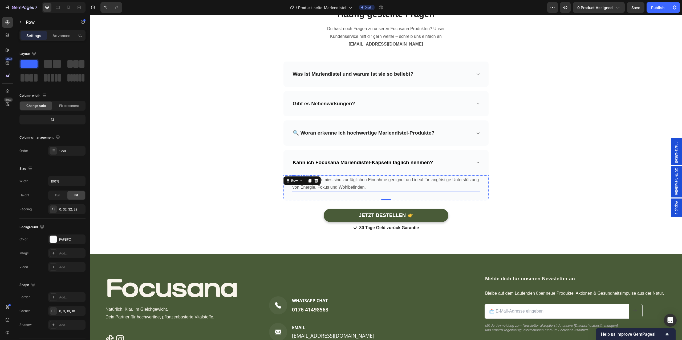
click at [387, 186] on p "Ja! Unsere Gummies sind zur täglichen Einnahme geeignet und ideal für langfrist…" at bounding box center [386, 183] width 187 height 15
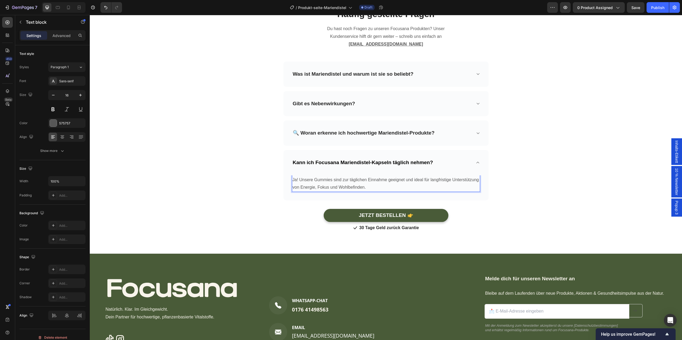
click at [387, 186] on p "Ja! Unsere Gummies sind zur täglichen Einnahme geeignet und ideal für langfrist…" at bounding box center [386, 183] width 187 height 15
click at [387, 186] on span "reicht aus, um von der Kombination aus Mariendistel, Artischocke und Löwenzahn …" at bounding box center [385, 183] width 185 height 12
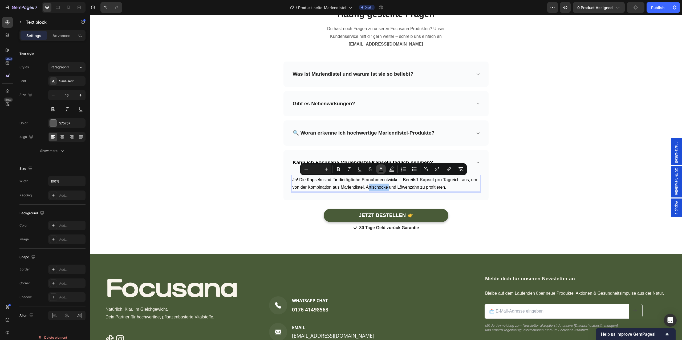
click at [385, 169] on button "color" at bounding box center [381, 169] width 10 height 10
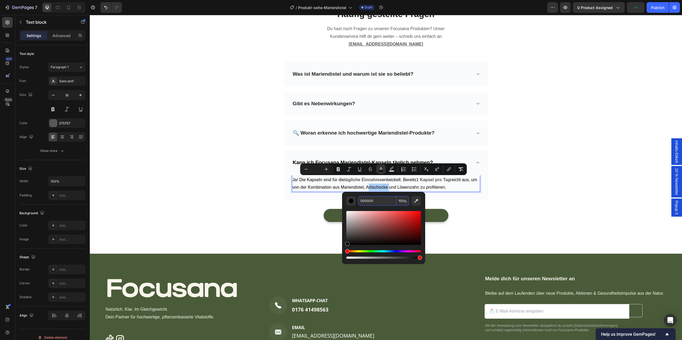
click at [376, 202] on input "000000" at bounding box center [377, 201] width 38 height 10
type input "557755"
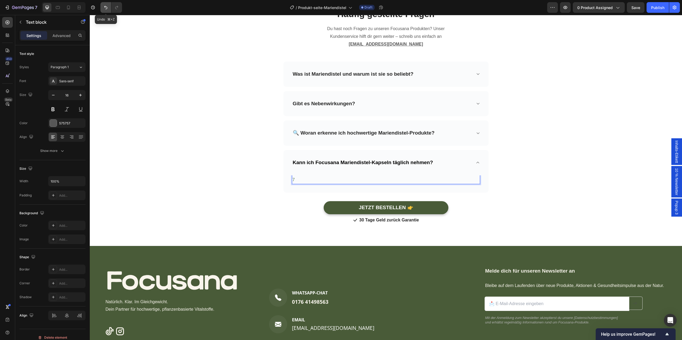
click at [103, 9] on button "Undo/Redo" at bounding box center [105, 7] width 11 height 11
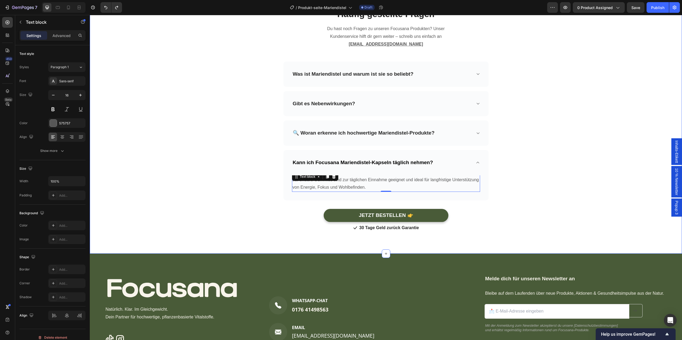
click at [217, 164] on div "Häufig gestellte Fragen Heading Du hast noch Fragen zu unseren Focusana Produkt…" at bounding box center [386, 120] width 584 height 224
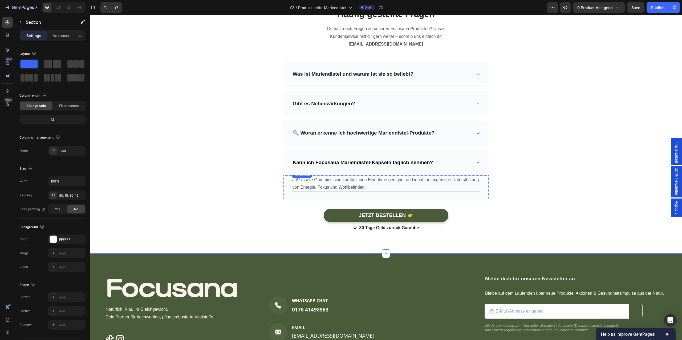
click at [369, 188] on p "Ja! Unsere Gummies sind zur täglichen Einnahme geeignet und ideal für langfrist…" at bounding box center [386, 183] width 187 height 15
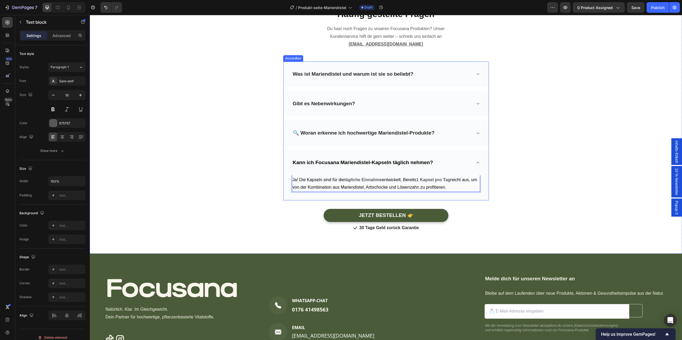
click at [370, 173] on div "Kann ich Focusana Mariendistel-Kapseln täglich nehmen?" at bounding box center [385, 162] width 205 height 25
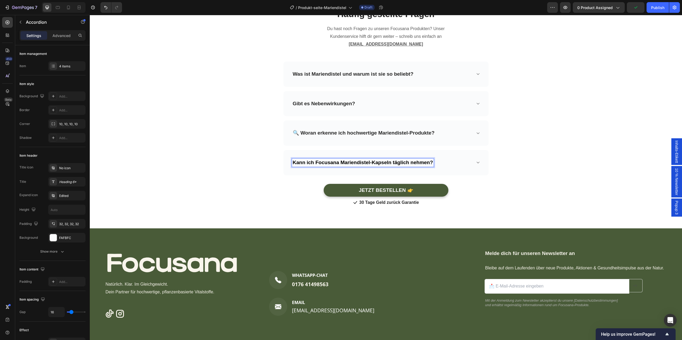
click at [478, 164] on icon at bounding box center [478, 162] width 4 height 4
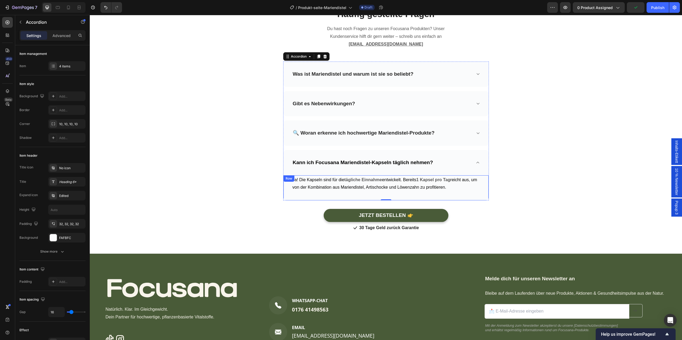
click at [374, 193] on div "Ja! Die Kapseln sind für die tägliche Einnahme entwickelt. Bereits 1 Kapsel pro…" at bounding box center [385, 187] width 205 height 25
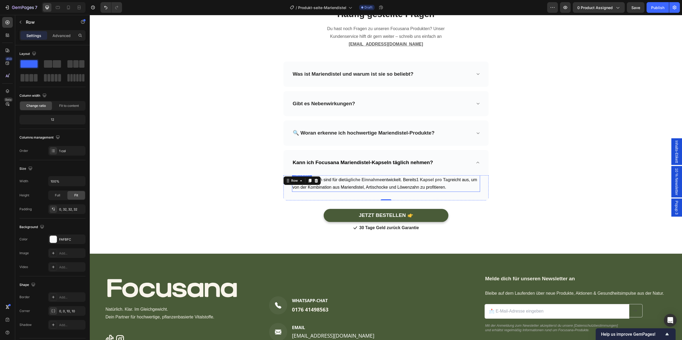
click at [377, 186] on span "reicht aus, um von der Kombination aus Mariendistel, Artischocke und Löwenzahn …" at bounding box center [385, 183] width 185 height 12
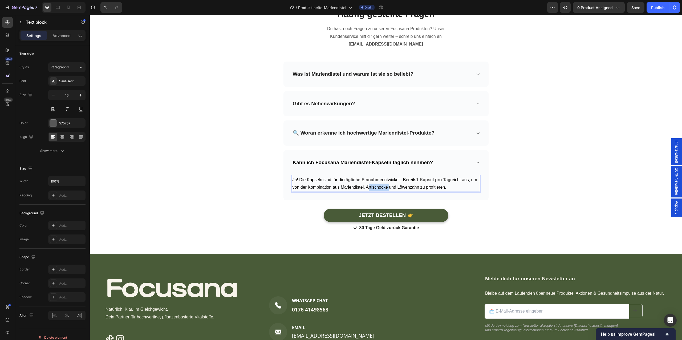
click at [377, 186] on span "reicht aus, um von der Kombination aus Mariendistel, Artischocke und Löwenzahn …" at bounding box center [385, 183] width 185 height 12
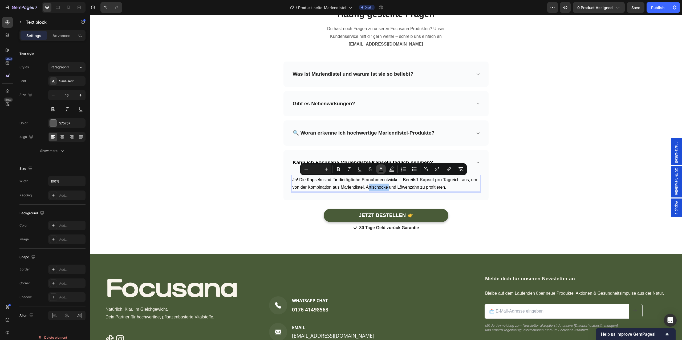
click at [381, 170] on icon "Editor contextual toolbar" at bounding box center [380, 169] width 5 height 5
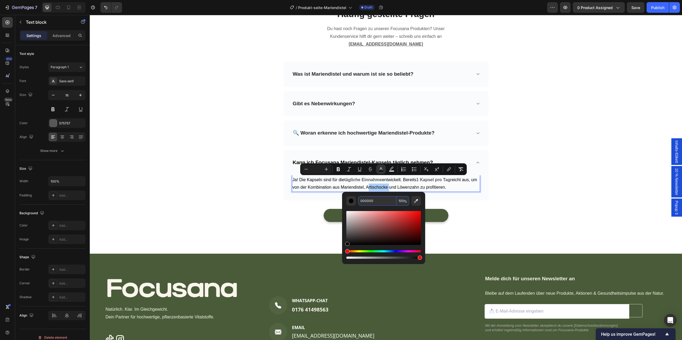
click at [373, 200] on input "000000" at bounding box center [377, 201] width 38 height 10
type input "575757"
click at [337, 169] on icon "Editor contextual toolbar" at bounding box center [338, 169] width 3 height 4
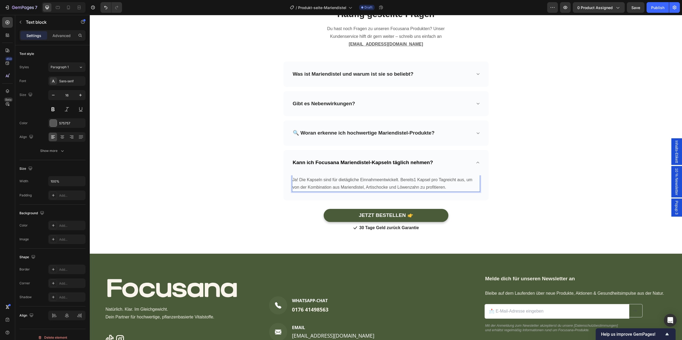
click at [472, 179] on span "reicht aus, um von der Kombination aus Mariendistel, Artischocke und Löwenzahn …" at bounding box center [383, 183] width 180 height 12
click at [522, 181] on div "Häufig gestellte Fragen Heading Du hast noch Fragen zu unseren Focusana Produkt…" at bounding box center [386, 120] width 584 height 224
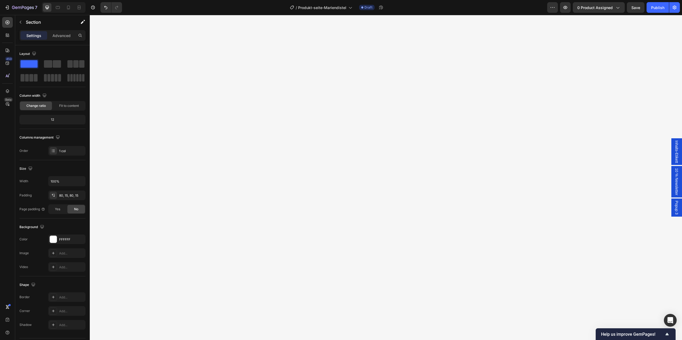
scroll to position [0, 0]
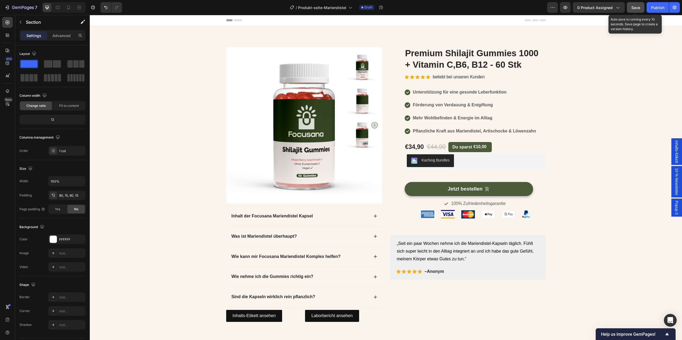
click at [636, 10] on span "Save" at bounding box center [635, 7] width 9 height 5
click at [629, 12] on button "Save" at bounding box center [636, 7] width 18 height 11
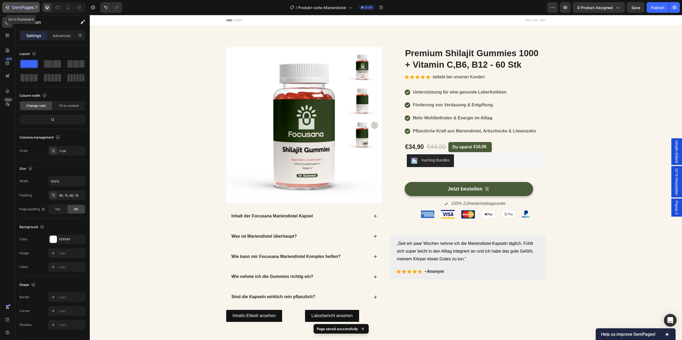
click at [22, 6] on icon "button" at bounding box center [23, 8] width 22 height 5
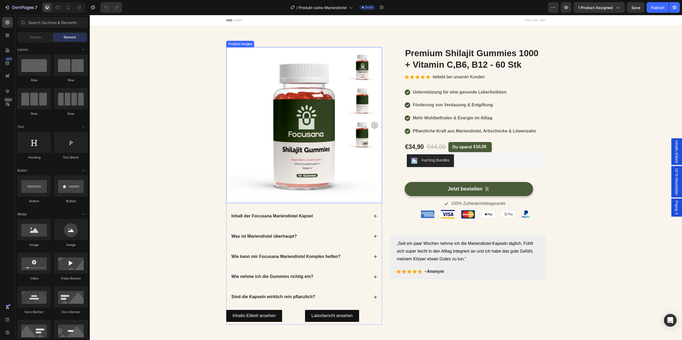
click at [294, 89] on img at bounding box center [304, 125] width 156 height 156
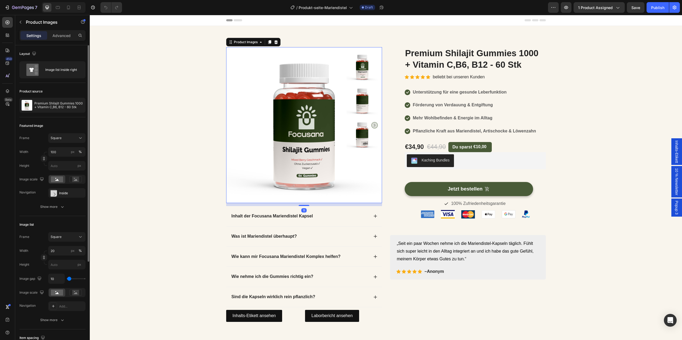
click at [50, 113] on div "Product source Premium Shilajit Gummies 1000 + Vitamin C,B6, B12 - 60 Stk" at bounding box center [52, 100] width 66 height 34
click at [55, 104] on p "Premium Shilajit Gummies 1000 + Vitamin C,B6, B12 - 60 Stk" at bounding box center [58, 105] width 49 height 7
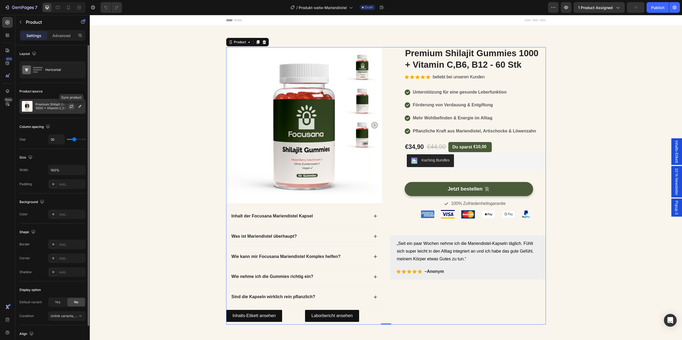
click at [74, 108] on button "button" at bounding box center [71, 106] width 6 height 6
click at [82, 104] on icon "button" at bounding box center [80, 106] width 4 height 4
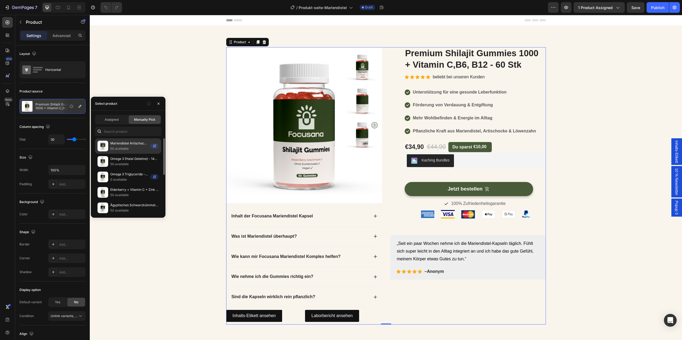
click at [129, 147] on p "50 available" at bounding box center [129, 148] width 38 height 5
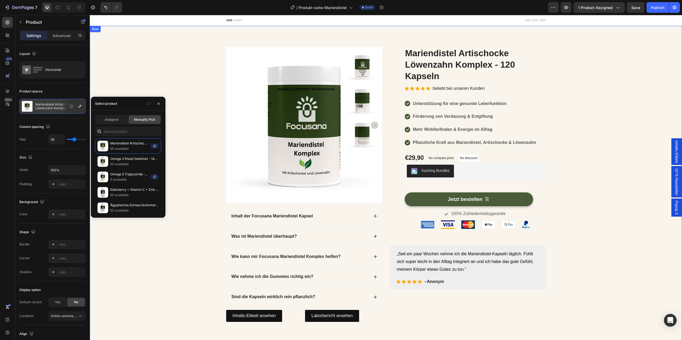
click at [553, 108] on div "Product Images Inhalt der Focusana Mariendistel Kapsel Was ist Mariendistel übe…" at bounding box center [386, 185] width 584 height 277
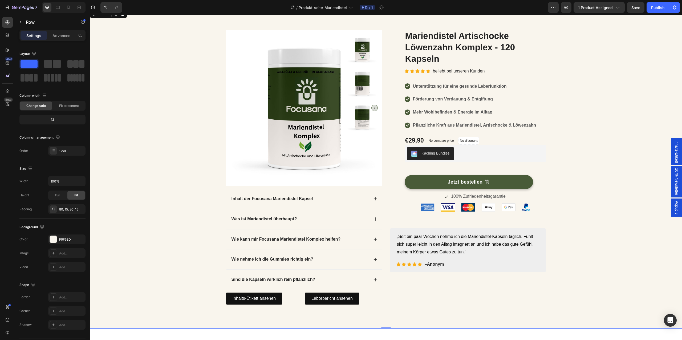
scroll to position [25, 0]
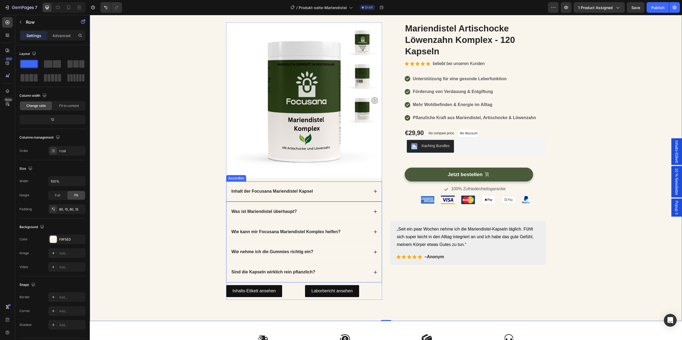
click at [323, 198] on div "Inhalt der Focusana Mariendistel Kapsel" at bounding box center [303, 191] width 155 height 20
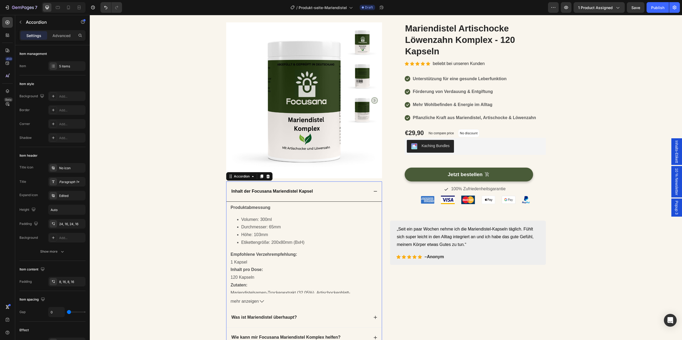
click at [307, 194] on p "Inhalt der Focusana Mariendistel Kapsel" at bounding box center [273, 192] width 82 height 6
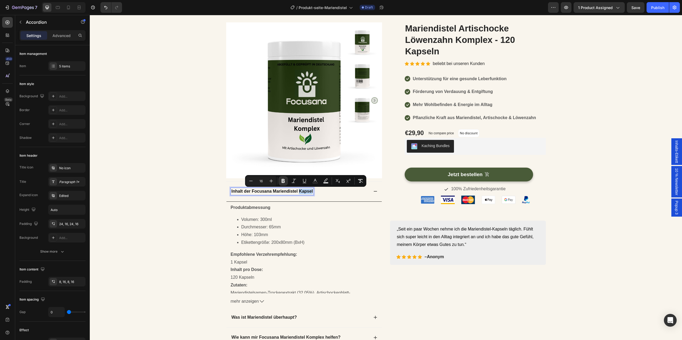
click at [309, 192] on strong "Inhalt der Focusana Mariendistel Kapsel" at bounding box center [273, 191] width 82 height 5
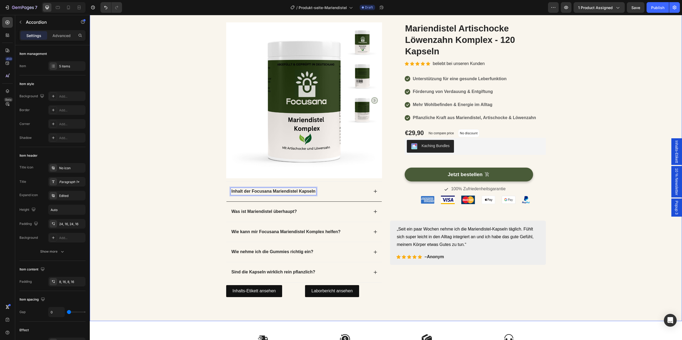
click at [178, 193] on div "Product Images Inhalt der Focusana Mariendistel Kapseln Produktabmessung Volume…" at bounding box center [386, 160] width 584 height 277
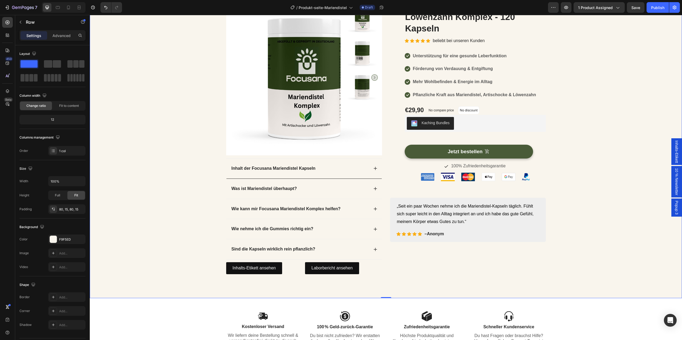
scroll to position [48, 0]
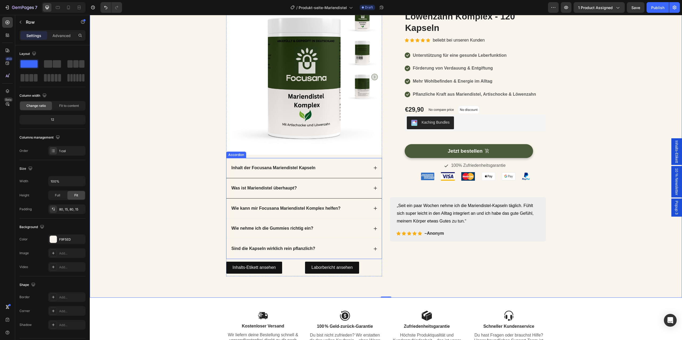
click at [341, 193] on div "Was ist Mariendistel überhaupt?" at bounding box center [303, 188] width 155 height 20
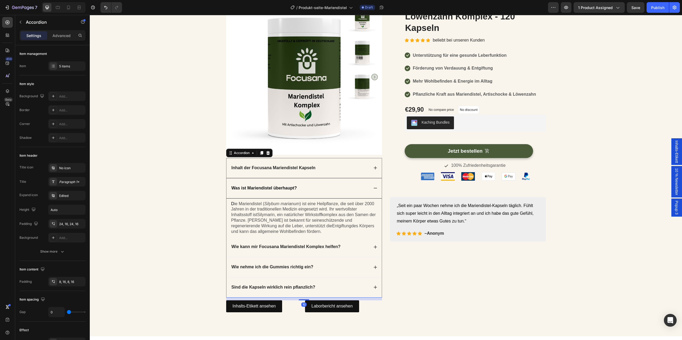
click at [340, 168] on div "Inhalt der Focusana Mariendistel Kapseln" at bounding box center [300, 167] width 138 height 7
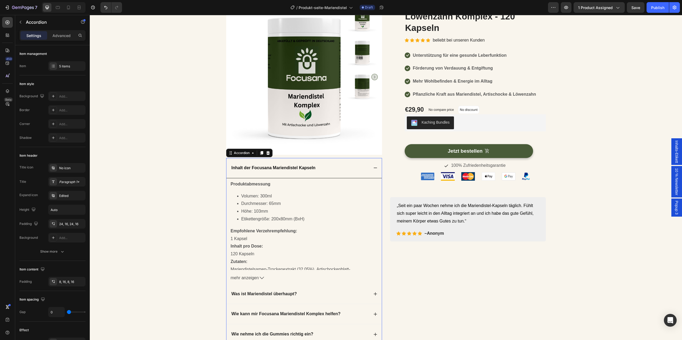
scroll to position [140, 0]
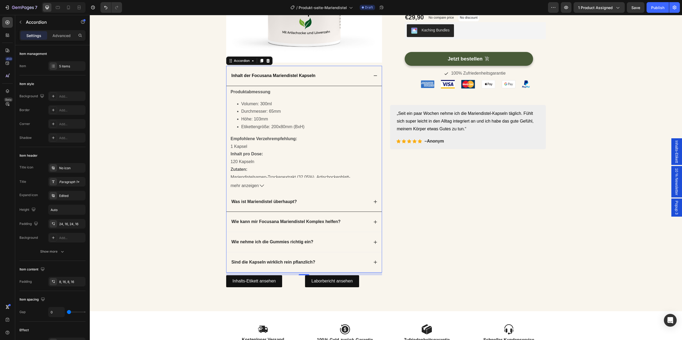
click at [342, 197] on div "Was ist Mariendistel überhaupt?" at bounding box center [303, 202] width 155 height 20
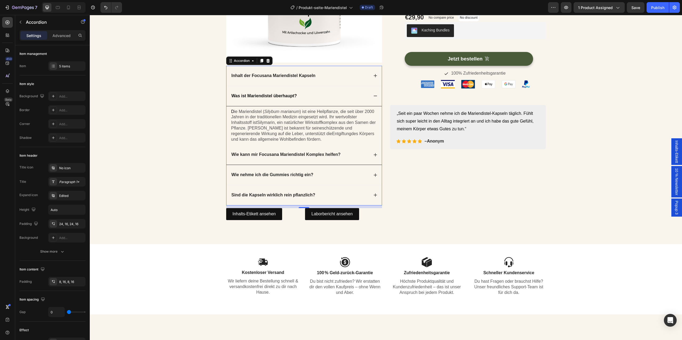
click at [351, 159] on div "Wie kann mir Focusana Mariendistel Komplex helfen?" at bounding box center [303, 155] width 155 height 20
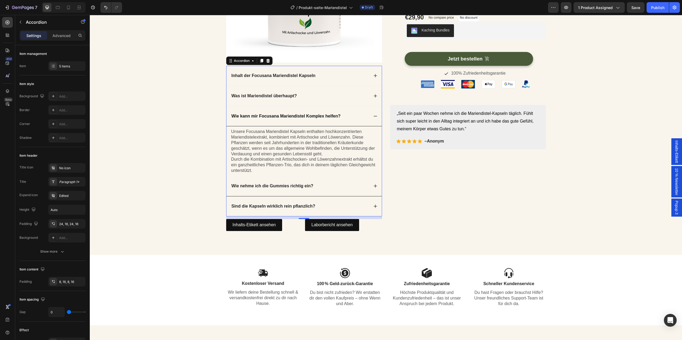
click at [352, 187] on div "Wie nehme ich die Gummies richtig ein?" at bounding box center [300, 186] width 138 height 7
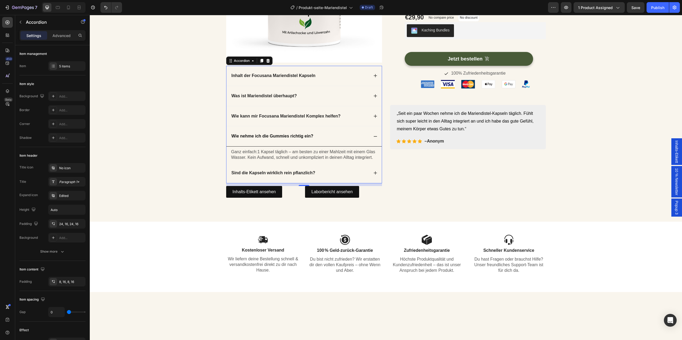
click at [344, 177] on div "Sind die Kapseln wirklich rein pflanzlich?" at bounding box center [303, 173] width 155 height 20
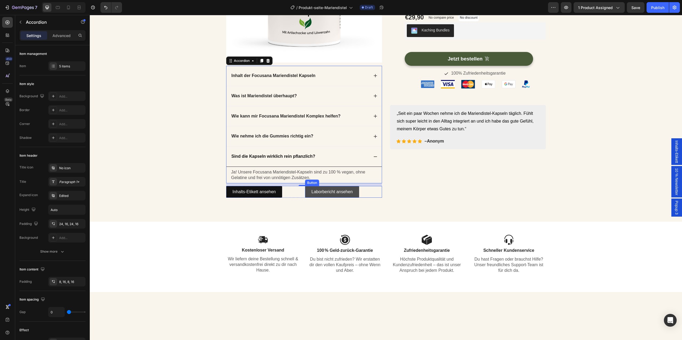
click at [357, 193] on link "Laborbericht ansehen" at bounding box center [332, 192] width 54 height 12
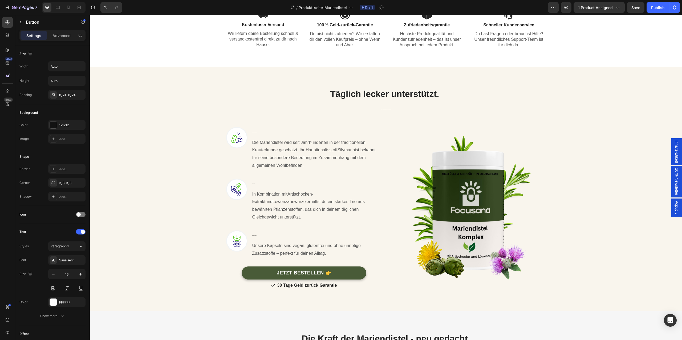
scroll to position [396, 0]
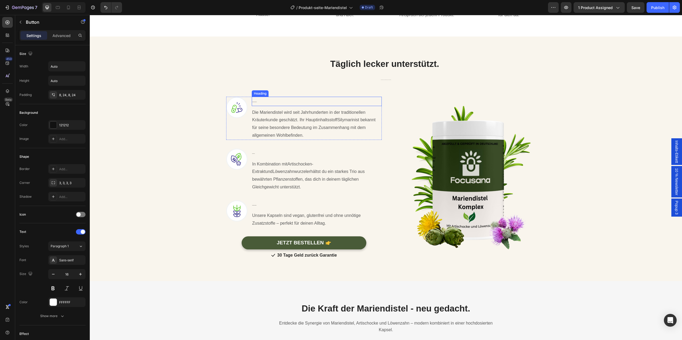
click at [289, 99] on h3 "Tradition & natürliche Pflanzenkraft" at bounding box center [317, 101] width 130 height 9
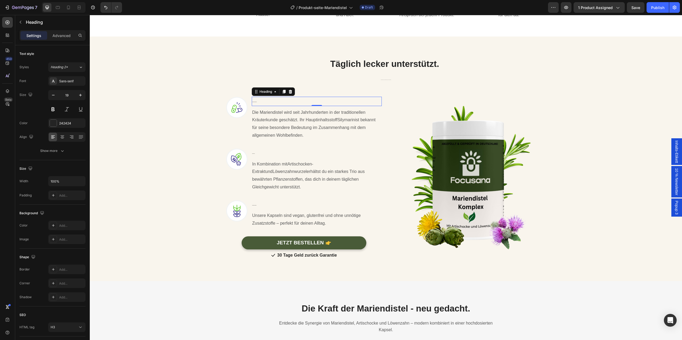
click at [280, 101] on h3 "Tradition & natürliche Pflanzenkraft" at bounding box center [317, 101] width 130 height 9
click at [280, 101] on p "Tradition & natürliche Pflanzenkraft" at bounding box center [316, 101] width 129 height 8
click at [283, 100] on p "Nat" at bounding box center [316, 101] width 129 height 8
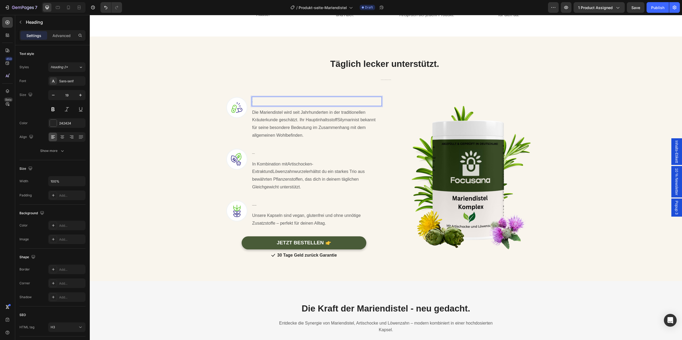
click at [283, 100] on p "Nat" at bounding box center [316, 101] width 129 height 8
click at [284, 103] on p "D" at bounding box center [316, 101] width 129 height 8
click at [277, 87] on div "Image DDD Heading 0 Die Mariendistel wird seit Jahrhunderten in der traditionel…" at bounding box center [386, 172] width 320 height 176
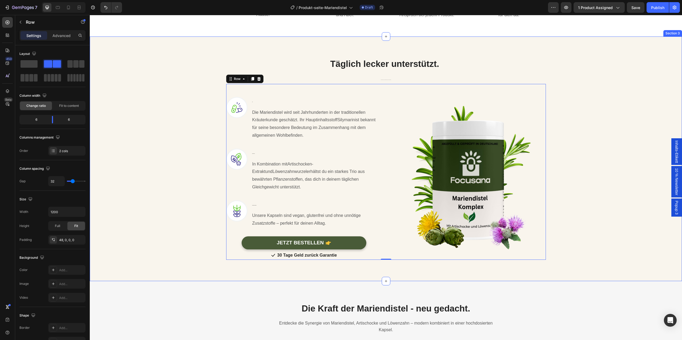
click at [199, 133] on div "Täglich lecker unterstützt. Heading Row 120 hochdosierte Kapseln – ohne Zuckerz…" at bounding box center [386, 154] width 584 height 210
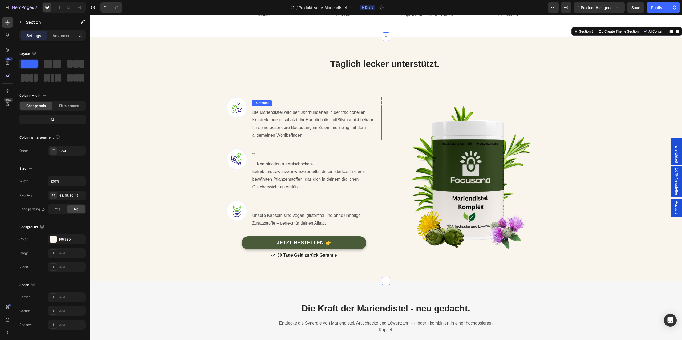
click at [286, 109] on p "Die Mariendistel wird seit Jahrhunderten in der traditionellen Kräuterkunde ges…" at bounding box center [316, 124] width 129 height 31
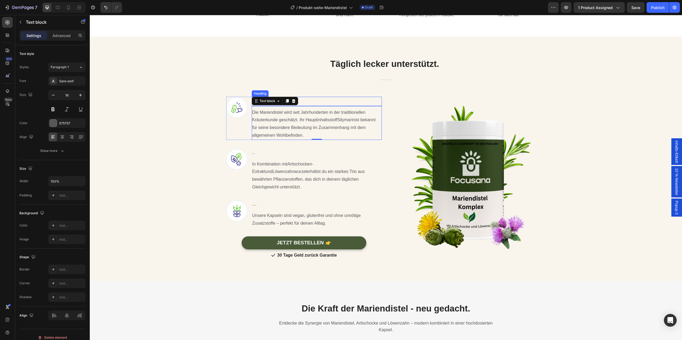
click at [315, 99] on p "⁠⁠⁠⁠⁠⁠⁠ DDD" at bounding box center [316, 101] width 129 height 8
click at [302, 102] on p "DDD" at bounding box center [316, 101] width 129 height 8
click at [302, 100] on p "DDDddfrgergnerngkjserngjkrngkjeng" at bounding box center [316, 101] width 129 height 8
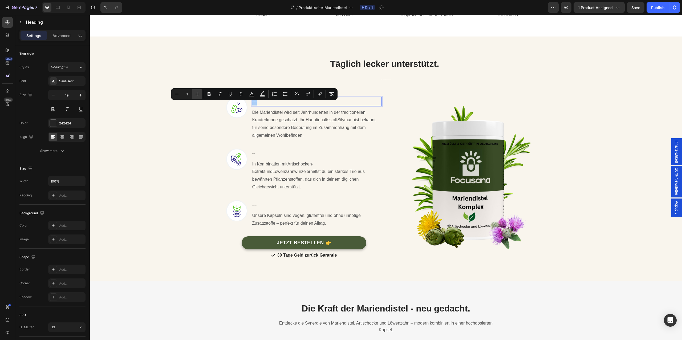
click at [200, 93] on button "Plus" at bounding box center [197, 94] width 10 height 10
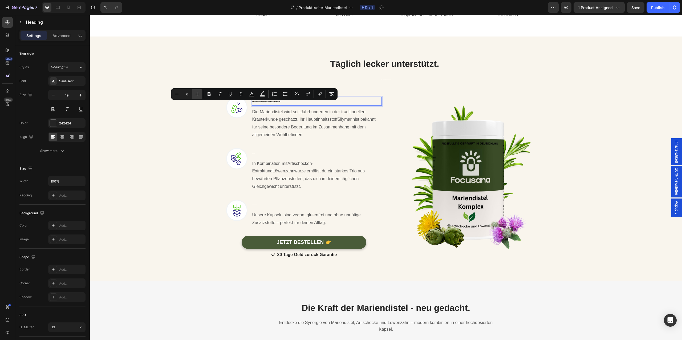
click at [200, 93] on button "Plus" at bounding box center [197, 94] width 10 height 10
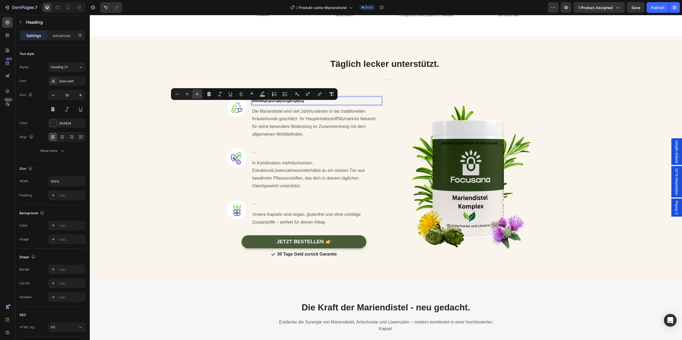
click at [200, 93] on button "Plus" at bounding box center [197, 94] width 10 height 10
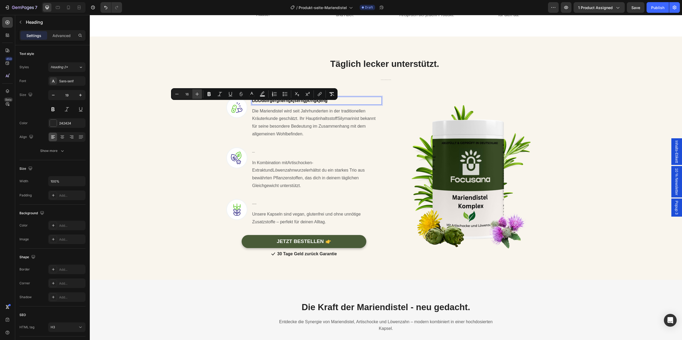
click at [200, 93] on button "Plus" at bounding box center [197, 94] width 10 height 10
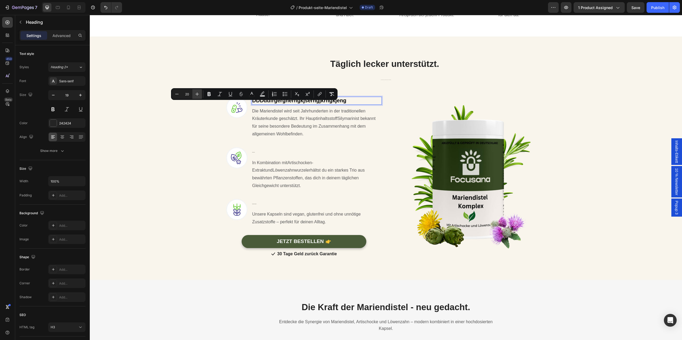
type input "21"
click at [321, 140] on div "Image Pflanzliche Synergie Heading In Kombination mit Artischocken-Extrakt und …" at bounding box center [304, 165] width 156 height 52
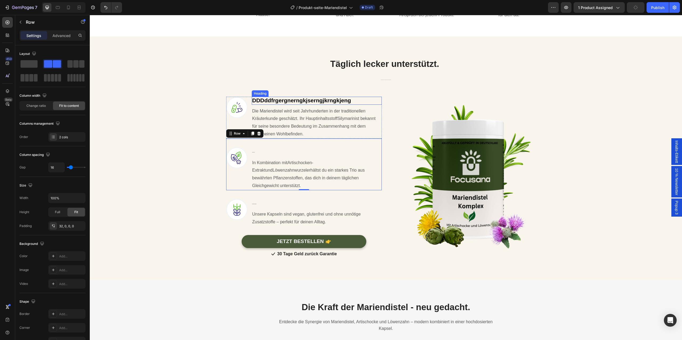
click at [343, 100] on span "DDDddfrgergnerngkjserngjkrngkjeng" at bounding box center [301, 100] width 99 height 6
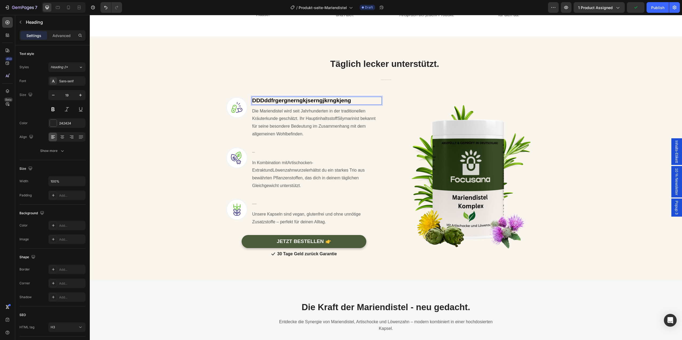
click at [343, 100] on span "DDDddfrgergnerngkjserngjkrngkjeng" at bounding box center [301, 100] width 99 height 6
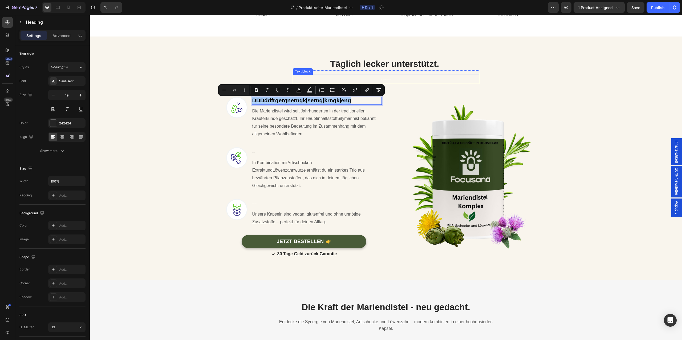
click at [403, 78] on p "120 hochdosierte Kapseln – ohne Zuckerzusatz, vegan und frei von unnötigen Zusä…" at bounding box center [385, 79] width 185 height 8
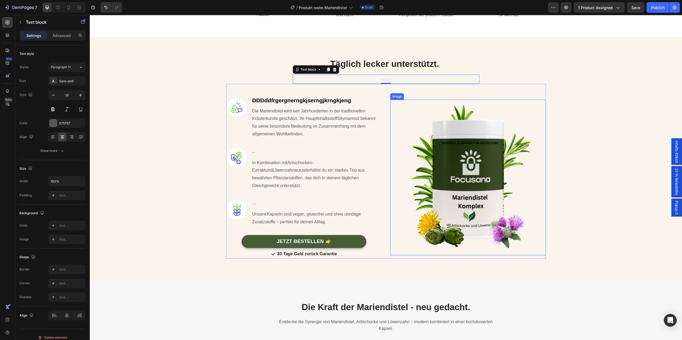
click at [506, 101] on img at bounding box center [468, 178] width 156 height 156
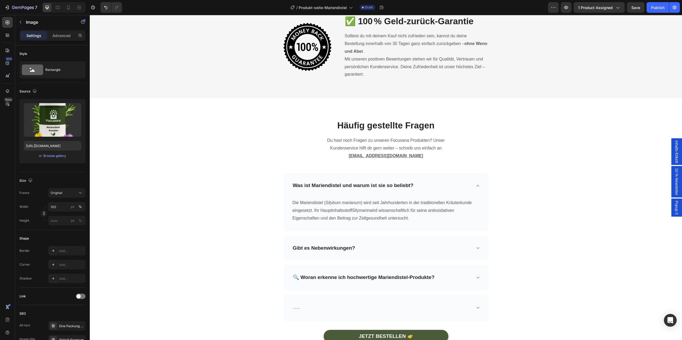
scroll to position [2099, 0]
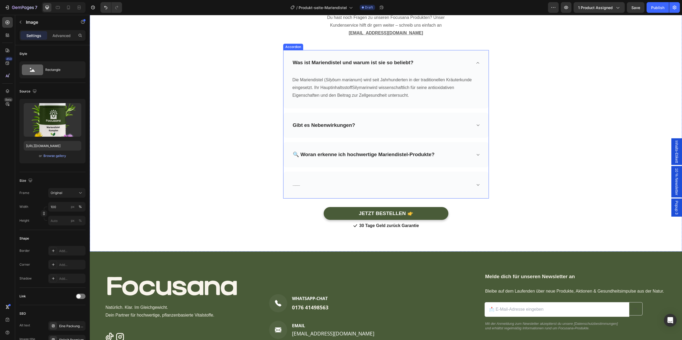
click at [441, 183] on div "Kann ich Focusana Mariendistel-Kapseln täglich nehmen?" at bounding box center [382, 185] width 180 height 10
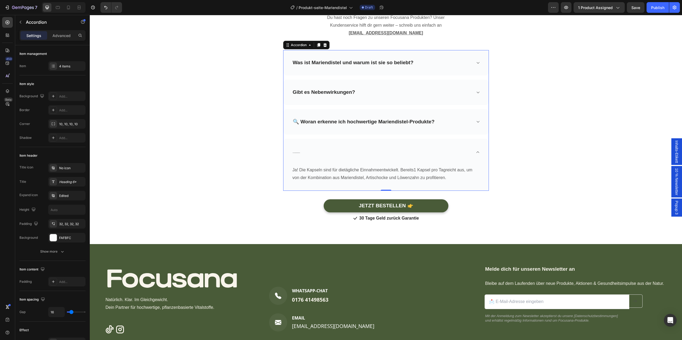
click at [441, 183] on div "Ja! Die Kapseln sind für die tägliche Einnahme entwickelt. Bereits 1 Kapsel pro…" at bounding box center [385, 177] width 205 height 25
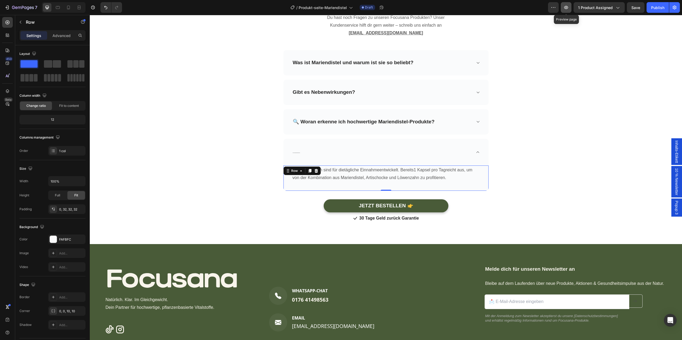
click at [567, 9] on icon "button" at bounding box center [566, 7] width 4 height 3
click at [198, 135] on div "Häufig gestellte Fragen Heading Du hast noch Fragen zu unseren Focusana Produkt…" at bounding box center [386, 110] width 584 height 226
click at [312, 155] on div "Kann ich Focusana Mariendistel-Kapseln täglich nehmen?" at bounding box center [382, 152] width 180 height 10
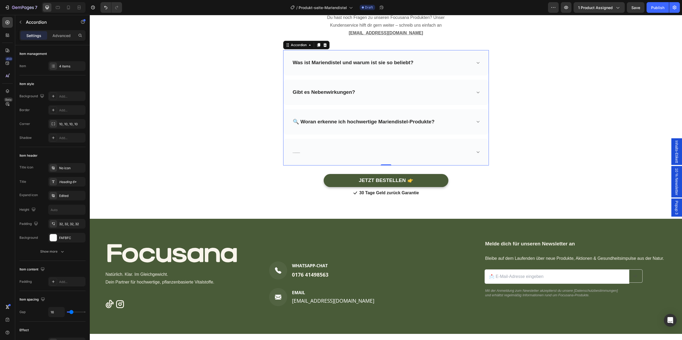
click at [312, 155] on div "Kann ich Focusana Mariendistel-Kapseln täglich nehmen?" at bounding box center [382, 152] width 180 height 10
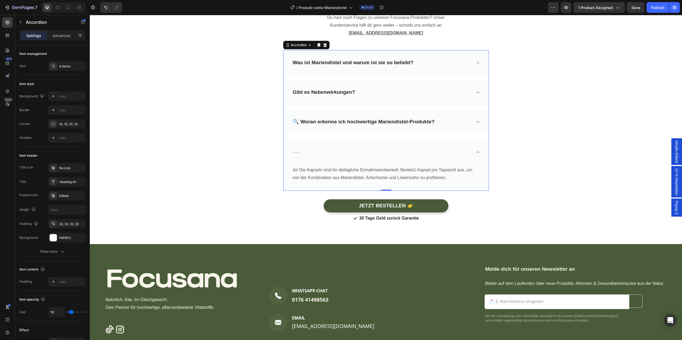
click at [312, 155] on div "Kann ich Focusana Mariendistel-Kapseln täglich nehmen?" at bounding box center [382, 152] width 180 height 10
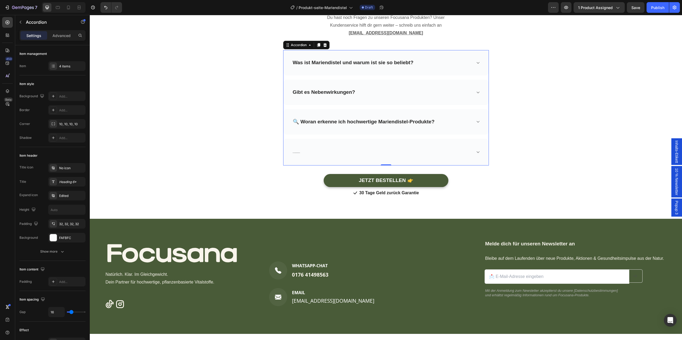
click at [301, 153] on div "Kann ich Focusana Mariendistel-Kapseln täglich nehmen?" at bounding box center [382, 152] width 180 height 10
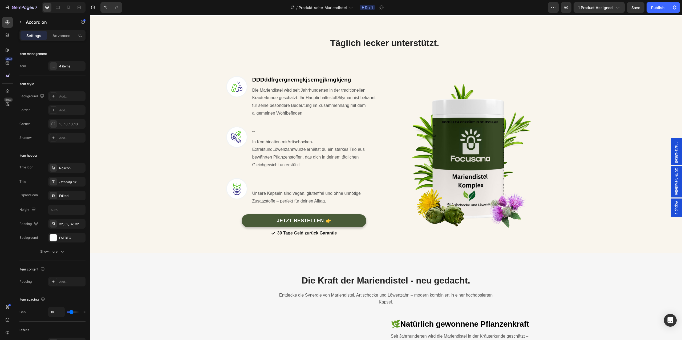
scroll to position [354, 0]
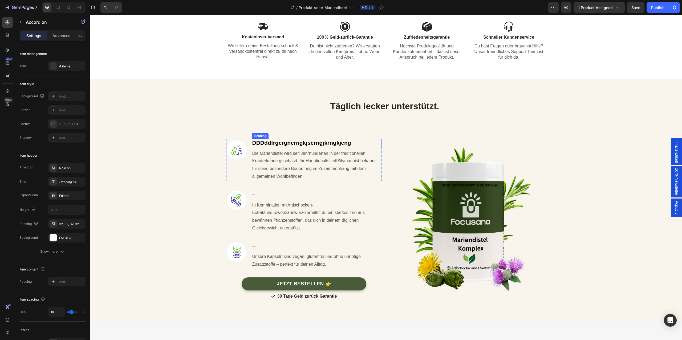
click at [294, 145] on span "DDDddfrgergnerngkjserngjkrngkjeng" at bounding box center [301, 143] width 99 height 6
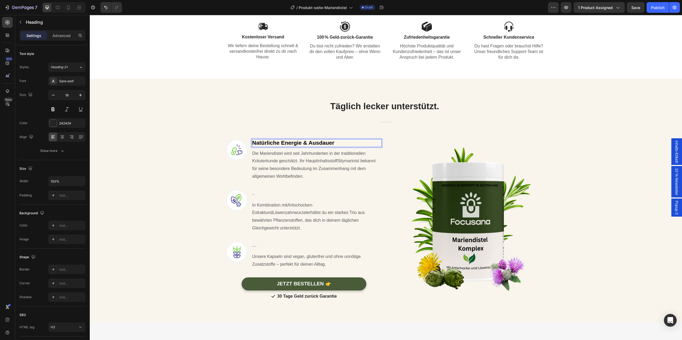
click at [307, 143] on span "Natürliche Energie & Ausdauer" at bounding box center [293, 143] width 82 height 6
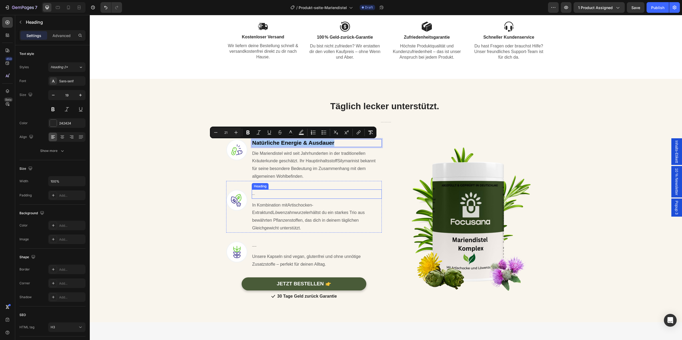
click at [273, 197] on h3 "Pflanzliche Synergie" at bounding box center [317, 193] width 130 height 9
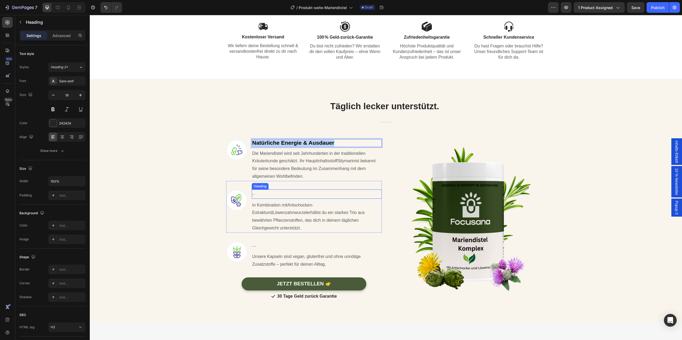
click at [273, 197] on h3 "Pflanzliche Synergie" at bounding box center [317, 193] width 130 height 9
click at [273, 197] on p "Pflanzliche Synergie" at bounding box center [316, 194] width 129 height 8
click at [274, 196] on p "Mental" at bounding box center [316, 194] width 129 height 8
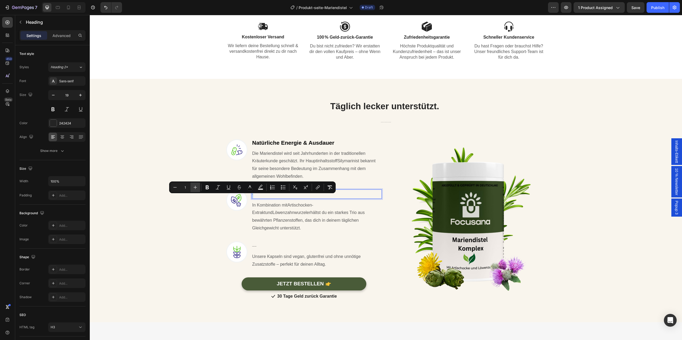
click at [193, 189] on icon "Editor contextual toolbar" at bounding box center [195, 187] width 5 height 5
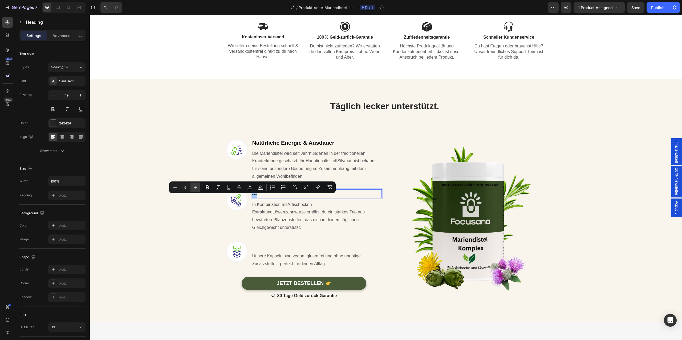
click at [193, 189] on icon "Editor contextual toolbar" at bounding box center [195, 187] width 5 height 5
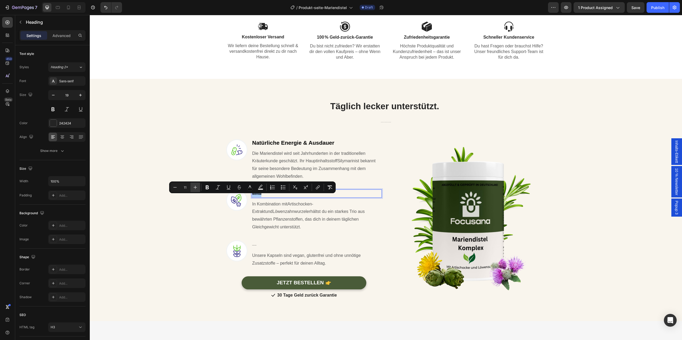
click at [193, 189] on icon "Editor contextual toolbar" at bounding box center [195, 187] width 5 height 5
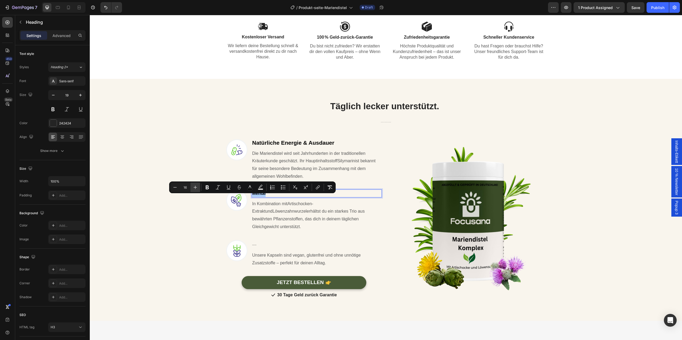
click at [193, 189] on icon "Editor contextual toolbar" at bounding box center [195, 187] width 5 height 5
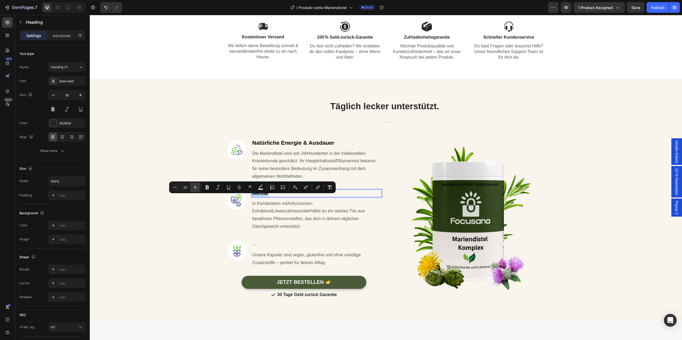
type input "21"
click at [272, 196] on p "Mental" at bounding box center [316, 193] width 129 height 7
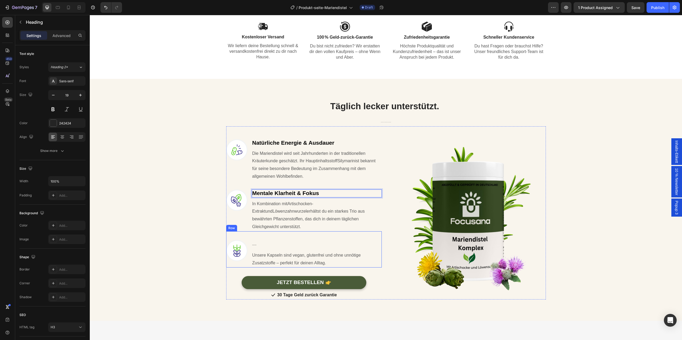
scroll to position [369, 0]
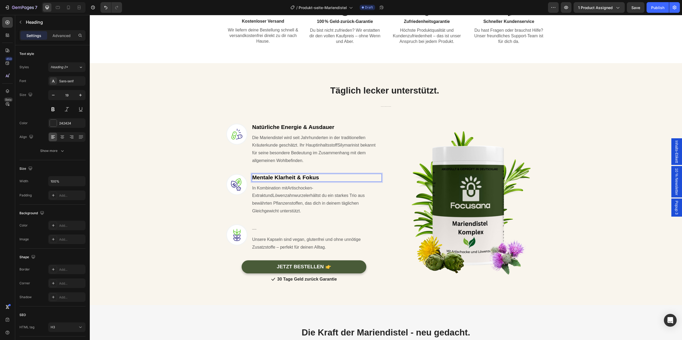
click at [311, 178] on span "Mentale Klarheit & Fokus" at bounding box center [285, 177] width 67 height 6
click at [330, 129] on span "Natürliche Energie & Ausdauer" at bounding box center [293, 127] width 82 height 6
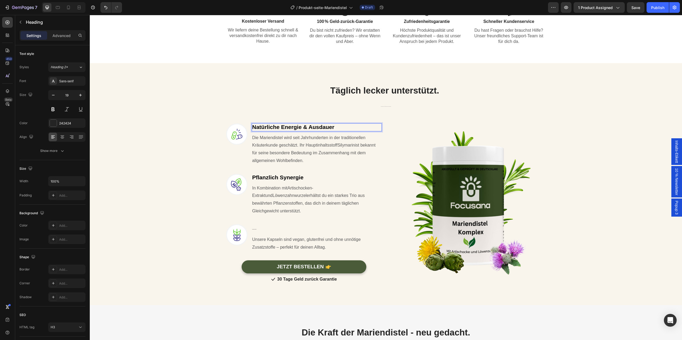
click at [330, 129] on span "Natürliche Energie & Ausdauer" at bounding box center [293, 127] width 82 height 6
click at [264, 224] on h3 "Wohlbefinden ohne Kompromisse" at bounding box center [317, 228] width 130 height 9
click at [264, 225] on p "Wohlbefinden ohne Kompromisse" at bounding box center [316, 229] width 129 height 8
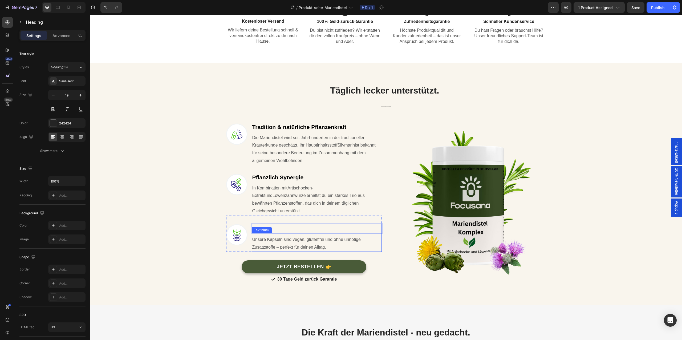
click at [265, 228] on div "Text block" at bounding box center [262, 230] width 18 height 5
click at [276, 225] on p "⁠⁠⁠⁠⁠⁠⁠ Wohlbefinden ohne Kompromisse" at bounding box center [316, 229] width 129 height 8
click at [276, 225] on p "Wohlbefinden ohne Kompromisse" at bounding box center [316, 229] width 129 height 8
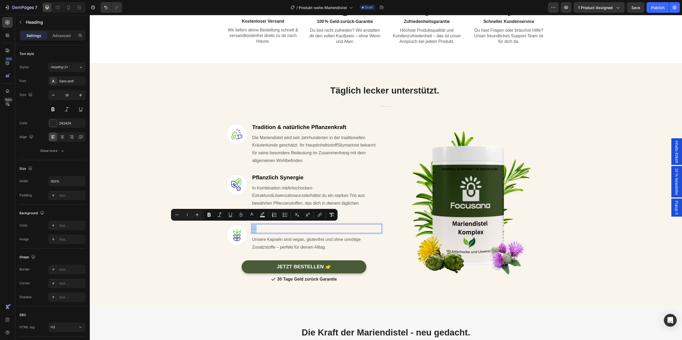
click at [189, 216] on input "1" at bounding box center [187, 215] width 11 height 6
type input "21"
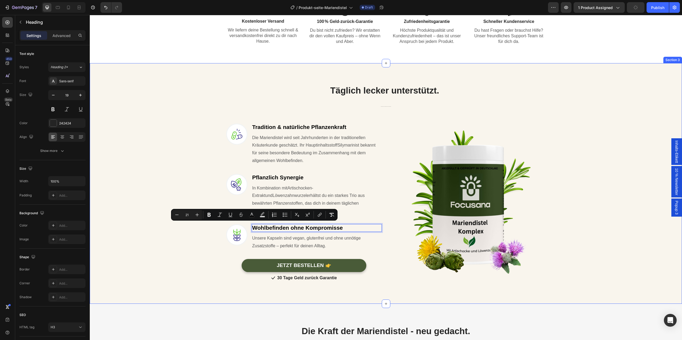
click at [204, 256] on div "Täglich lecker unterstützt. Heading Row 120 hochdosierte Kapseln – ohne Zuckerz…" at bounding box center [386, 179] width 584 height 206
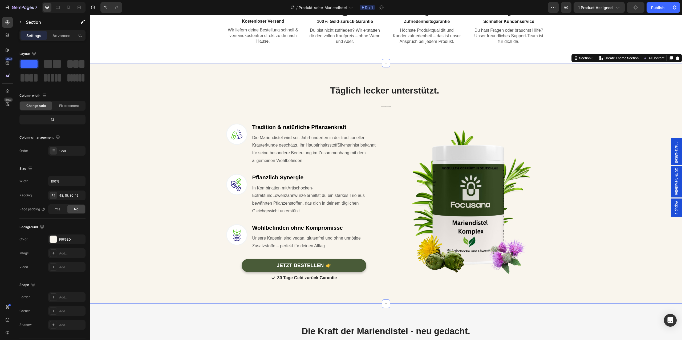
click at [204, 256] on div "Täglich lecker unterstützt. Heading Row 120 hochdosierte Kapseln – ohne Zuckerz…" at bounding box center [386, 179] width 584 height 206
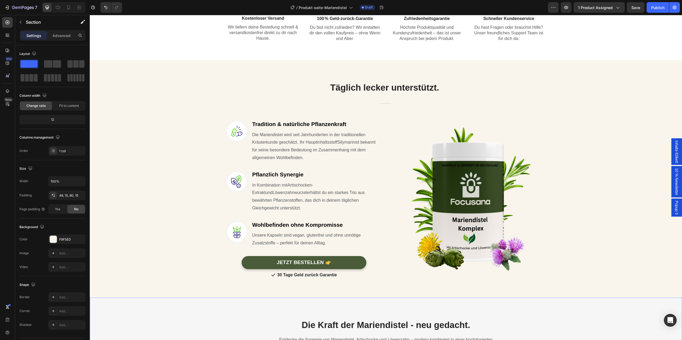
scroll to position [344, 0]
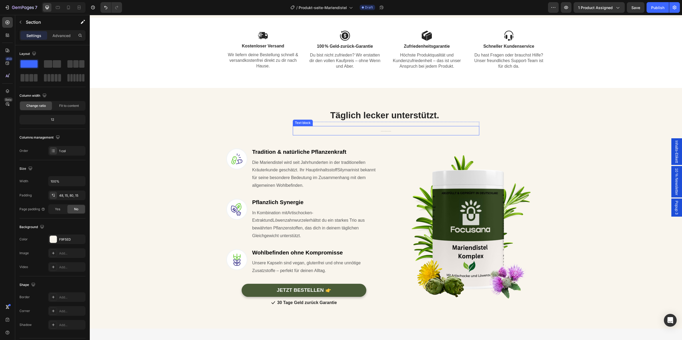
click at [388, 133] on p "120 hochdosierte Kapseln – ohne Zuckerzusatz, vegan und frei von unnötigen Zusä…" at bounding box center [385, 131] width 185 height 8
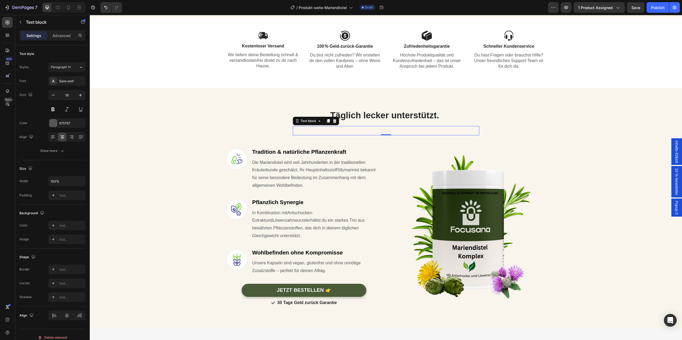
click at [388, 133] on p "120 hochdosierte Kapseln – ohne Zuckerzusatz, vegan und frei von unnötigen Zusä…" at bounding box center [385, 131] width 185 height 8
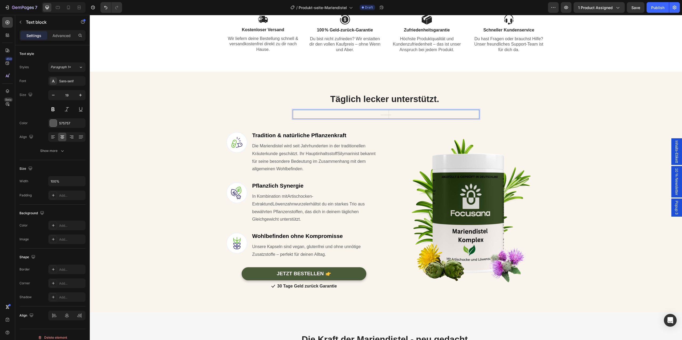
scroll to position [328, 0]
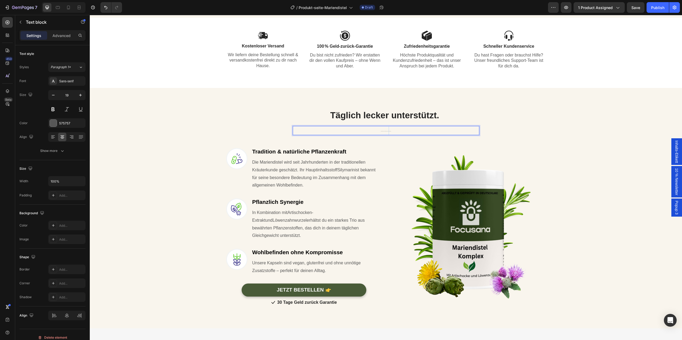
click at [388, 133] on p "120 hochdosierte Kapseln – ohne Zuckerzusatz, vegan und frei von unnötigen Zusä…" at bounding box center [385, 131] width 185 height 8
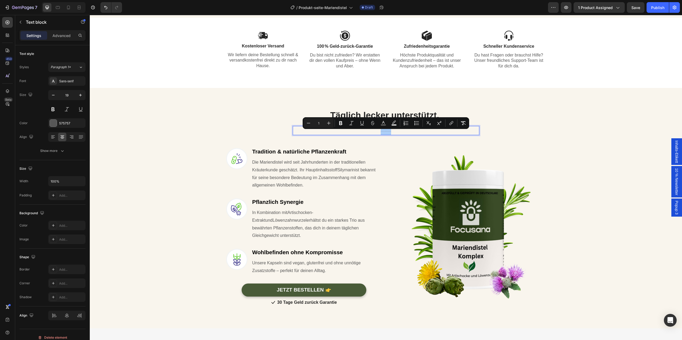
click at [320, 123] on input "1" at bounding box center [318, 123] width 11 height 6
type input "21"
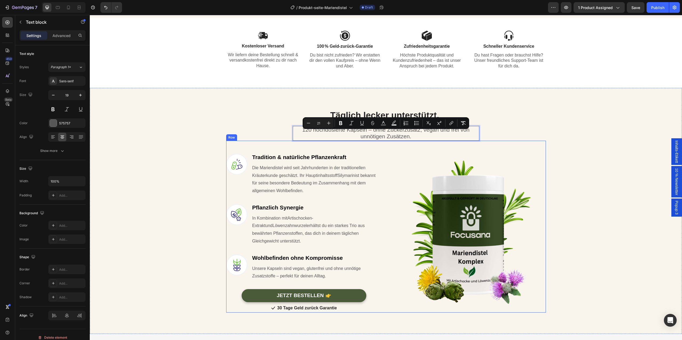
click at [387, 167] on div "Image Tradition & natürliche Pflanzenkraft Heading Die Mariendistel wird seit J…" at bounding box center [386, 227] width 320 height 172
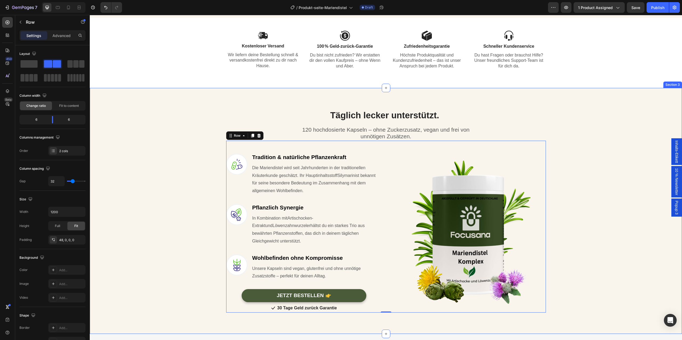
click at [518, 132] on div "Täglich lecker unterstützt. Heading Row 120 hochdosierte Kapseln – ohne Zuckerz…" at bounding box center [386, 207] width 584 height 212
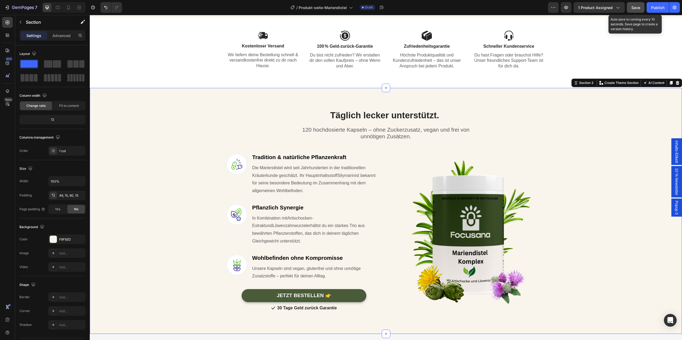
click at [633, 12] on button "Save" at bounding box center [636, 7] width 18 height 11
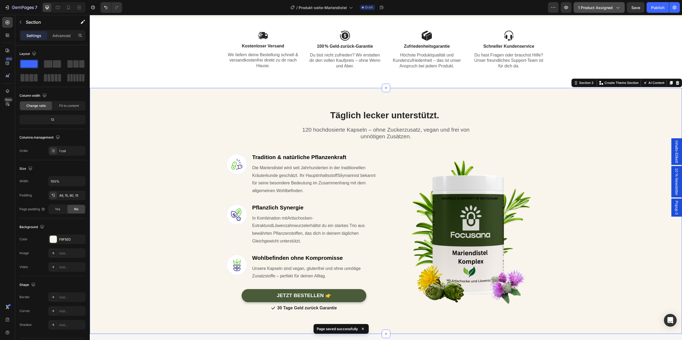
click at [593, 5] on span "1 product assigned" at bounding box center [595, 8] width 35 height 6
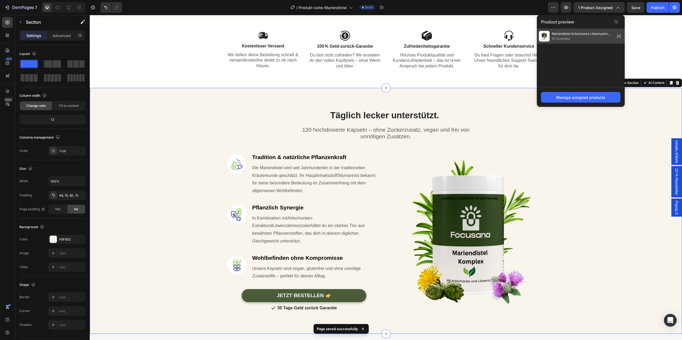
click at [587, 41] on div "Mariendistel Artischocke Löwenzahn Komplex - 120 Kapseln 50 available" at bounding box center [576, 36] width 74 height 11
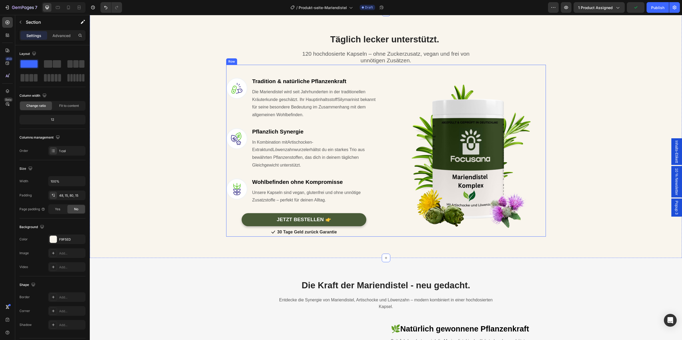
scroll to position [413, 0]
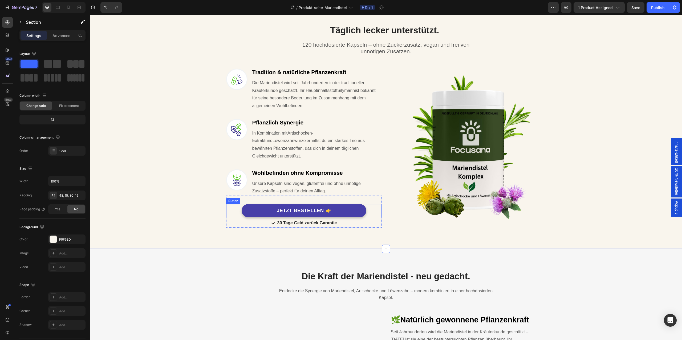
click at [359, 204] on link "JETZT BESTELLEN" at bounding box center [304, 210] width 125 height 13
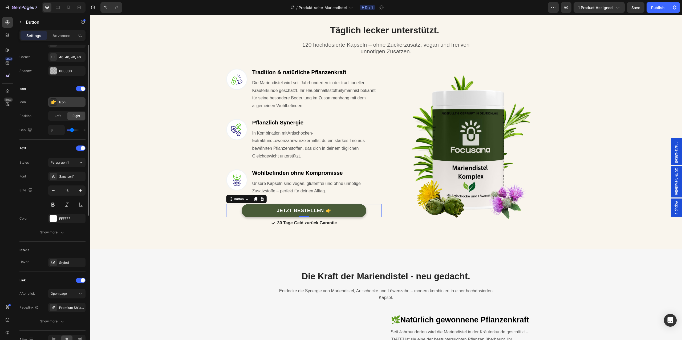
scroll to position [156, 0]
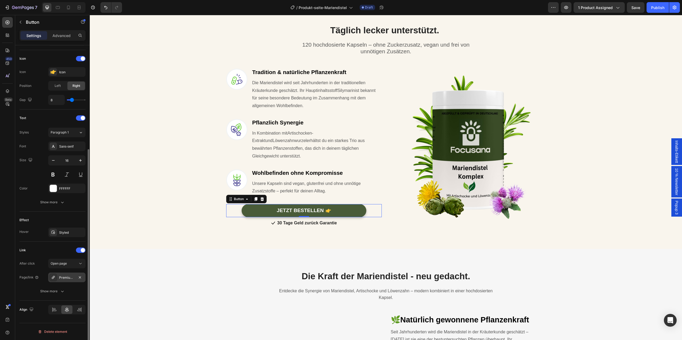
click at [62, 279] on div "Premium Shilajit Gummies 1000 + Vitamin C,B6, B12 - 60 Stk" at bounding box center [66, 277] width 15 height 5
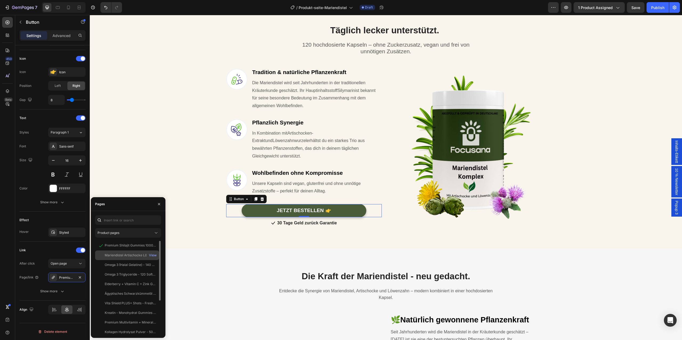
click at [129, 256] on div "Mariendistel Artischocke Löwenzahn Komplex - 120 Kapseln" at bounding box center [130, 255] width 51 height 5
click at [639, 10] on button "Save" at bounding box center [636, 7] width 18 height 11
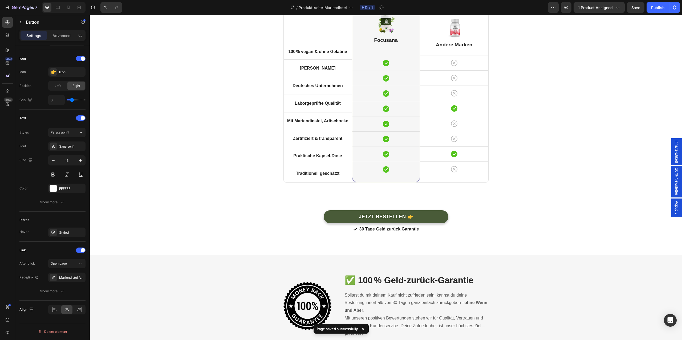
scroll to position [1726, 0]
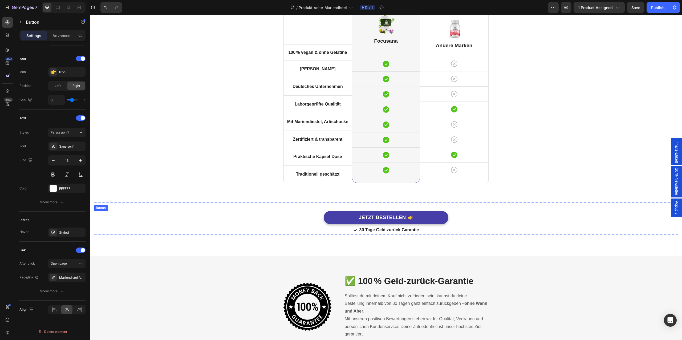
click at [437, 217] on link "JETZT BESTELLEN" at bounding box center [386, 217] width 125 height 13
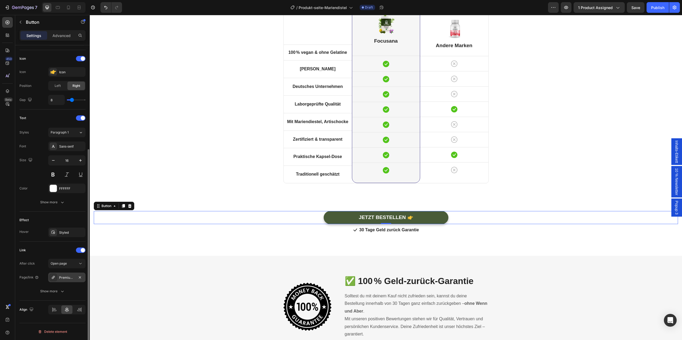
click at [71, 278] on div "Premium Shilajit Gummies 1000 + Vitamin C,B6, B12 - 60 Stk" at bounding box center [66, 277] width 15 height 5
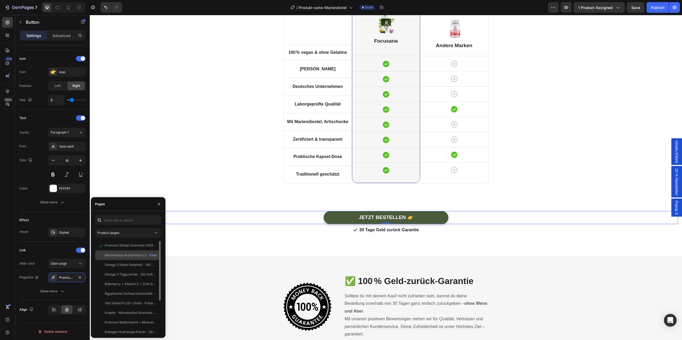
click at [135, 257] on div "Mariendistel Artischocke Löwenzahn Komplex - 120 Kapseln" at bounding box center [130, 255] width 51 height 5
click at [631, 5] on span "Save" at bounding box center [635, 7] width 9 height 5
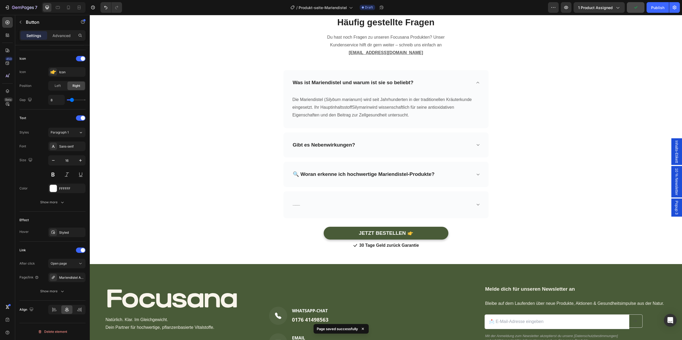
scroll to position [2134, 0]
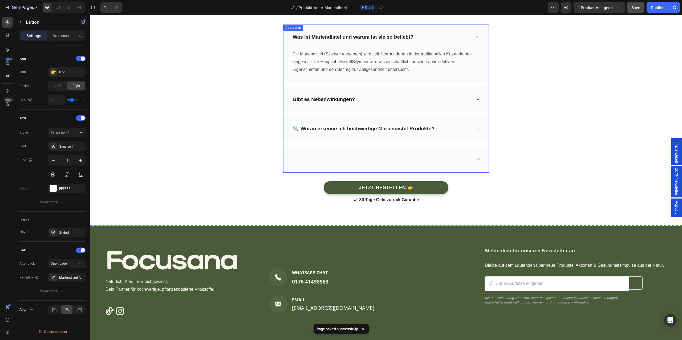
click at [408, 156] on div "Kann ich Focusana Mariendistel-Kapseln täglich nehmen?" at bounding box center [382, 159] width 180 height 10
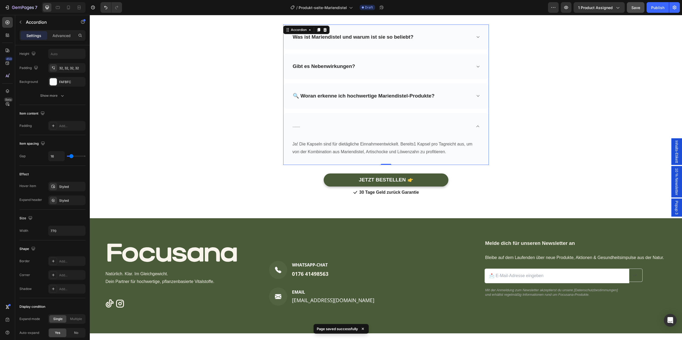
scroll to position [0, 0]
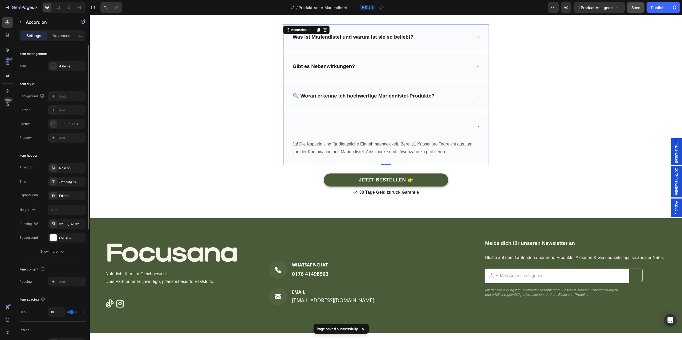
click at [324, 128] on div "Kann ich Focusana Mariendistel-Kapseln täglich nehmen?" at bounding box center [382, 126] width 180 height 10
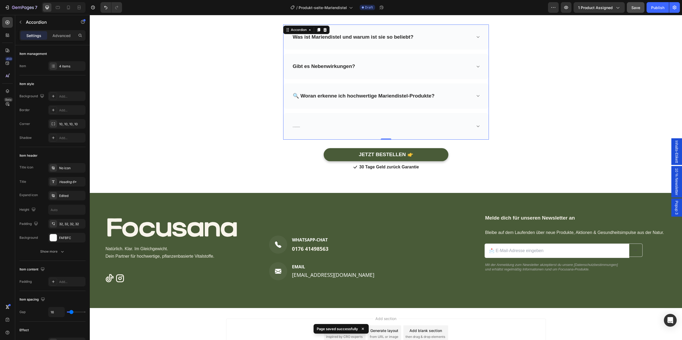
click at [324, 128] on div "Kann ich Focusana Mariendistel-Kapseln täglich nehmen?" at bounding box center [382, 126] width 180 height 10
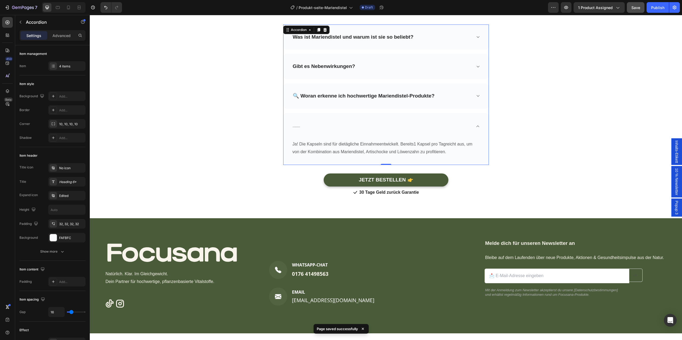
click at [300, 127] on div "Kann ich Focusana Mariendistel-Kapseln täglich nehmen?" at bounding box center [296, 126] width 9 height 10
click at [298, 128] on p "Kann ich Focusana Mariendistel-Kapseln täglich nehmen?" at bounding box center [296, 126] width 7 height 8
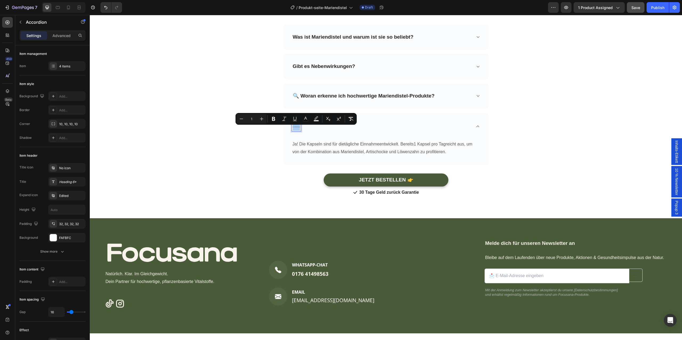
click at [253, 121] on input "1" at bounding box center [251, 119] width 11 height 6
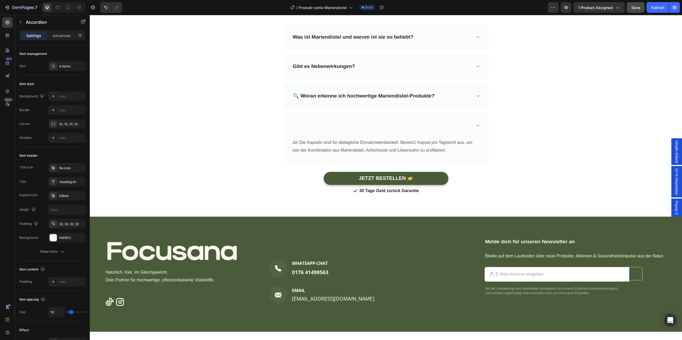
scroll to position [2133, 0]
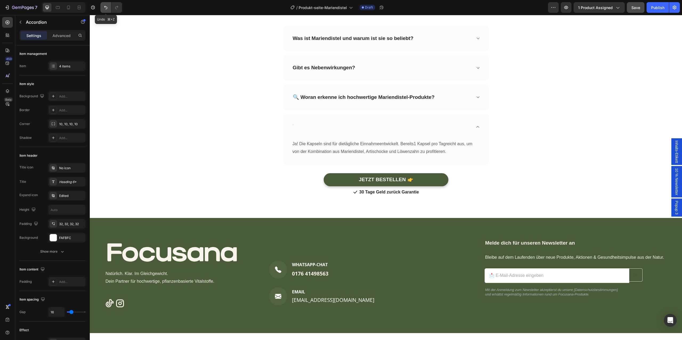
click at [102, 5] on button "Undo/Redo" at bounding box center [105, 7] width 11 height 11
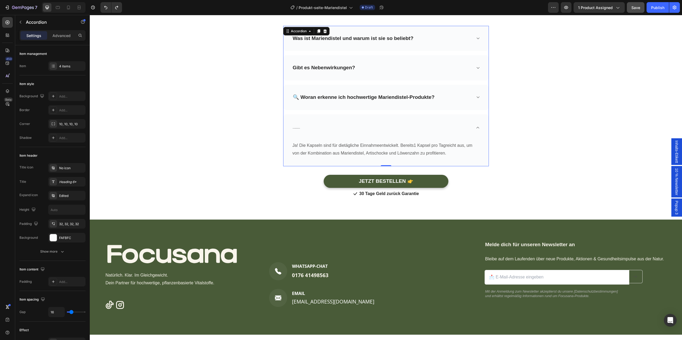
click at [322, 94] on div "🔍 Woran erkenne ich hochwertige Mariendistel-Produkte?" at bounding box center [364, 97] width 144 height 8
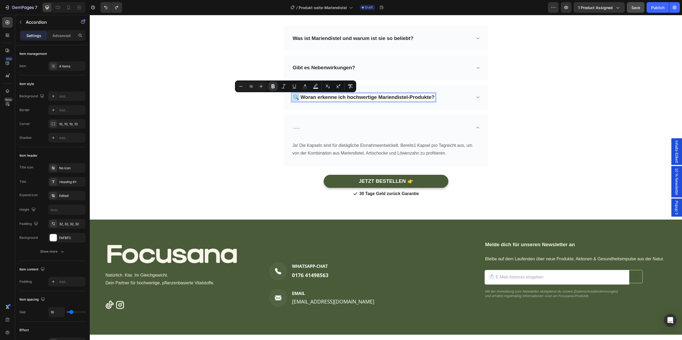
click at [307, 129] on div "Kann ich Focusana Mariendistel-Kapseln täglich nehmen?" at bounding box center [382, 128] width 180 height 10
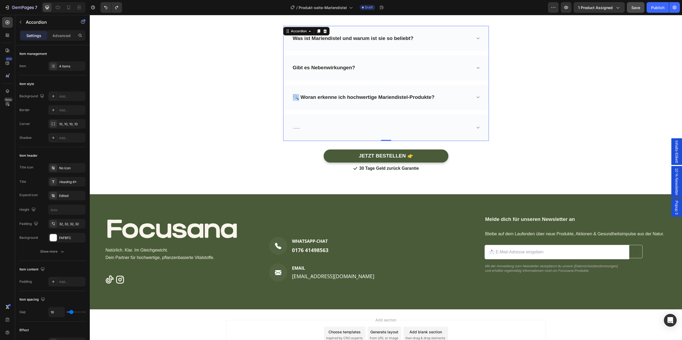
click at [294, 128] on span "Kann ich Focusana Mariendistel-Kapseln täglich nehmen?" at bounding box center [296, 128] width 7 height 0
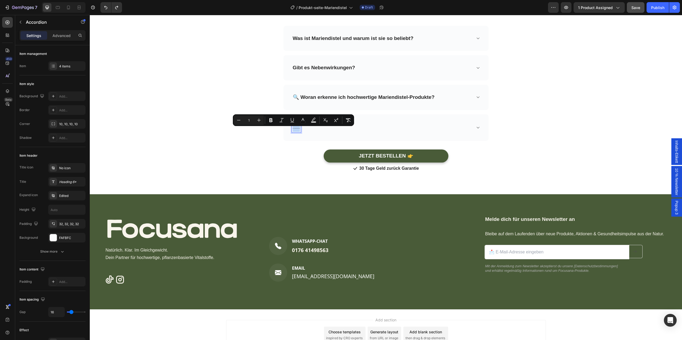
click at [294, 128] on span "Kann ich Focusana Mariendistel-Kapseln täglich nehmen?" at bounding box center [296, 128] width 7 height 0
click at [250, 122] on input "1" at bounding box center [251, 120] width 11 height 6
type input "19"
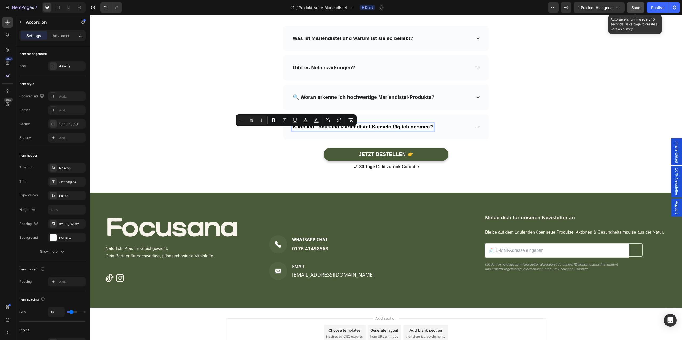
click at [639, 12] on button "Save" at bounding box center [636, 7] width 18 height 11
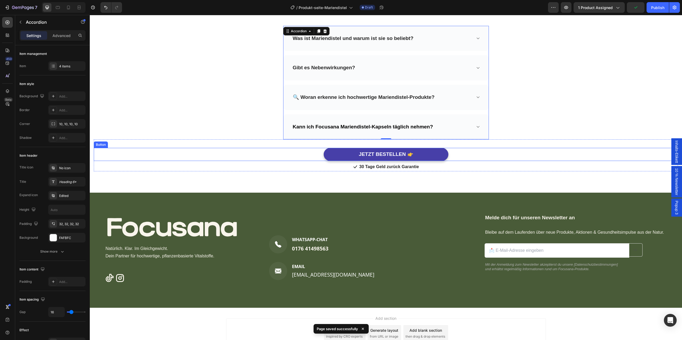
click at [431, 158] on link "JETZT BESTELLEN" at bounding box center [386, 154] width 125 height 13
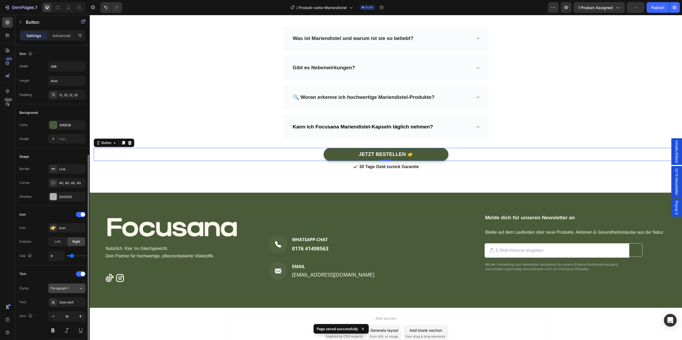
scroll to position [156, 0]
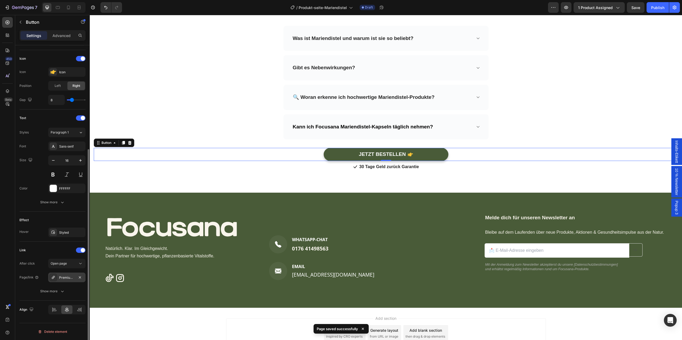
click at [67, 280] on div "Premium Shilajit Gummies 1000 + Vitamin C,B6, B12 - 60 Stk" at bounding box center [66, 278] width 37 height 10
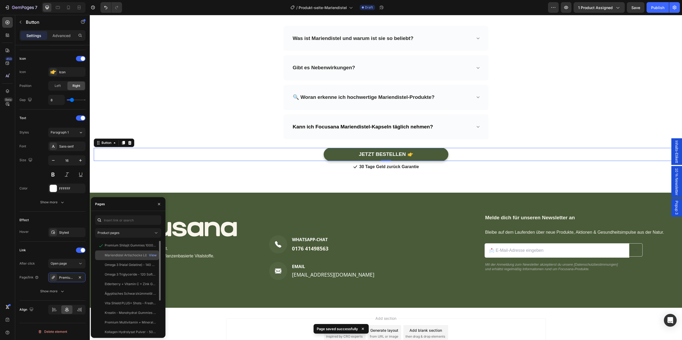
click at [107, 252] on div "Mariendistel Artischocke Löwenzahn Komplex - 120 Kapseln View" at bounding box center [127, 255] width 64 height 10
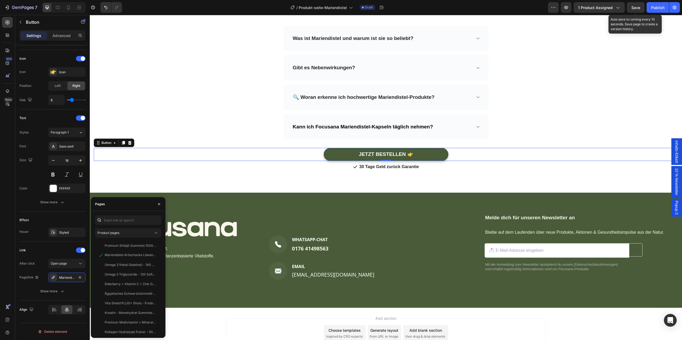
click at [640, 7] on span "Save" at bounding box center [635, 7] width 9 height 5
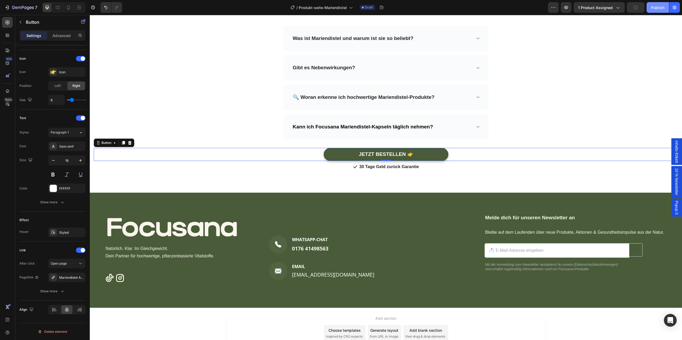
click at [660, 6] on div "Publish" at bounding box center [657, 8] width 13 height 6
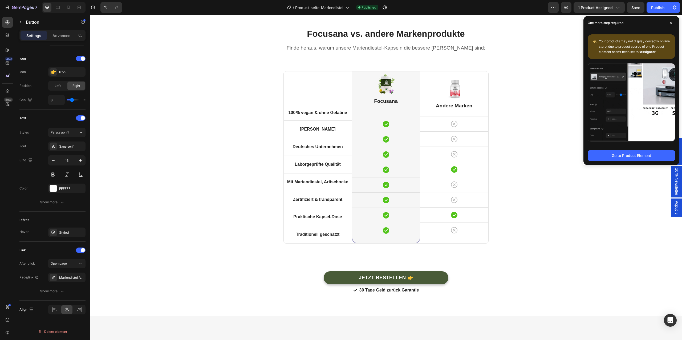
scroll to position [1073, 0]
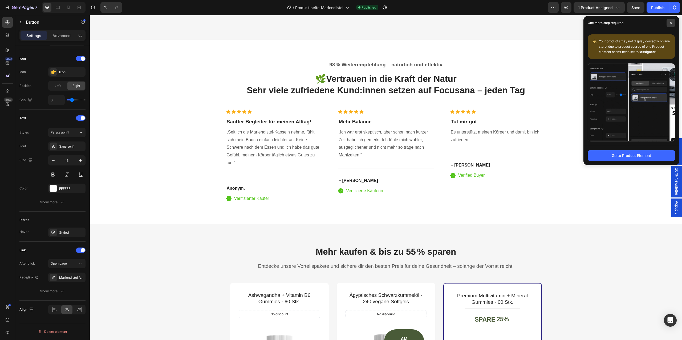
click at [672, 22] on icon at bounding box center [671, 23] width 3 height 3
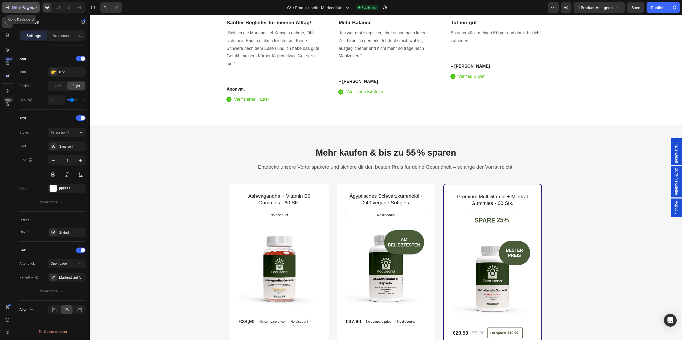
click at [25, 8] on icon "button" at bounding box center [23, 8] width 22 height 5
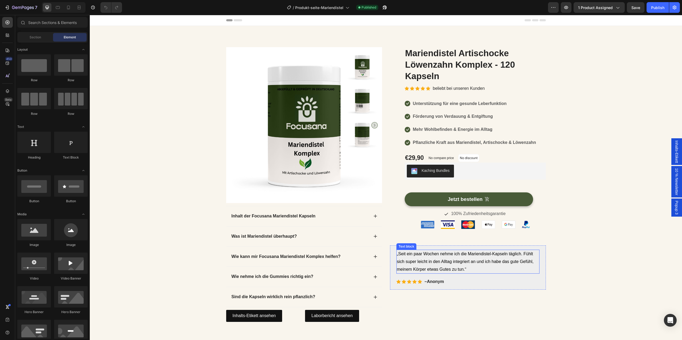
click at [455, 269] on span "„Seit ein paar Wochen nehme ich die Mariendistel-Kapseln täglich. Fühlt sich su…" at bounding box center [465, 262] width 137 height 20
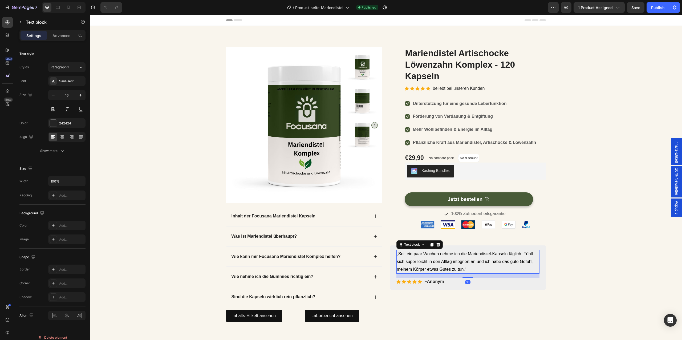
click at [473, 272] on p "„Seit ein paar Wochen nehme ich die Mariendistel-Kapseln täglich. Fühlt sich su…" at bounding box center [468, 261] width 142 height 23
click at [472, 268] on p "„Seit ein paar Wochen nehme ich die Mariendistel-Kapseln täglich. Fühlt sich su…" at bounding box center [468, 261] width 142 height 23
click at [465, 264] on p "„Seit ein paar Wochen nehme ich die Mariendistel-Kapseln täglich. Fühlt sich su…" at bounding box center [468, 261] width 142 height 23
click at [487, 266] on p "„Seit ein paar Wochen nehme ich die Mariendistel-Kapseln täglich. Fühlt sich su…" at bounding box center [468, 261] width 142 height 23
click at [495, 267] on p "„Seit ein paar Wochen nehme ich die Mariendistel-Kapseln täglich. Fühlt sich su…" at bounding box center [468, 261] width 142 height 23
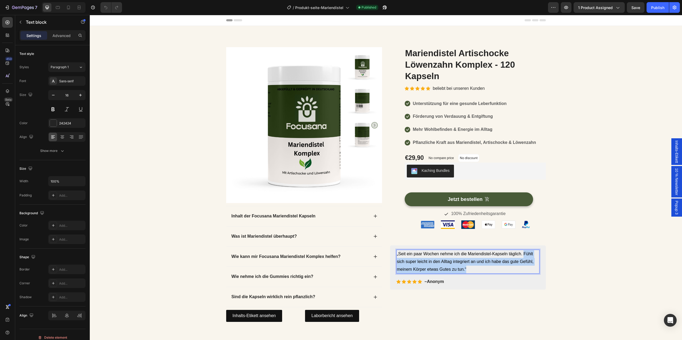
drag, startPoint x: 513, startPoint y: 266, endPoint x: 523, endPoint y: 255, distance: 15.1
click at [523, 255] on p "„Seit ein paar Wochen nehme ich die Mariendistel-Kapseln täglich. Fühlt sich su…" at bounding box center [468, 261] width 142 height 23
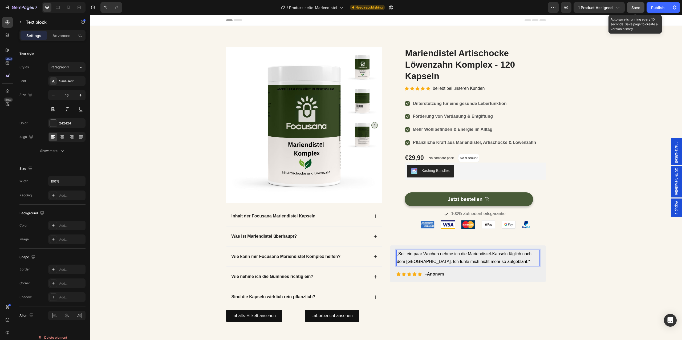
click at [641, 8] on button "Save" at bounding box center [636, 7] width 18 height 11
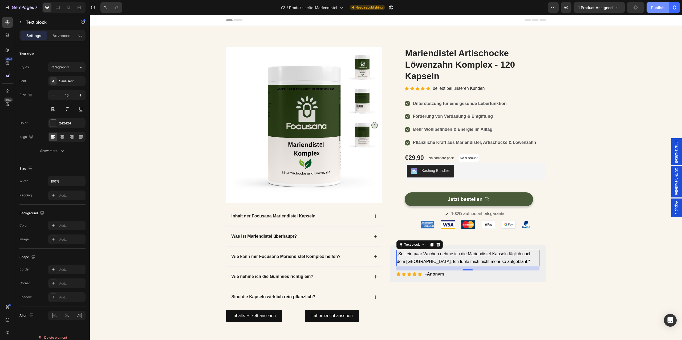
click at [656, 9] on div "Publish" at bounding box center [657, 8] width 13 height 6
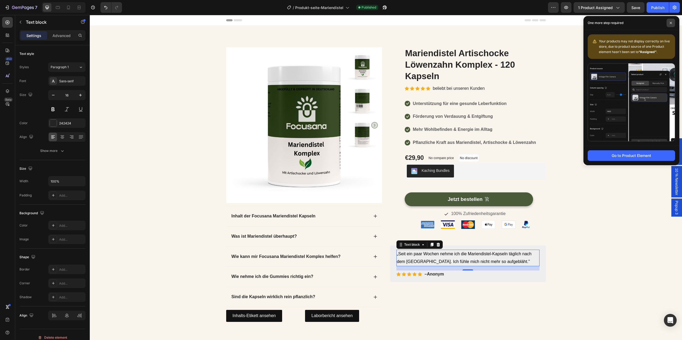
click at [670, 20] on span at bounding box center [671, 23] width 9 height 9
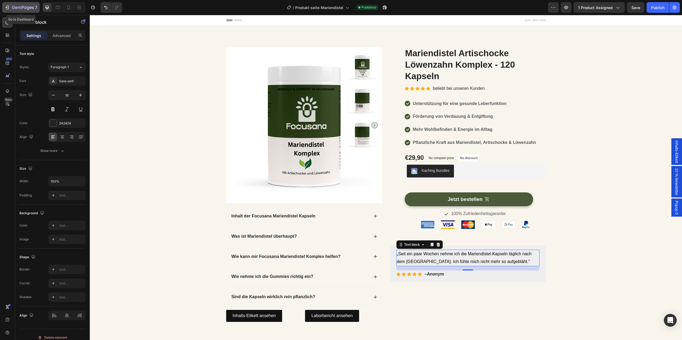
click at [32, 8] on icon "button" at bounding box center [33, 7] width 2 height 2
